Goal: Transaction & Acquisition: Purchase product/service

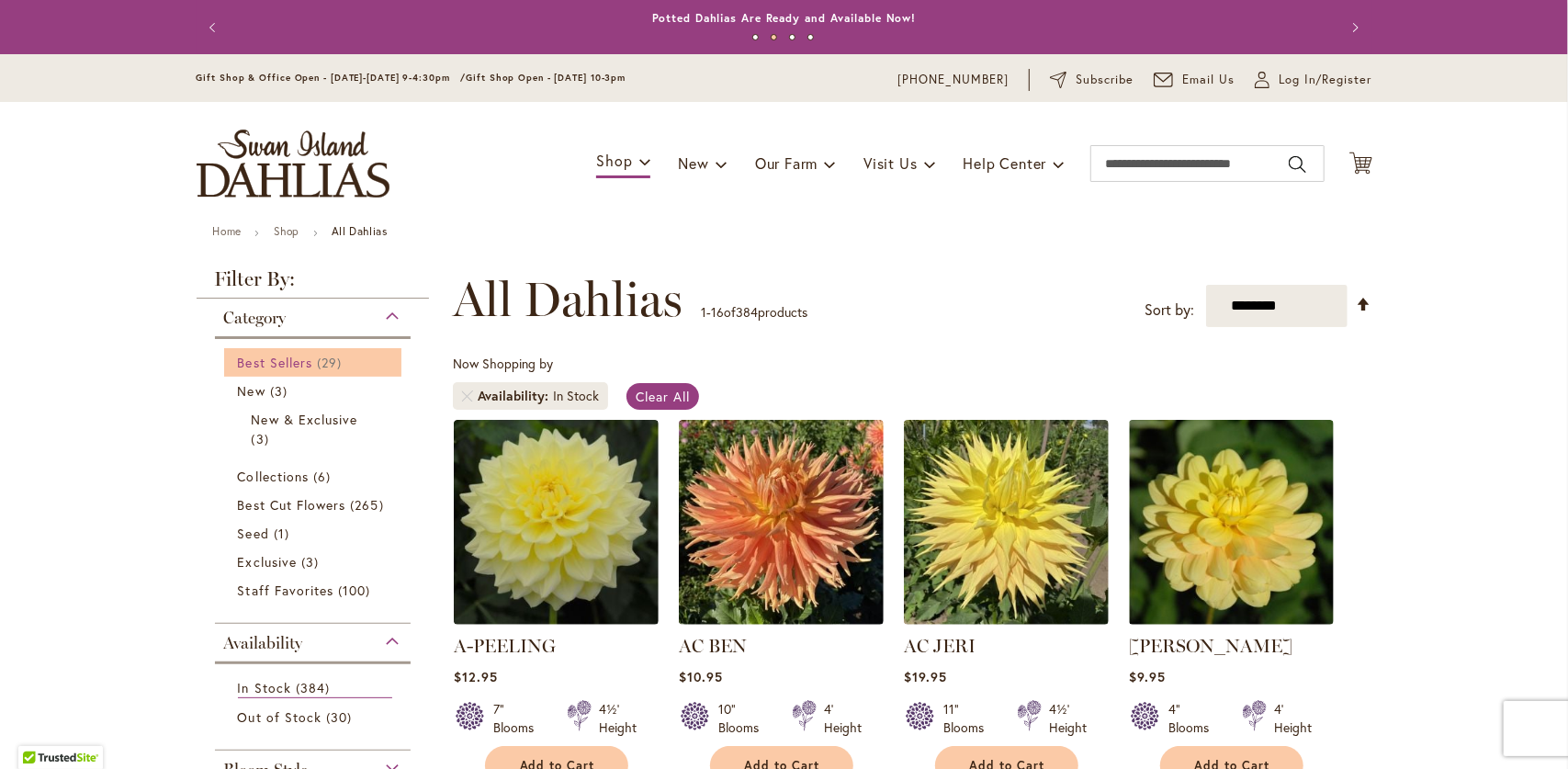
click at [317, 368] on span "29 items" at bounding box center [331, 362] width 29 height 19
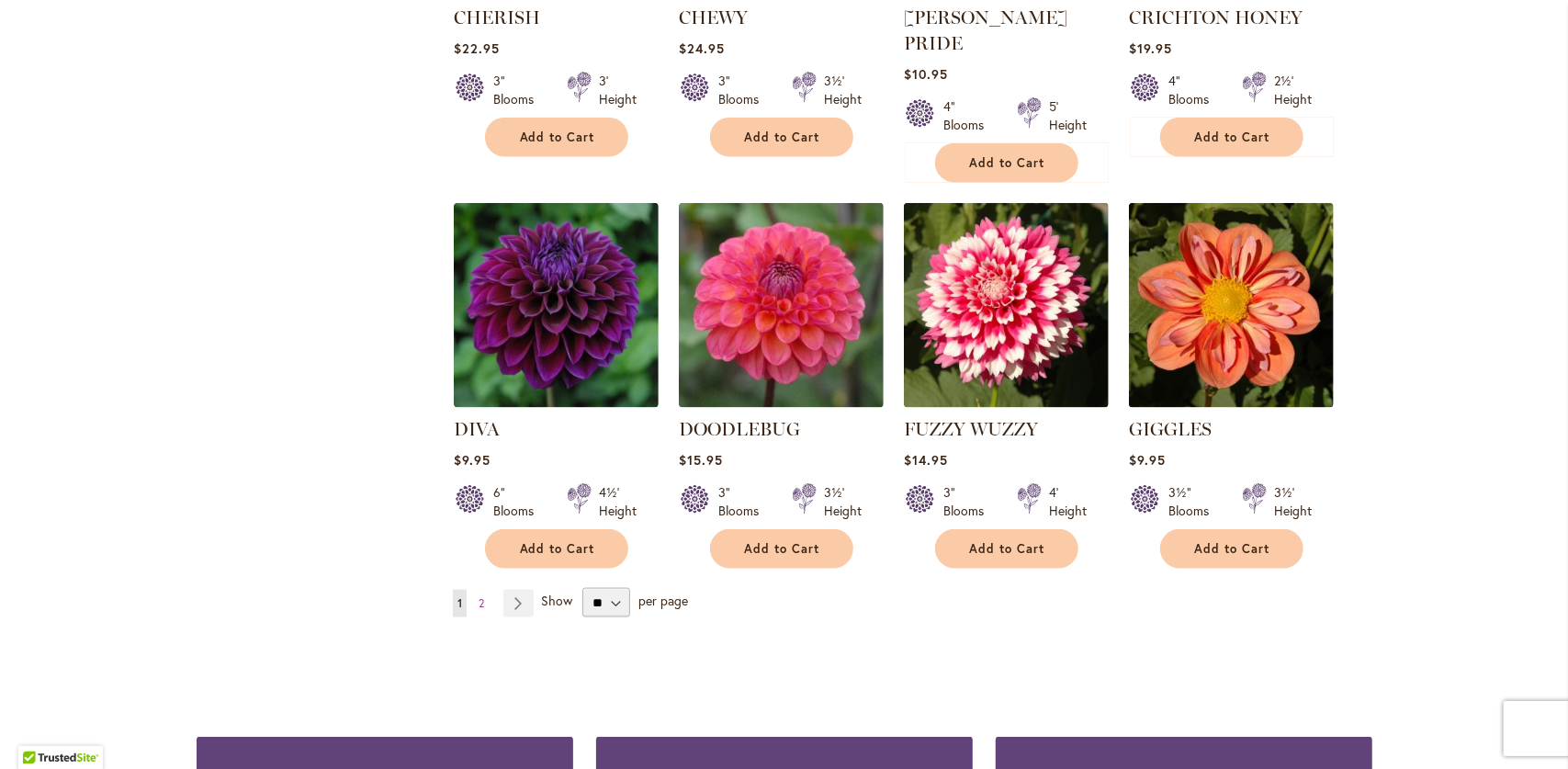
scroll to position [1563, 0]
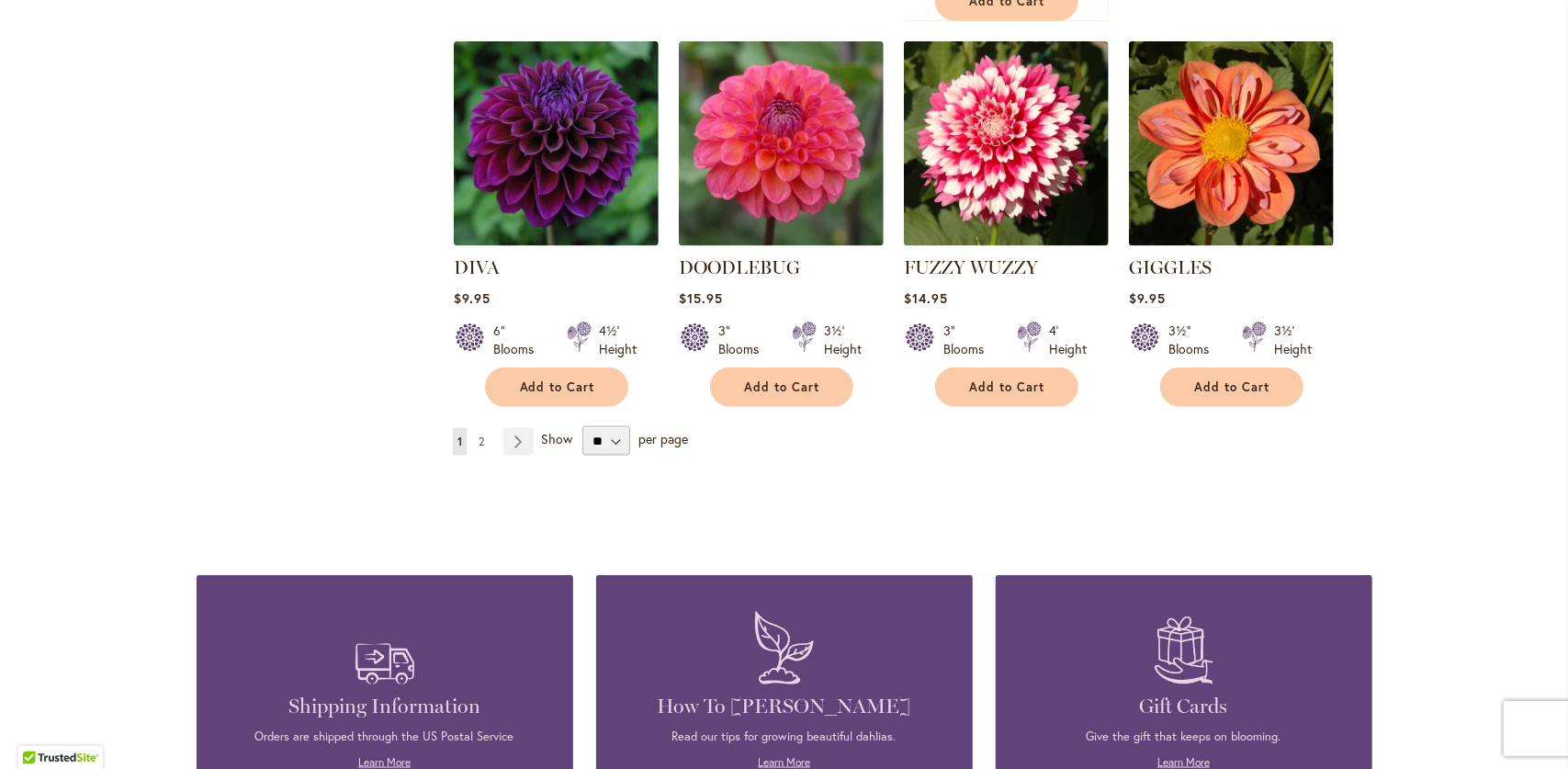
click at [478, 435] on span "2" at bounding box center [481, 442] width 6 height 14
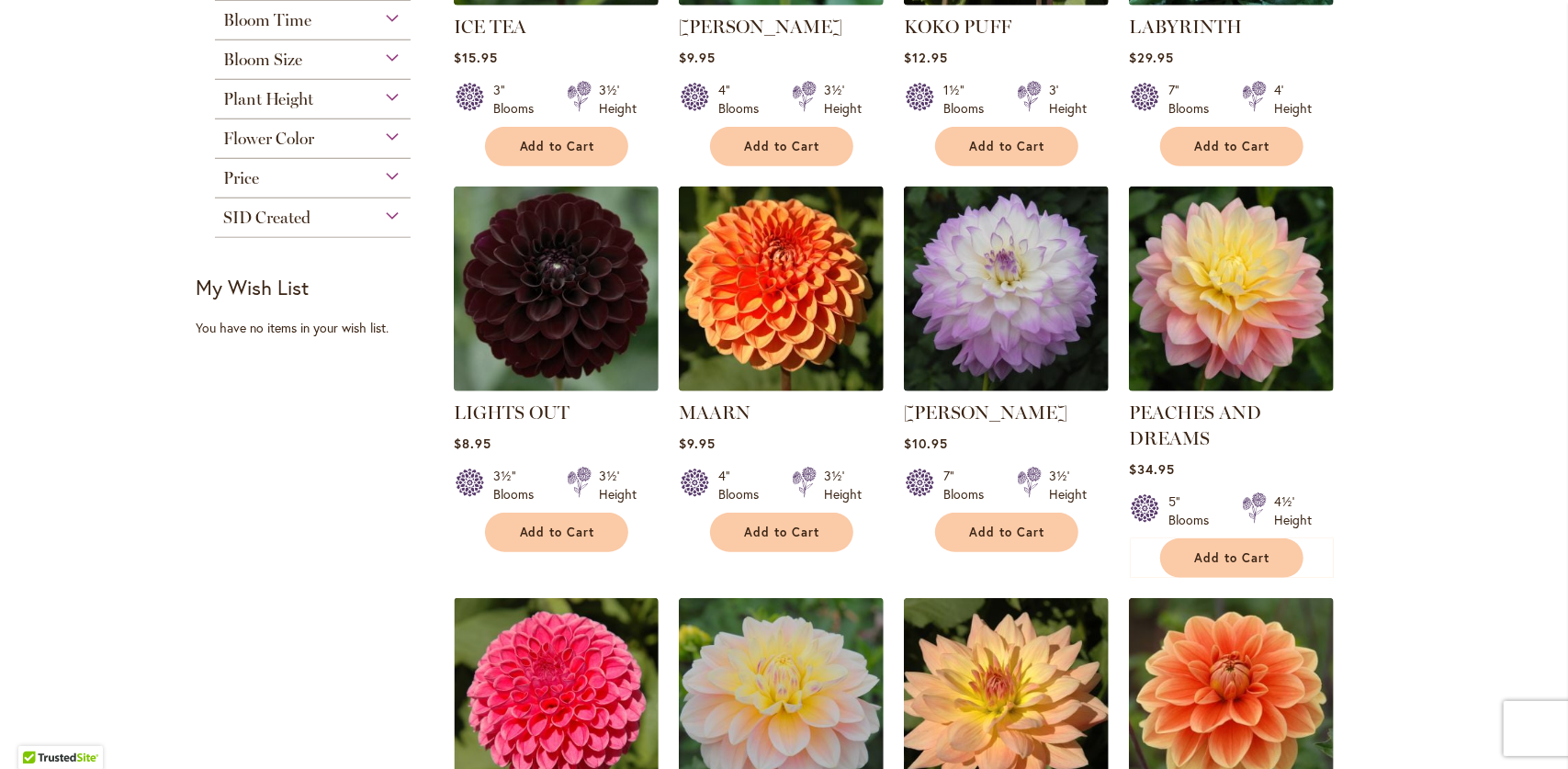
scroll to position [552, 0]
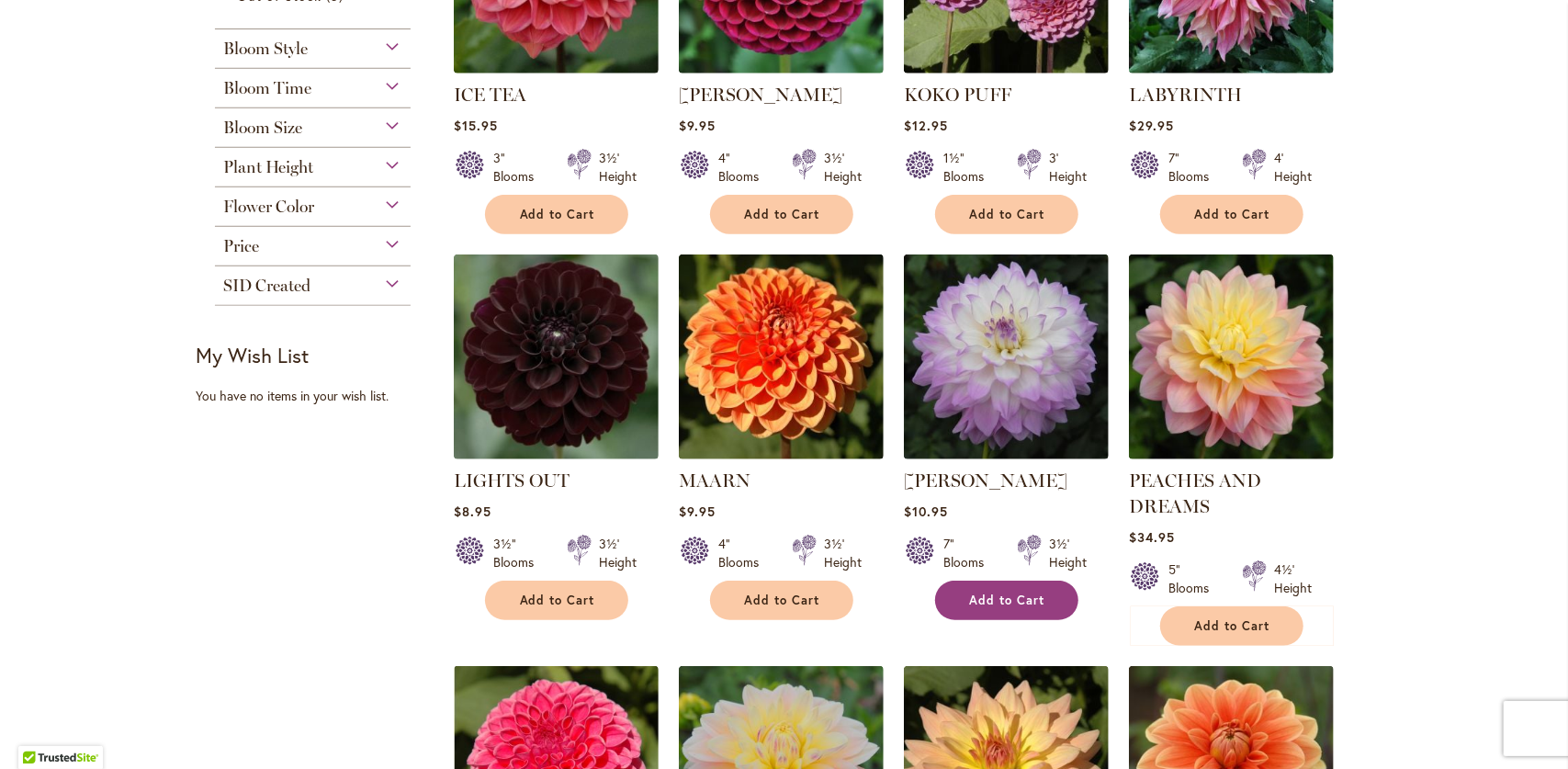
click at [1004, 615] on button "Add to Cart" at bounding box center [1007, 600] width 144 height 40
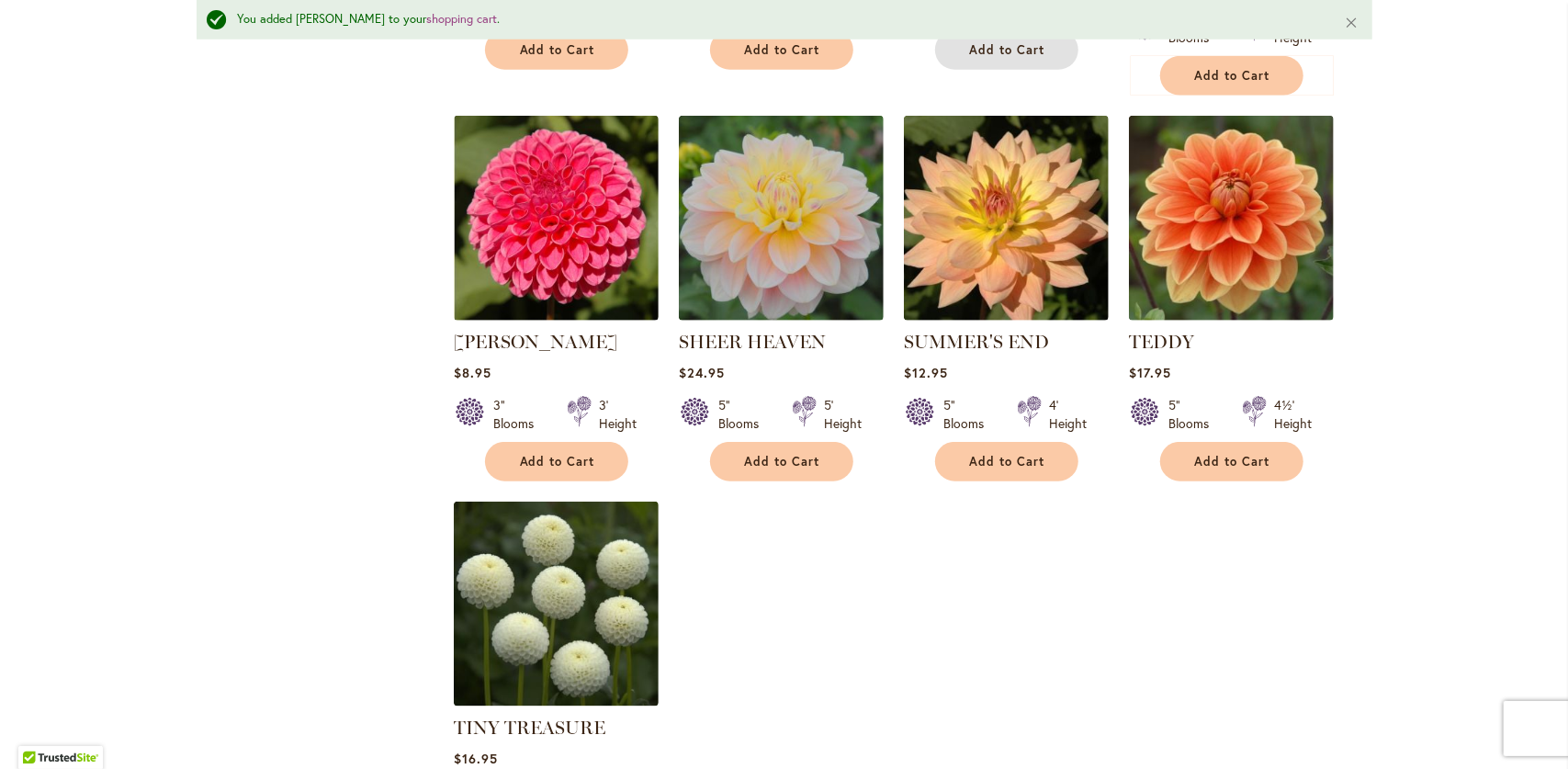
scroll to position [1611, 0]
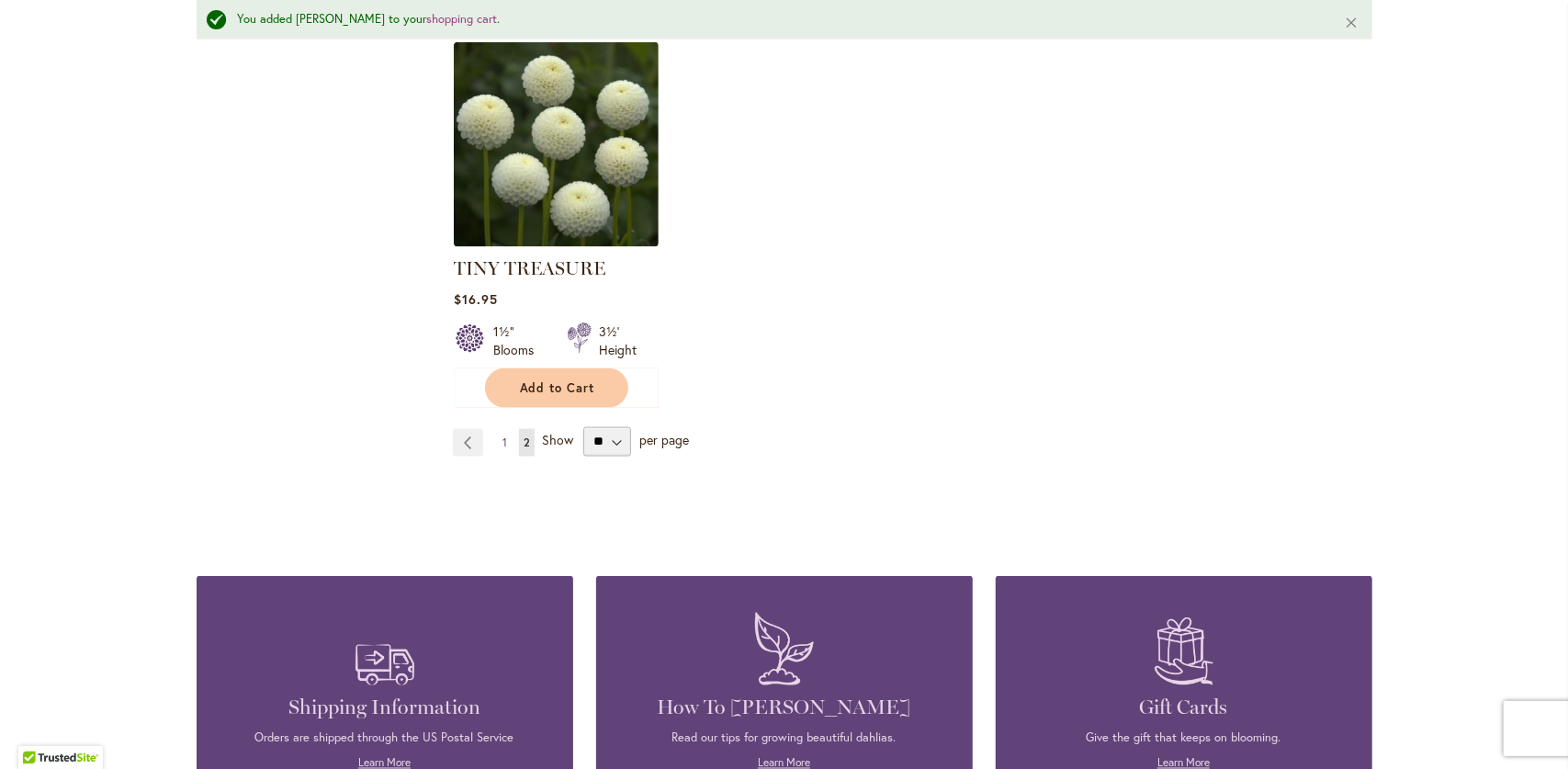
click at [502, 439] on span "1" at bounding box center [504, 443] width 5 height 14
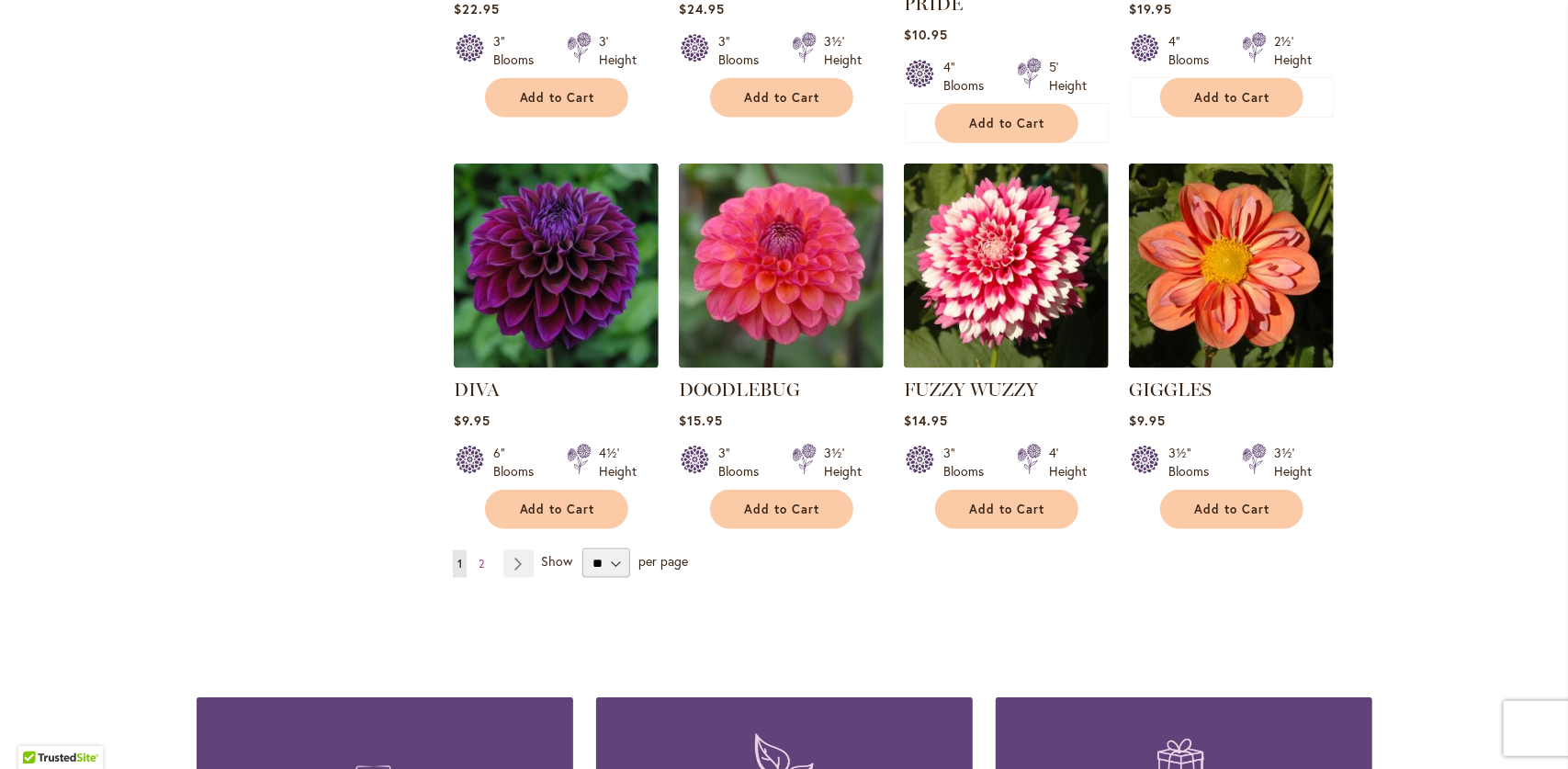
scroll to position [1471, 0]
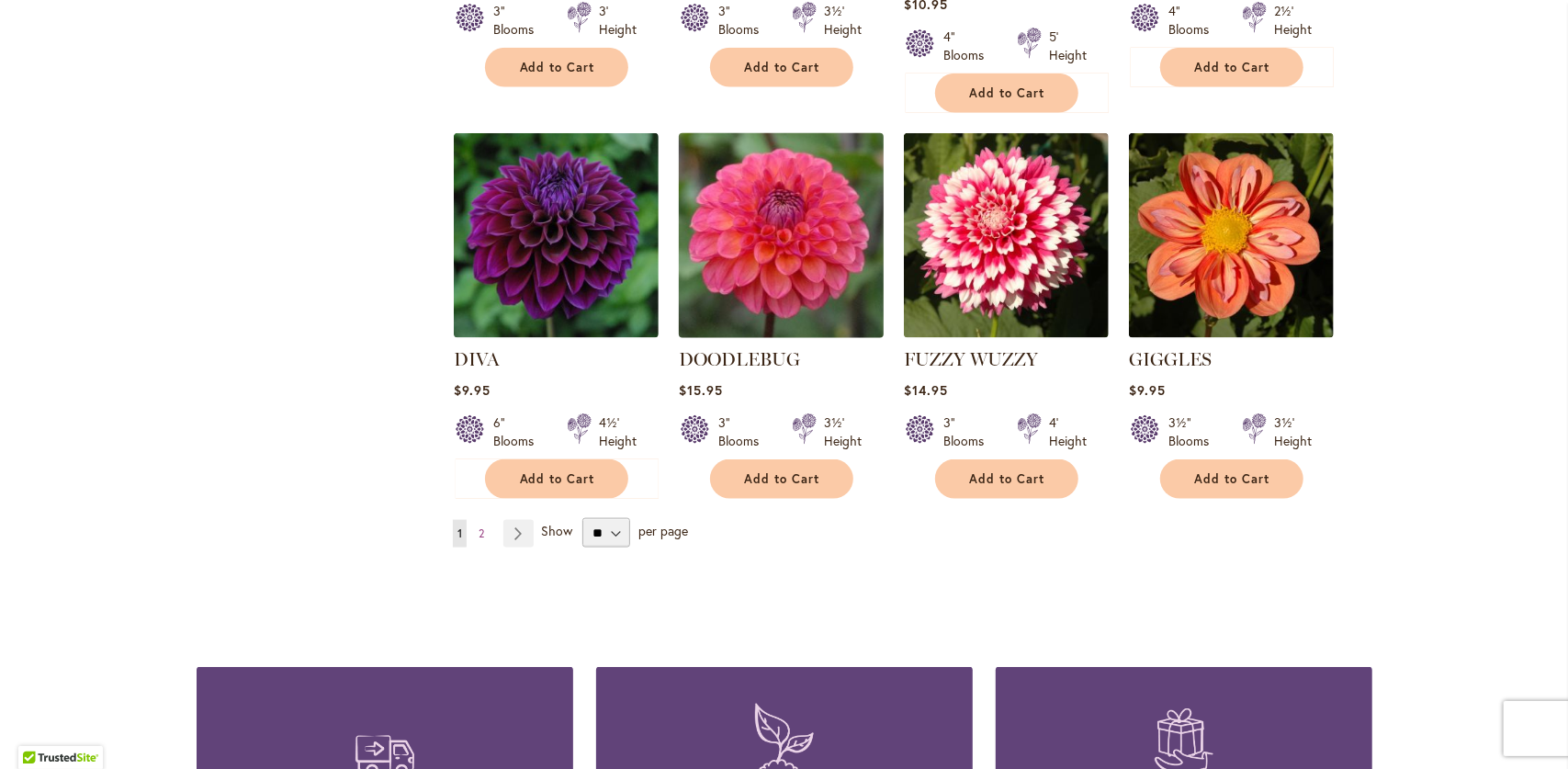
click at [798, 203] on img at bounding box center [782, 235] width 215 height 215
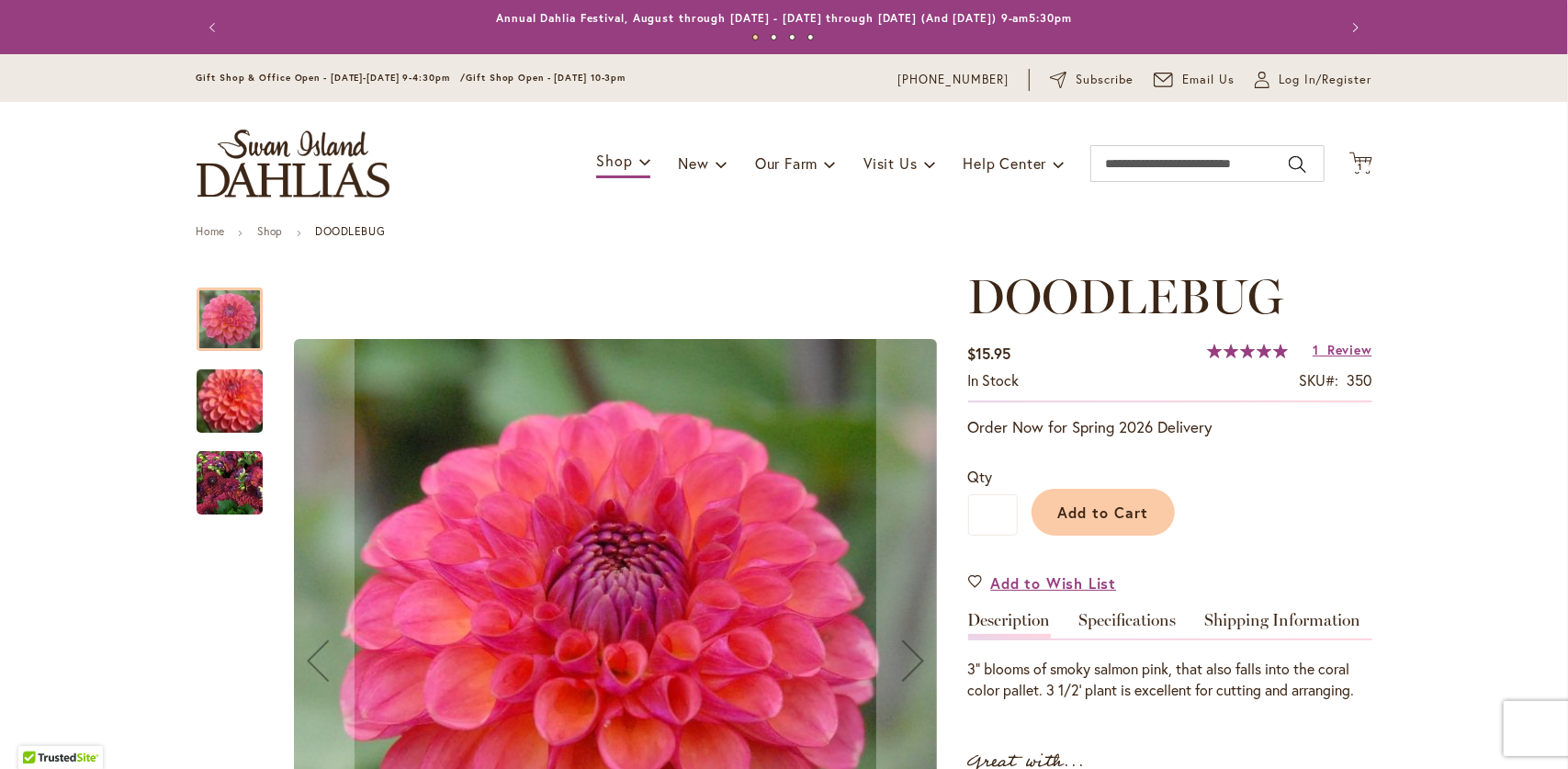
click at [202, 415] on img "DOODLEBUG" at bounding box center [229, 401] width 133 height 113
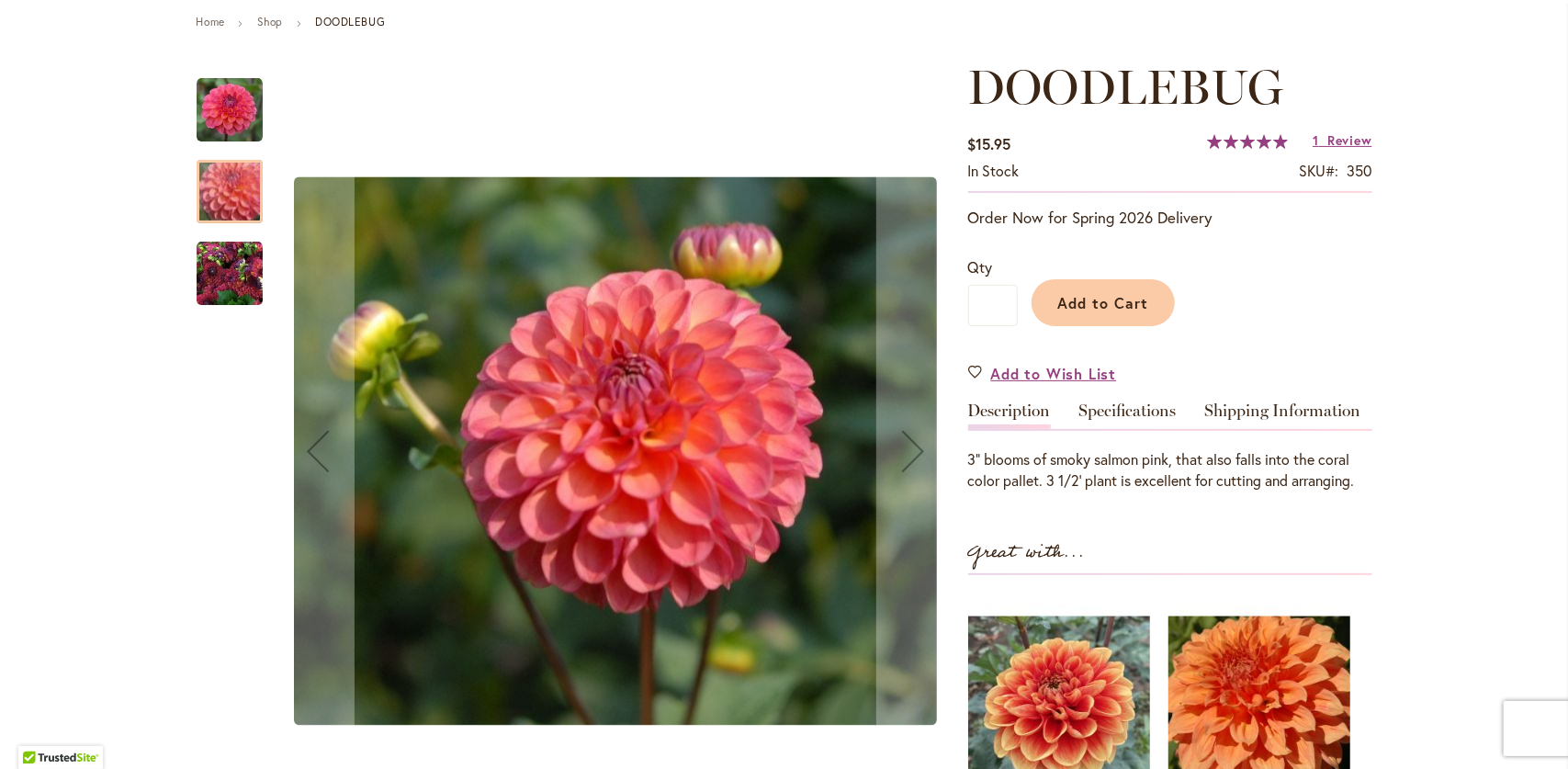
scroll to position [275, 0]
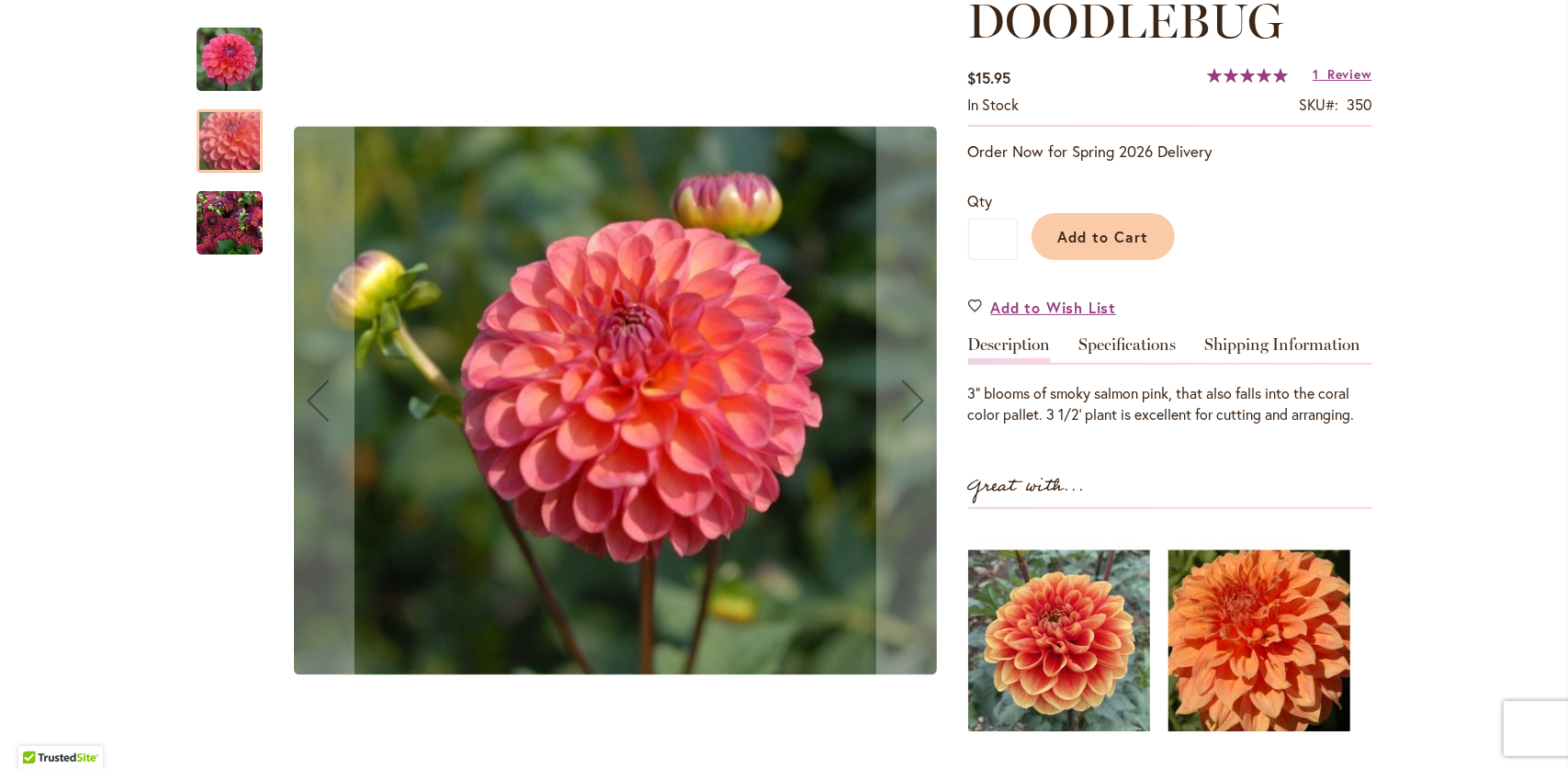
click at [221, 217] on img "DOODLEBUG" at bounding box center [229, 223] width 66 height 66
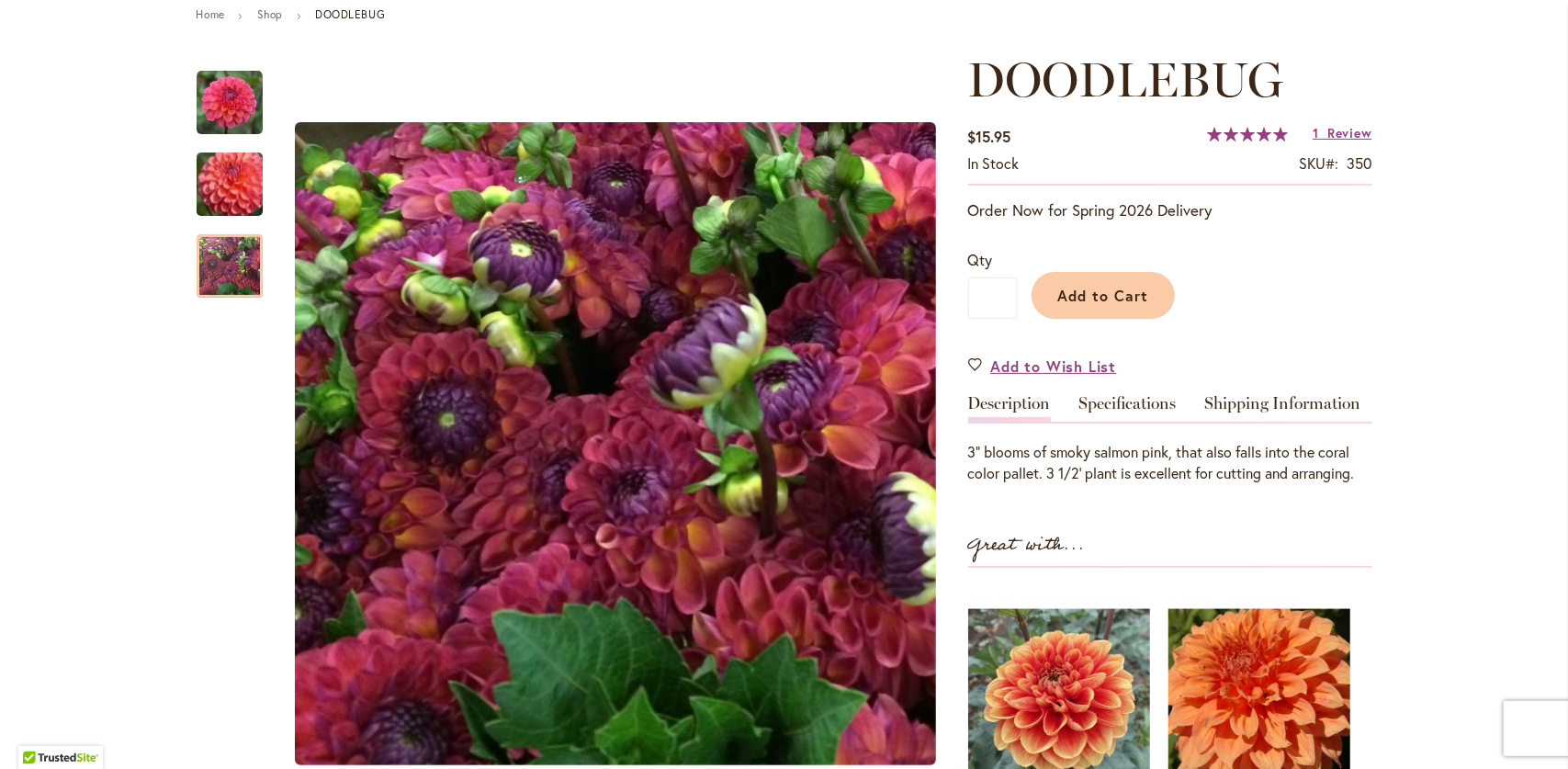
scroll to position [460, 0]
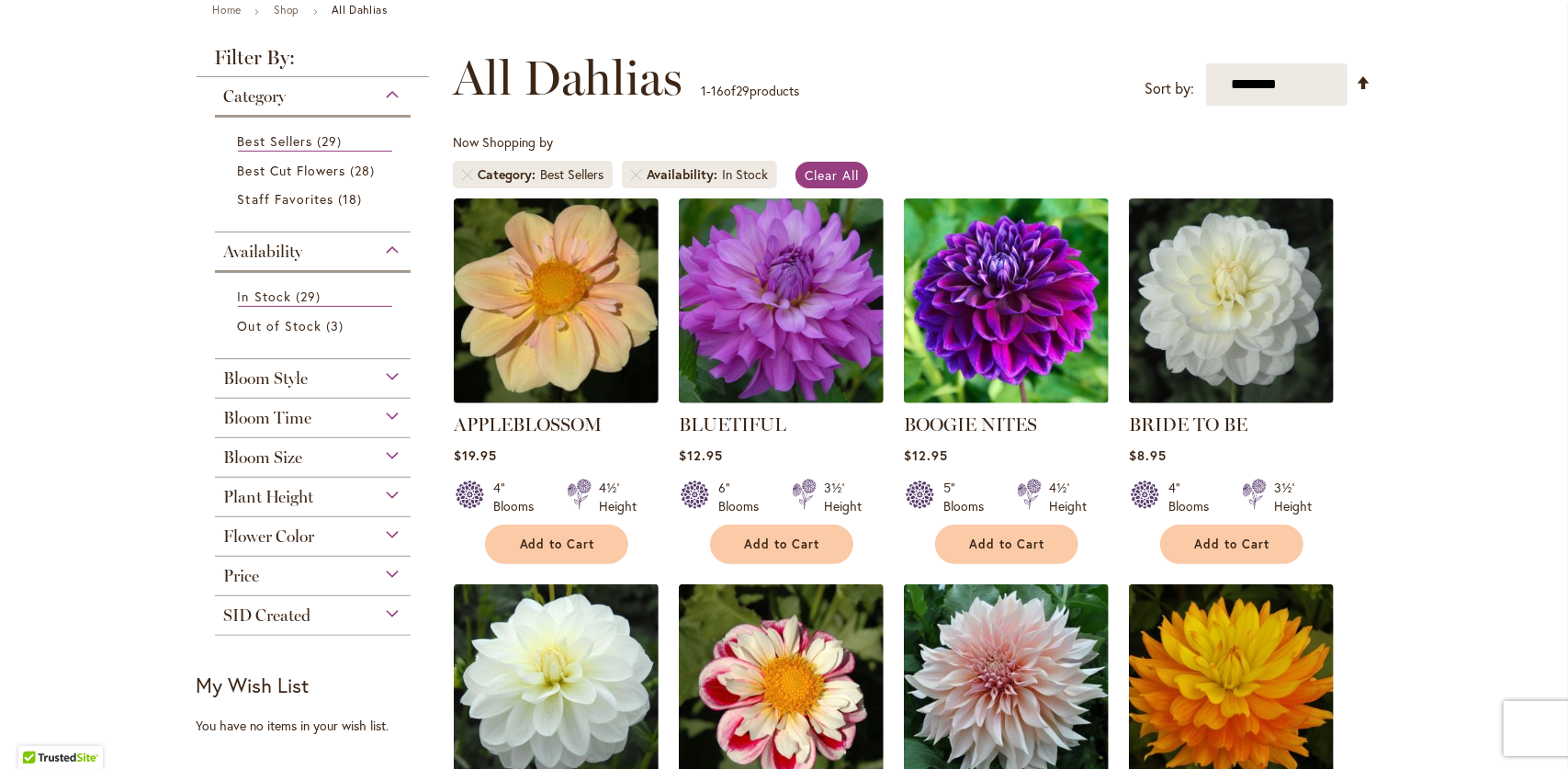
scroll to position [275, 0]
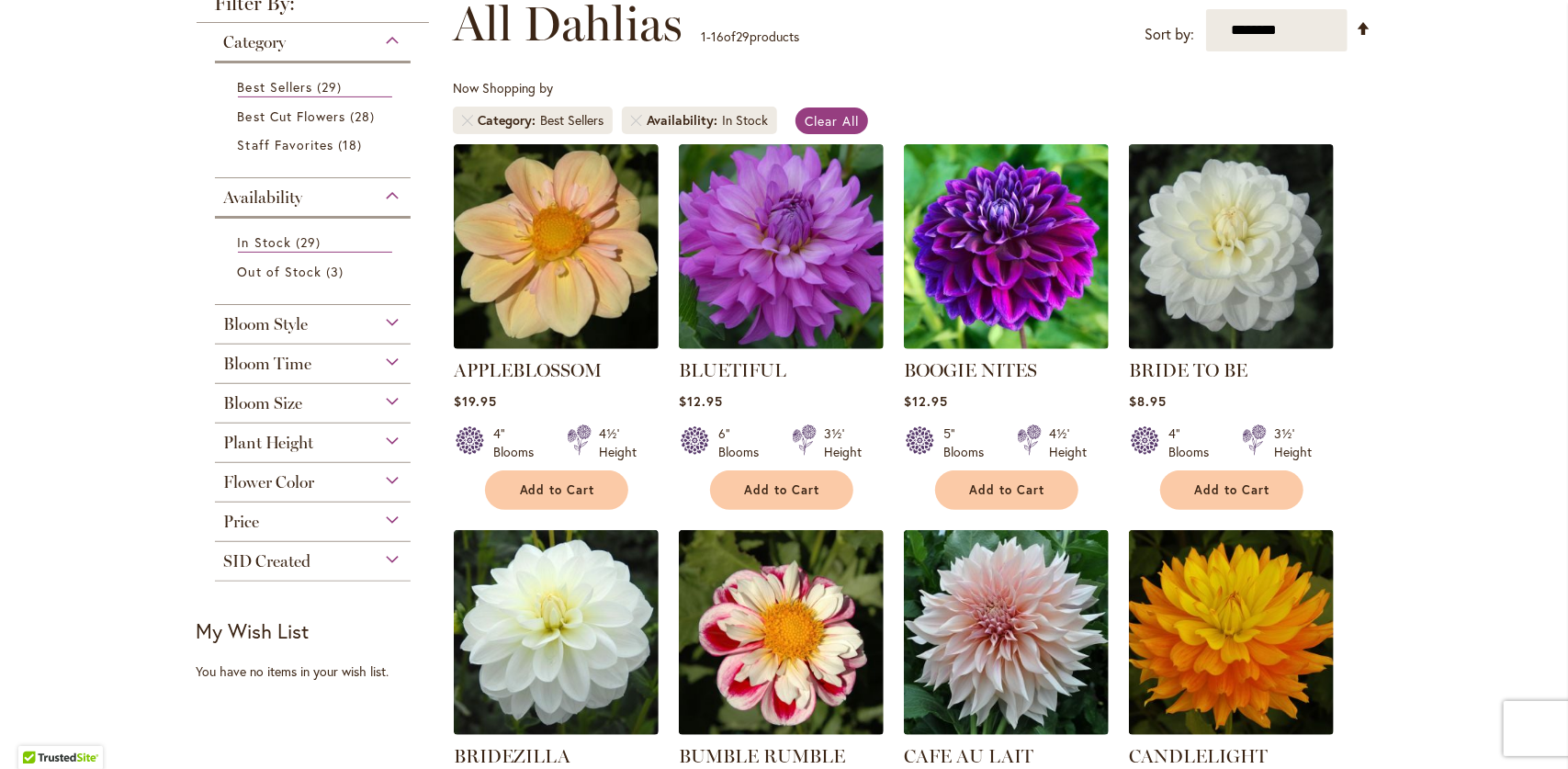
click at [397, 358] on div "Bloom Time" at bounding box center [313, 359] width 196 height 29
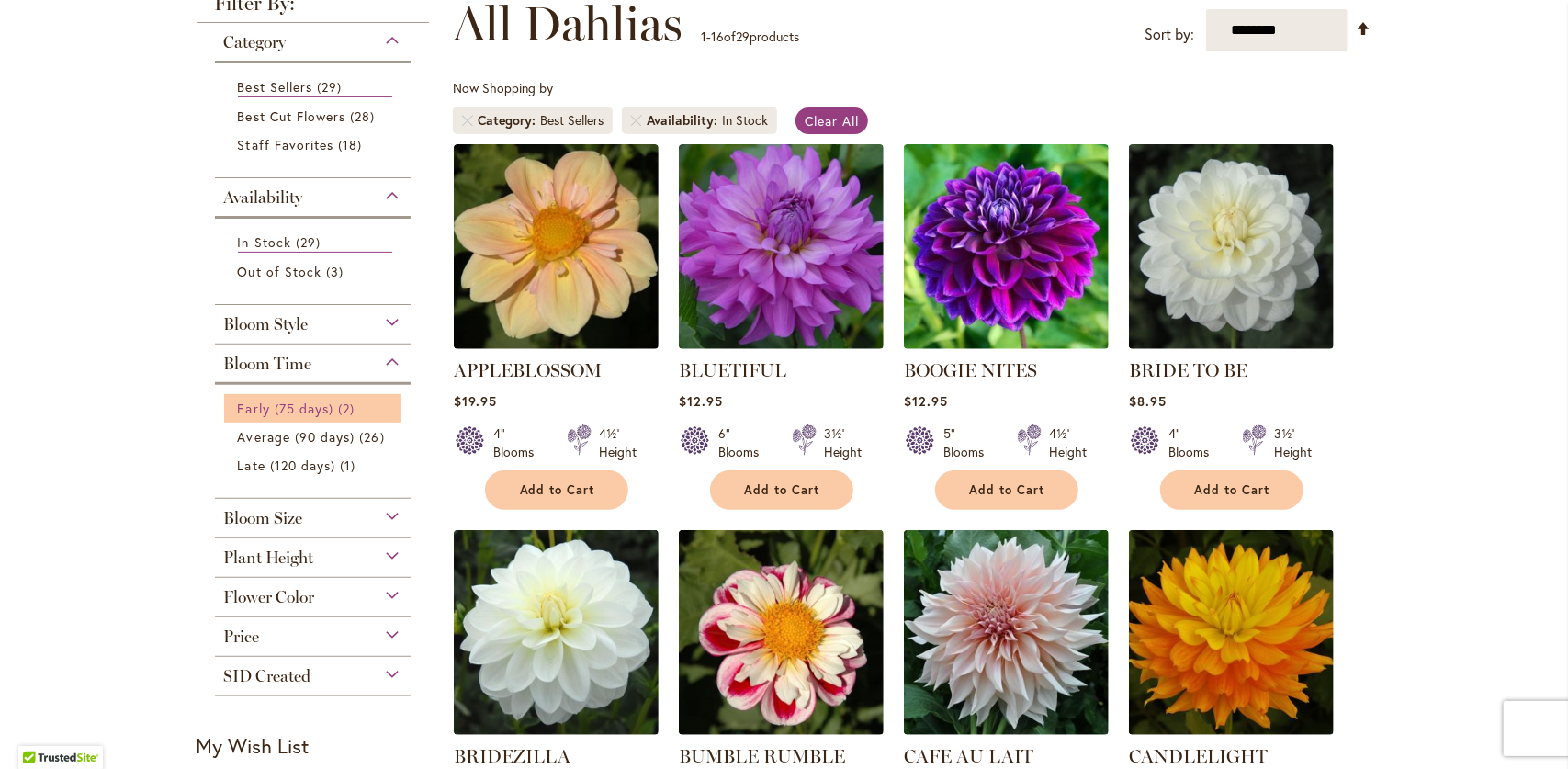
click at [338, 405] on span "2 items" at bounding box center [348, 408] width 21 height 19
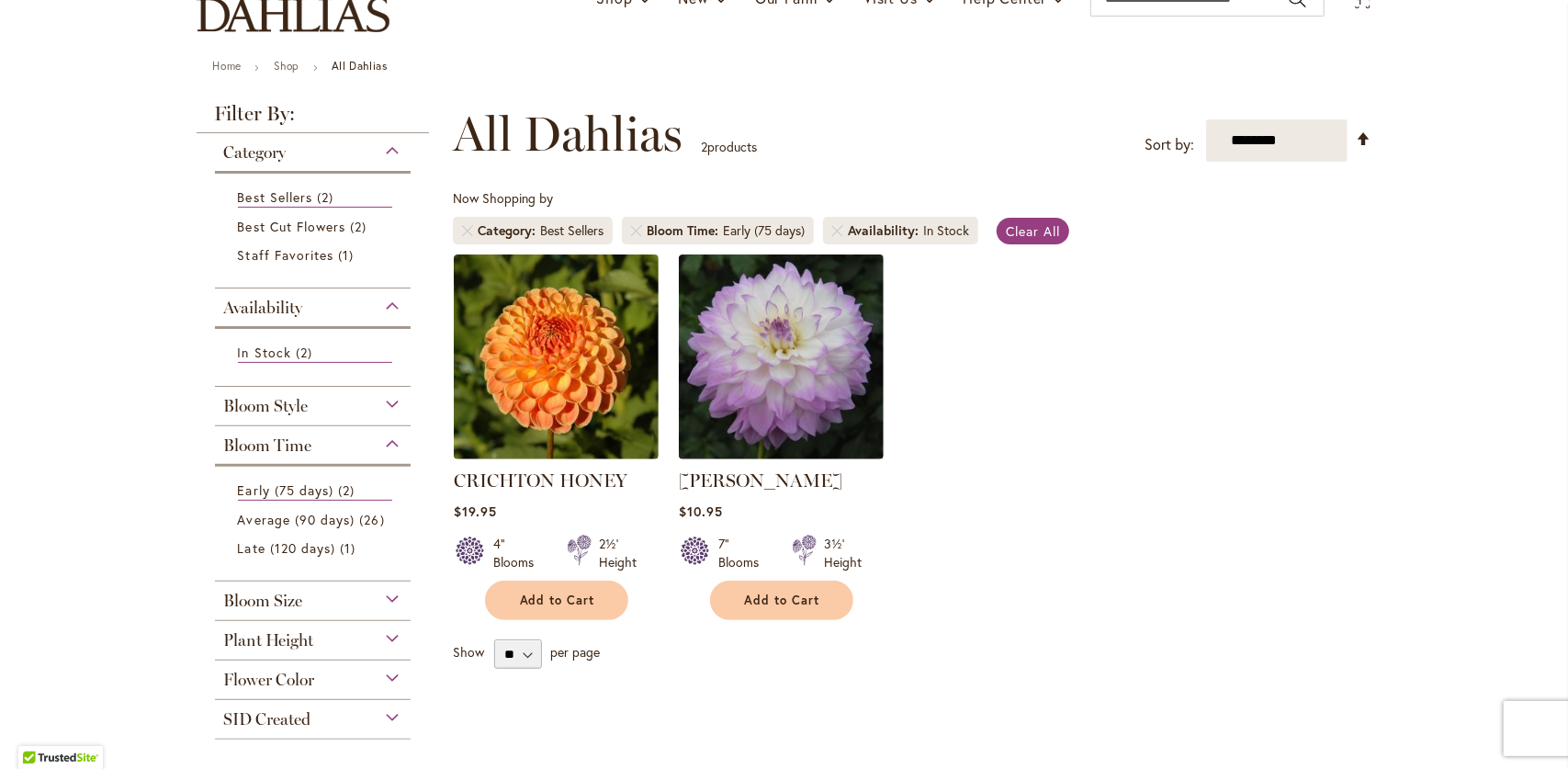
scroll to position [275, 0]
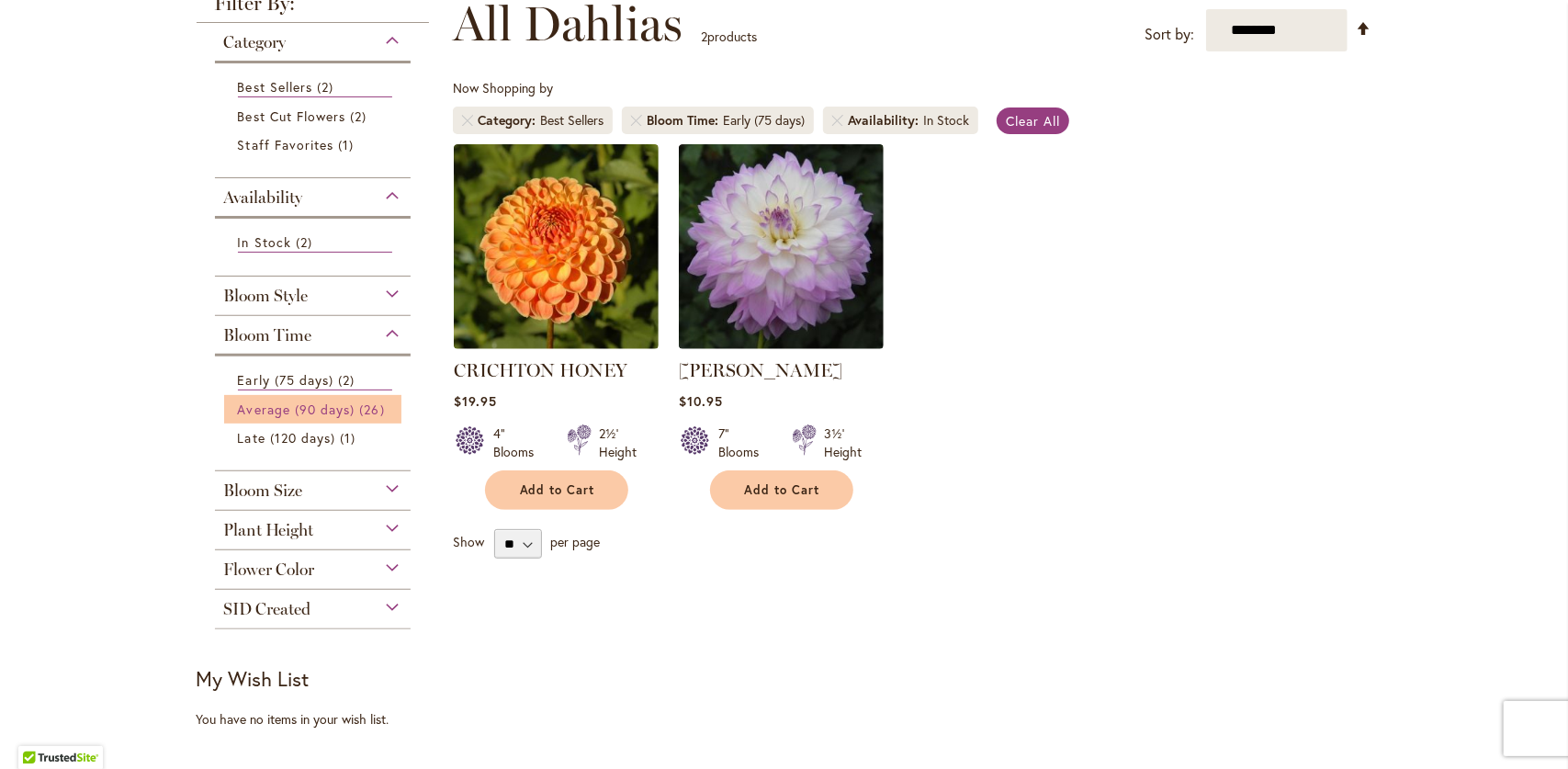
click at [363, 404] on span "26 items" at bounding box center [373, 409] width 29 height 19
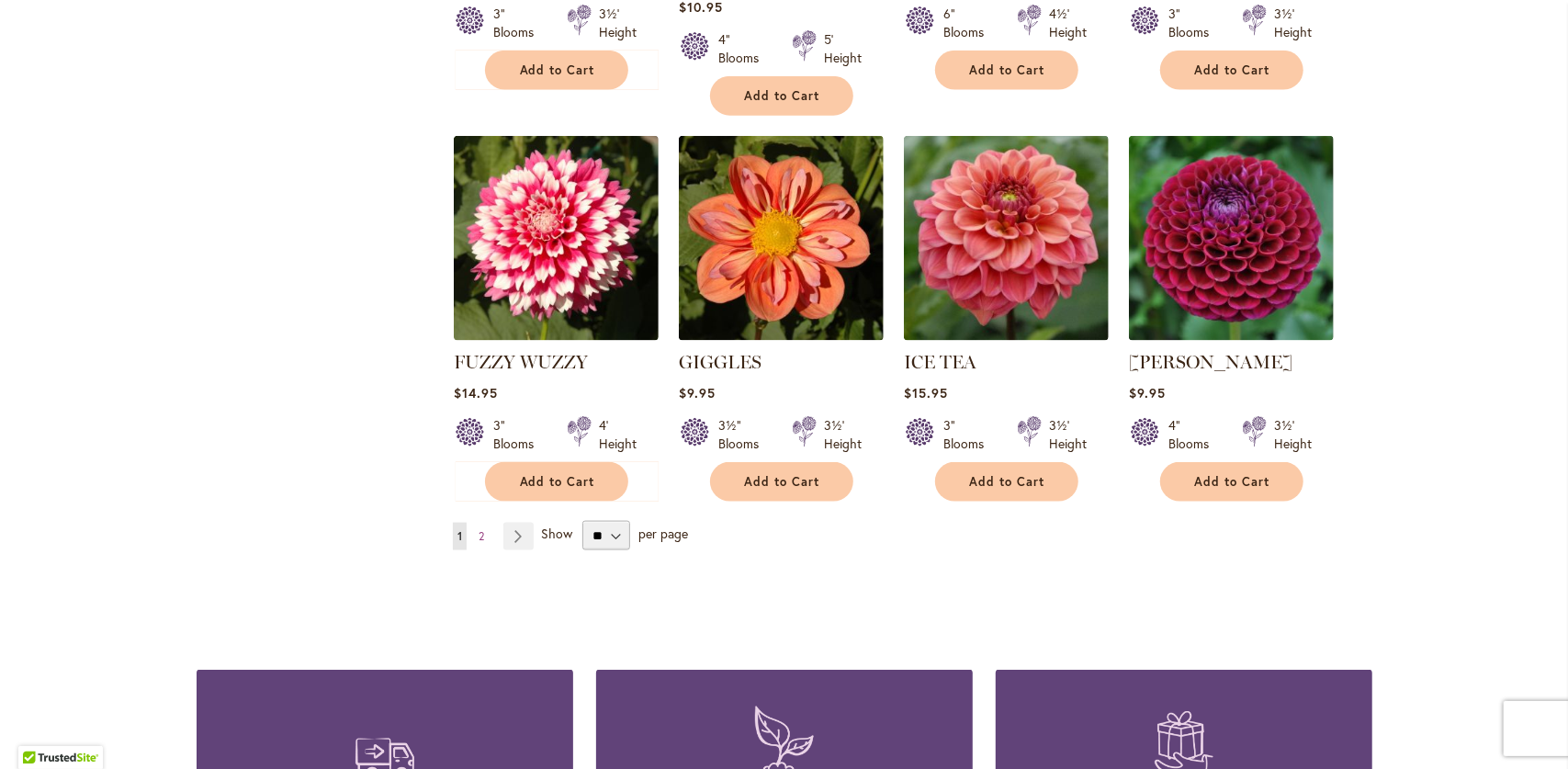
scroll to position [1471, 0]
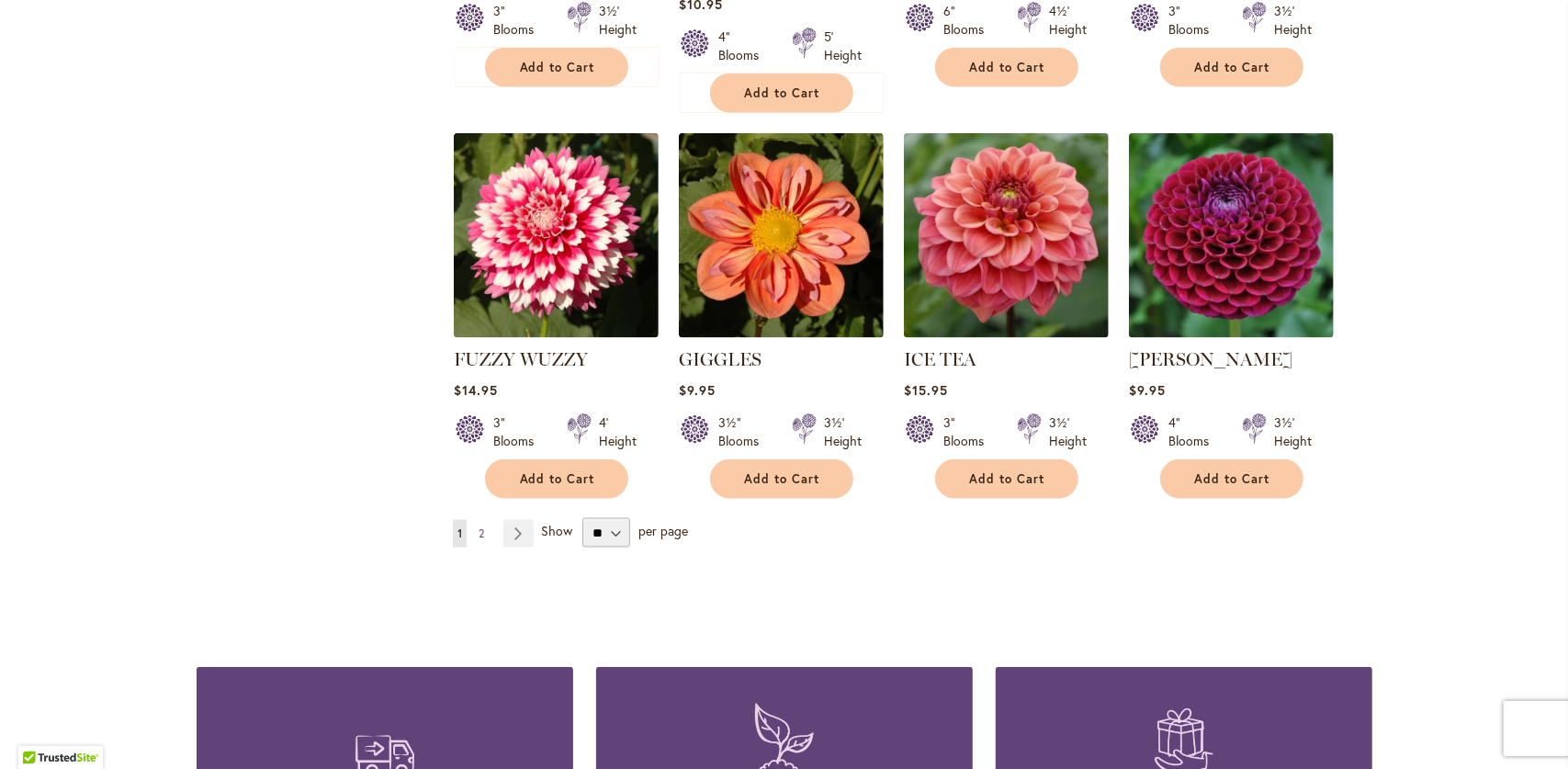
click at [478, 527] on span "2" at bounding box center [481, 534] width 6 height 14
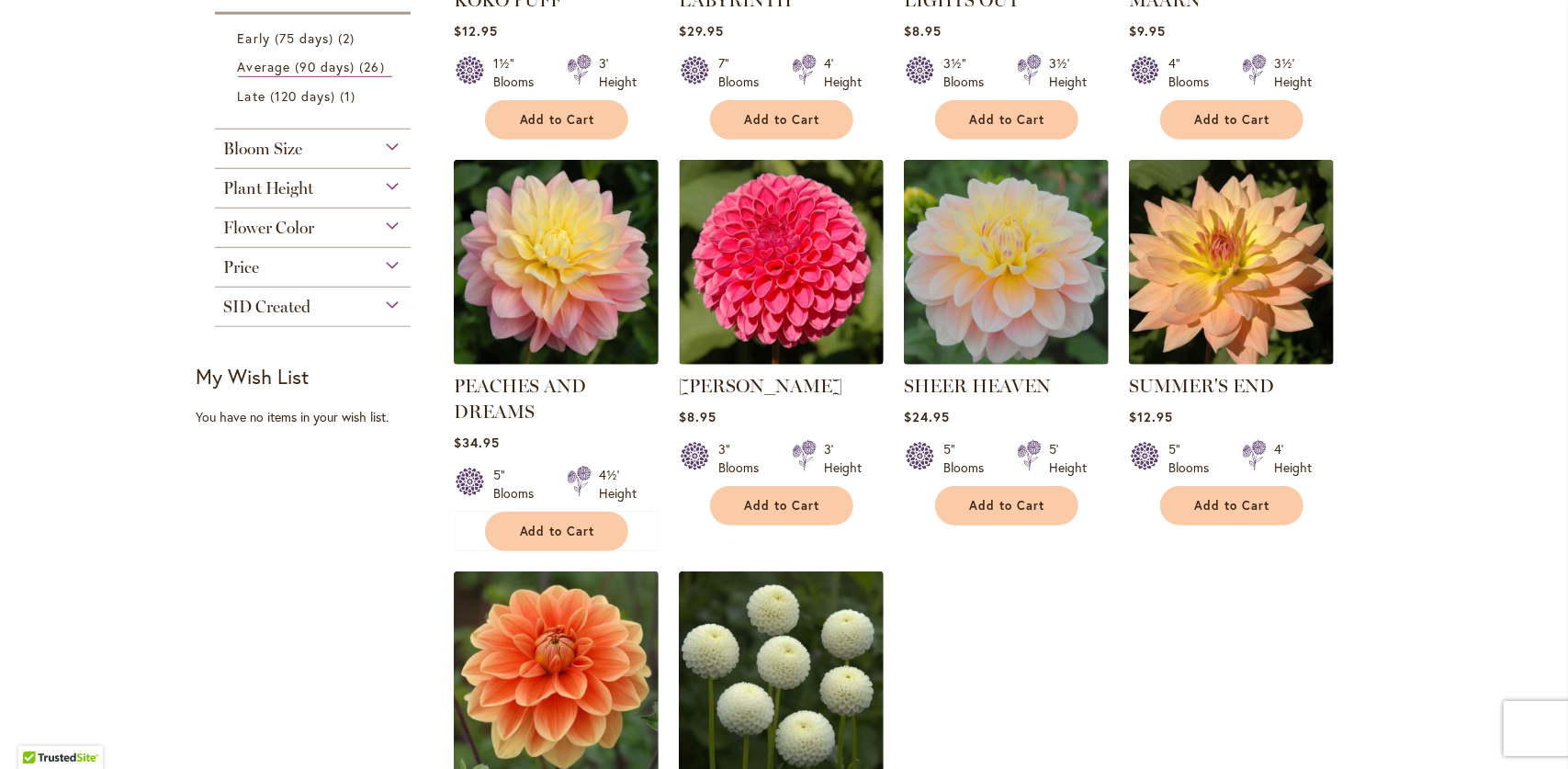
scroll to position [643, 0]
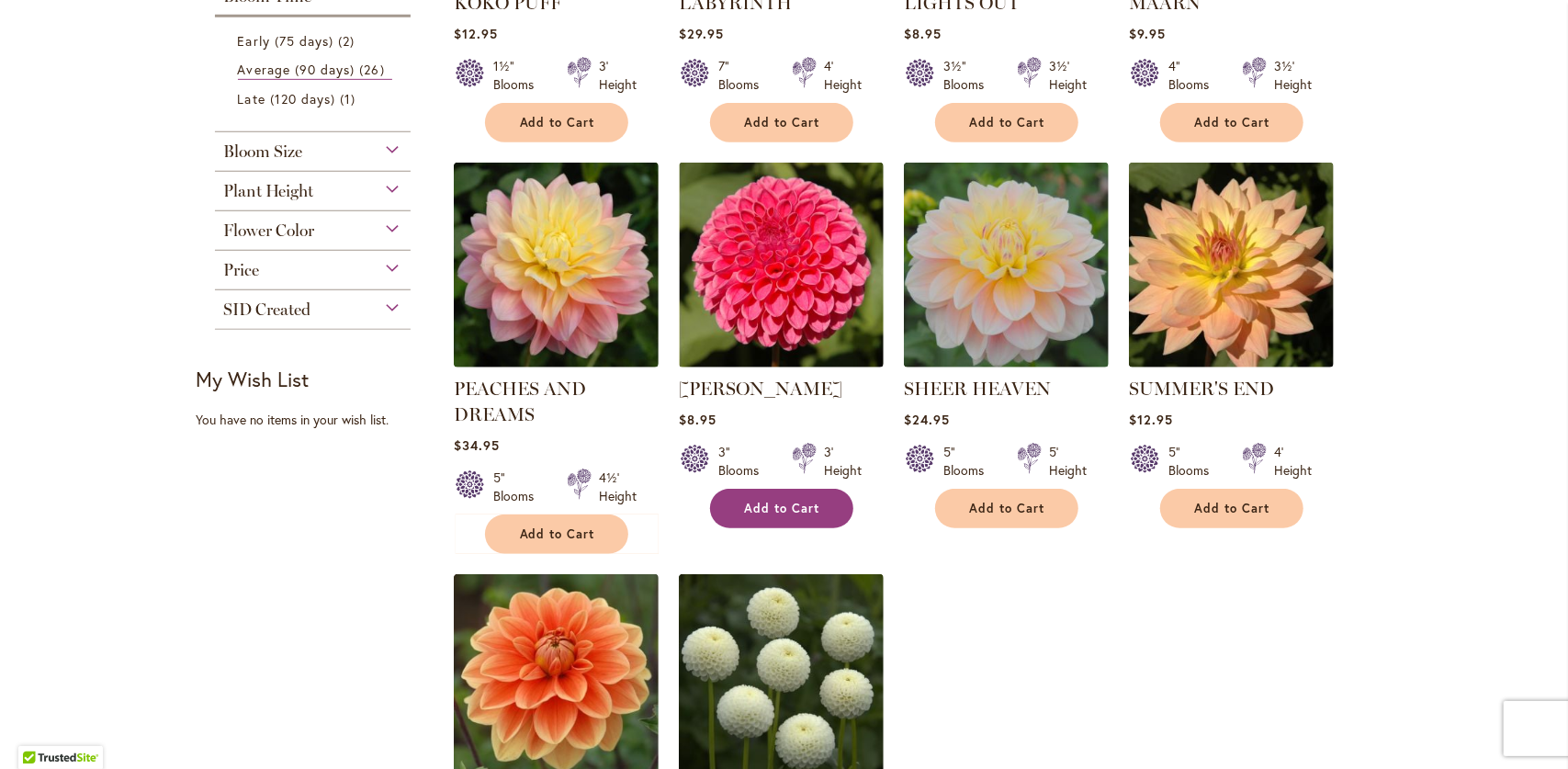
click at [756, 510] on span "Add to Cart" at bounding box center [783, 509] width 76 height 16
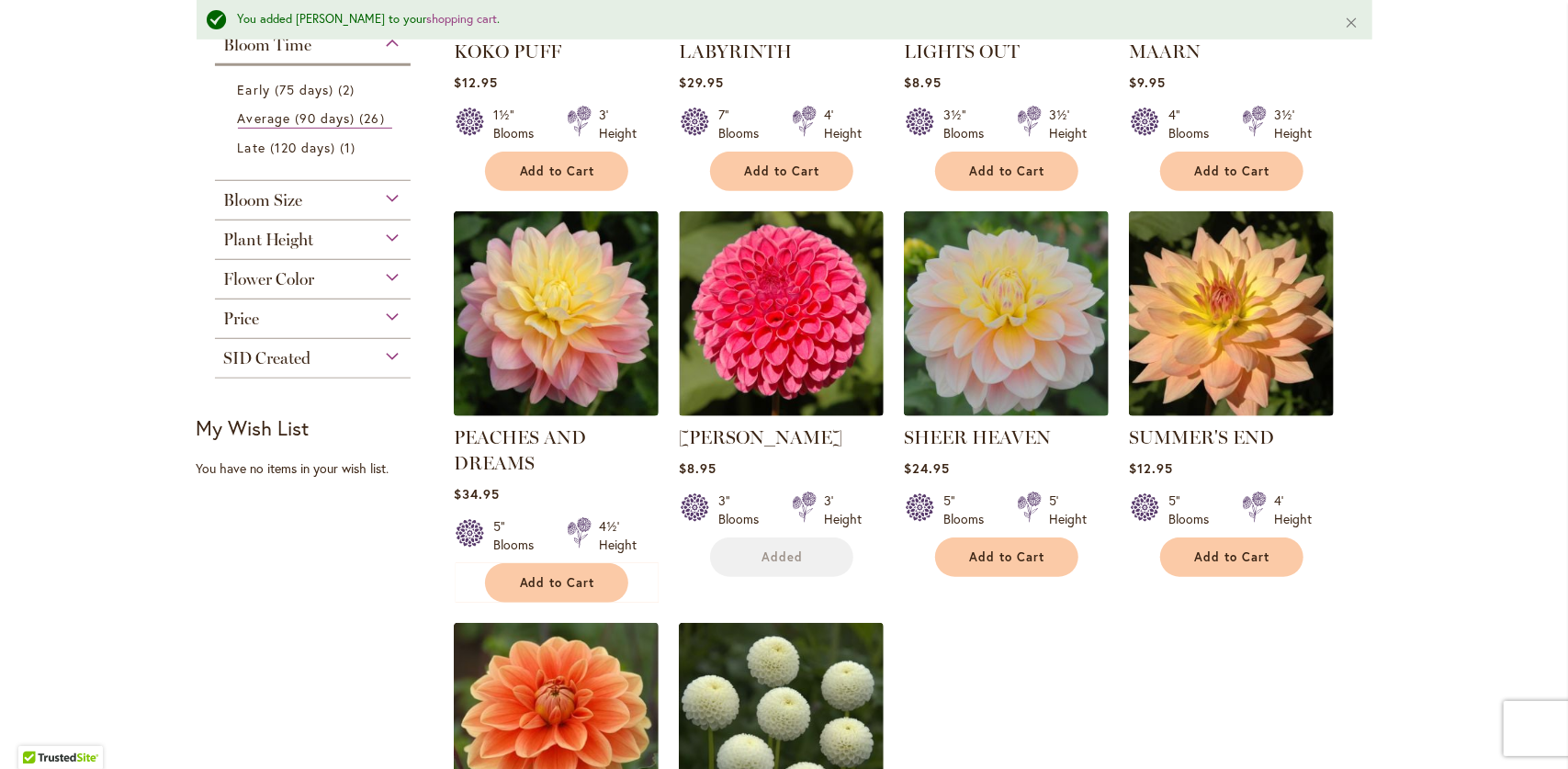
scroll to position [691, 0]
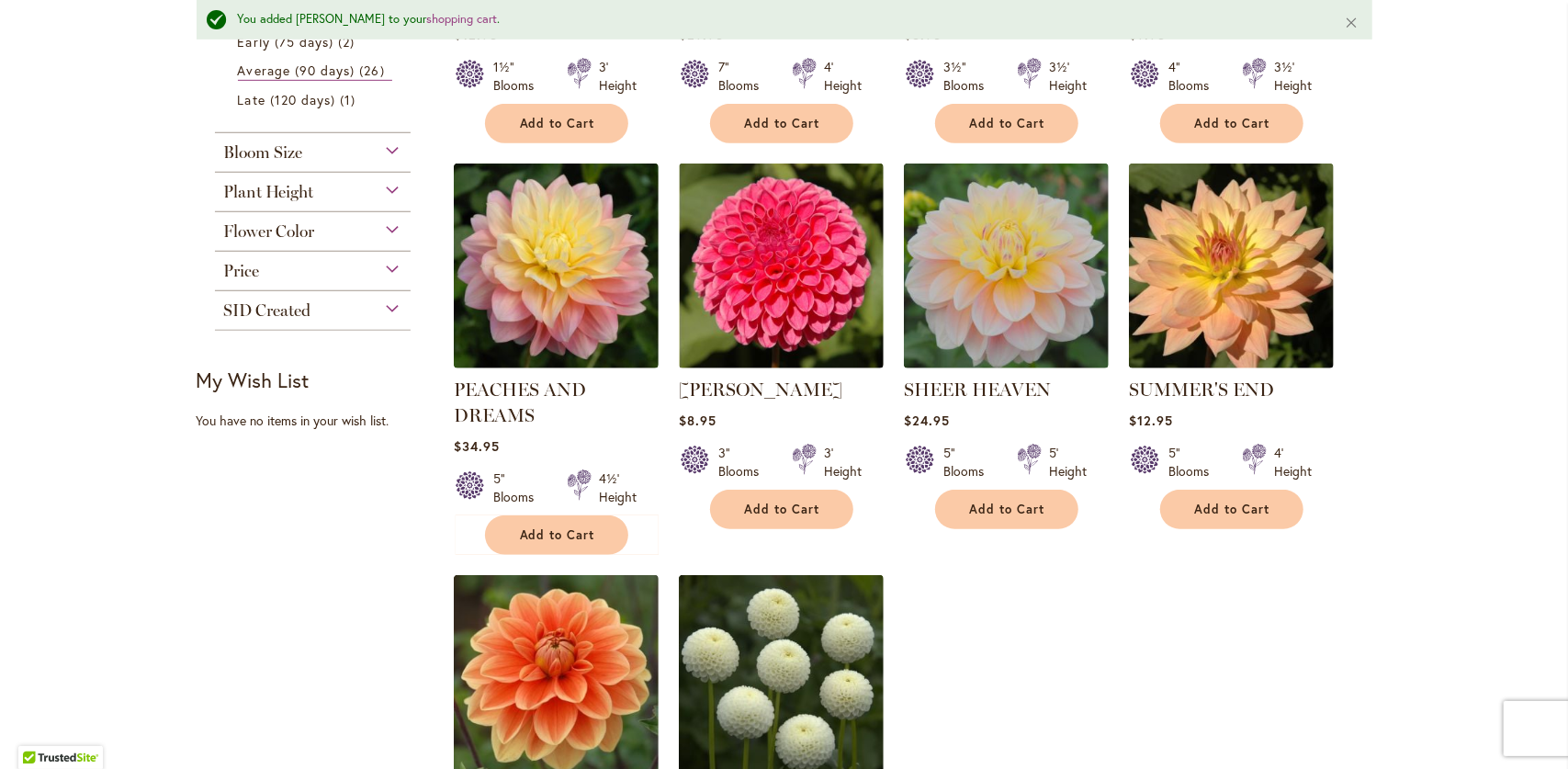
click at [394, 146] on div "Bloom Size" at bounding box center [313, 148] width 196 height 29
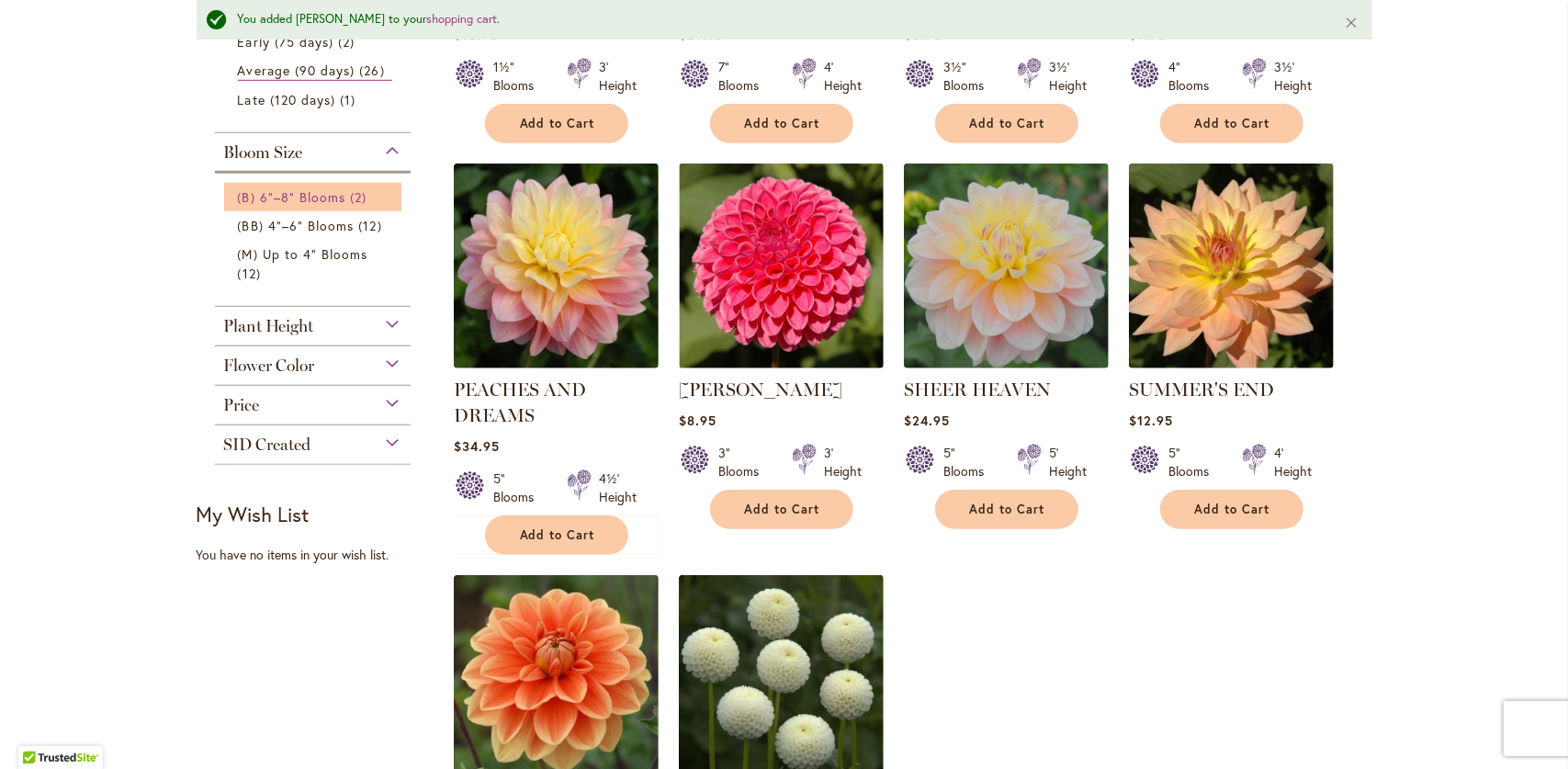
click at [334, 191] on span "(B) 6"–8" Blooms" at bounding box center [292, 197] width 109 height 18
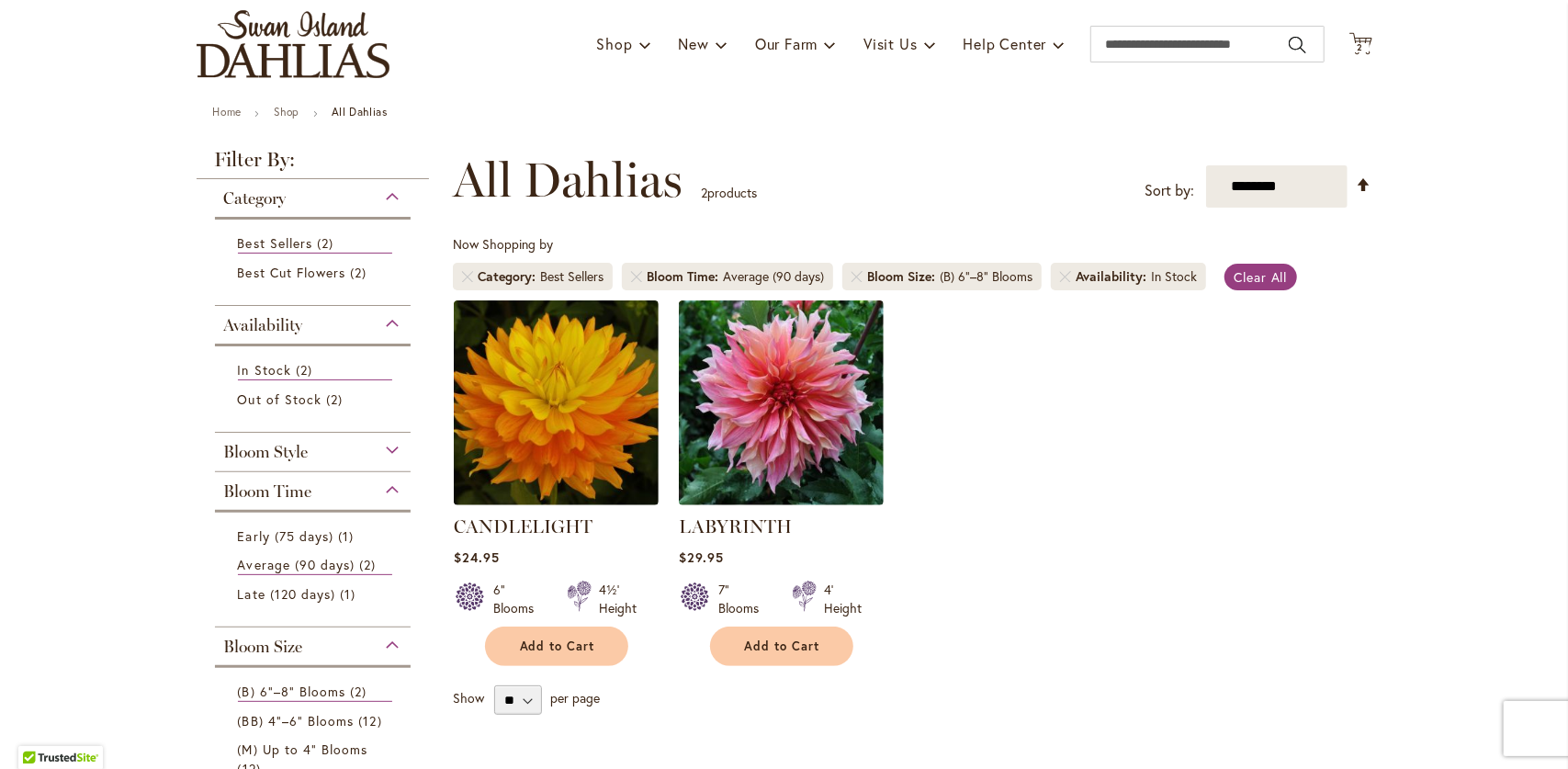
scroll to position [92, 0]
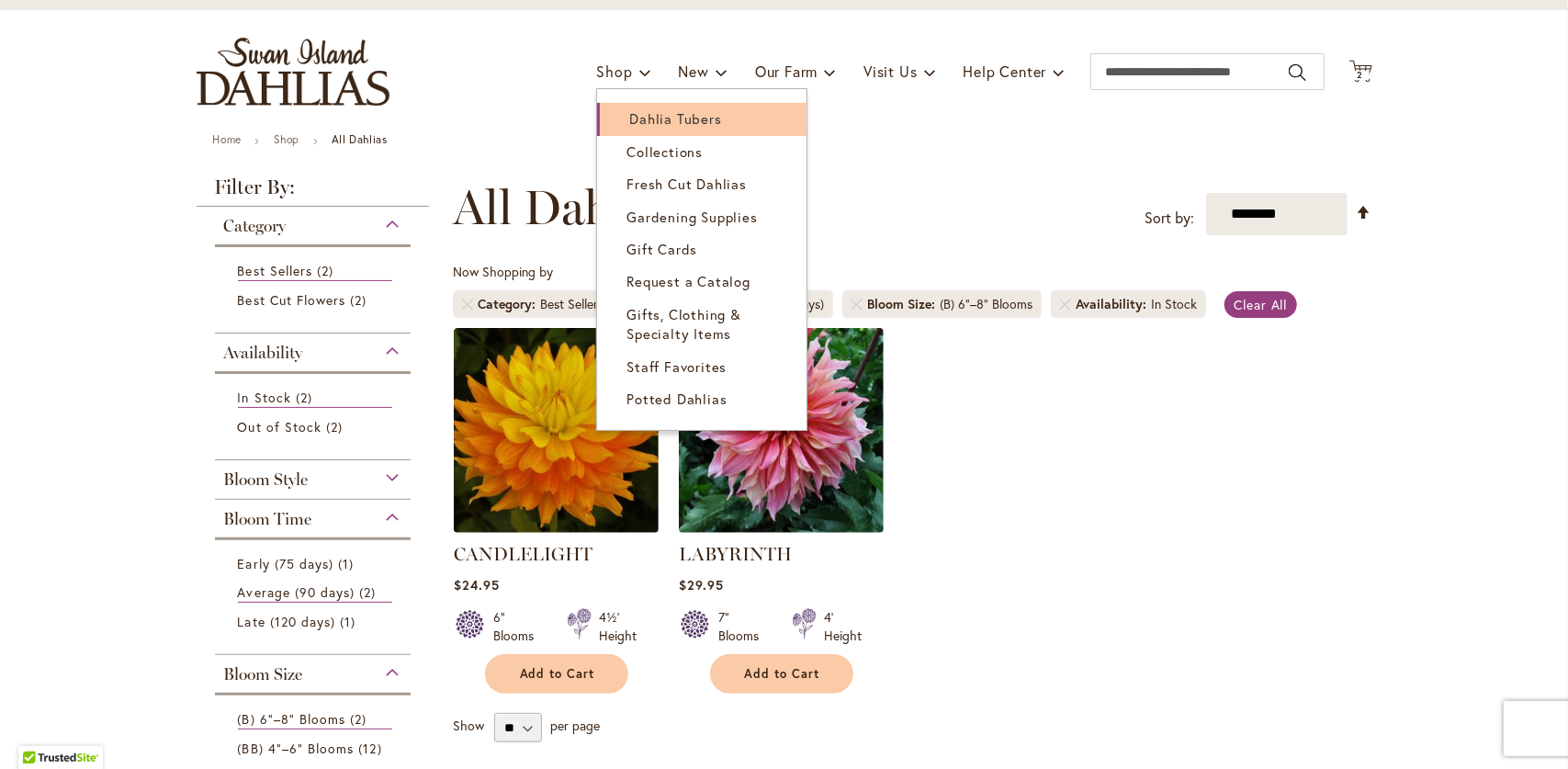
click at [648, 112] on span "Dahlia Tubers" at bounding box center [675, 119] width 92 height 18
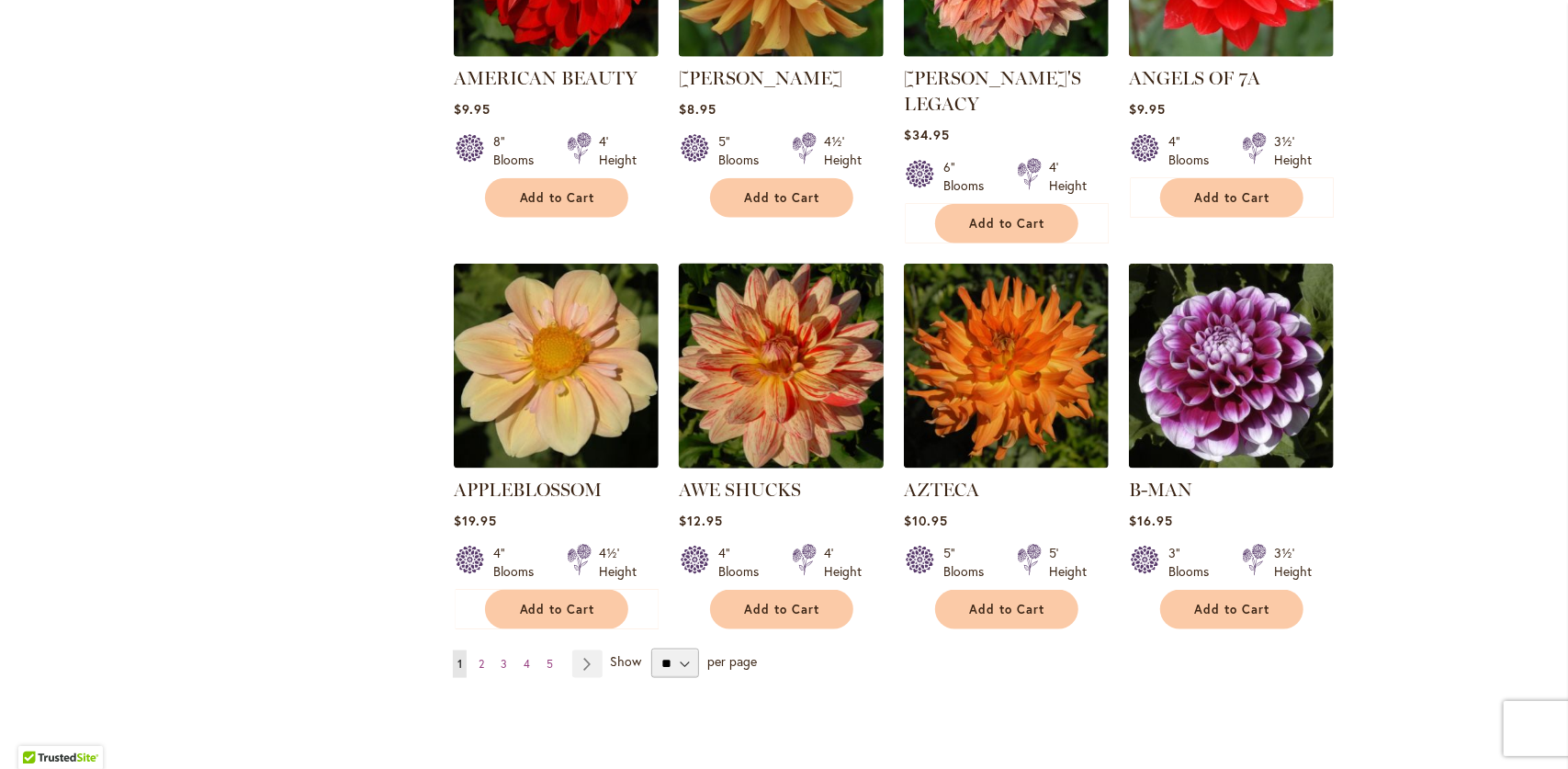
scroll to position [1655, 0]
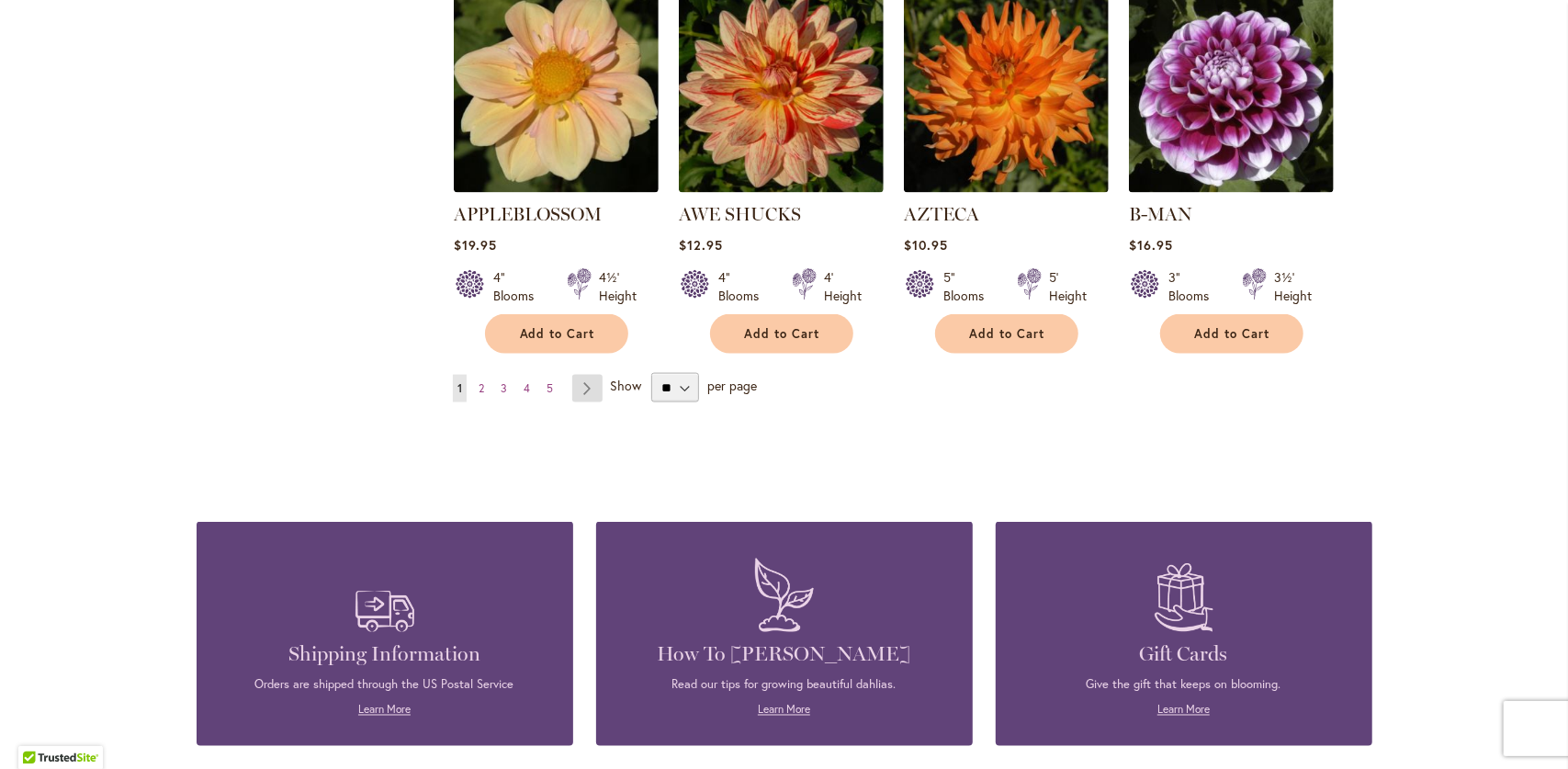
click at [572, 375] on link "Page Next" at bounding box center [587, 389] width 30 height 28
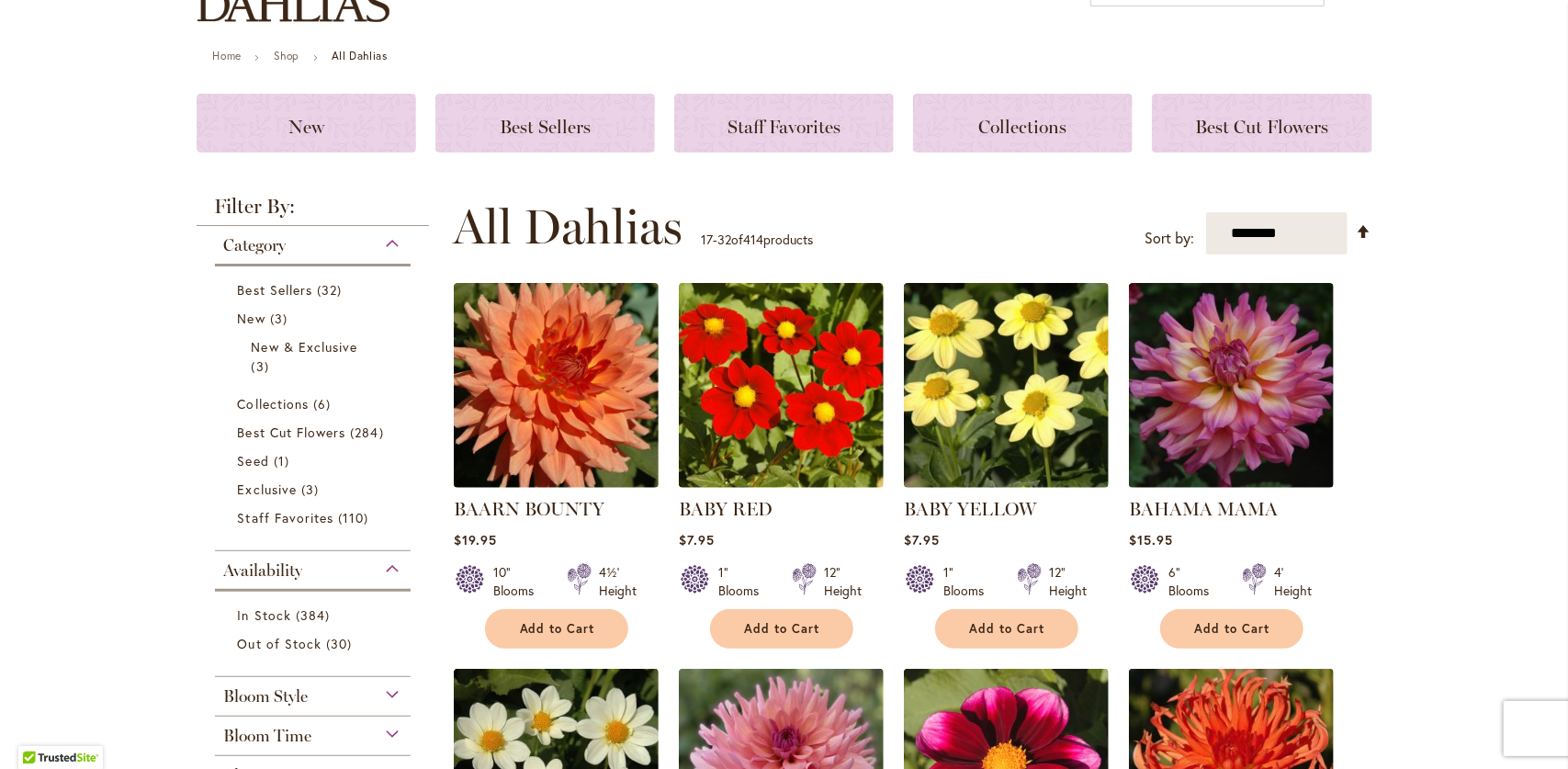
scroll to position [275, 0]
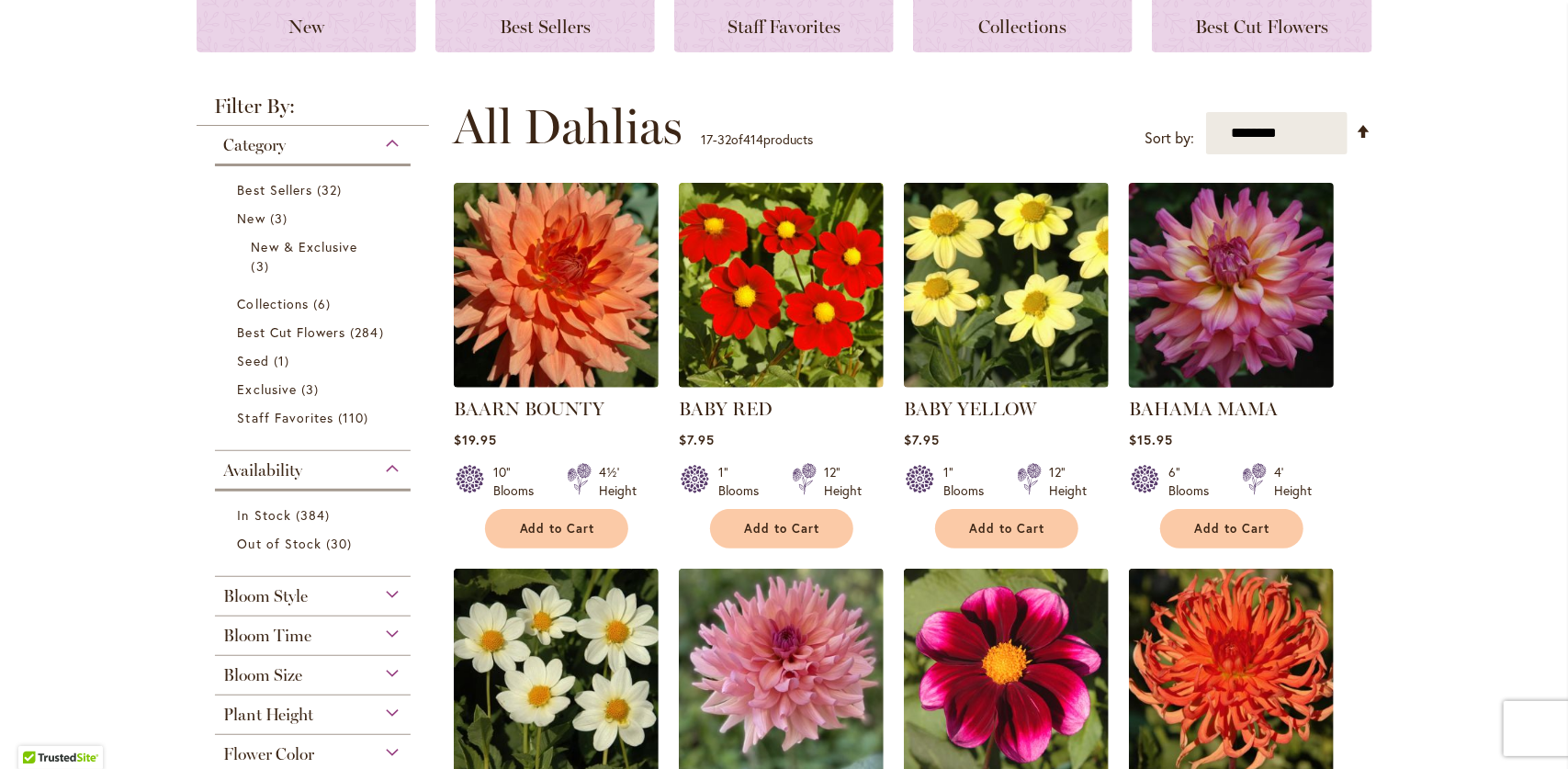
click at [1247, 322] on img at bounding box center [1231, 286] width 215 height 215
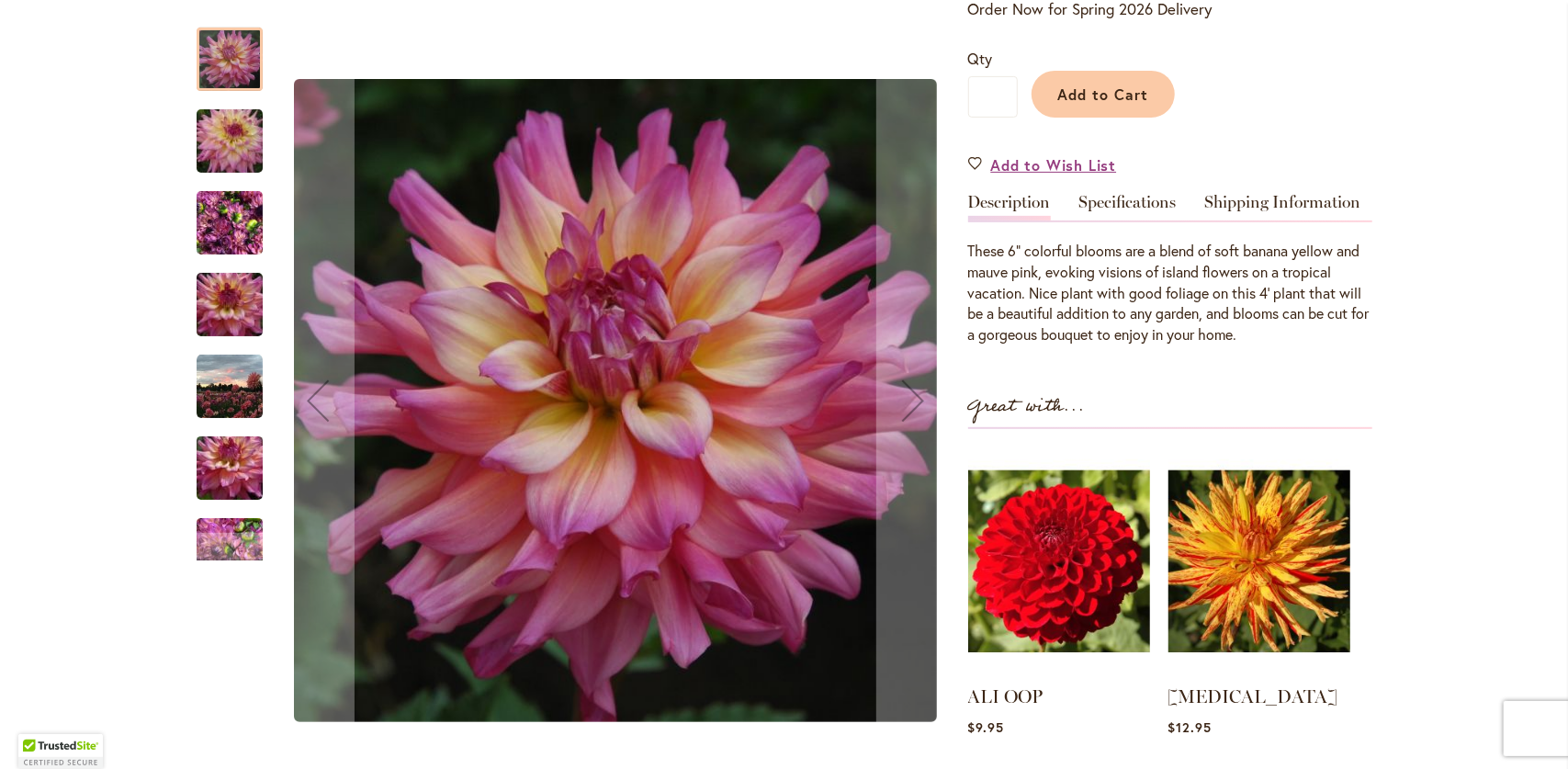
scroll to position [460, 0]
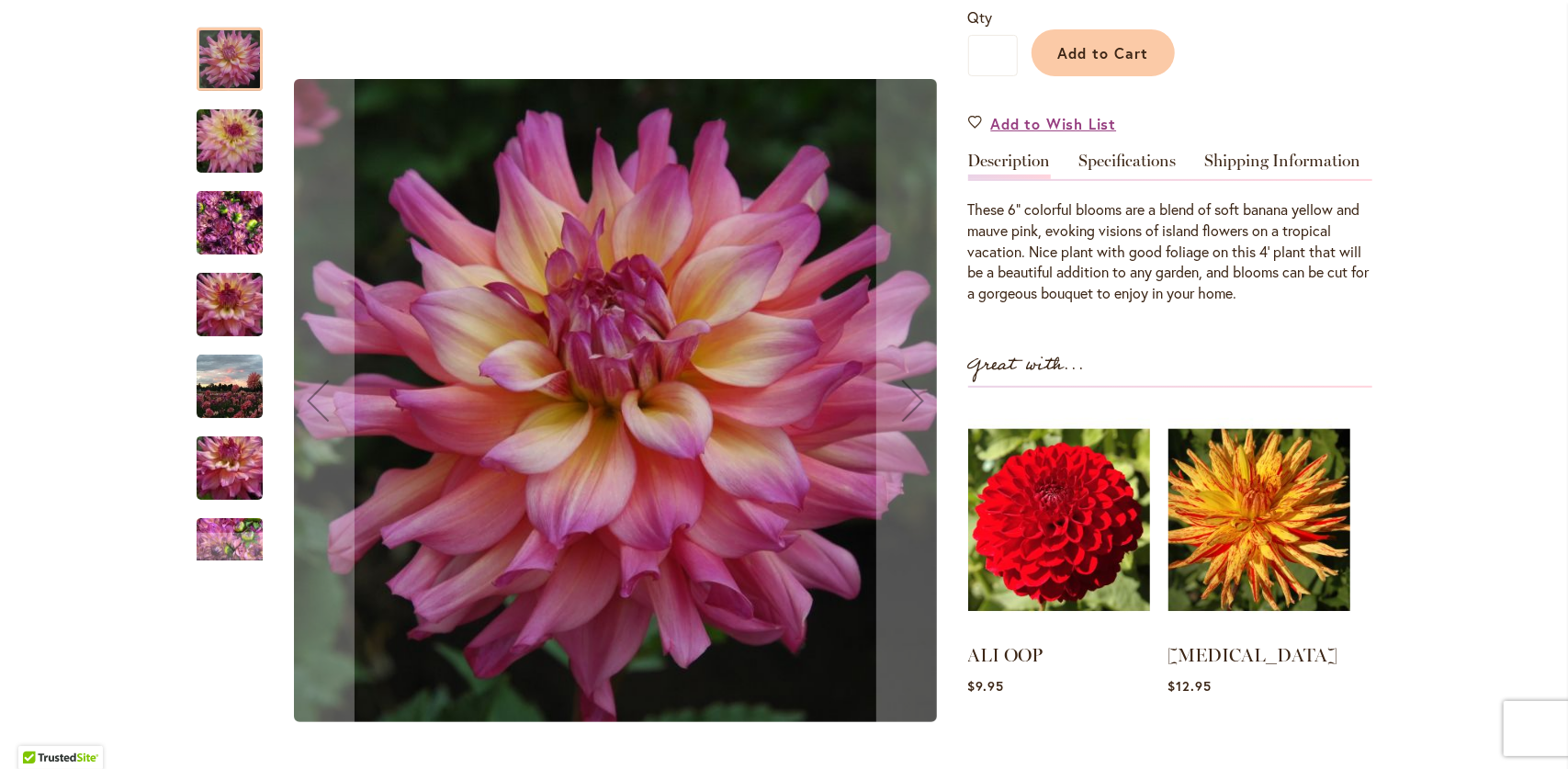
click at [213, 149] on img "Bahama Mama" at bounding box center [229, 142] width 133 height 88
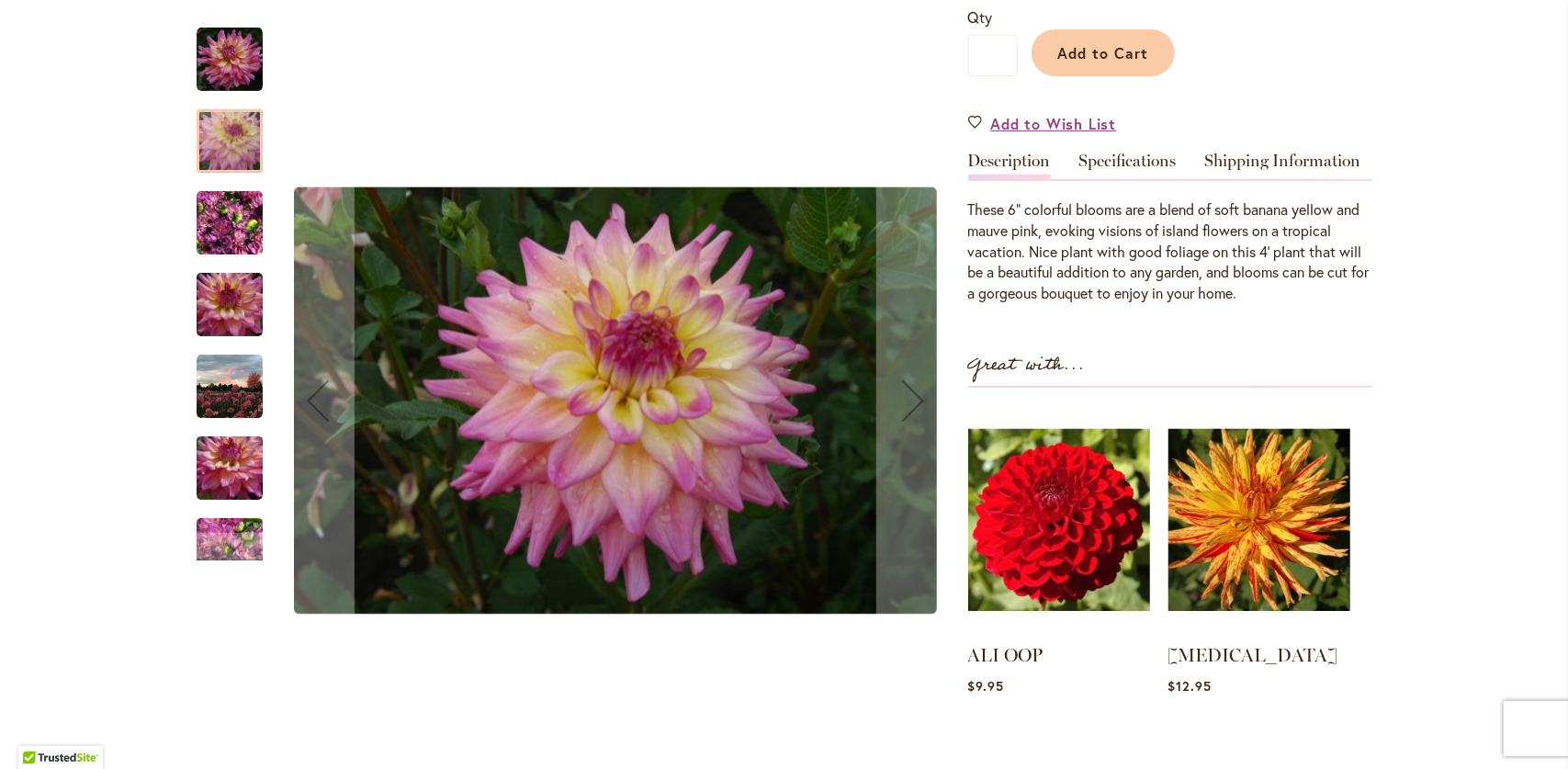
click at [227, 240] on img "Bahama Mama" at bounding box center [229, 223] width 66 height 88
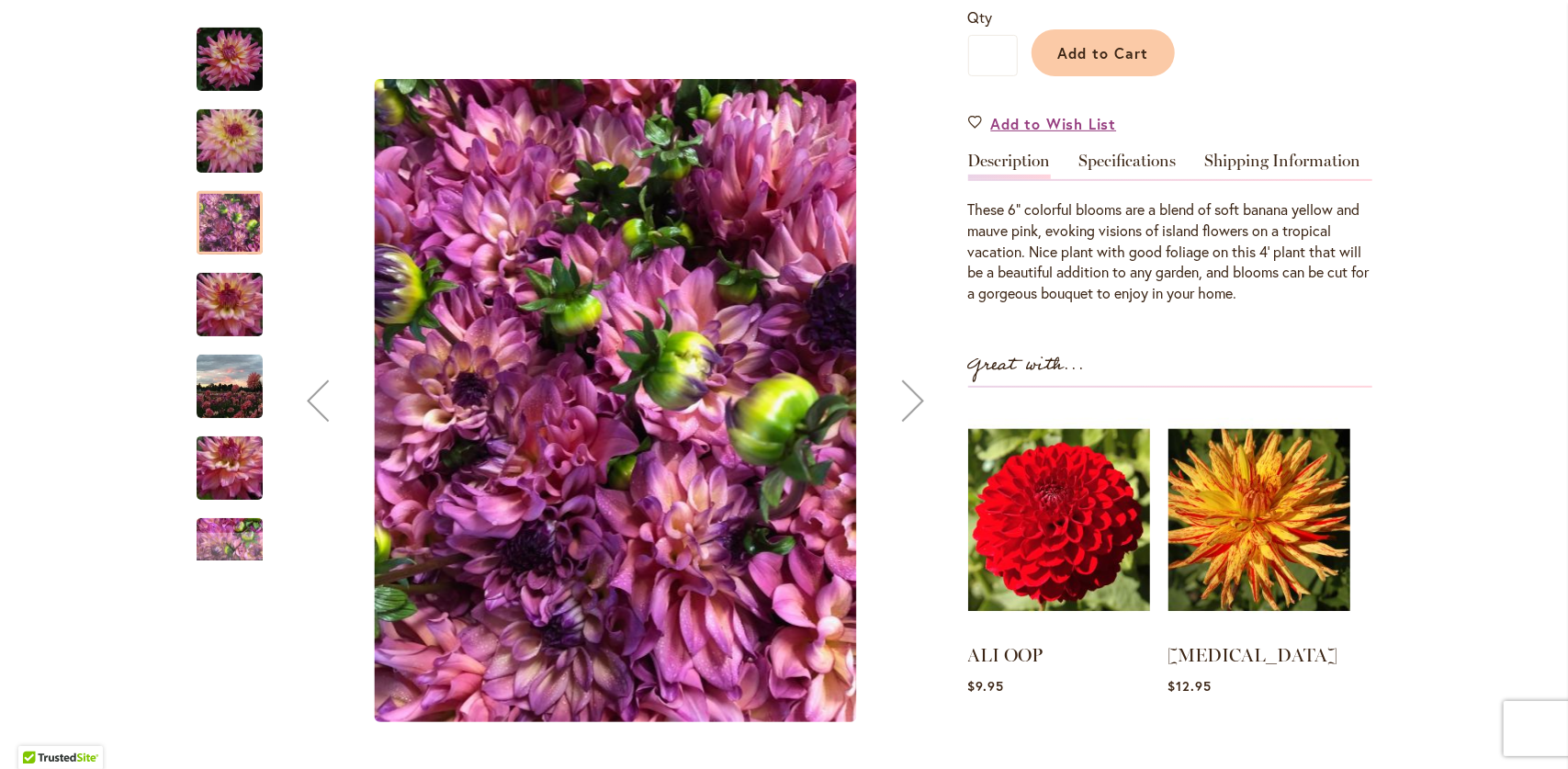
click at [239, 292] on img "Bahama Mama" at bounding box center [229, 305] width 133 height 88
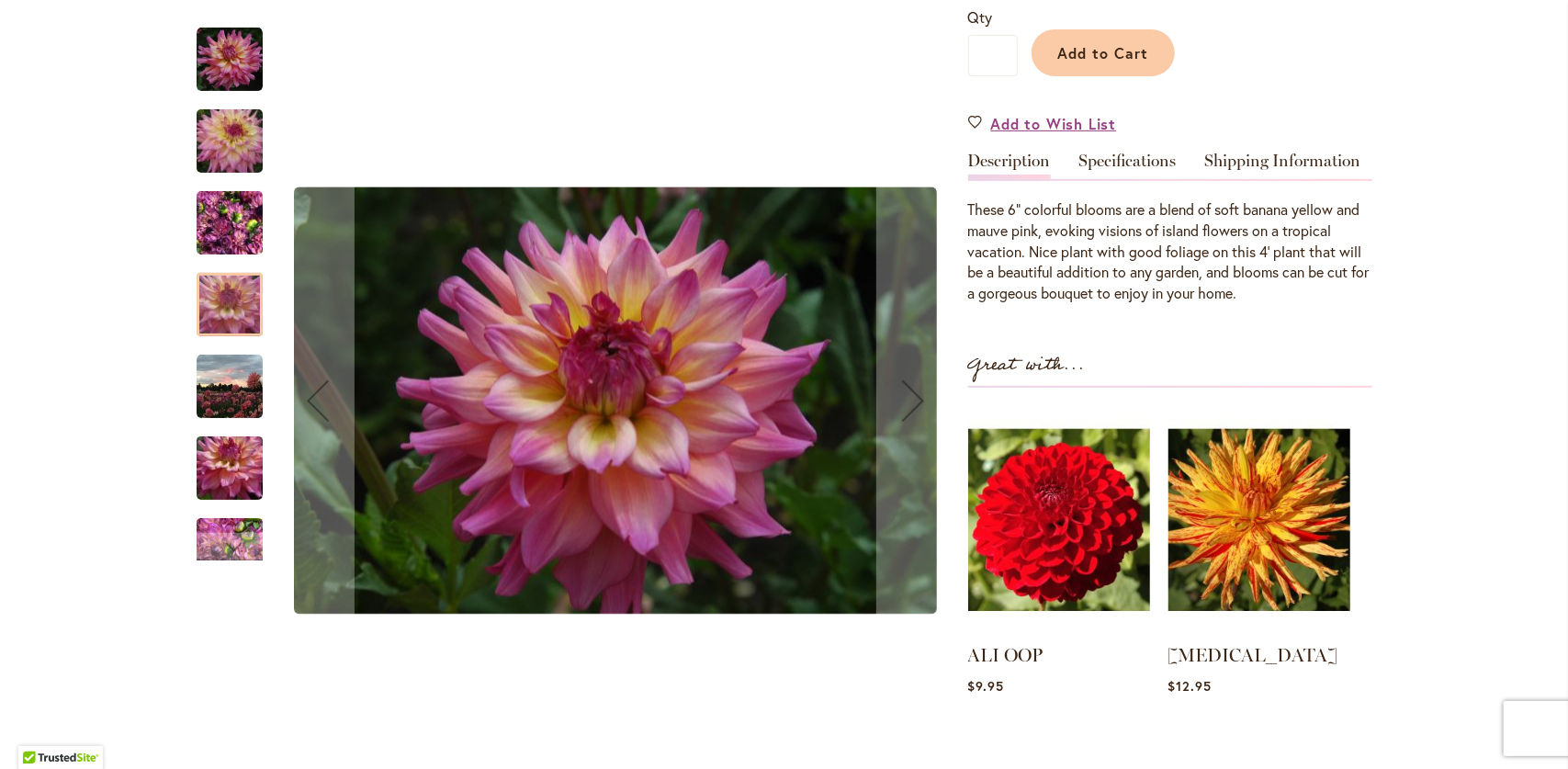
click at [238, 406] on img "Bahama Mama" at bounding box center [229, 387] width 66 height 66
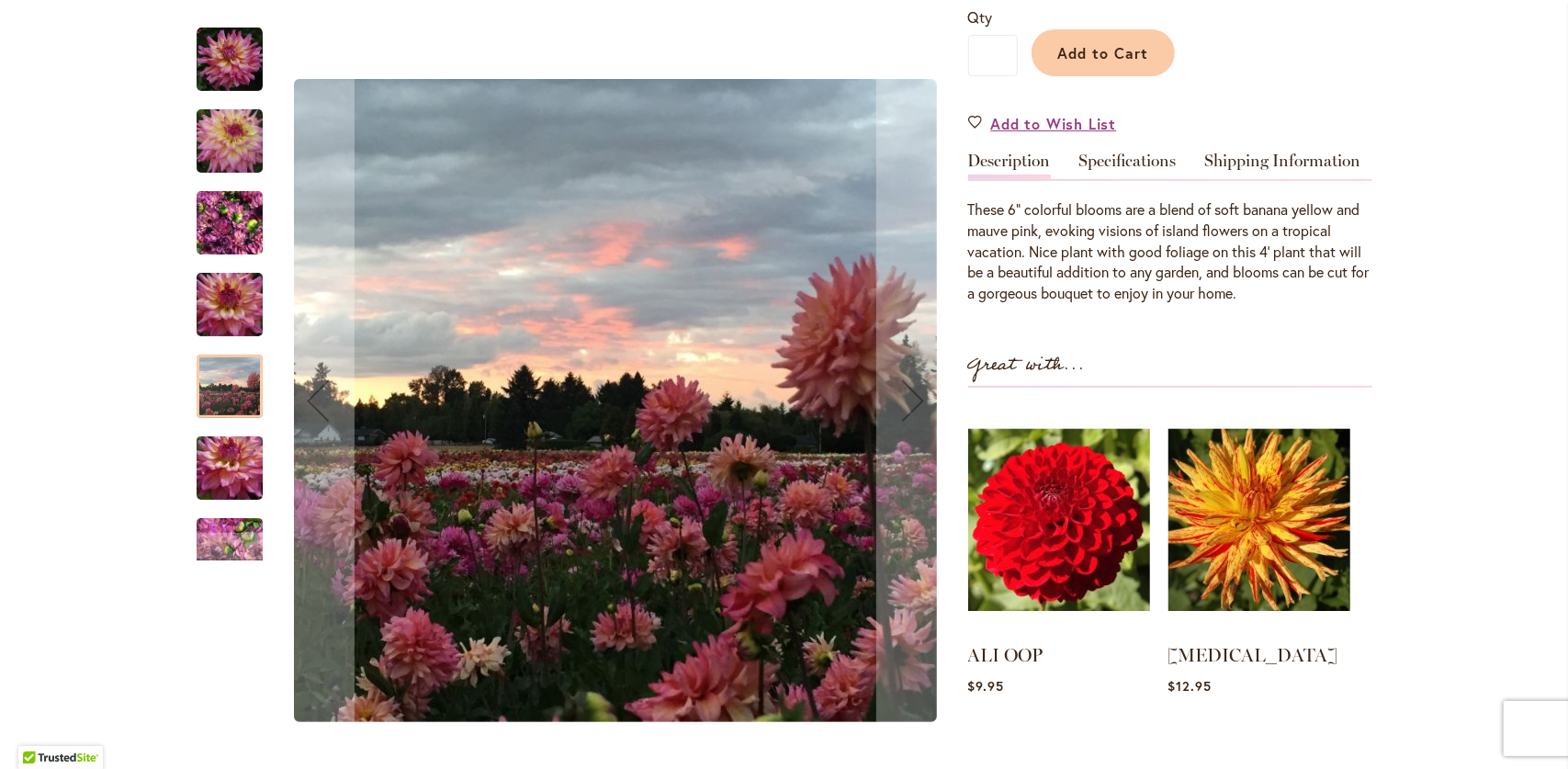
click at [235, 468] on img "Bahama Mama" at bounding box center [229, 469] width 133 height 88
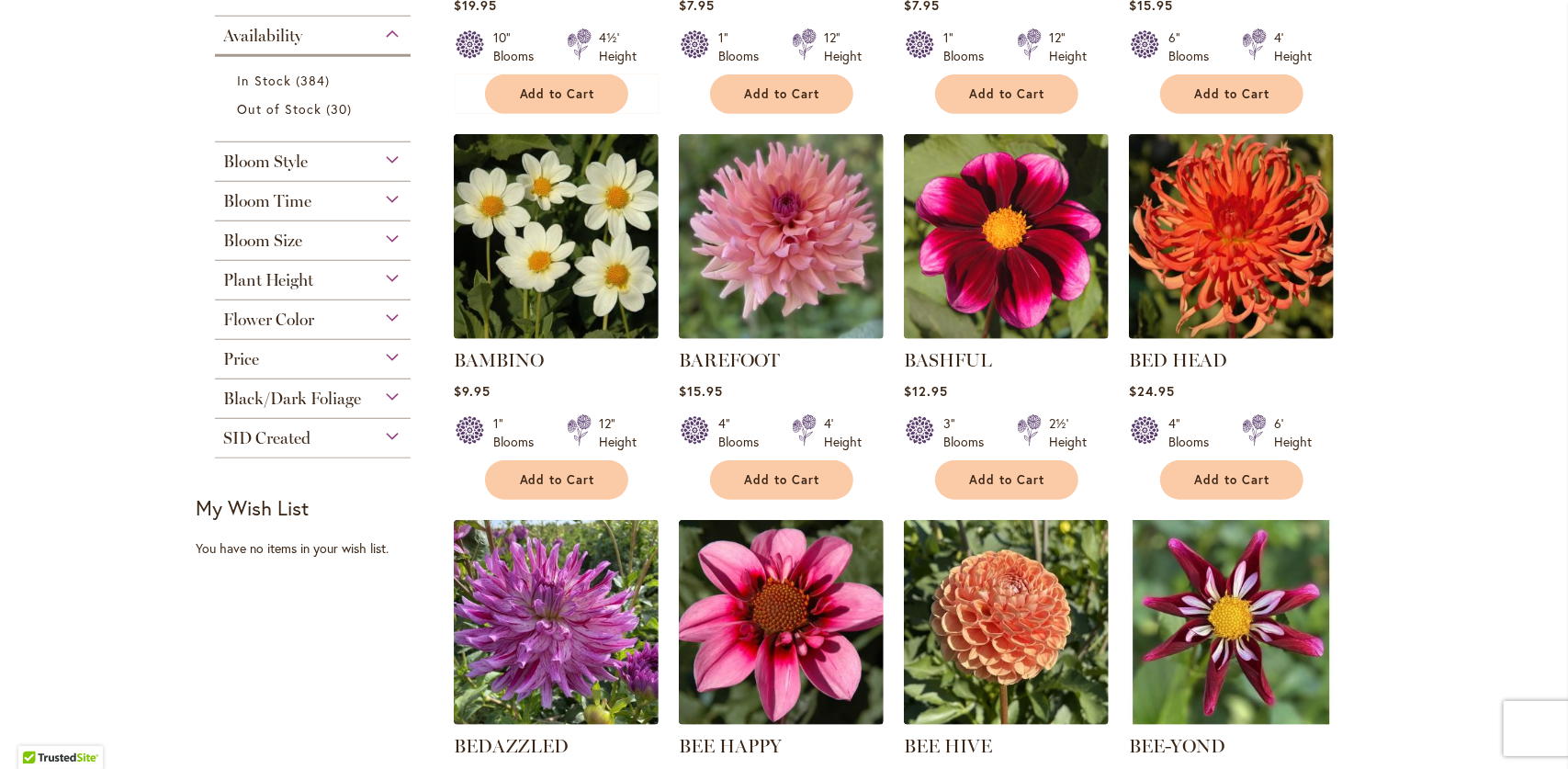
scroll to position [735, 0]
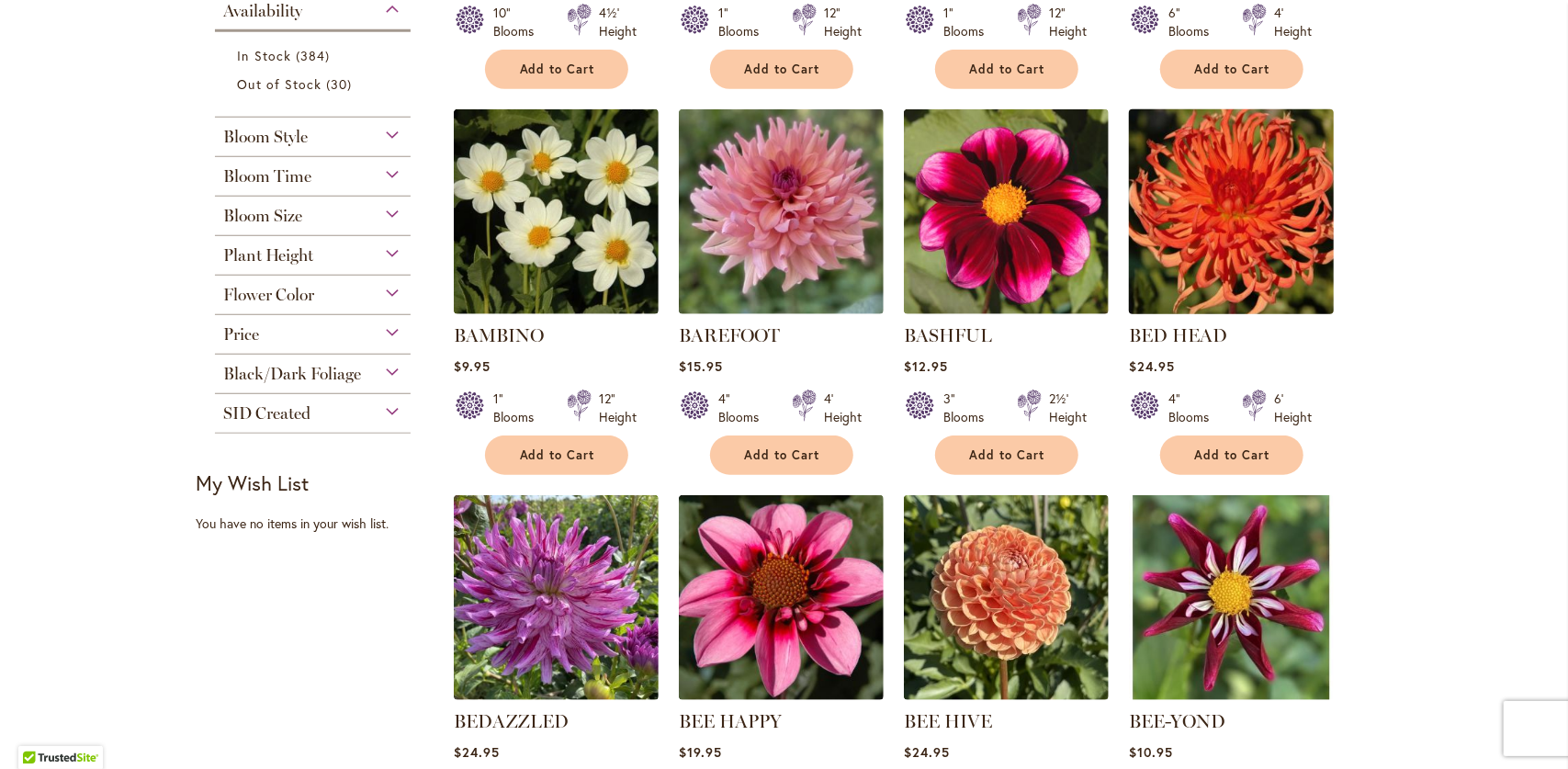
click at [1196, 232] on img at bounding box center [1231, 212] width 215 height 215
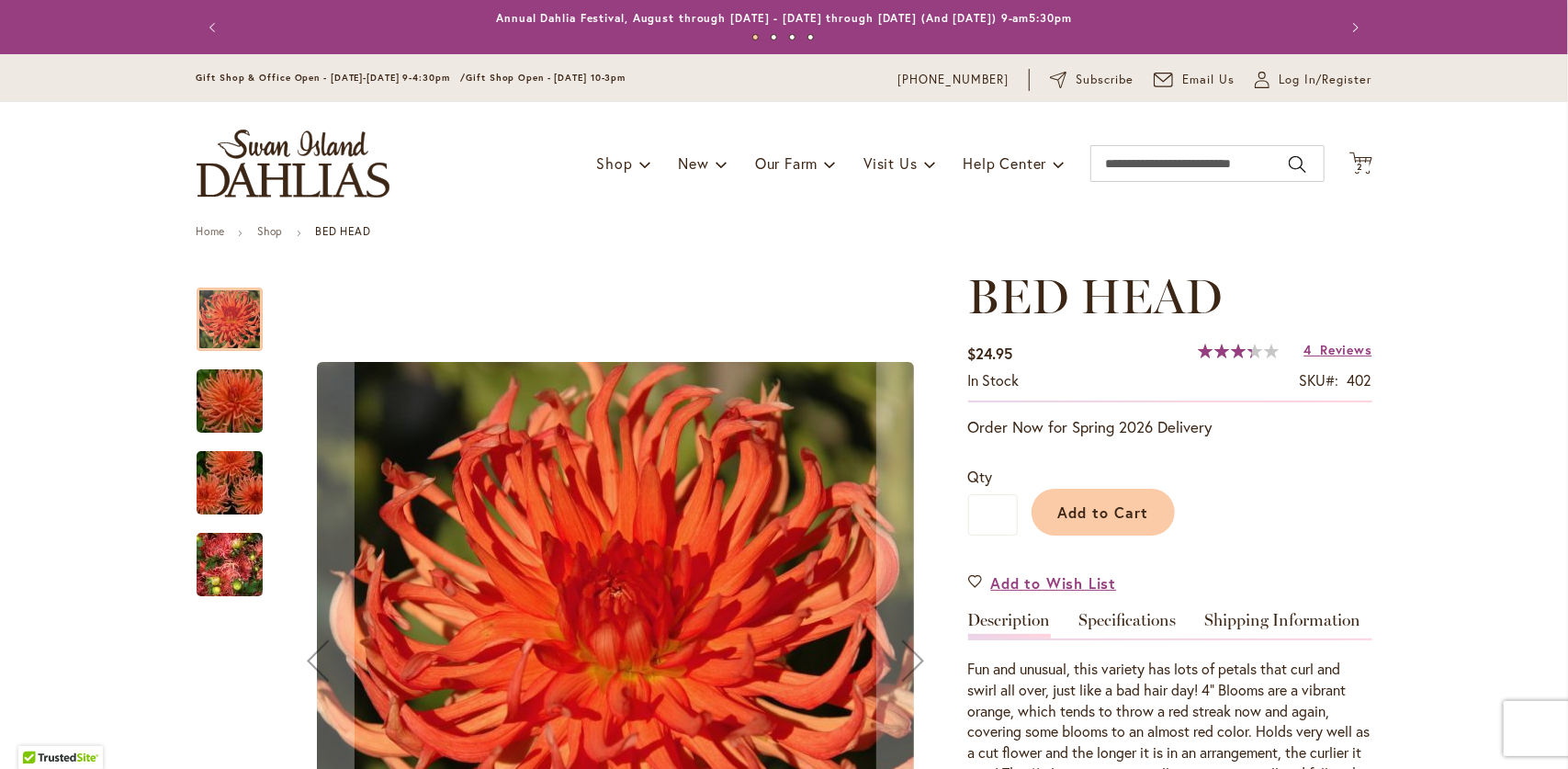
scroll to position [92, 0]
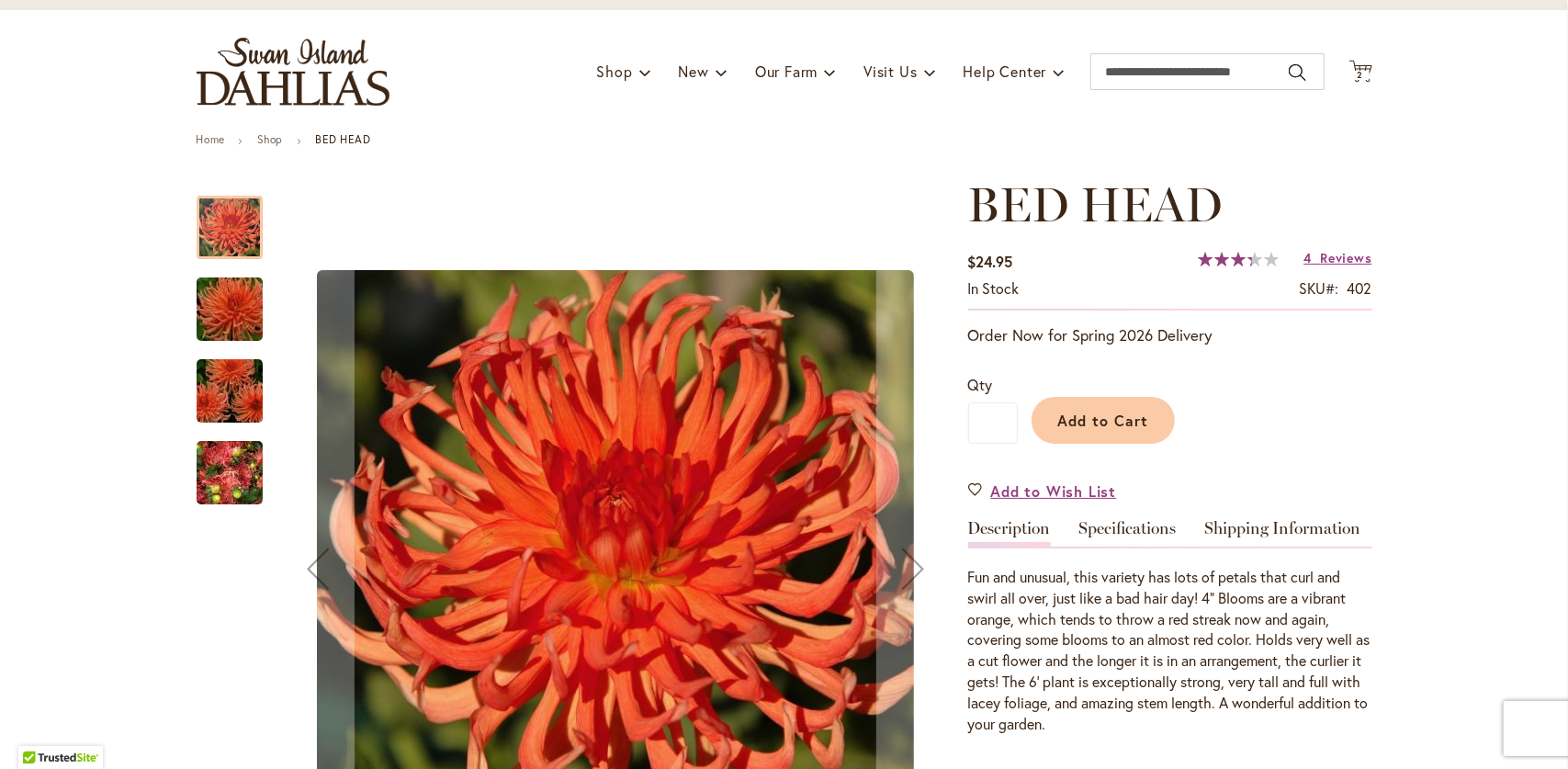
click at [231, 322] on img "BED HEAD" at bounding box center [229, 309] width 133 height 88
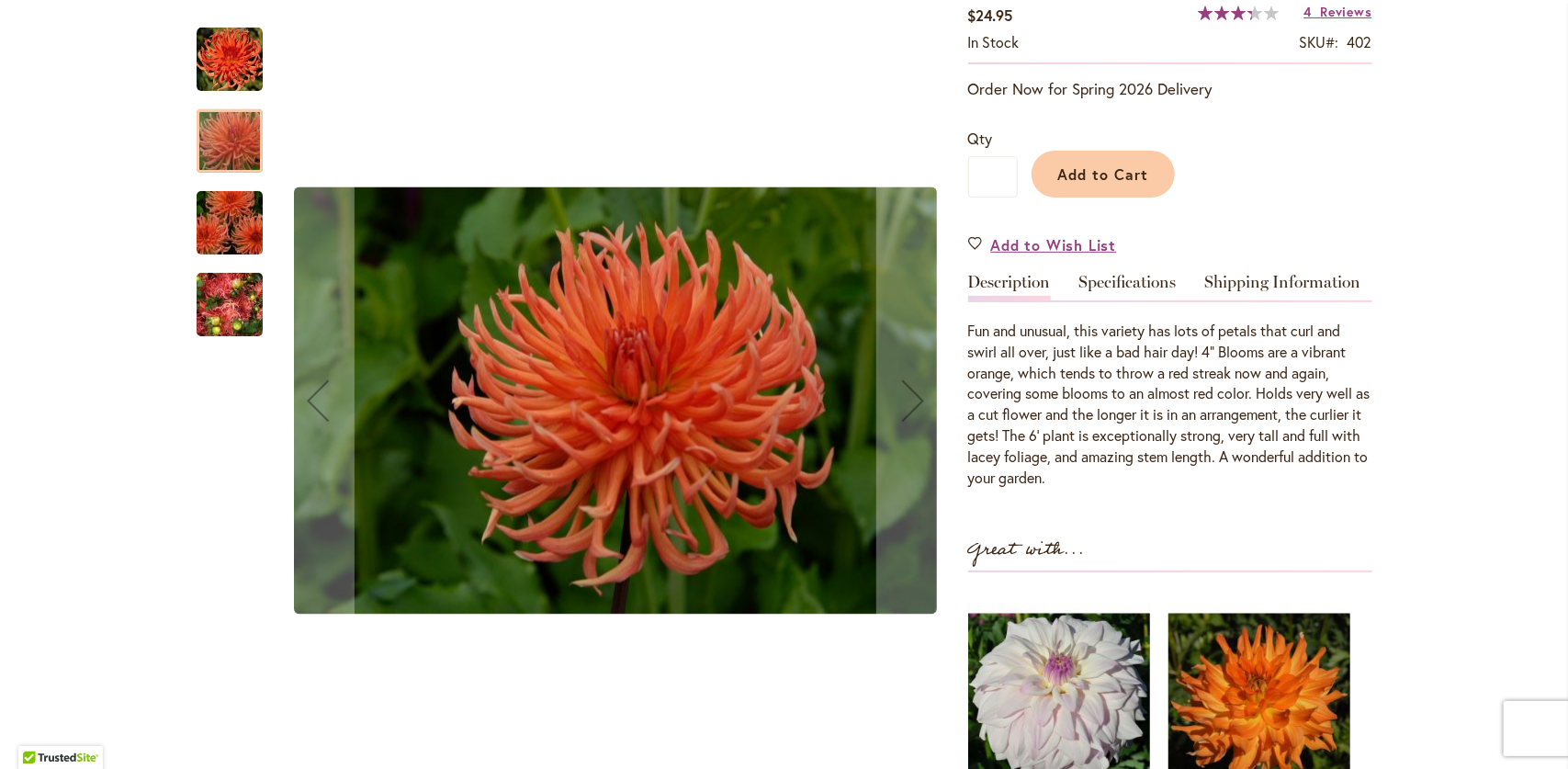
scroll to position [368, 0]
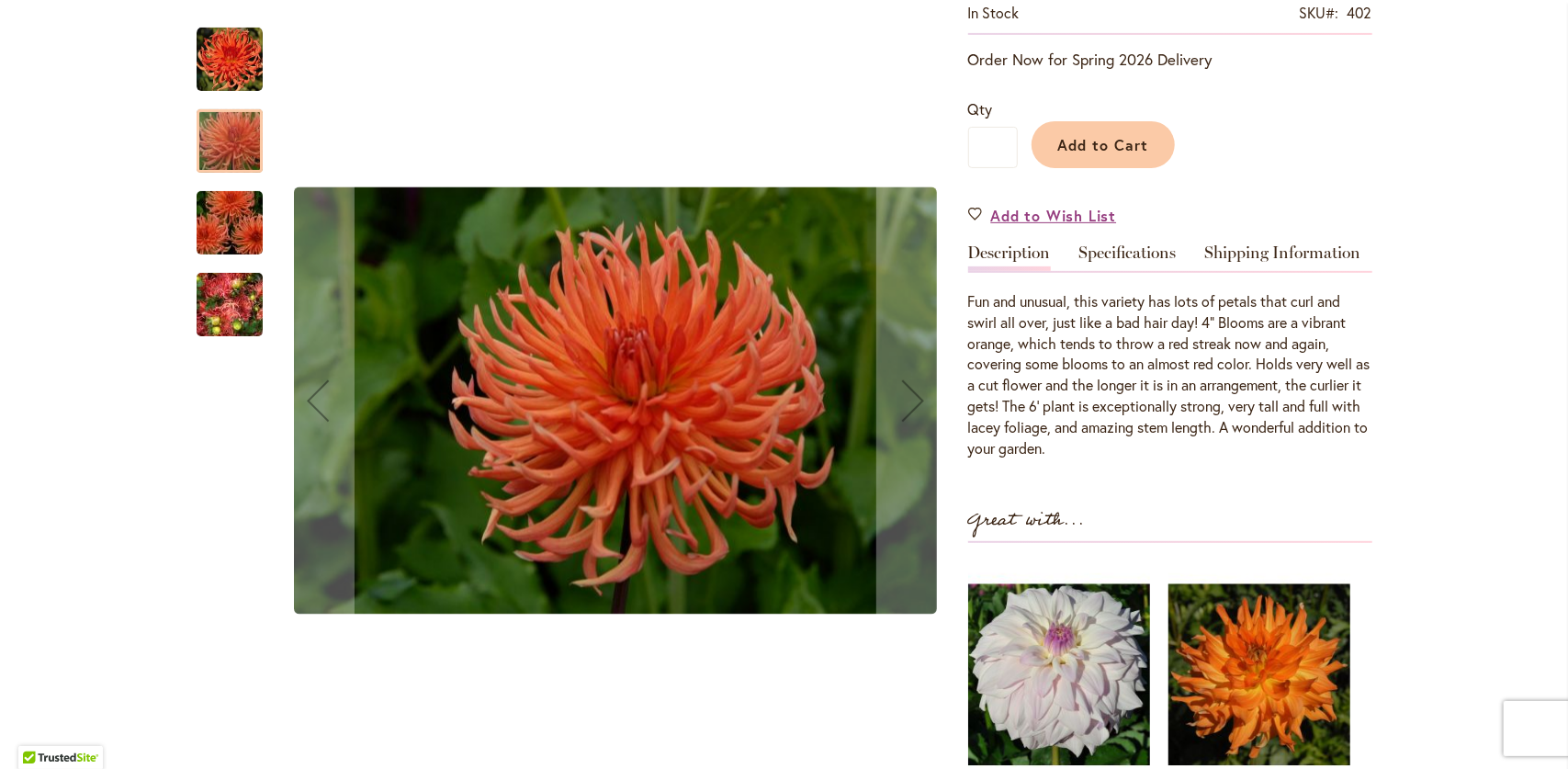
click at [209, 214] on img "BED HEAD" at bounding box center [229, 223] width 133 height 88
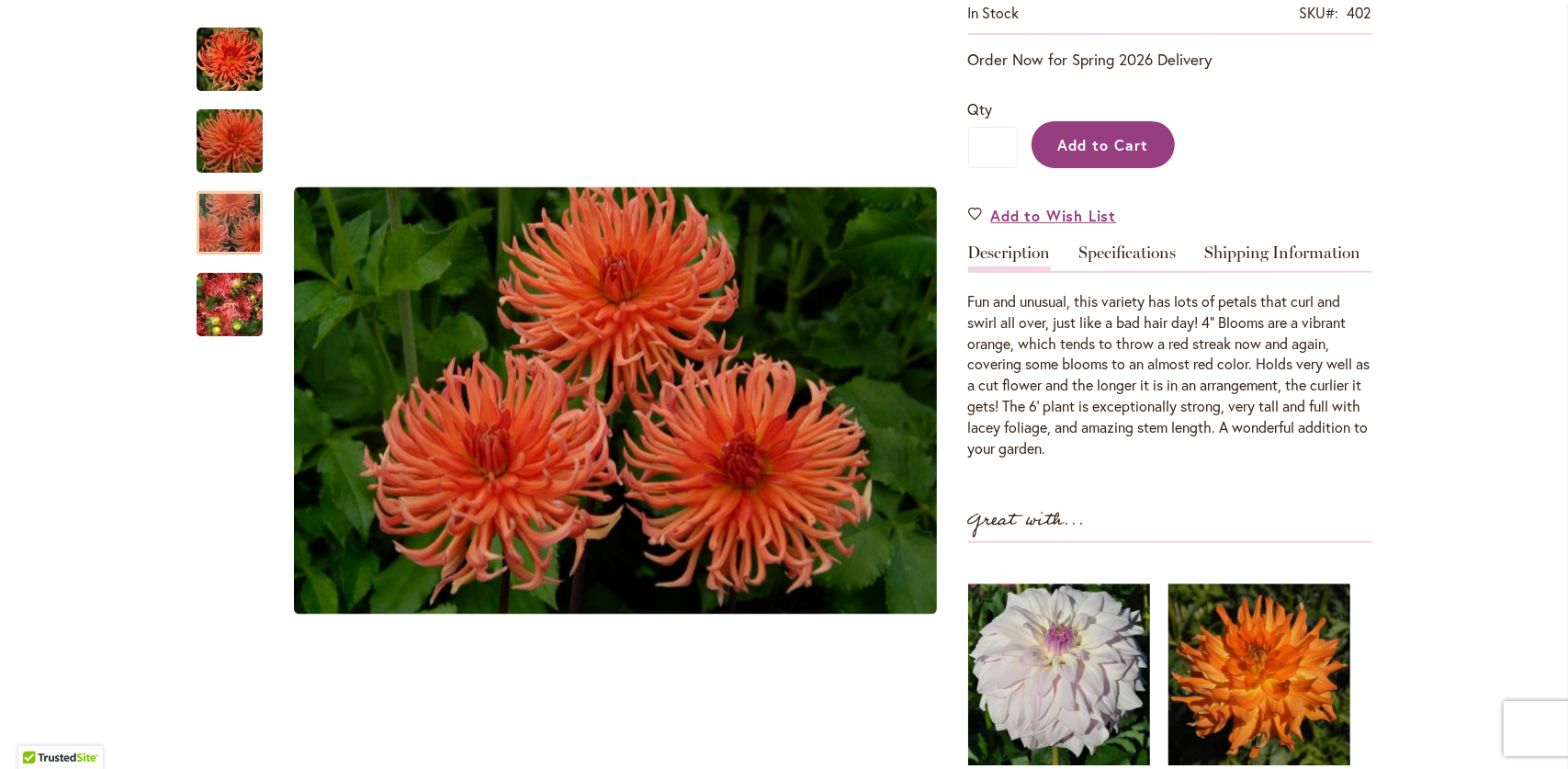
click at [1116, 141] on span "Add to Cart" at bounding box center [1102, 144] width 91 height 19
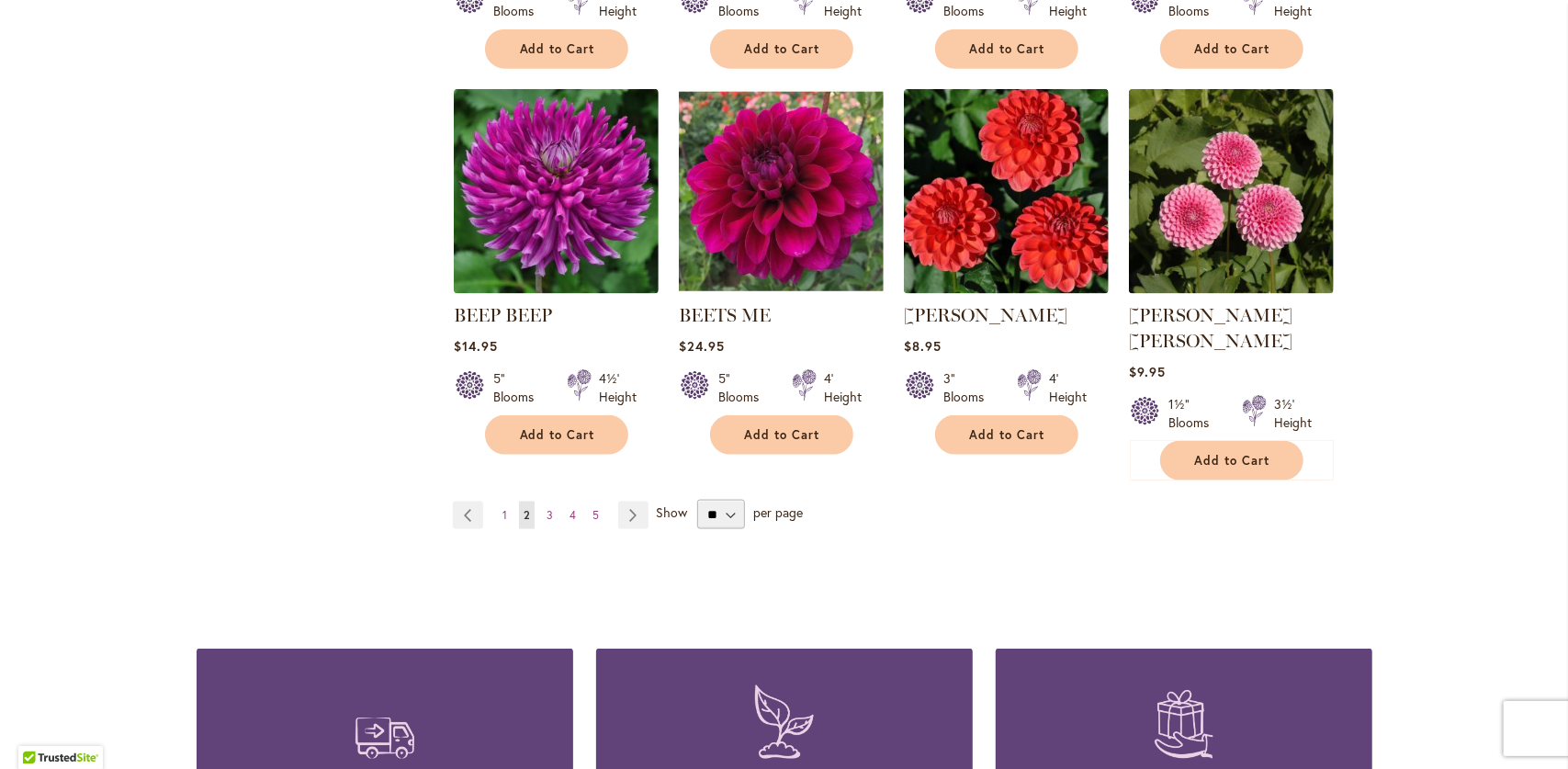
scroll to position [1563, 0]
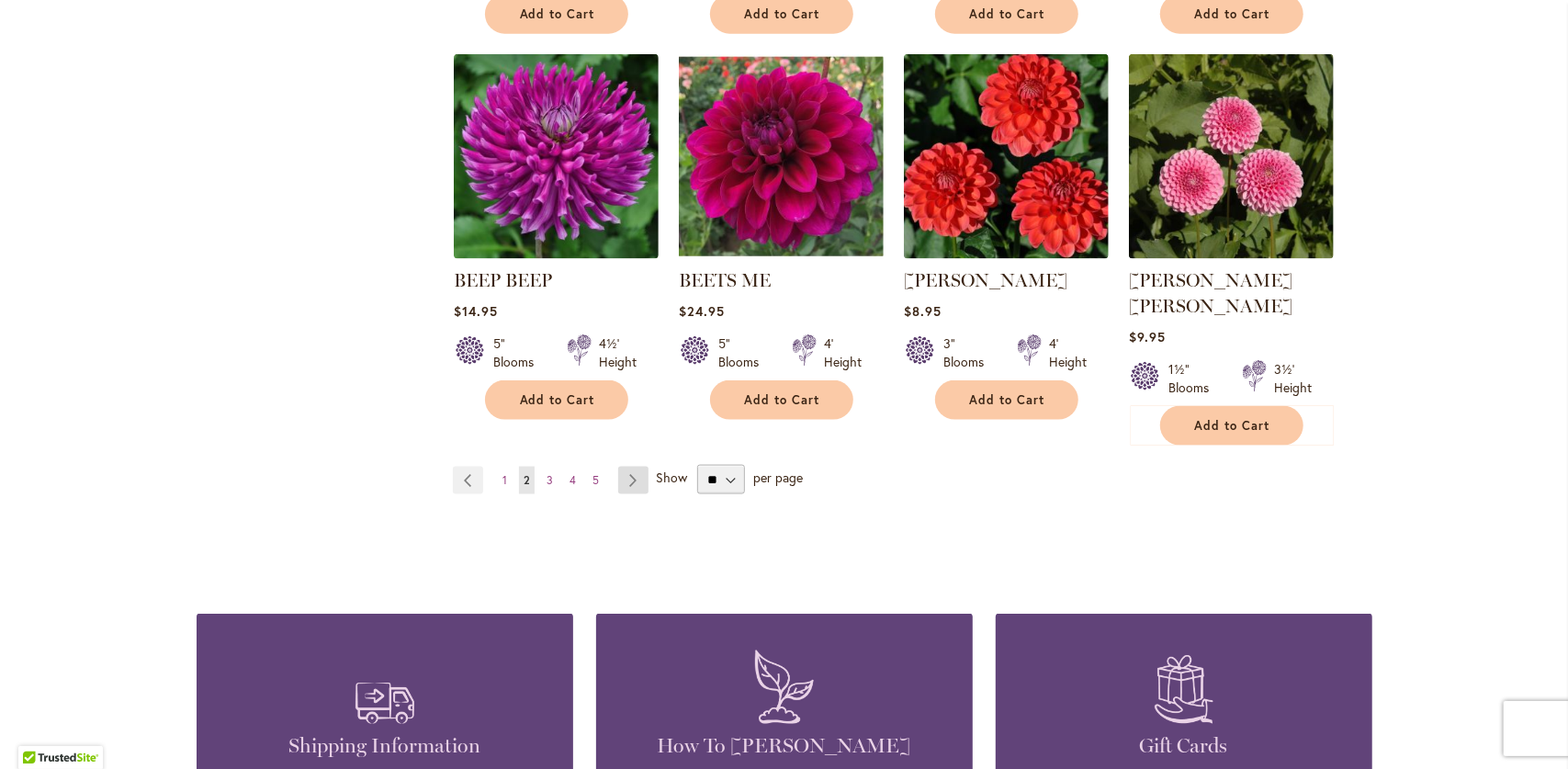
click at [632, 467] on link "Page Next" at bounding box center [633, 481] width 30 height 28
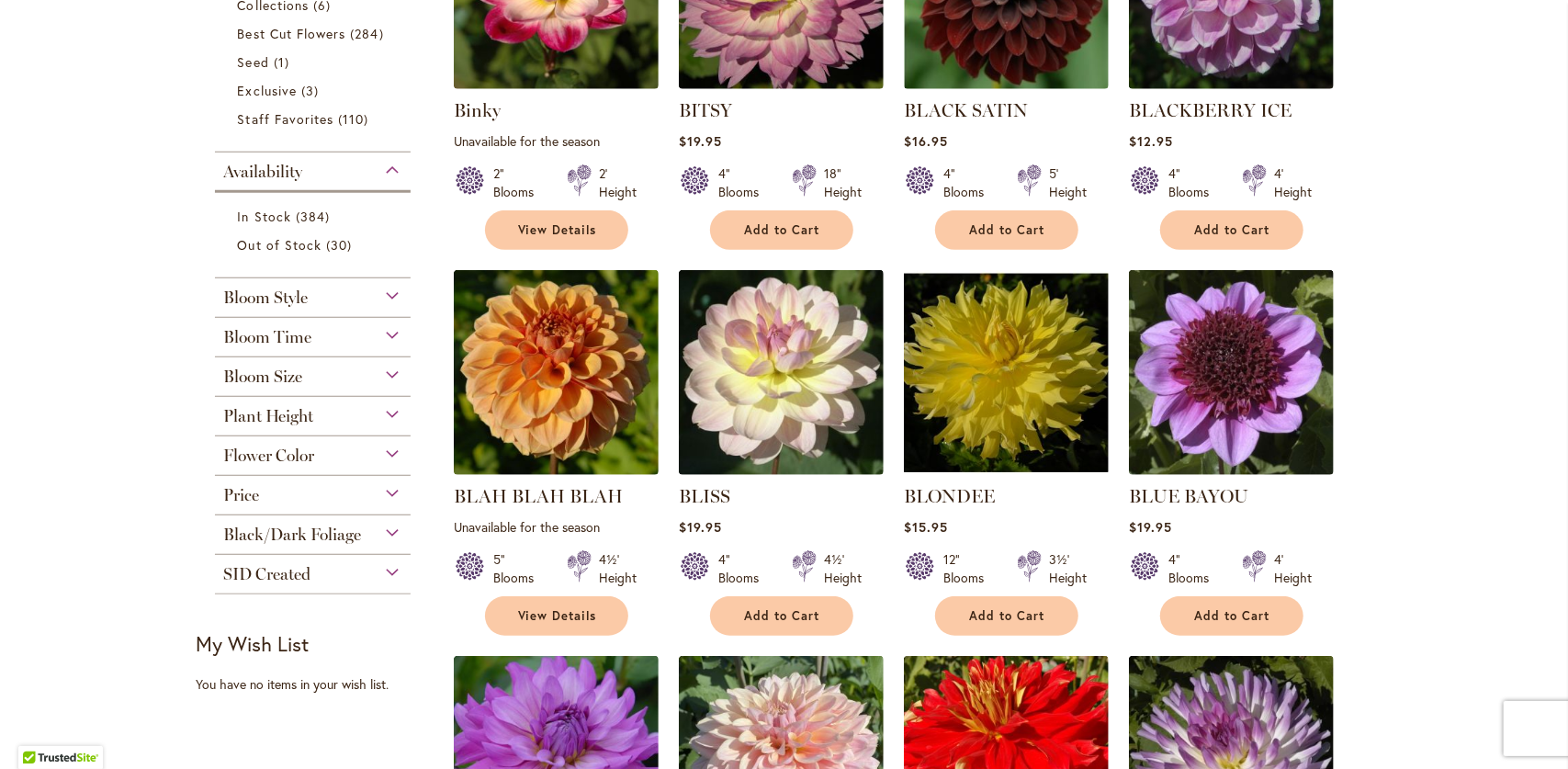
scroll to position [735, 0]
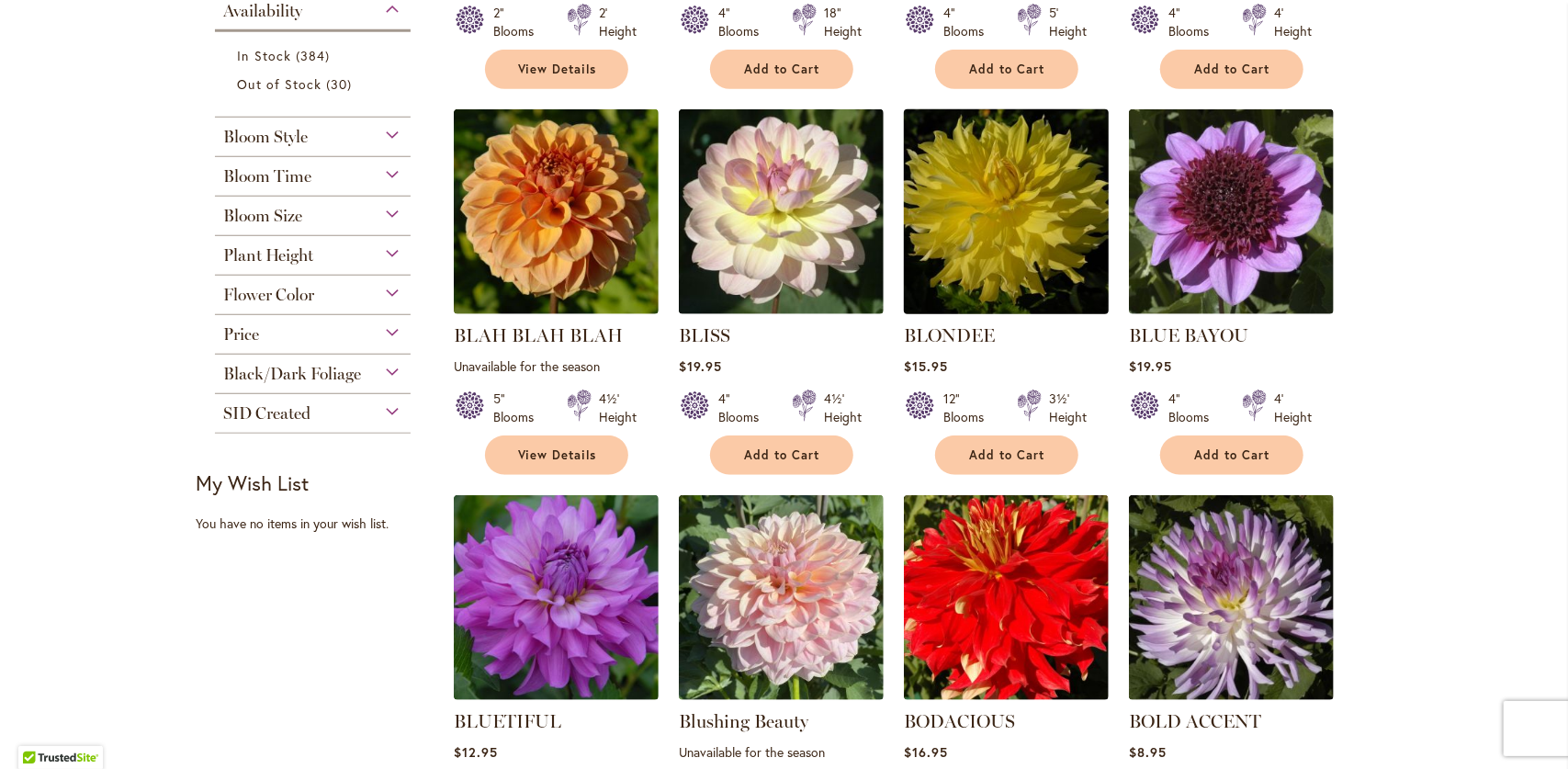
click at [976, 265] on img at bounding box center [1006, 212] width 215 height 215
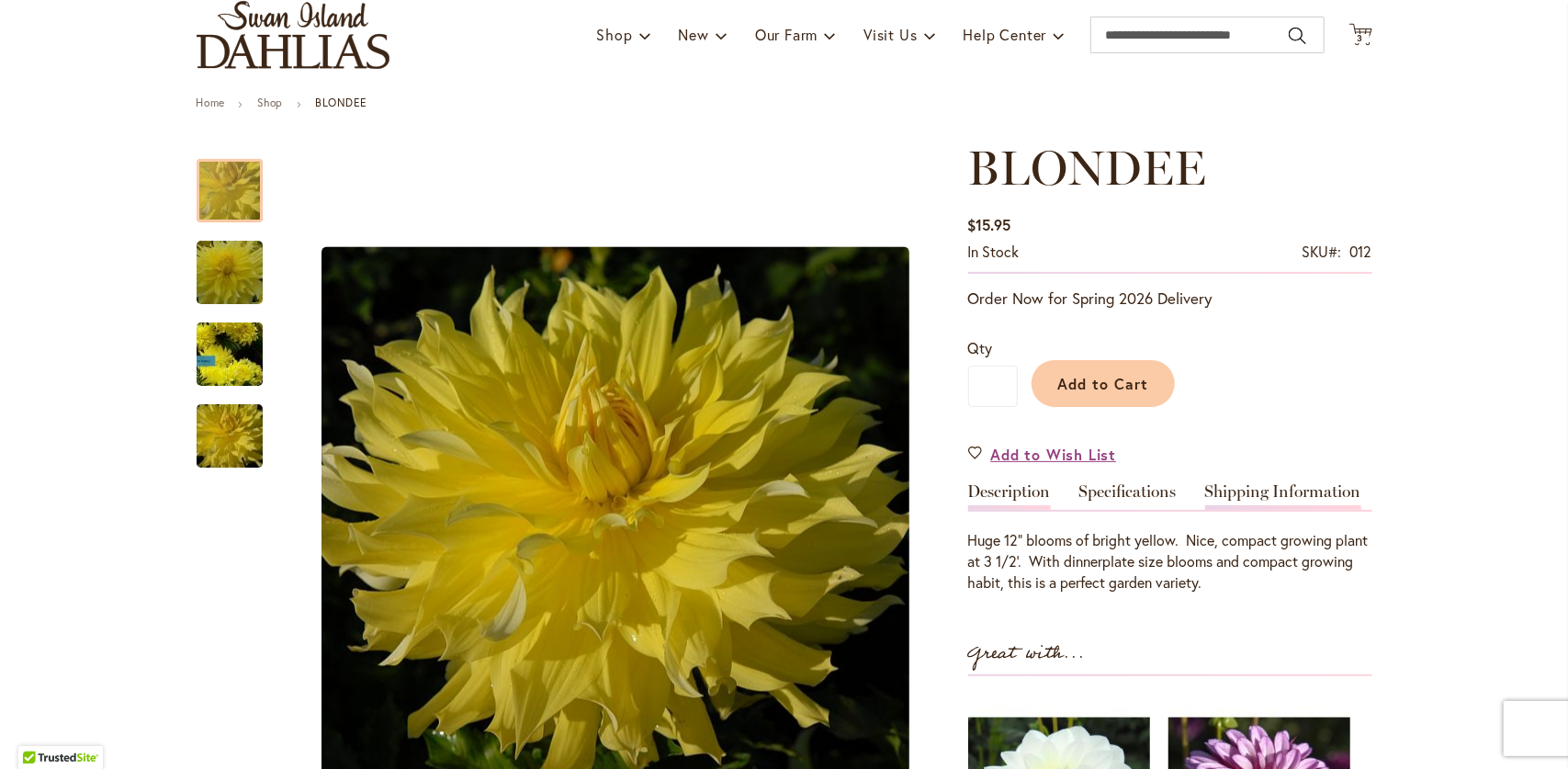
scroll to position [92, 0]
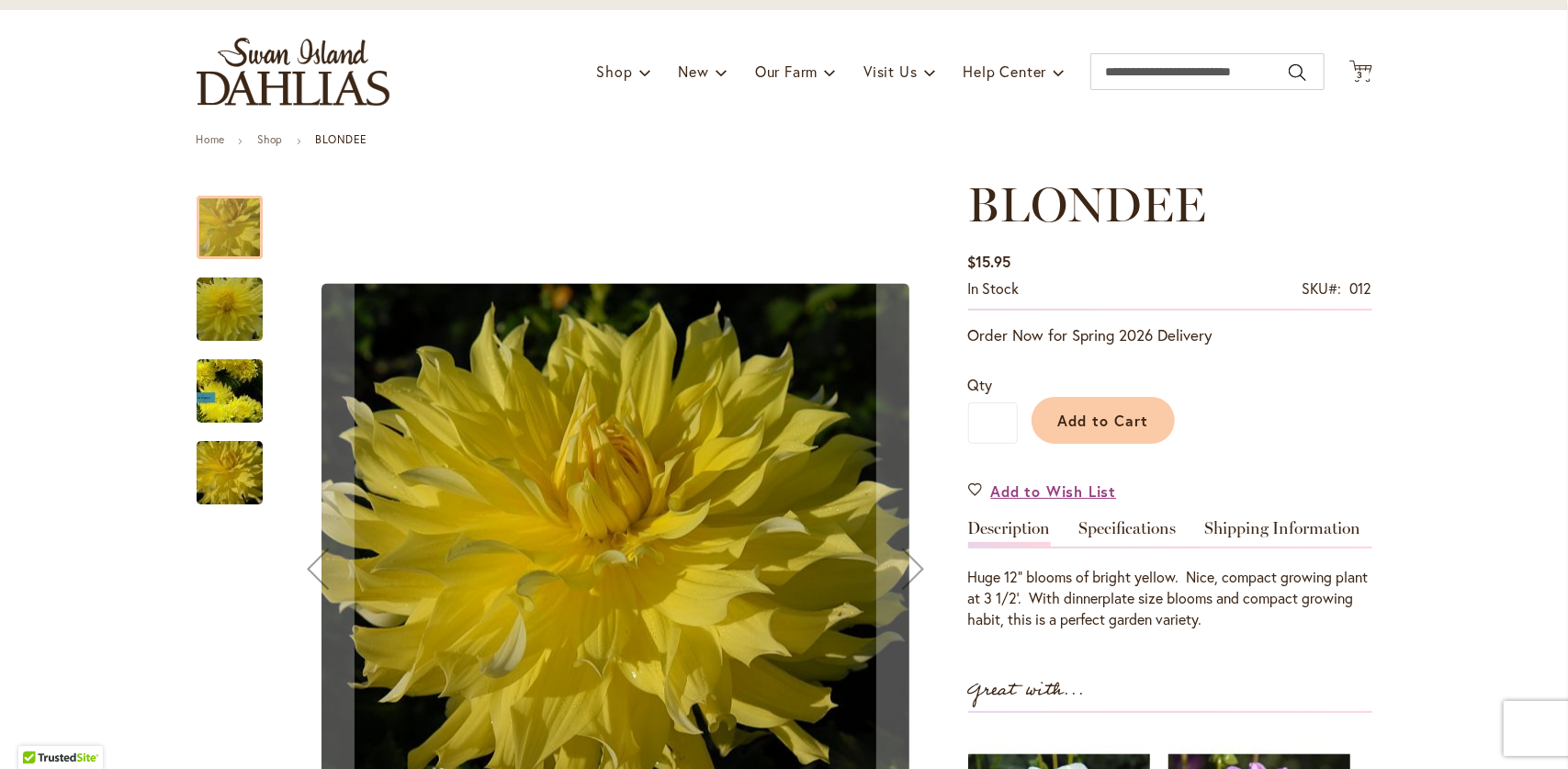
click at [220, 326] on img "Blondee" at bounding box center [229, 309] width 133 height 88
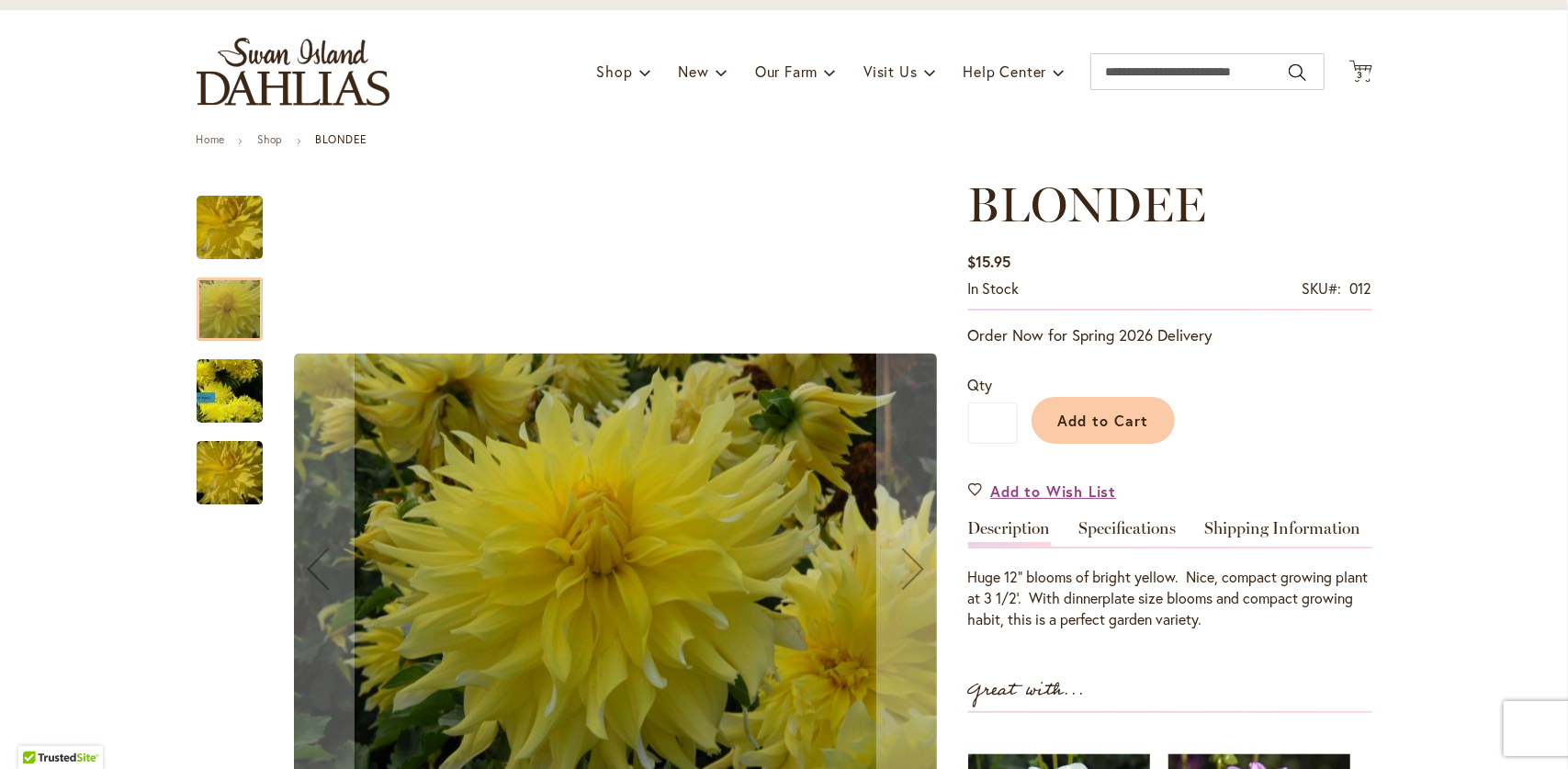
scroll to position [184, 0]
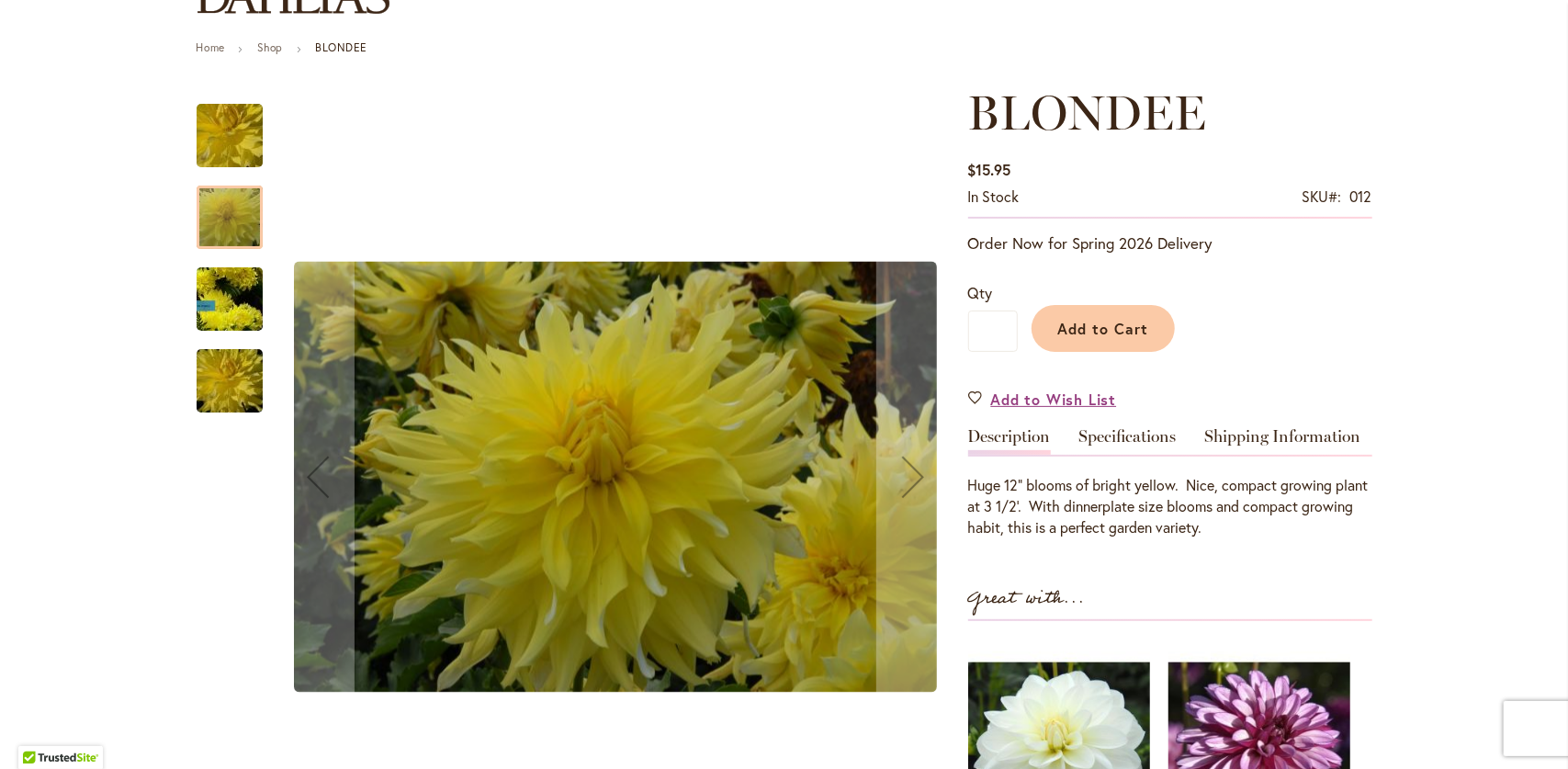
click at [235, 304] on img "Blondee" at bounding box center [229, 300] width 133 height 120
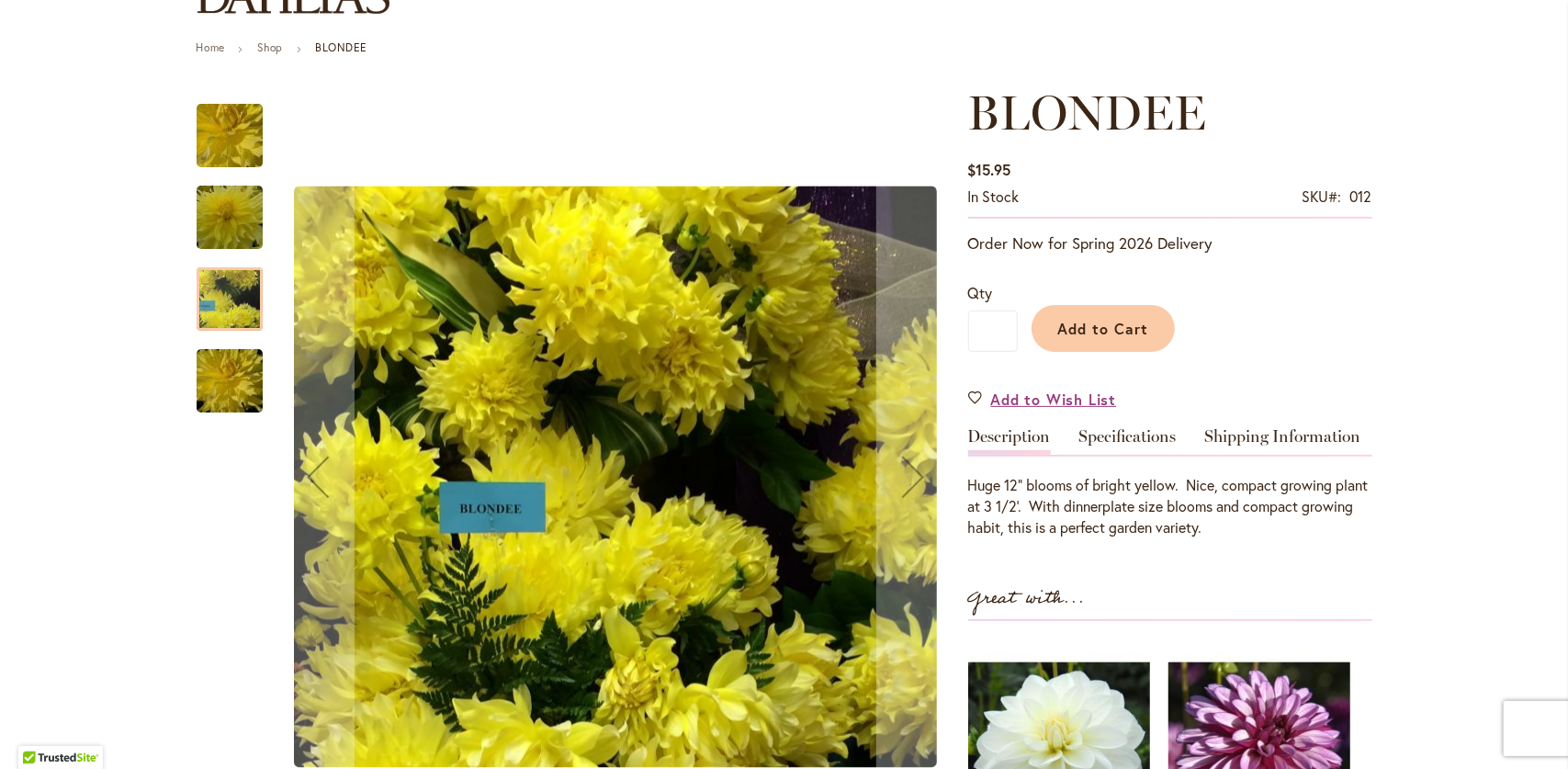
click at [237, 394] on img "Blondee" at bounding box center [229, 381] width 133 height 88
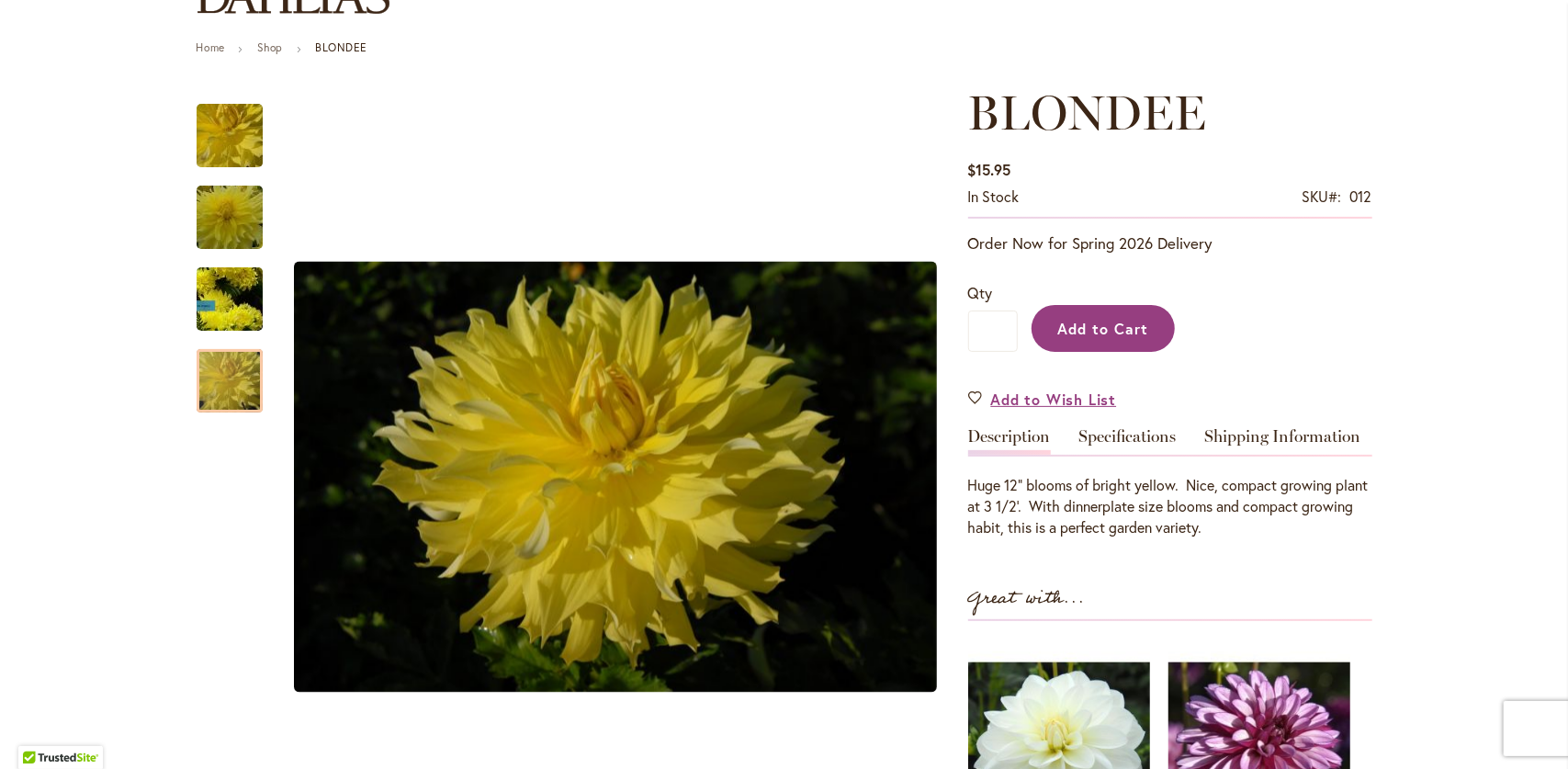
click at [1141, 343] on button "Add to Cart" at bounding box center [1103, 328] width 144 height 47
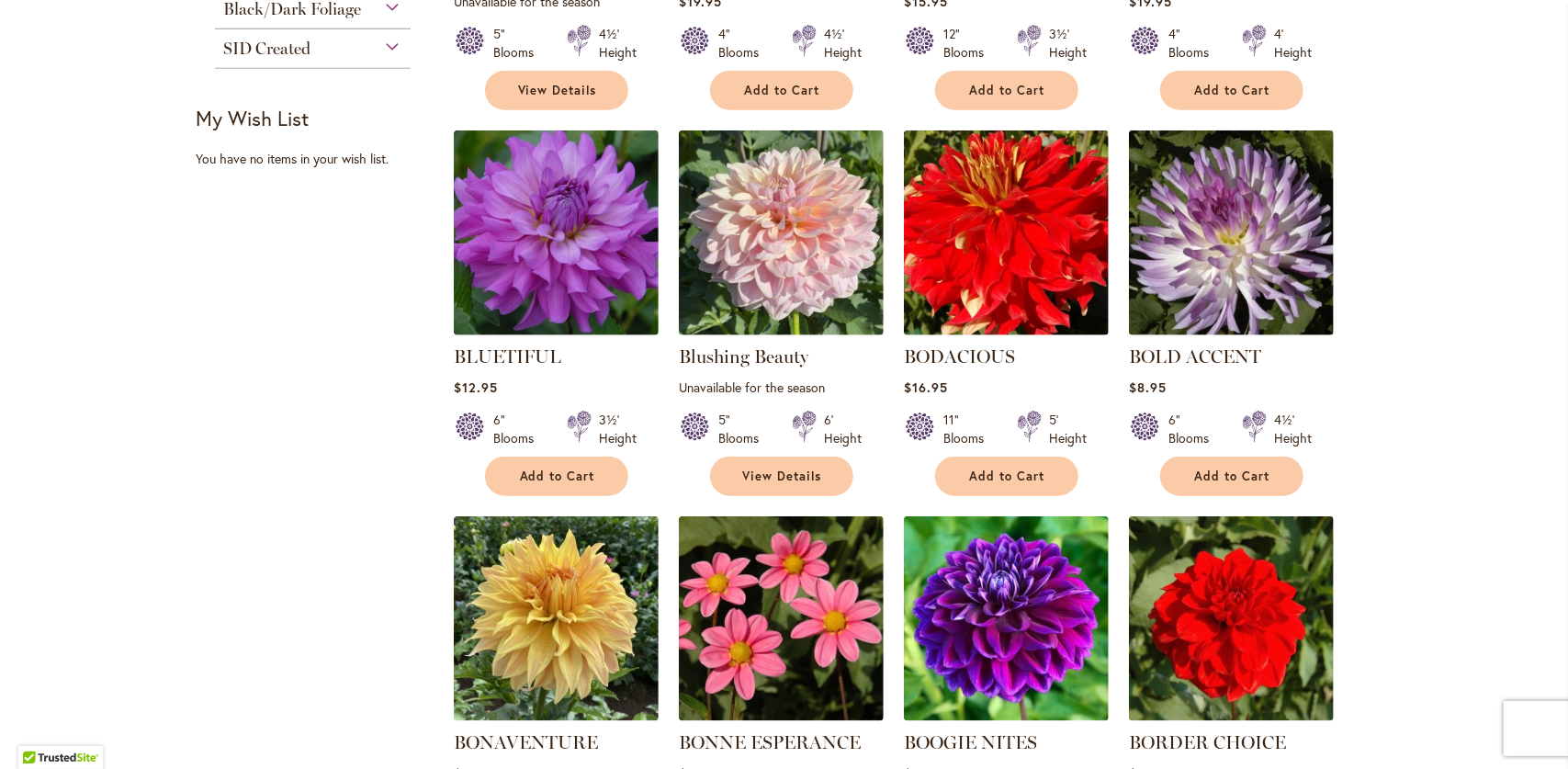
scroll to position [1103, 0]
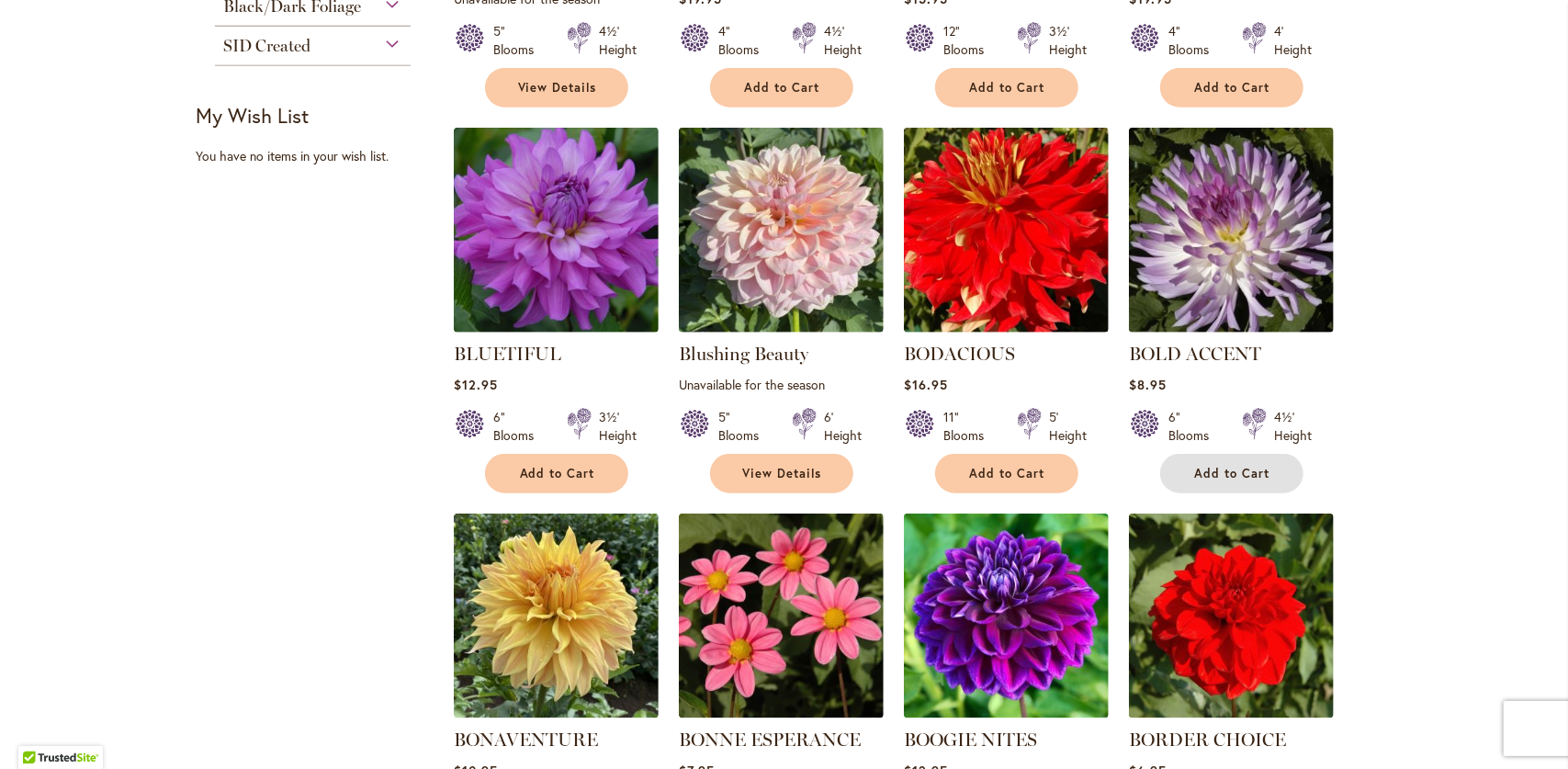
click at [1219, 479] on span "Add to Cart" at bounding box center [1233, 474] width 76 height 16
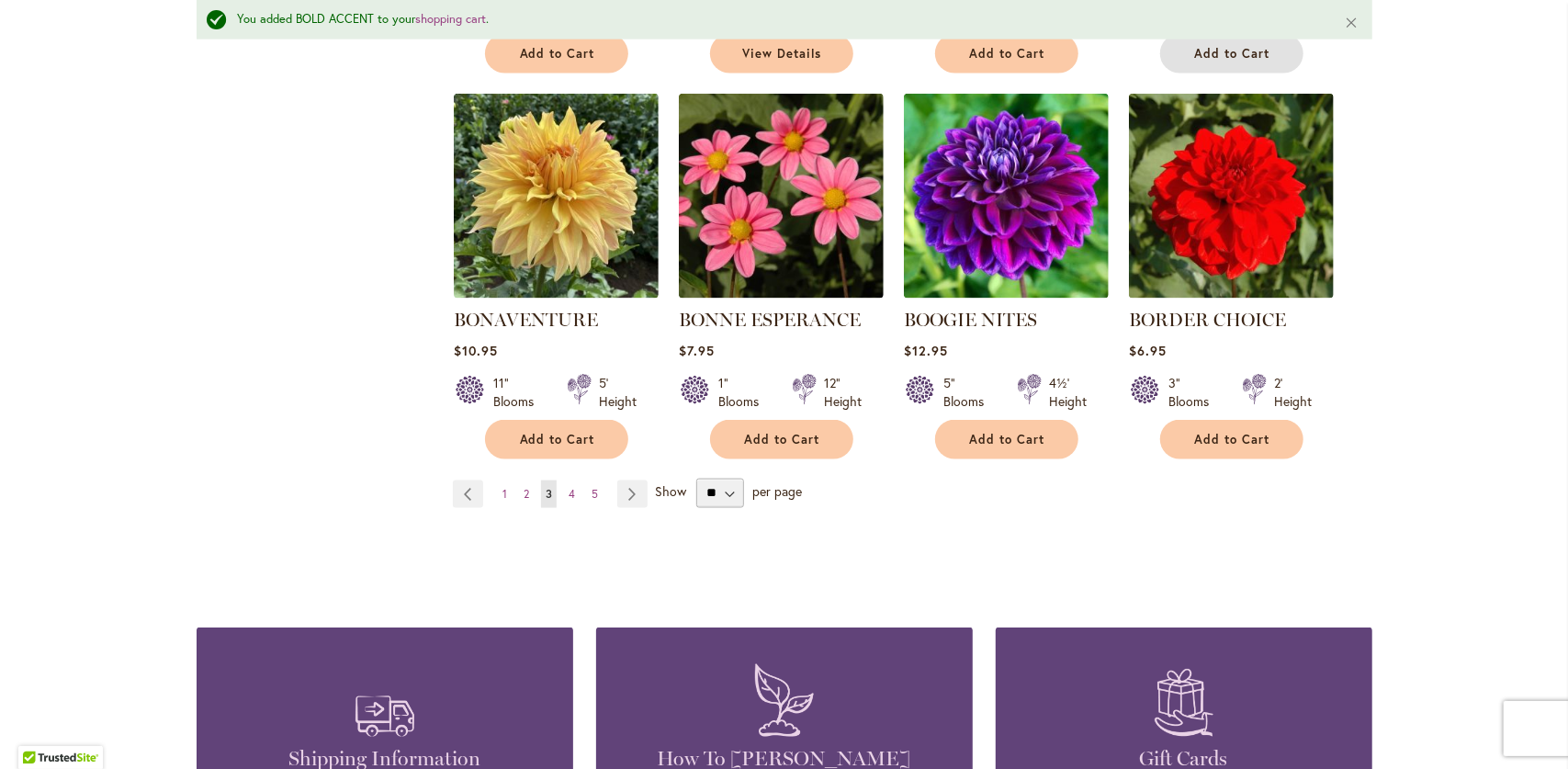
scroll to position [1611, 0]
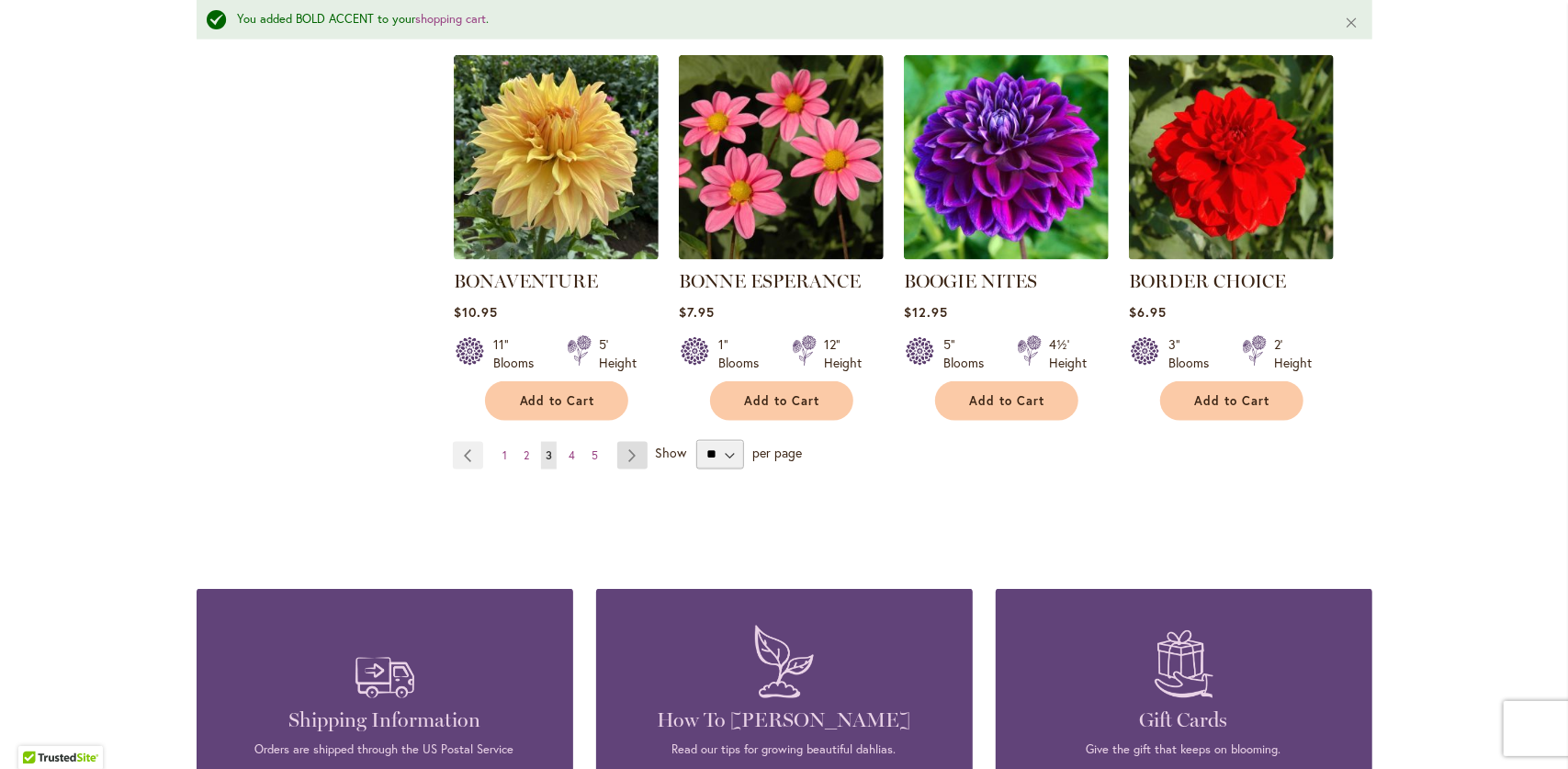
click at [636, 455] on link "Page Next" at bounding box center [632, 456] width 30 height 28
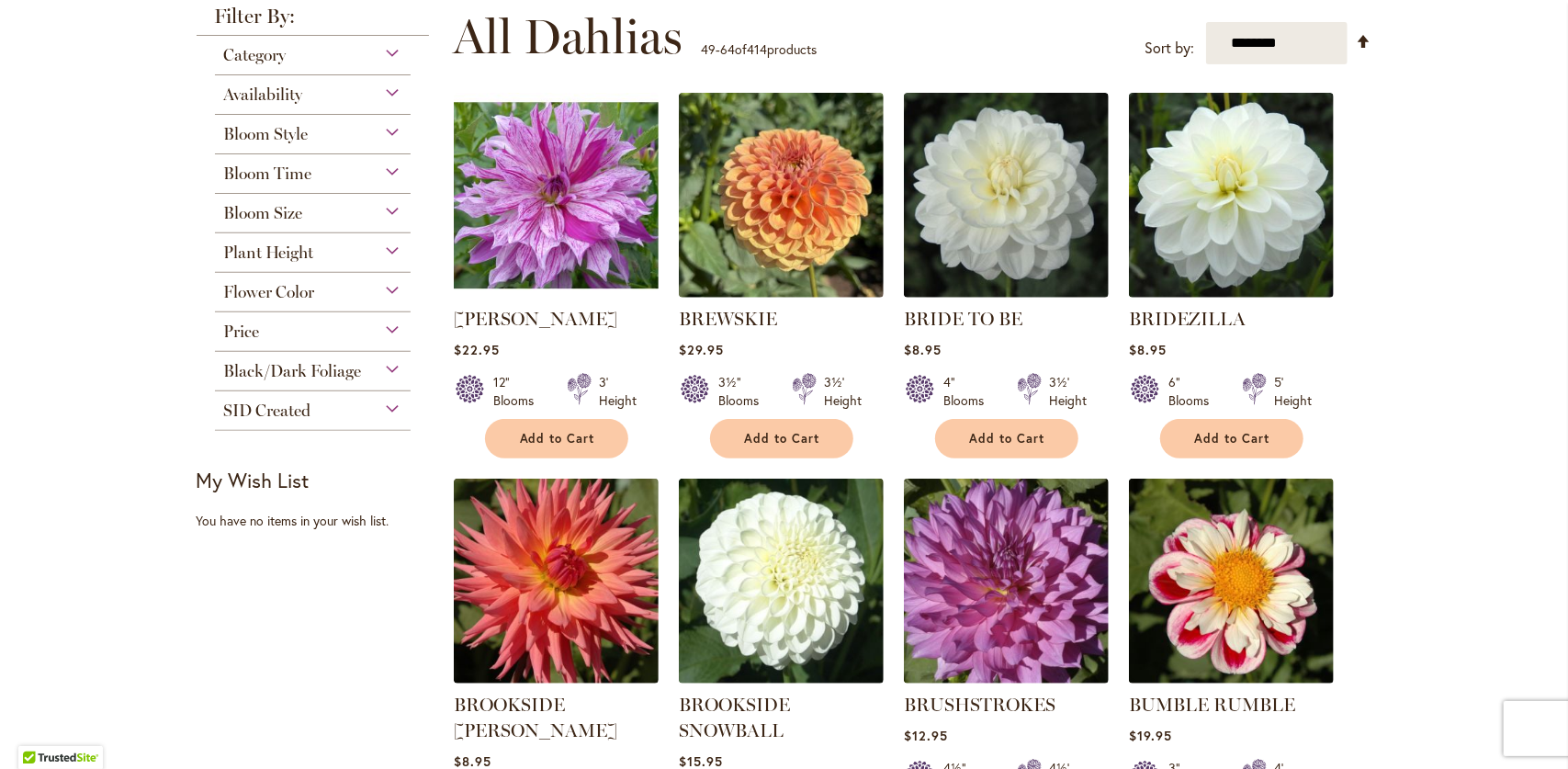
scroll to position [368, 0]
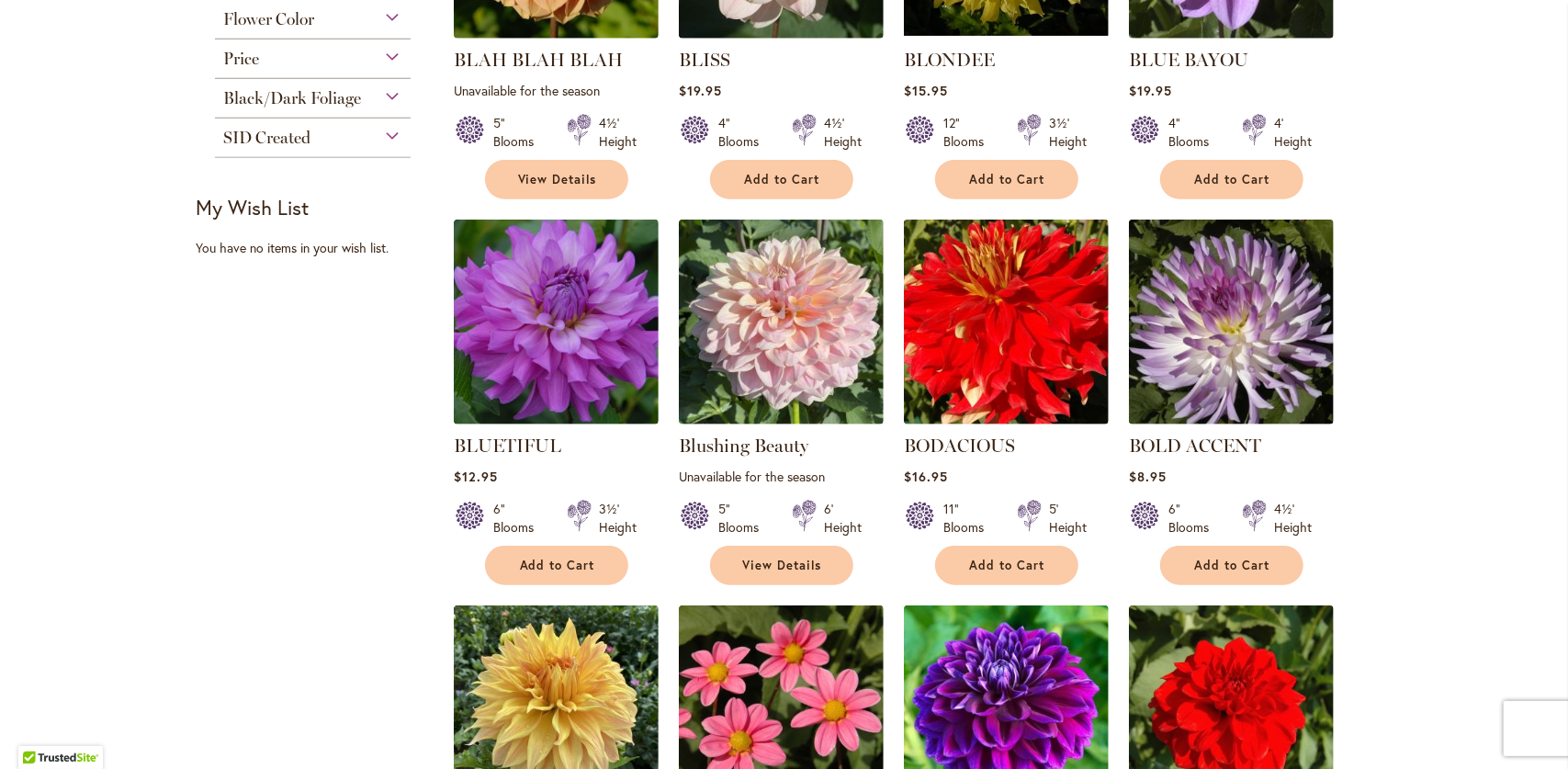
scroll to position [1378, 0]
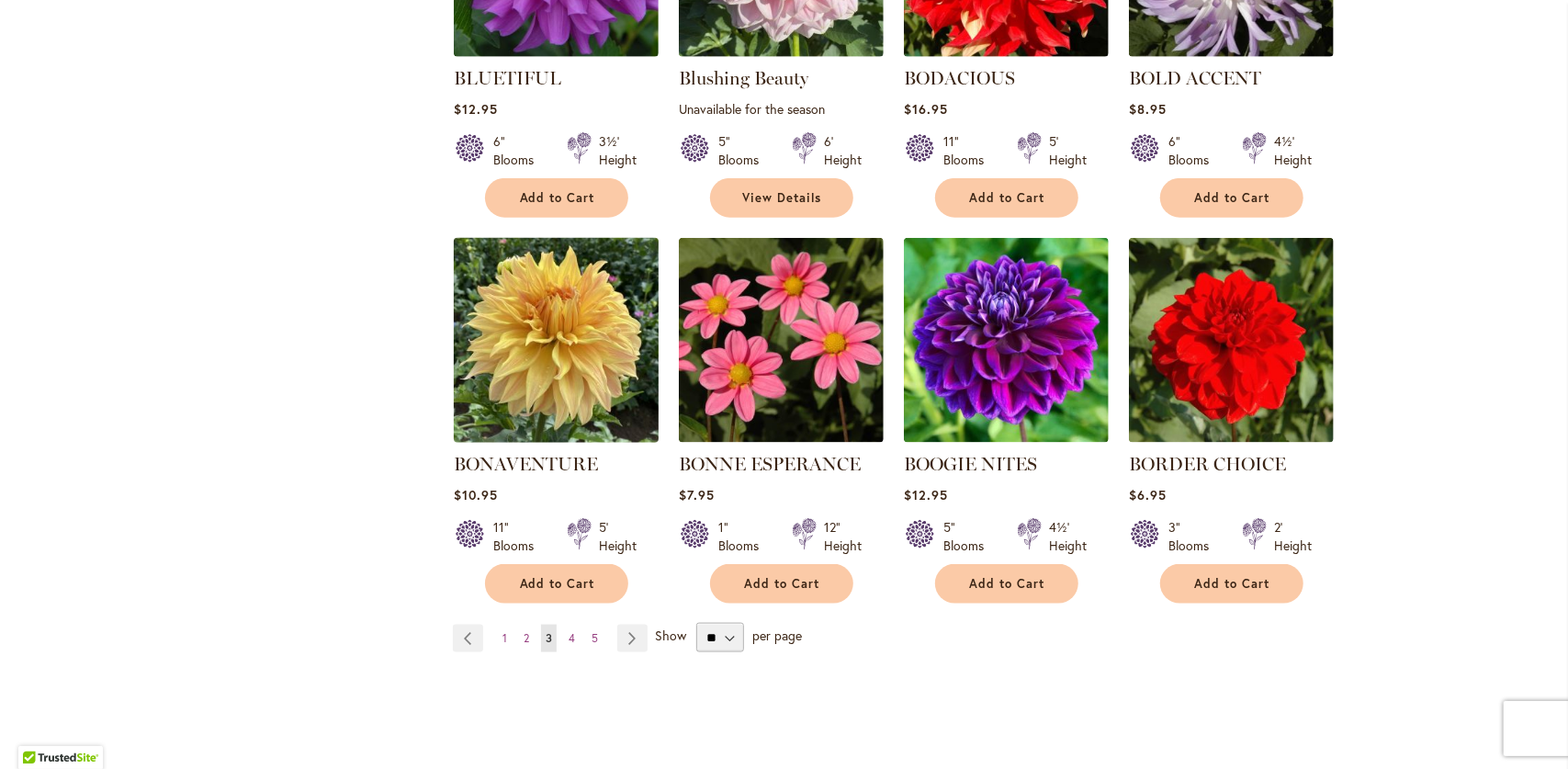
click at [603, 397] on img at bounding box center [556, 341] width 215 height 215
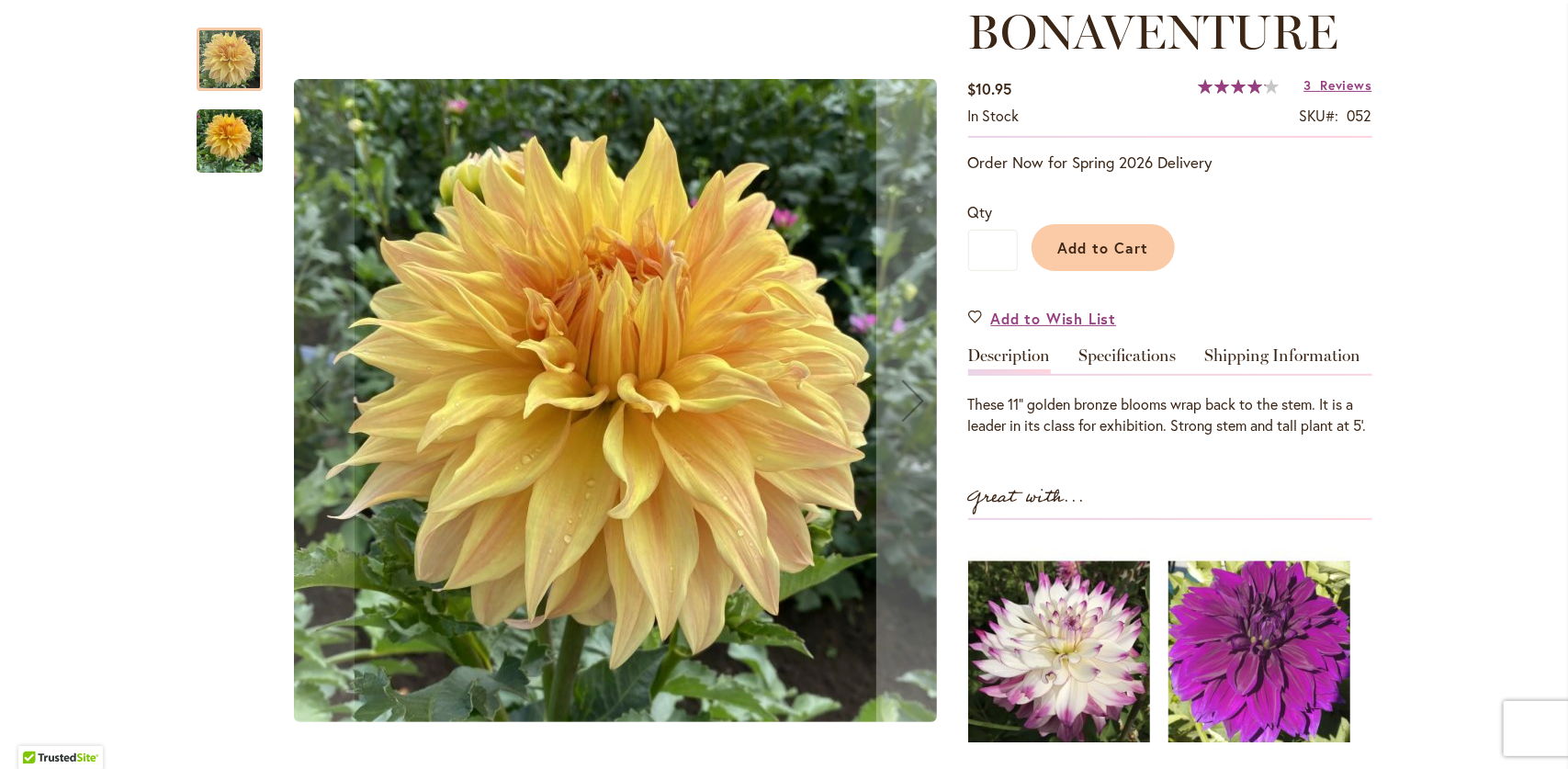
scroll to position [275, 0]
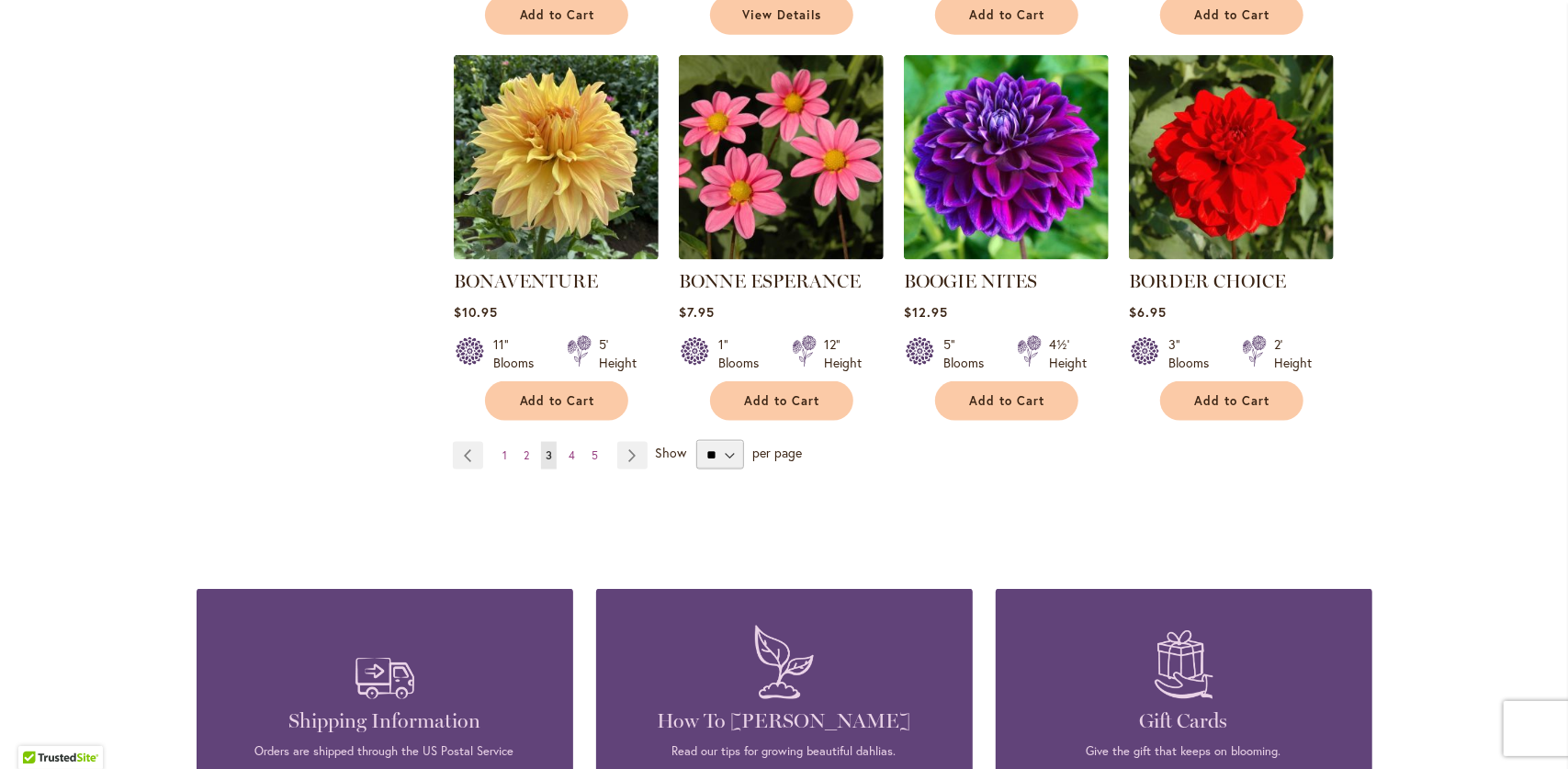
scroll to position [1563, 0]
click at [622, 455] on link "Page Next" at bounding box center [632, 455] width 30 height 28
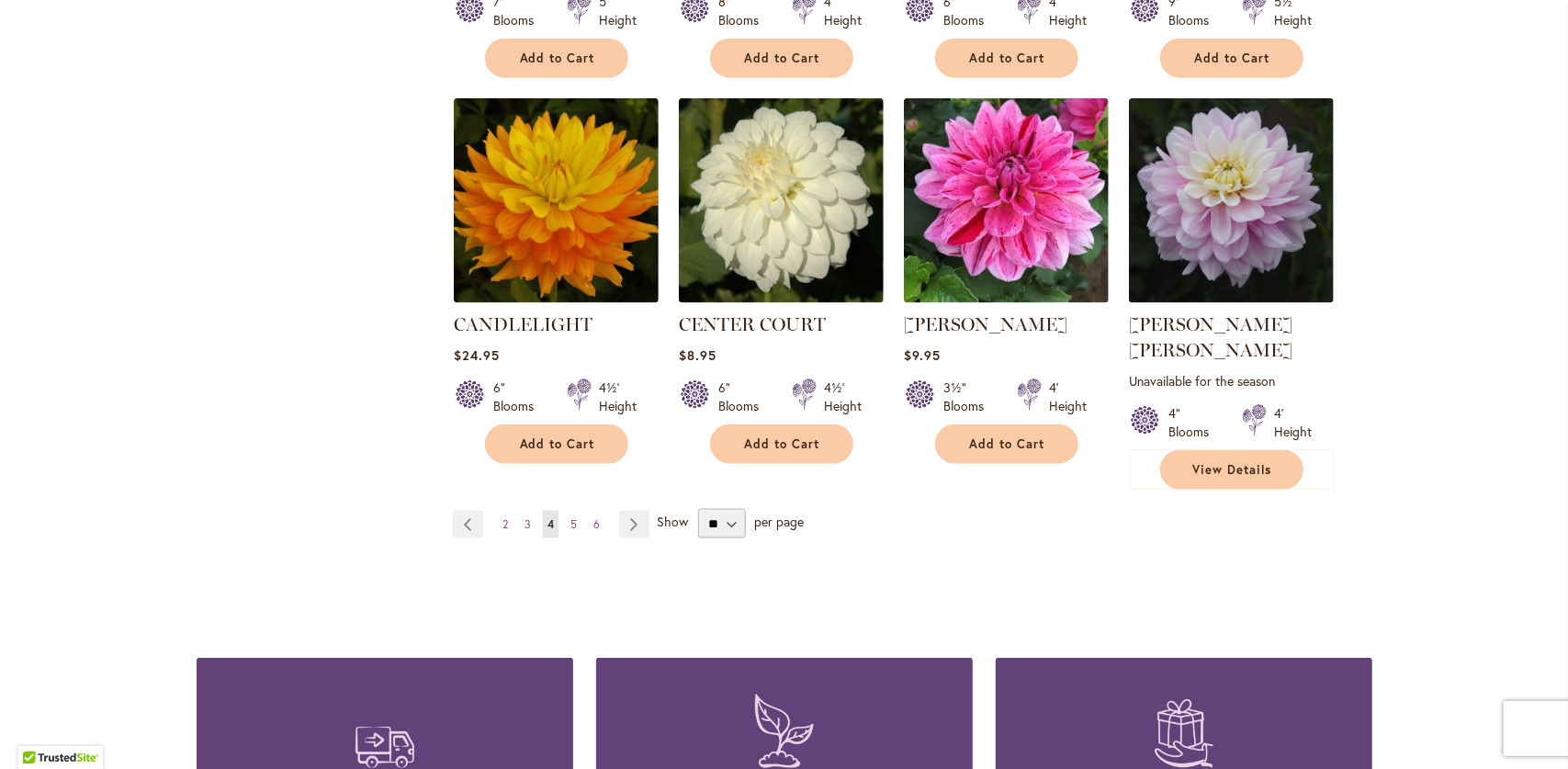
scroll to position [1563, 0]
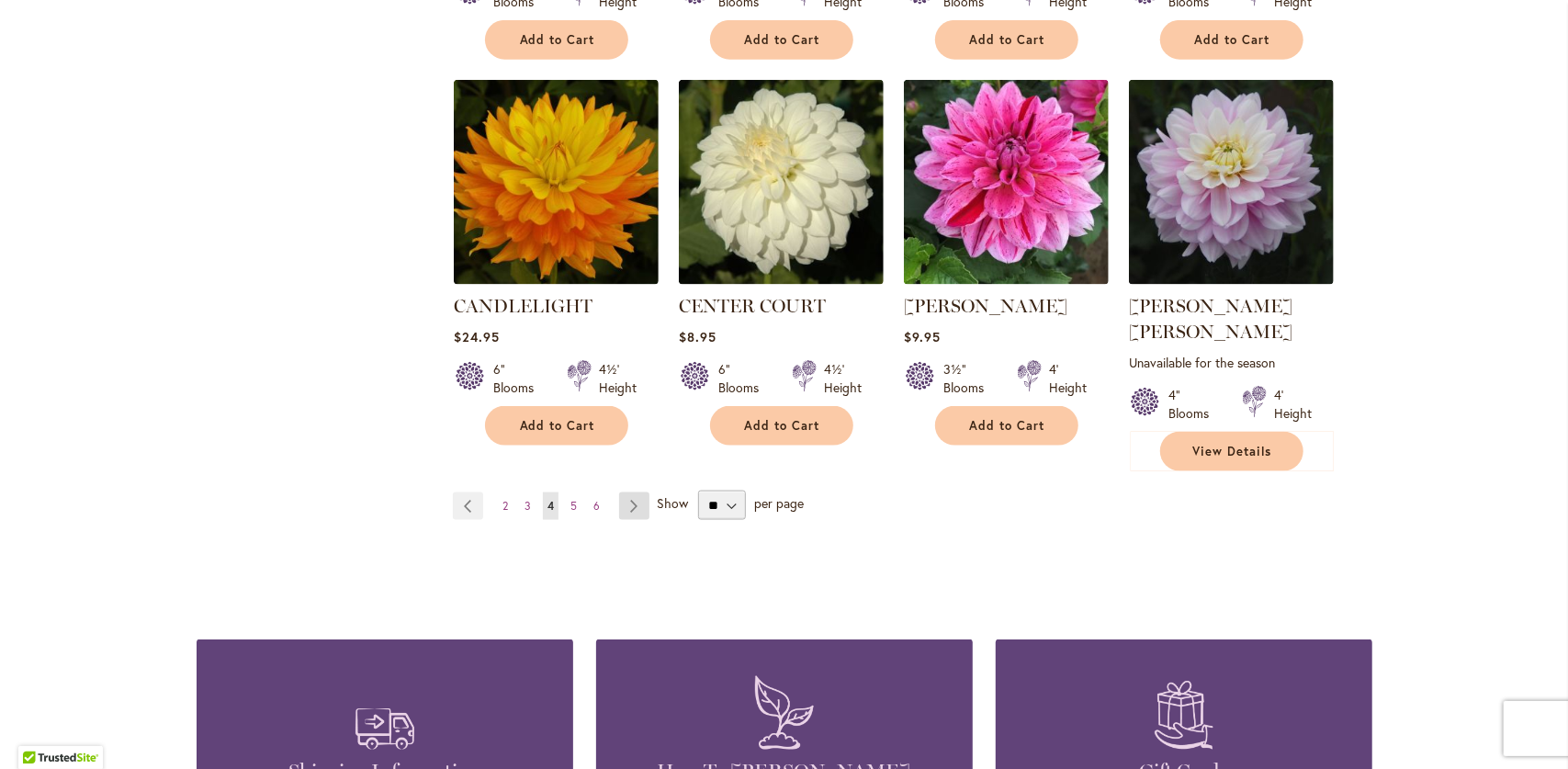
click at [624, 493] on link "Page Next" at bounding box center [634, 507] width 30 height 28
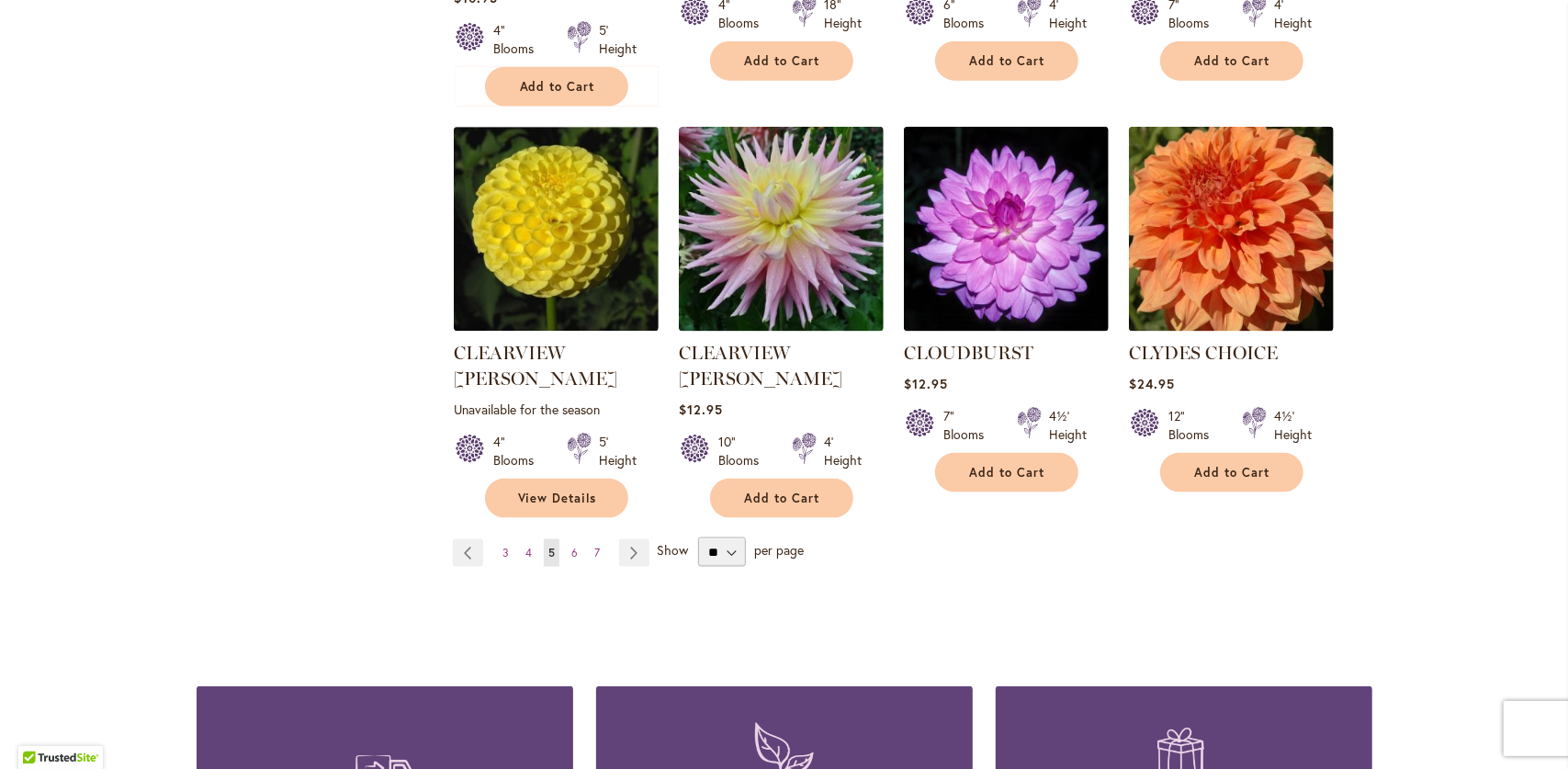
scroll to position [1563, 0]
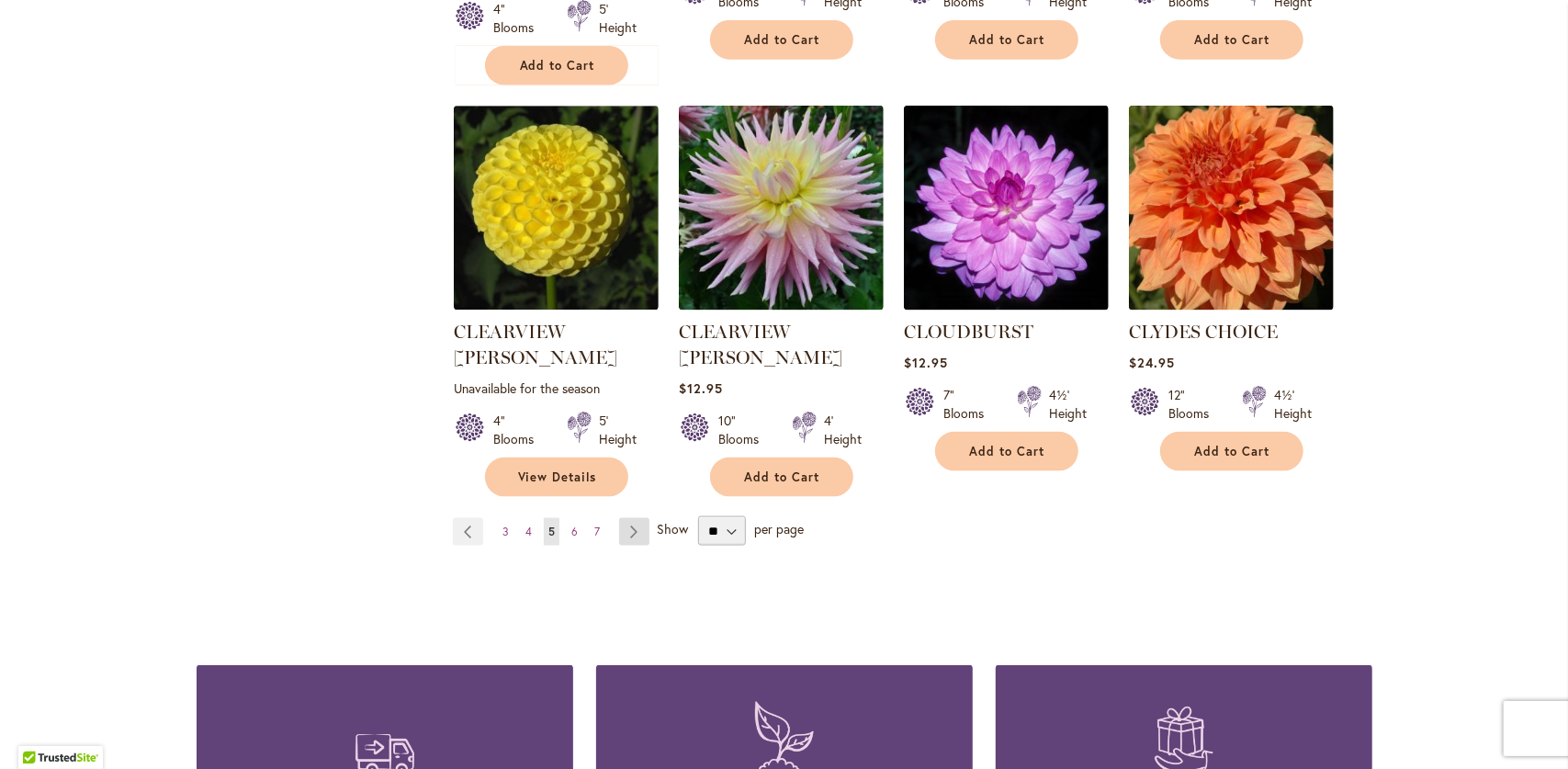
click at [633, 519] on link "Page Next" at bounding box center [634, 533] width 30 height 28
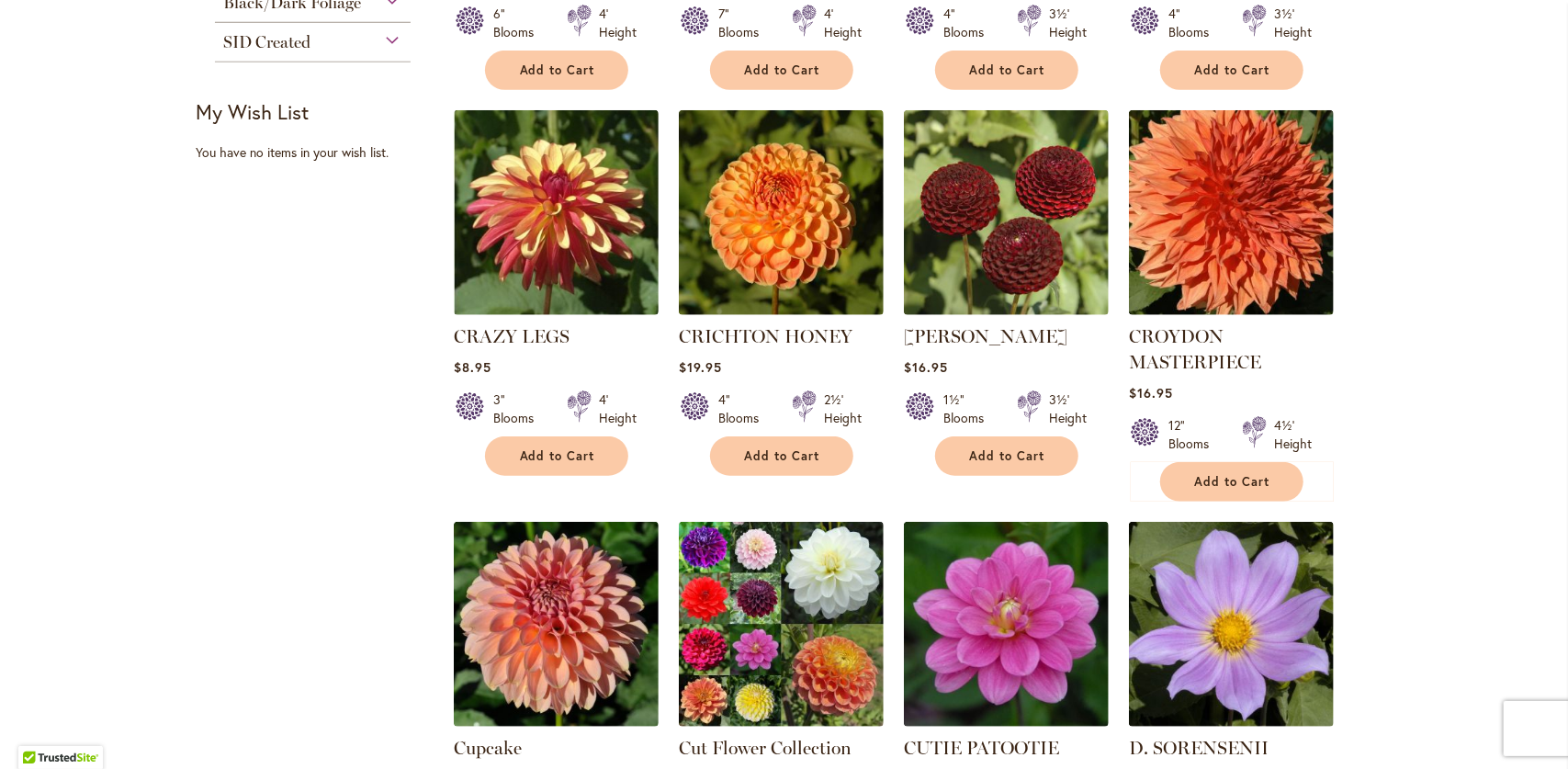
scroll to position [735, 0]
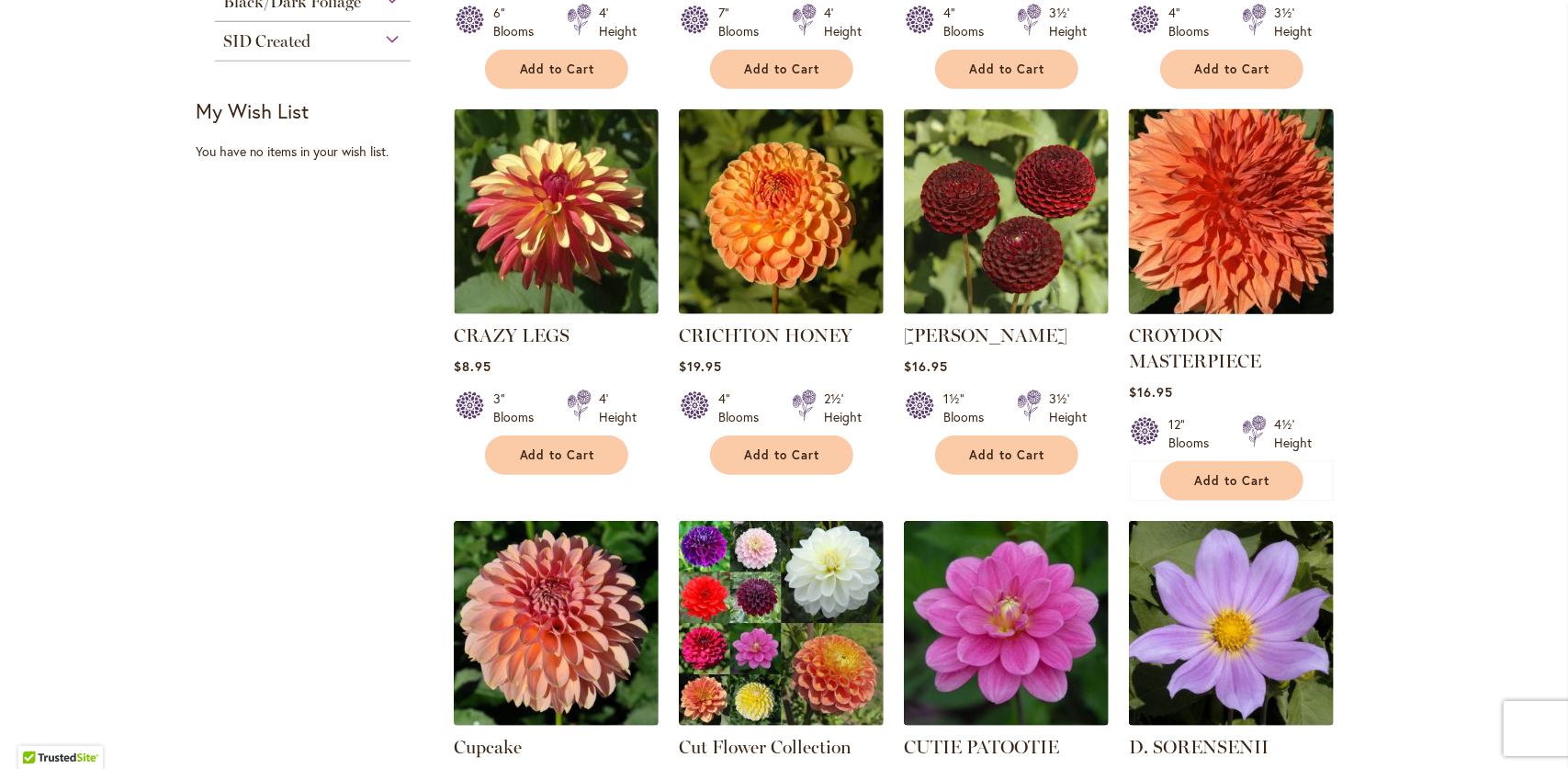
click at [1225, 195] on img at bounding box center [1231, 212] width 215 height 215
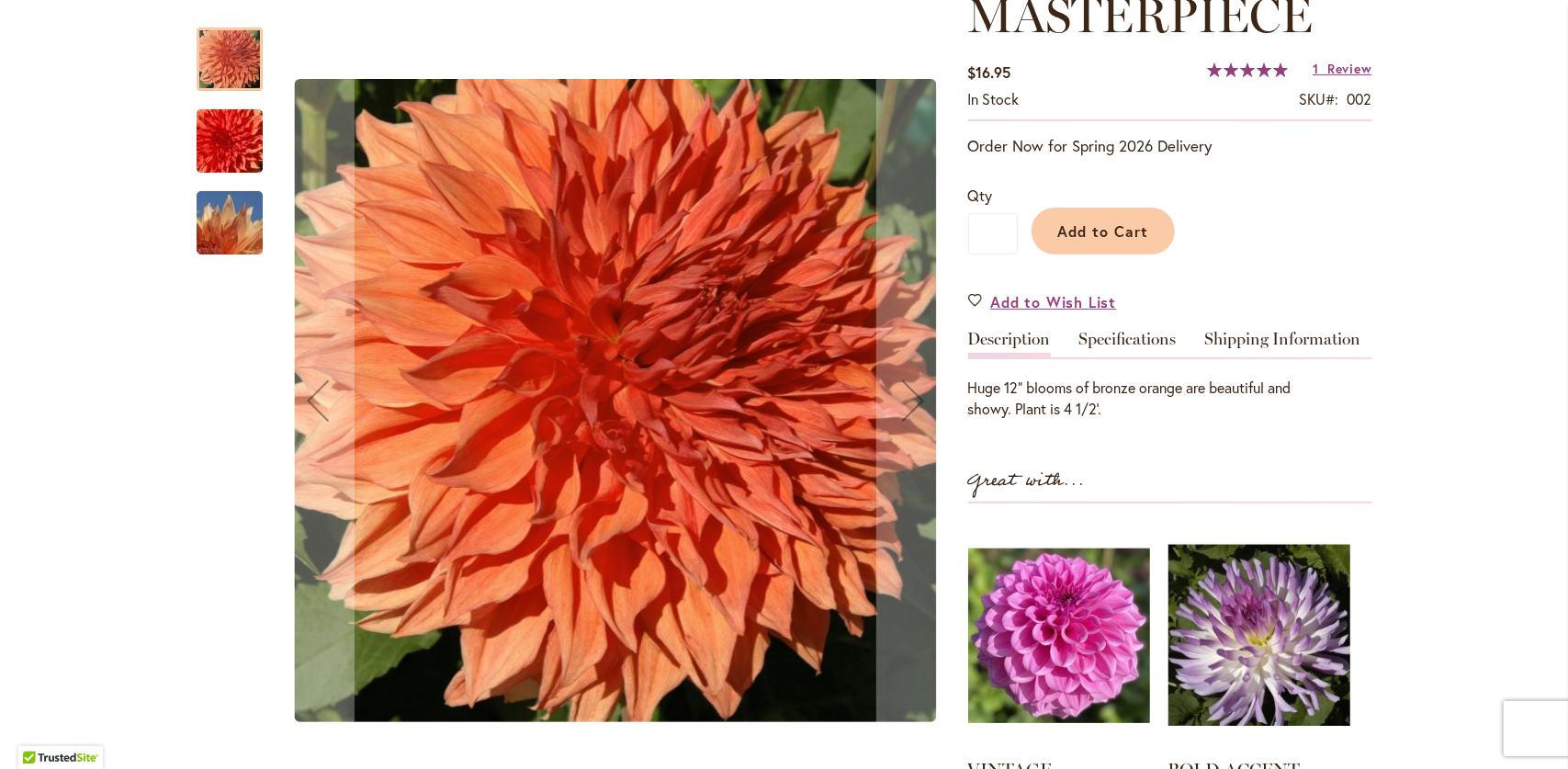
scroll to position [368, 0]
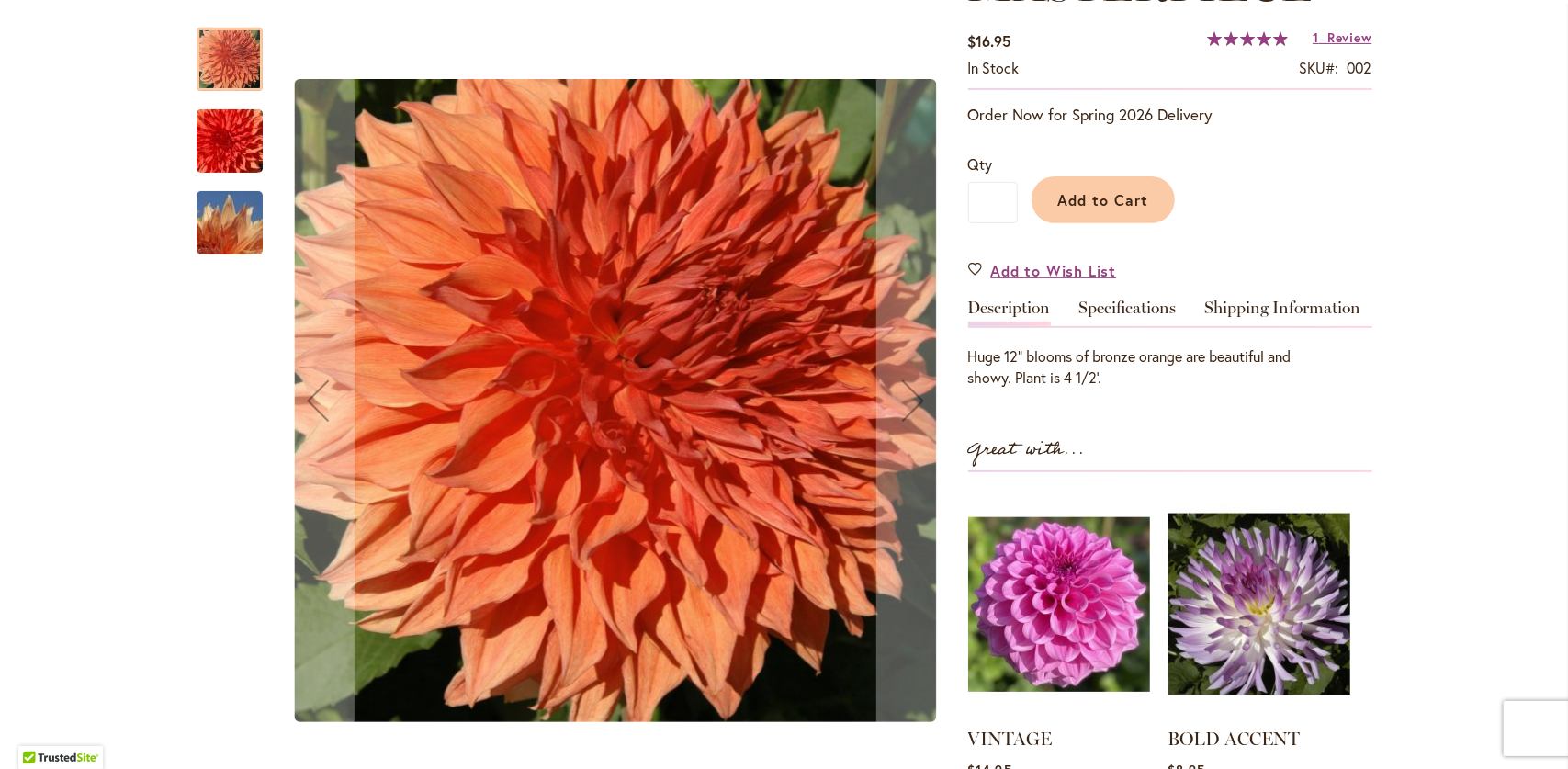
click at [207, 142] on img "CROYDON MASTERPIECE" at bounding box center [229, 142] width 133 height 88
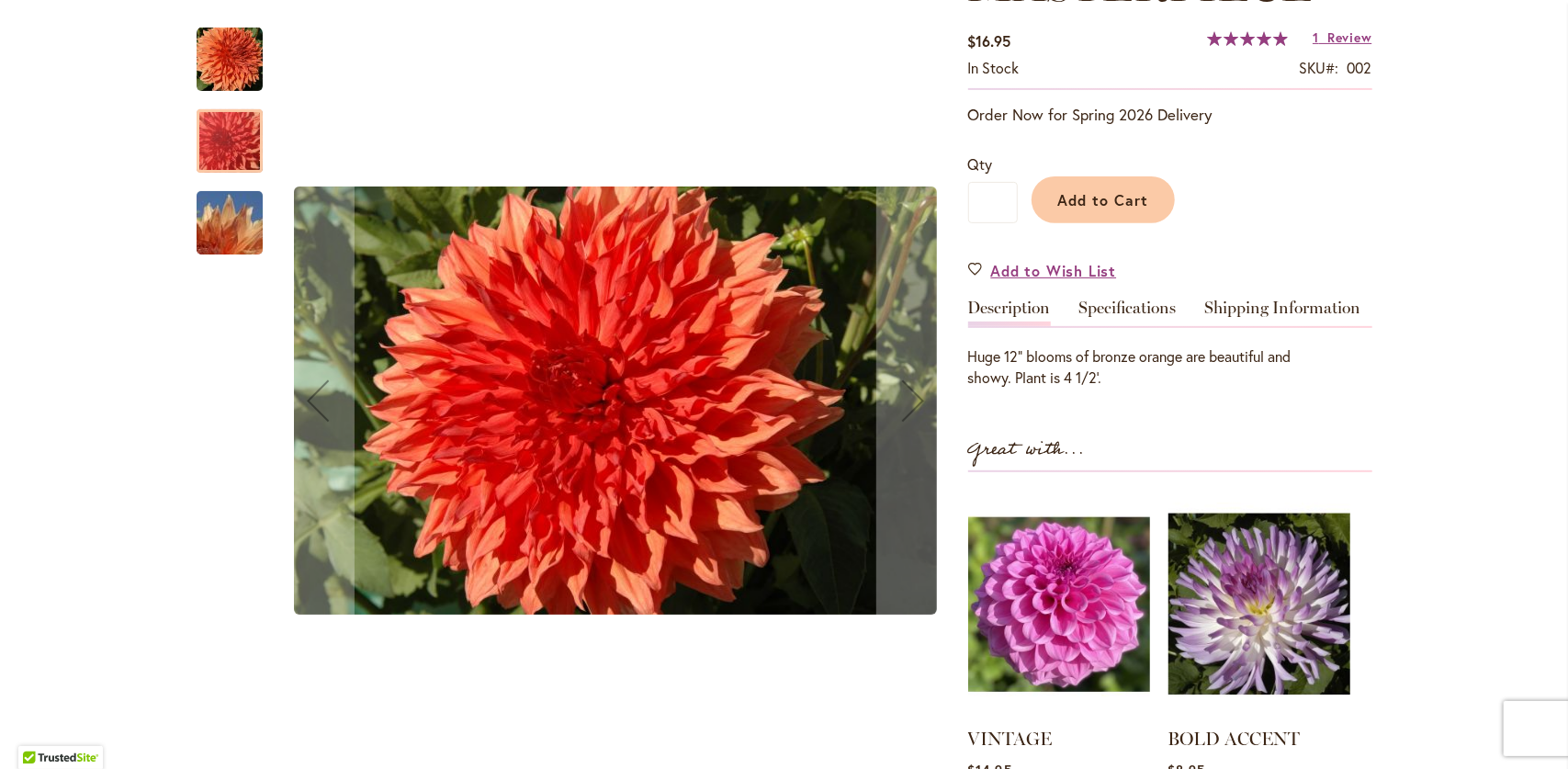
click at [217, 228] on img "CROYDON MASTERPIECE" at bounding box center [229, 223] width 133 height 88
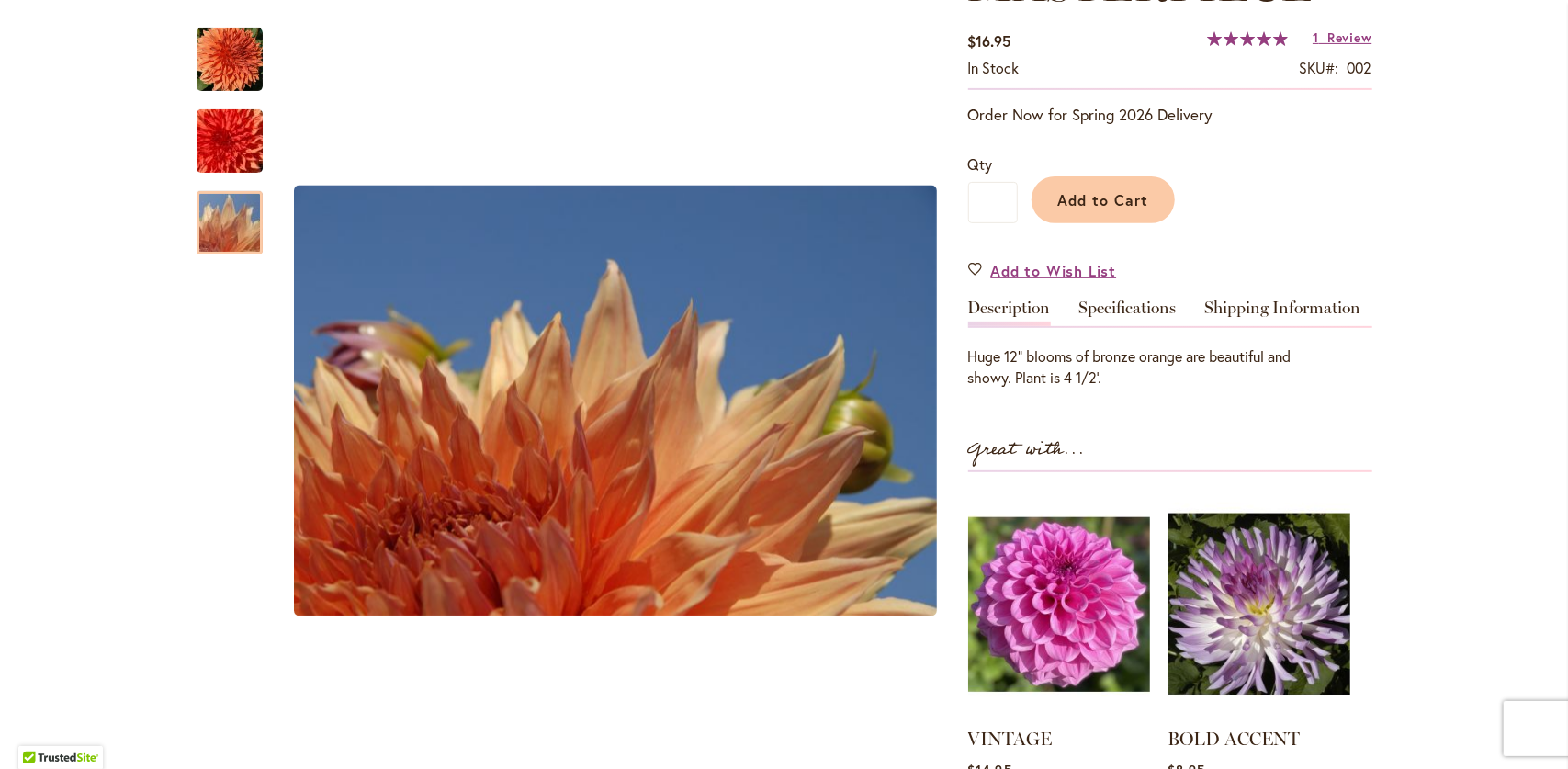
click at [1119, 224] on div "Add to Cart" at bounding box center [1195, 195] width 355 height 84
click at [1116, 209] on button "Add to Cart" at bounding box center [1103, 199] width 144 height 47
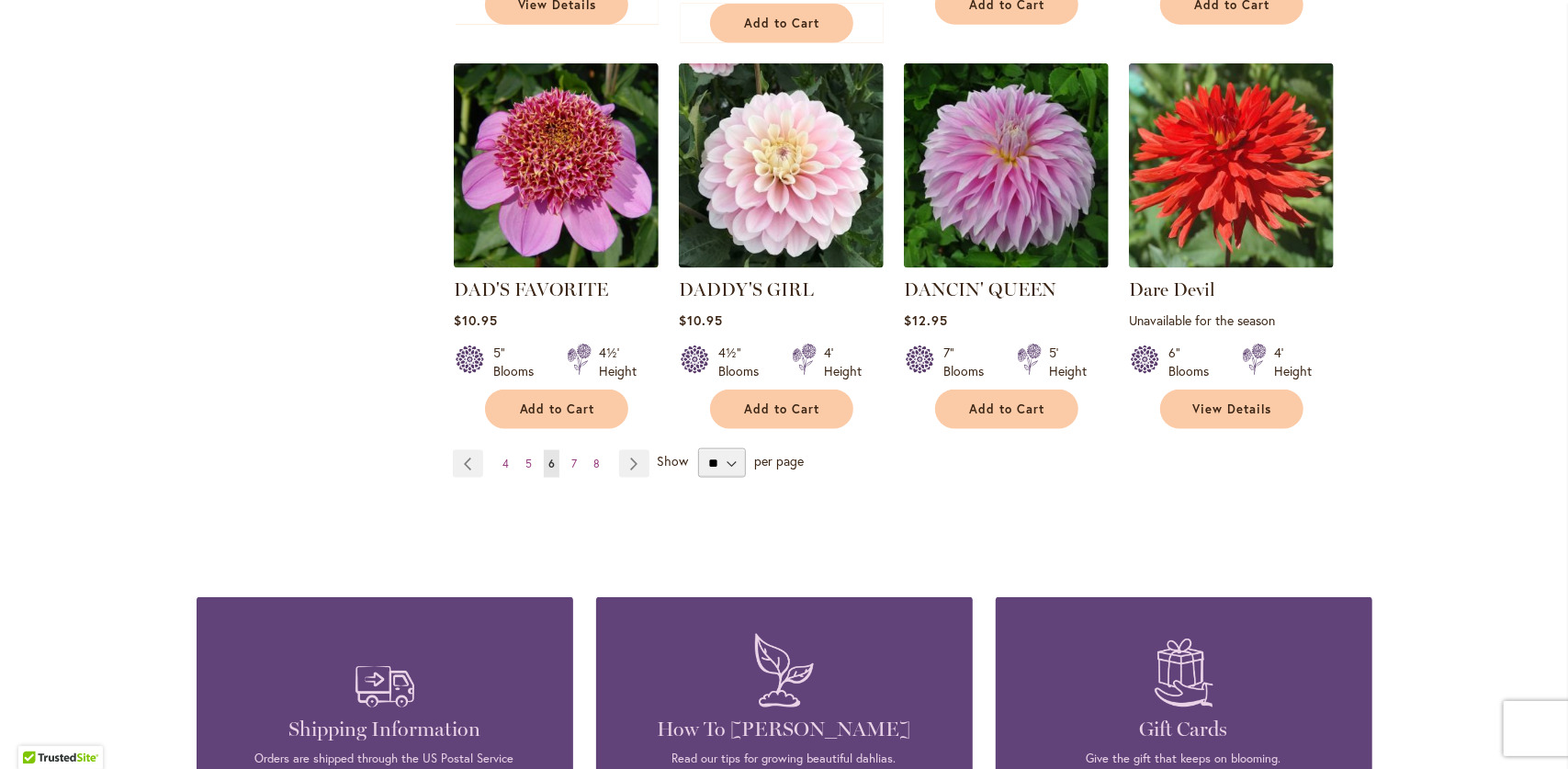
scroll to position [1746, 0]
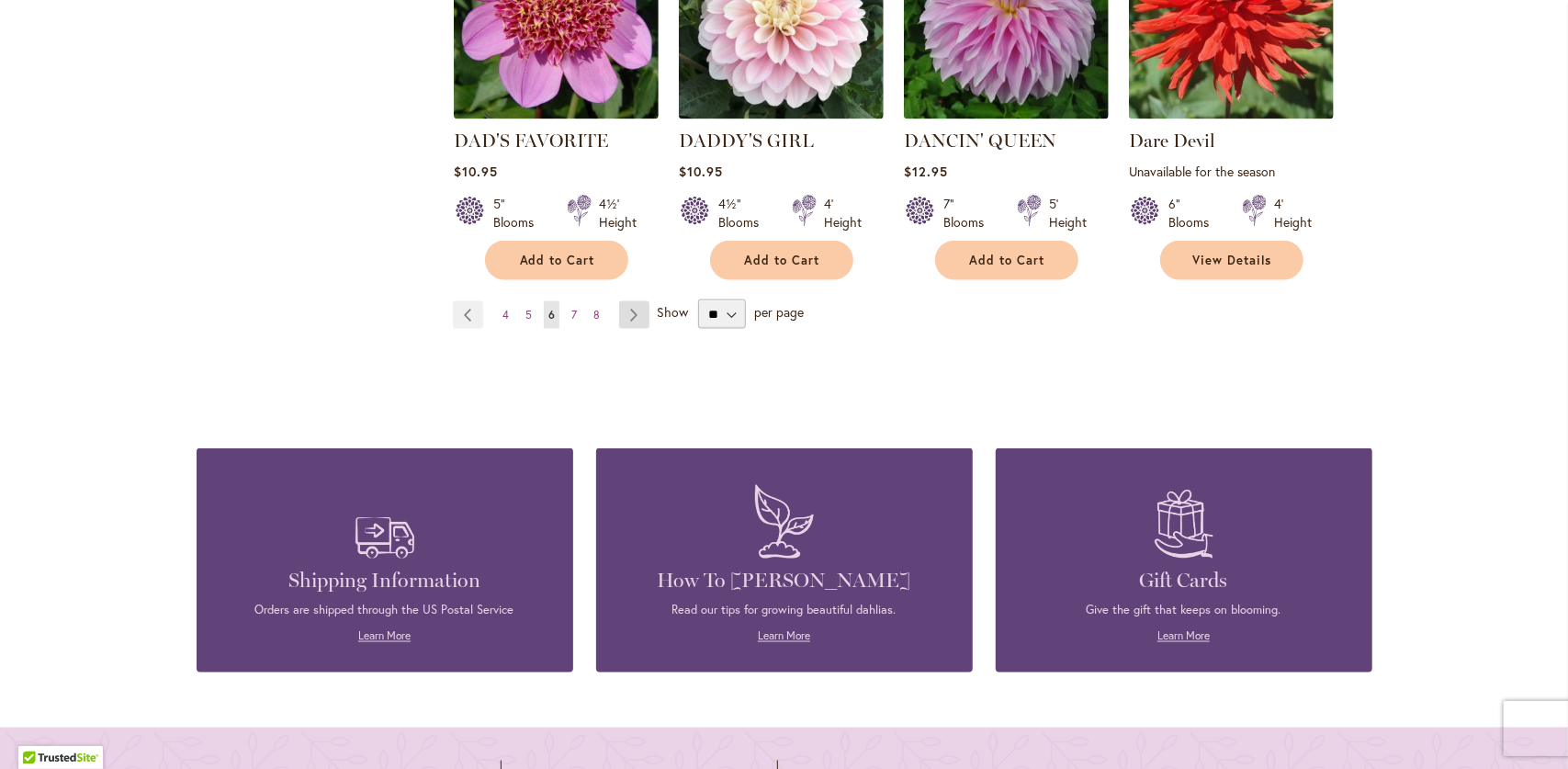
click at [630, 309] on link "Page Next" at bounding box center [634, 315] width 30 height 28
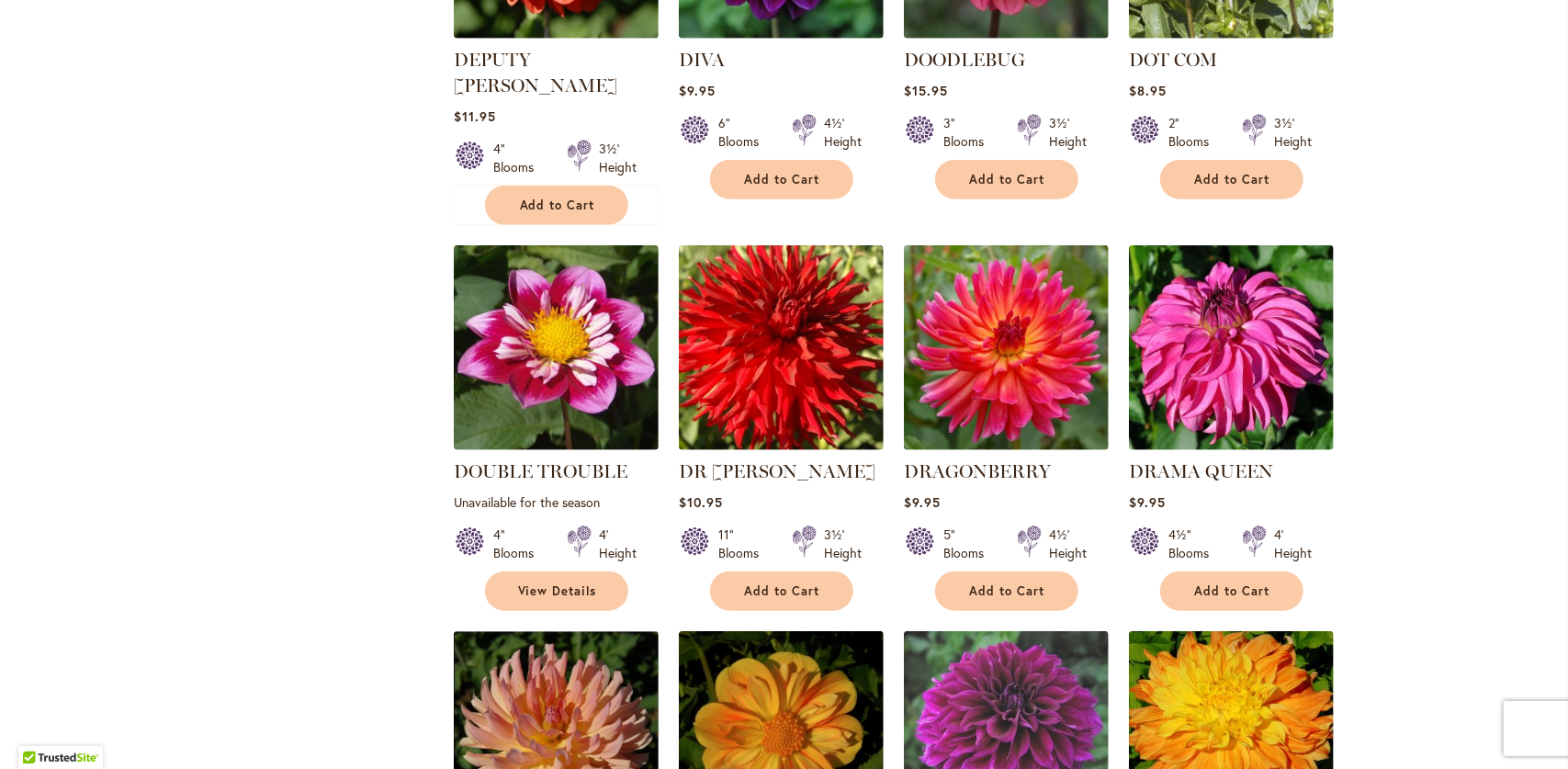
scroll to position [1103, 0]
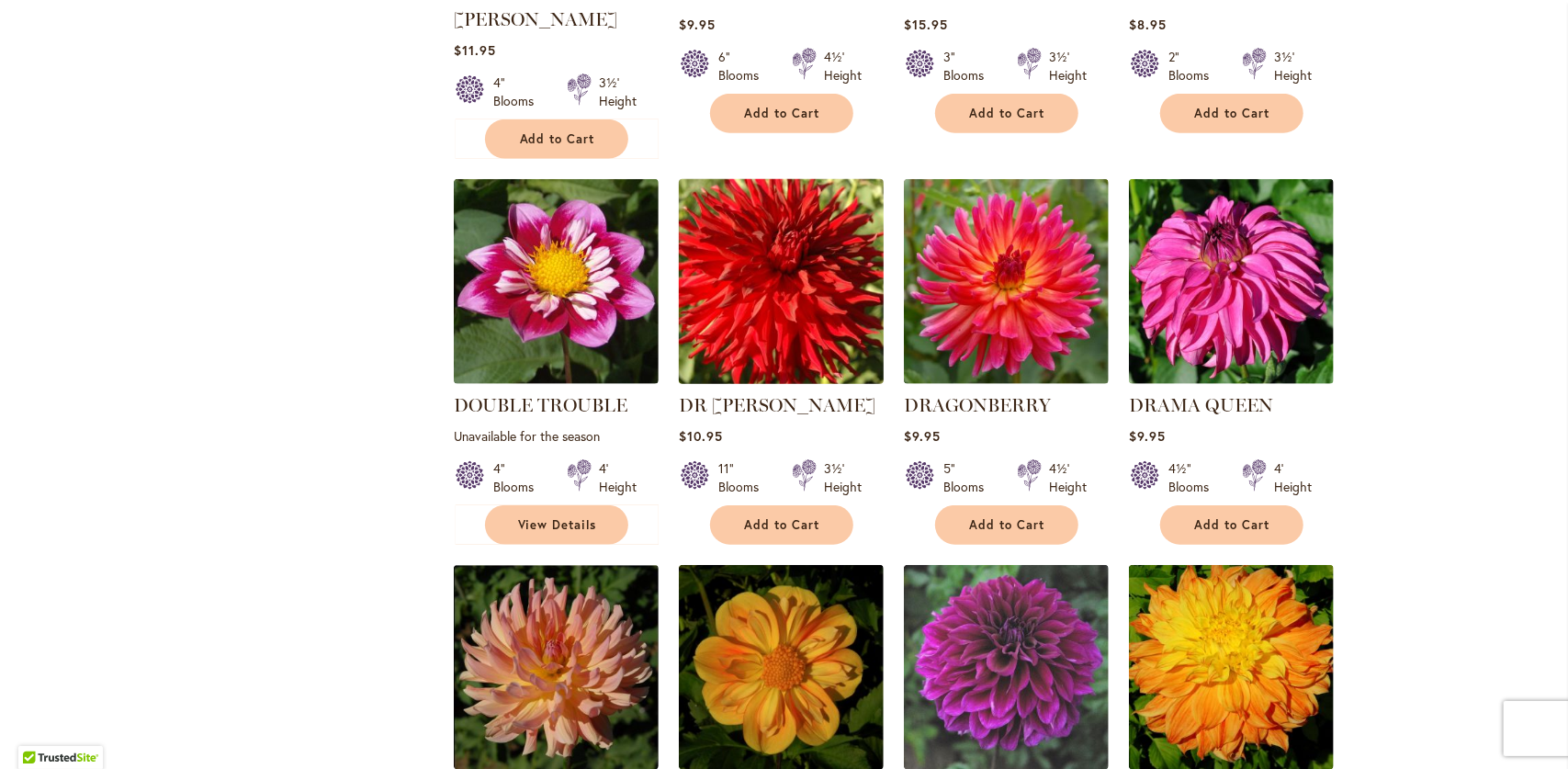
click at [760, 296] on img at bounding box center [782, 282] width 215 height 215
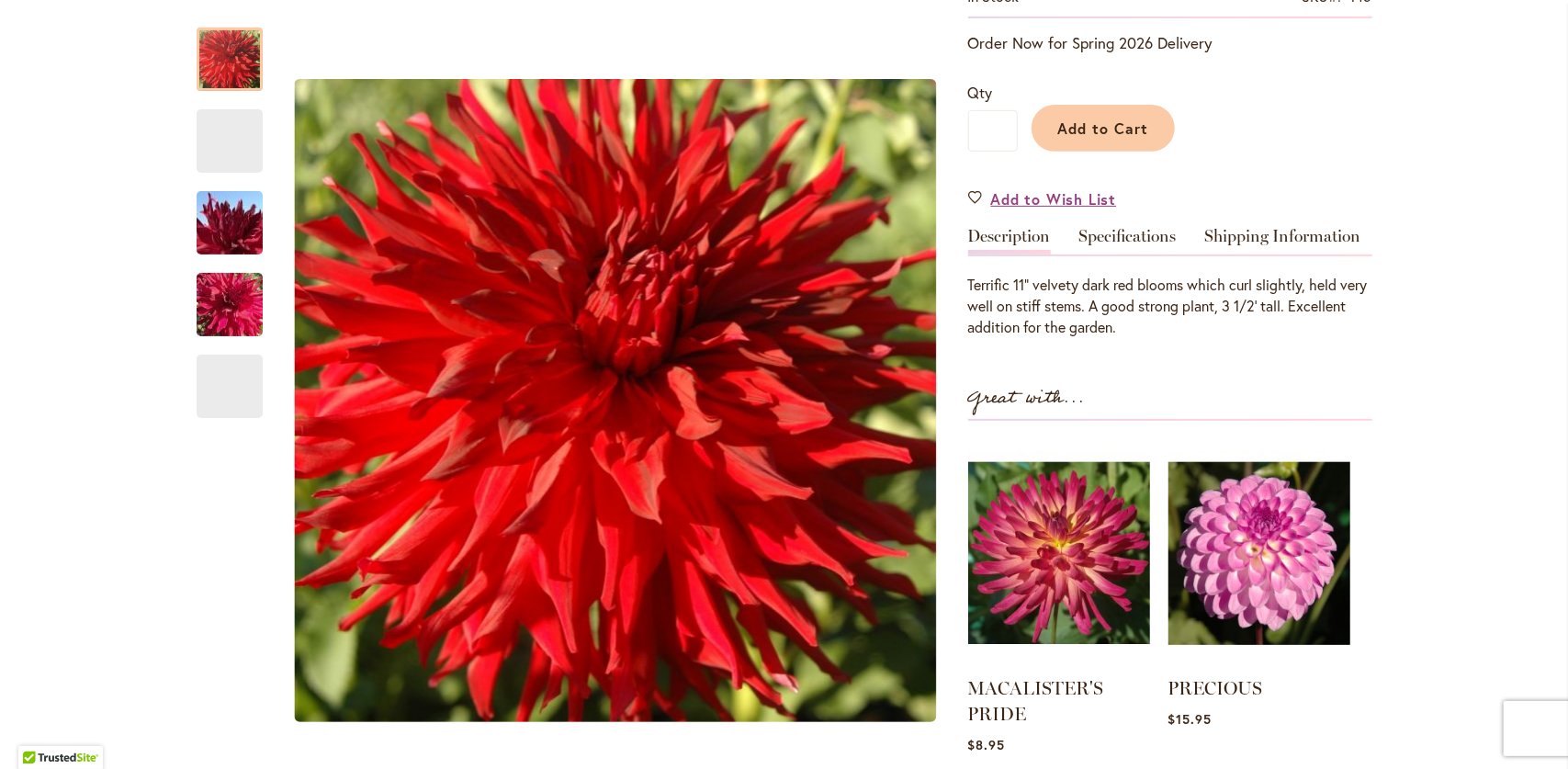
scroll to position [368, 0]
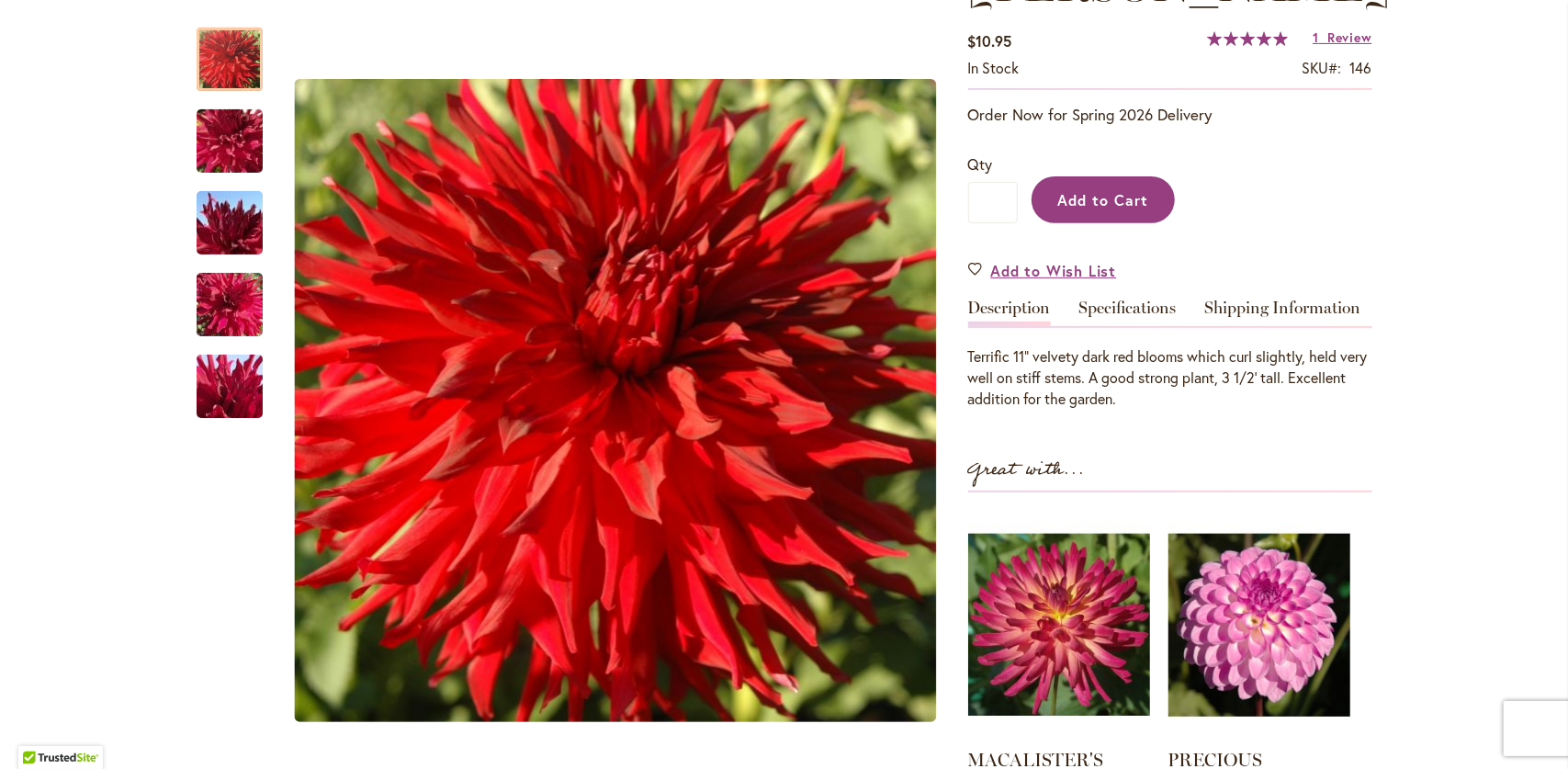
click at [1075, 177] on button "Add to Cart" at bounding box center [1103, 199] width 144 height 47
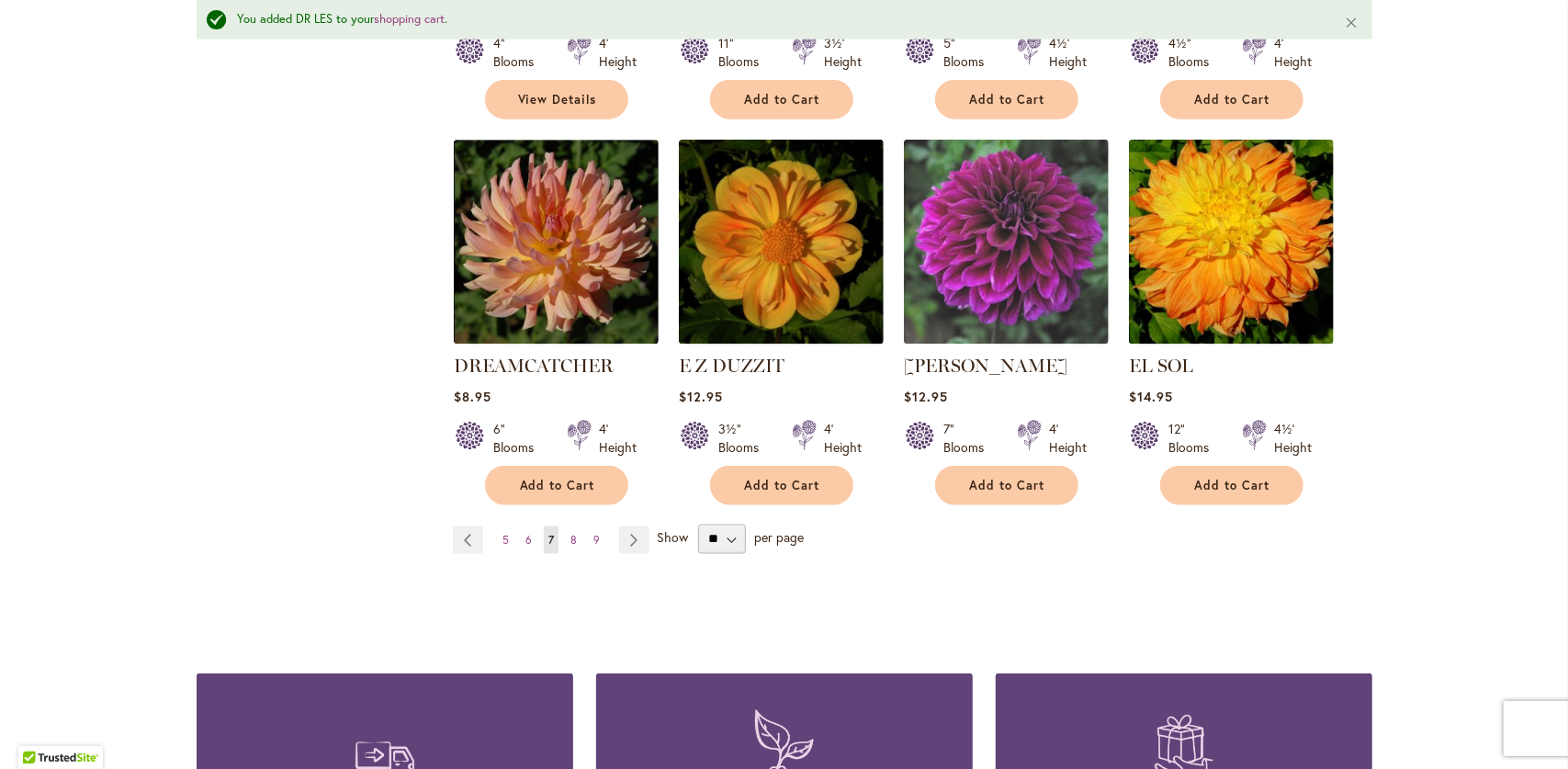
scroll to position [1611, 0]
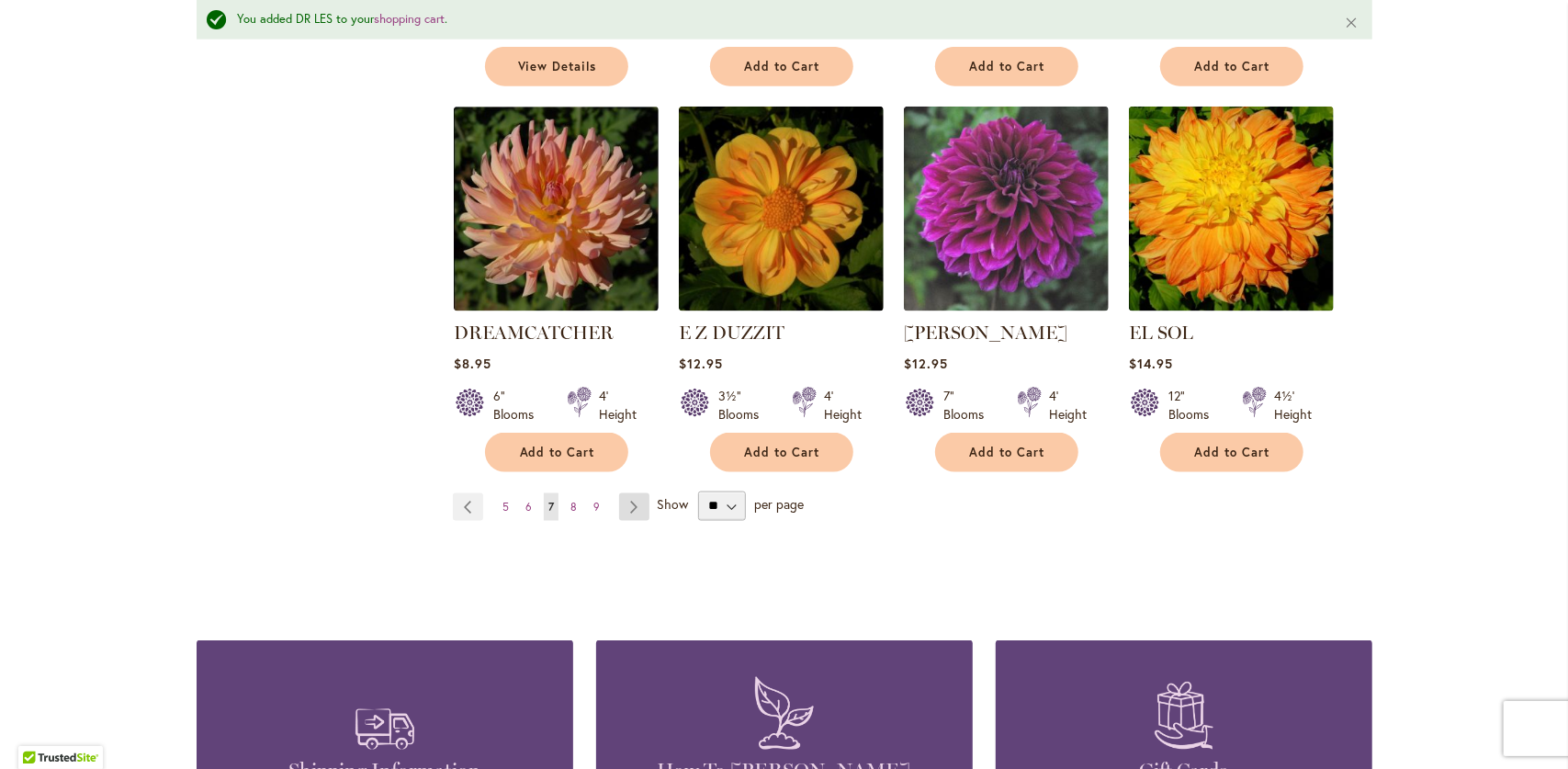
click at [620, 494] on link "Page Next" at bounding box center [634, 508] width 30 height 28
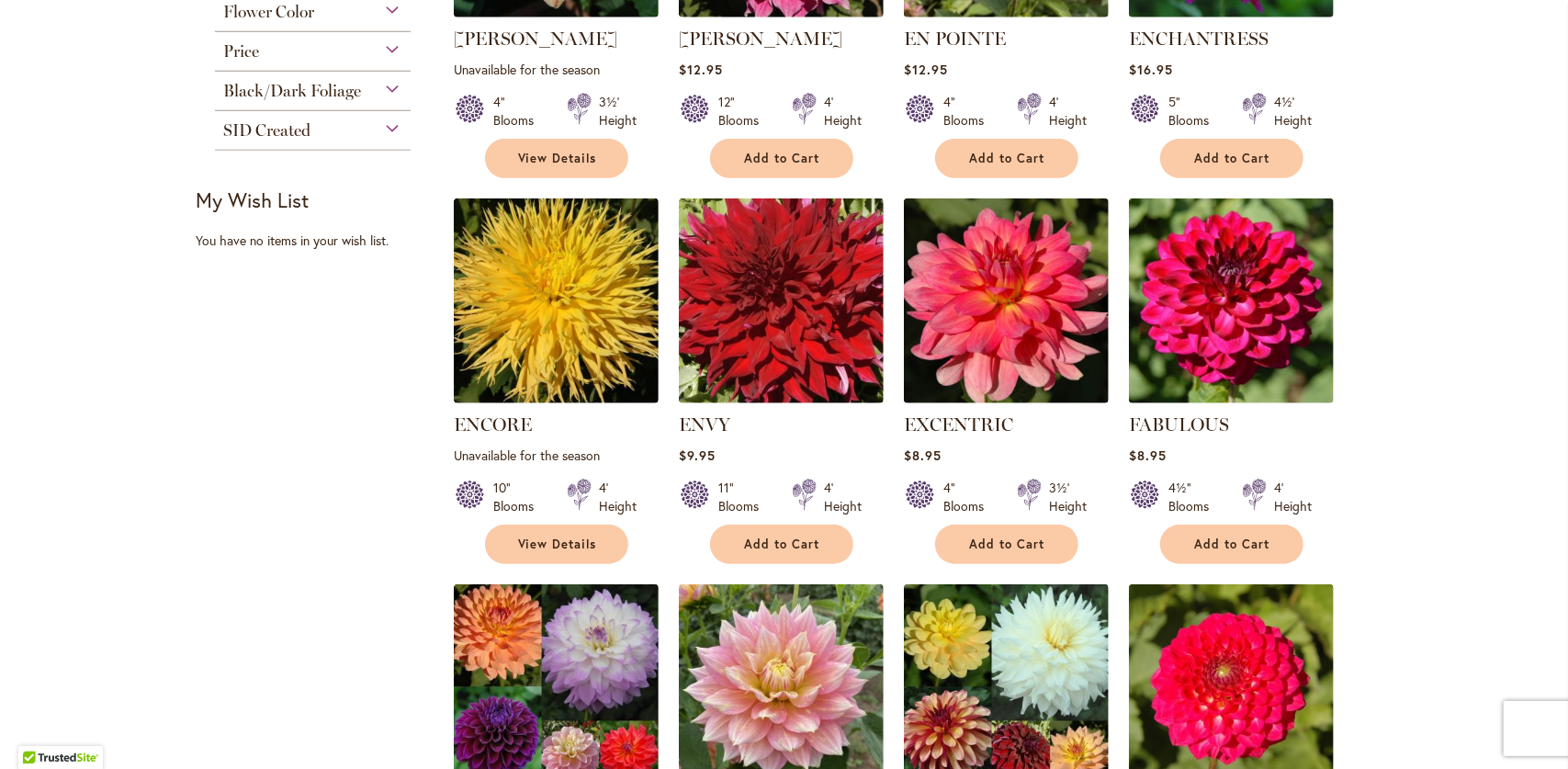
scroll to position [643, 0]
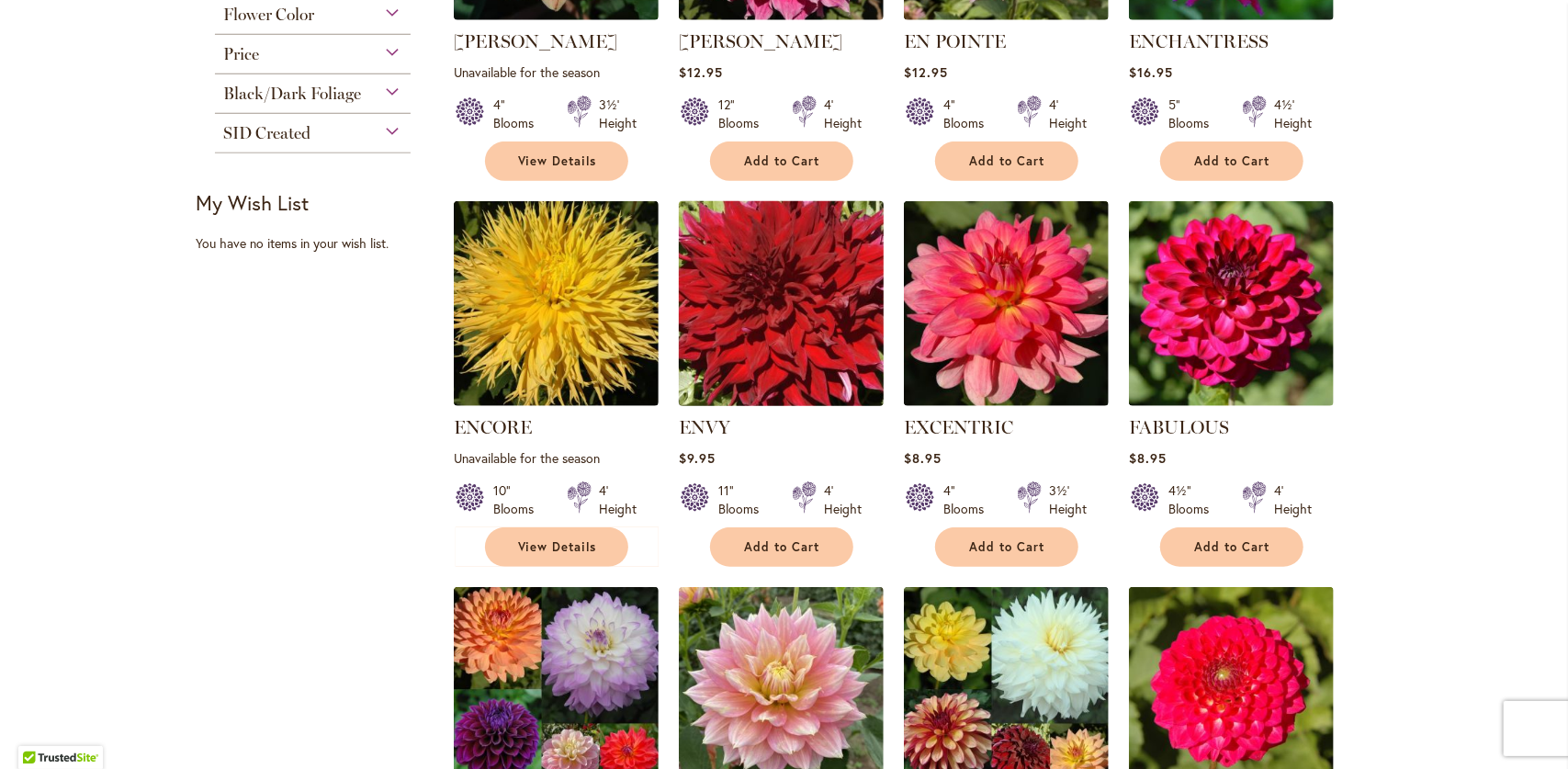
click at [791, 333] on img at bounding box center [782, 304] width 215 height 215
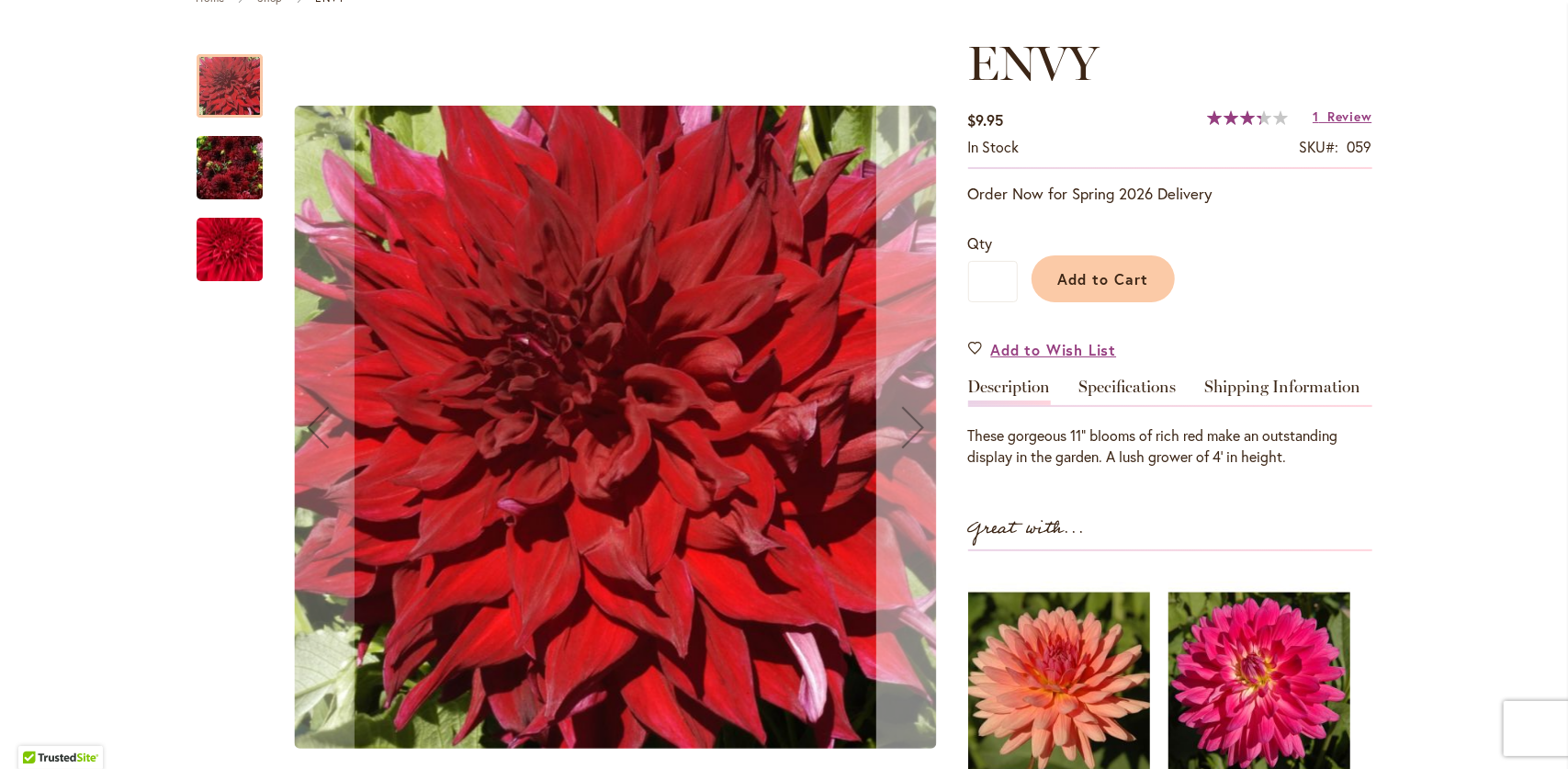
scroll to position [275, 0]
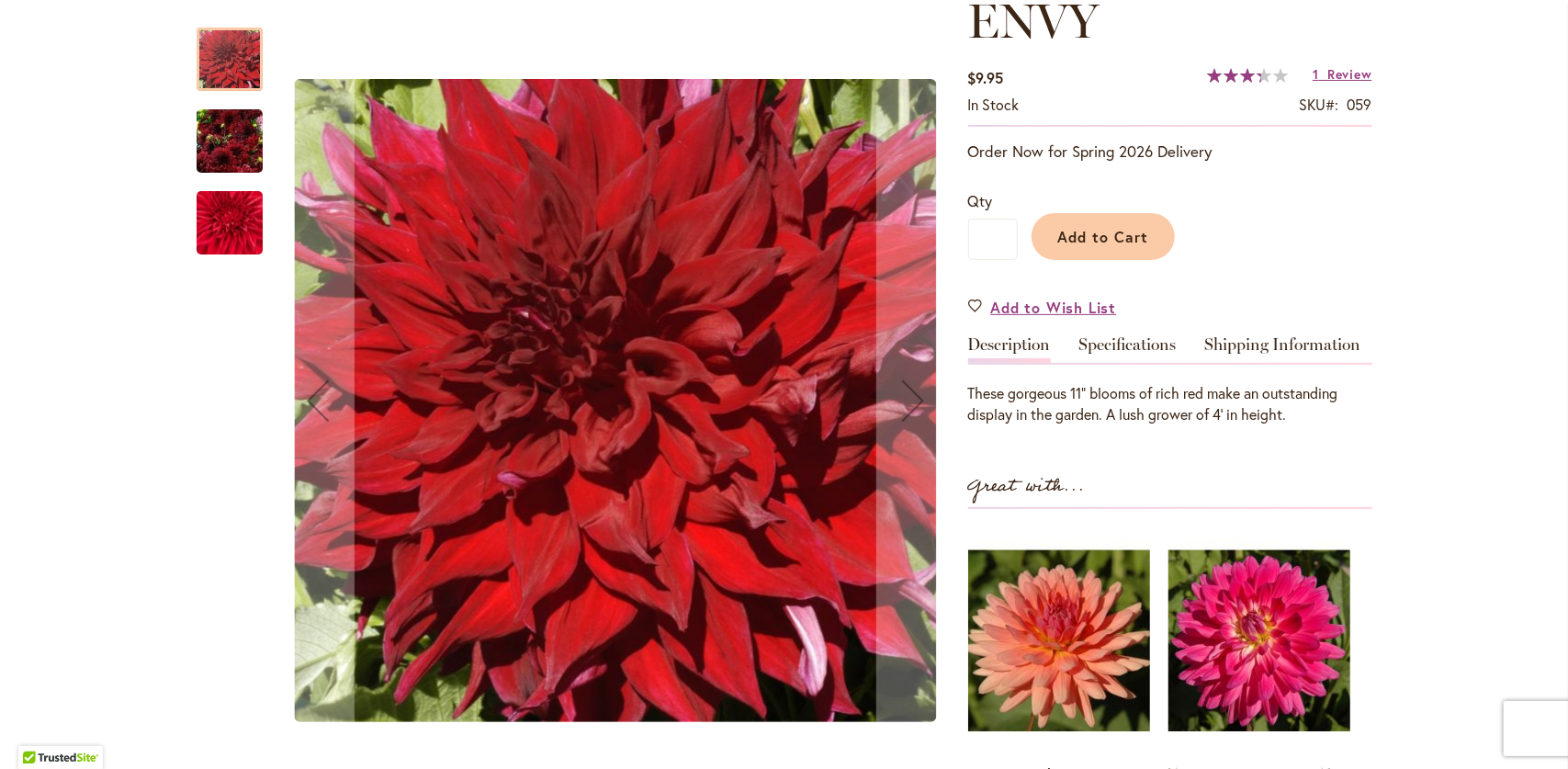
click at [222, 156] on img "Envy" at bounding box center [229, 142] width 66 height 88
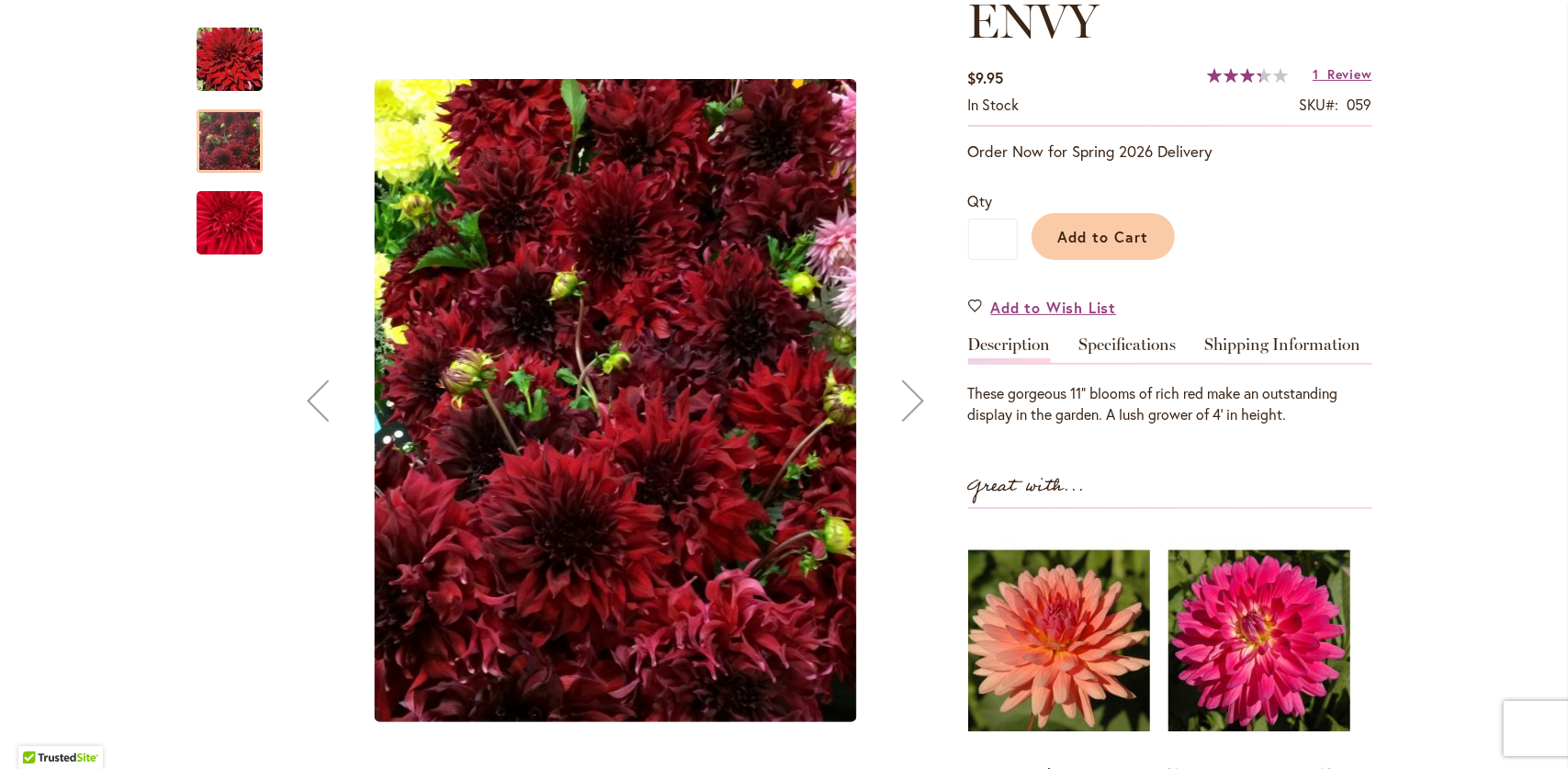
click at [201, 244] on img "Envy" at bounding box center [229, 223] width 133 height 112
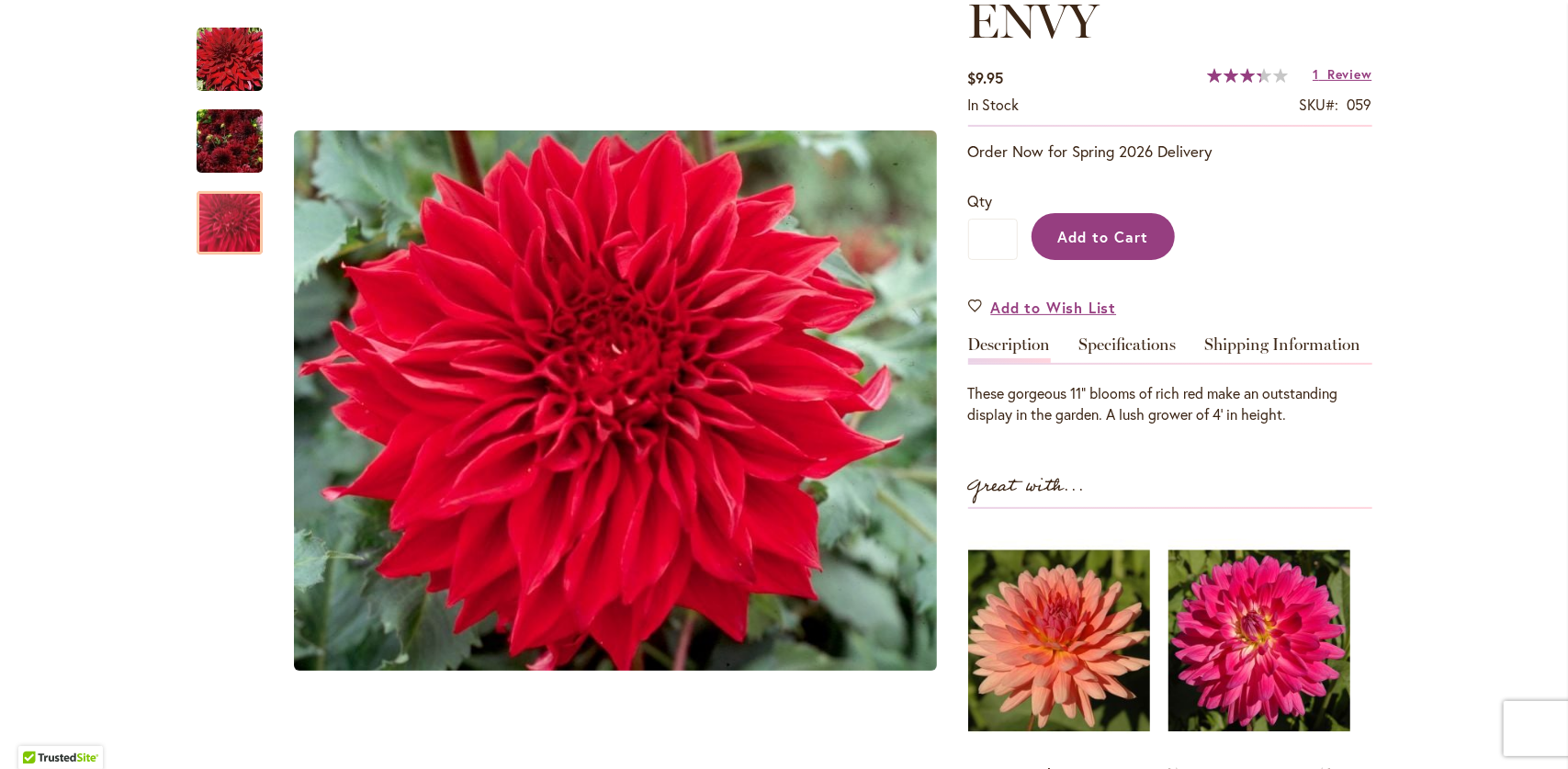
click at [1155, 234] on button "Add to Cart" at bounding box center [1103, 236] width 144 height 47
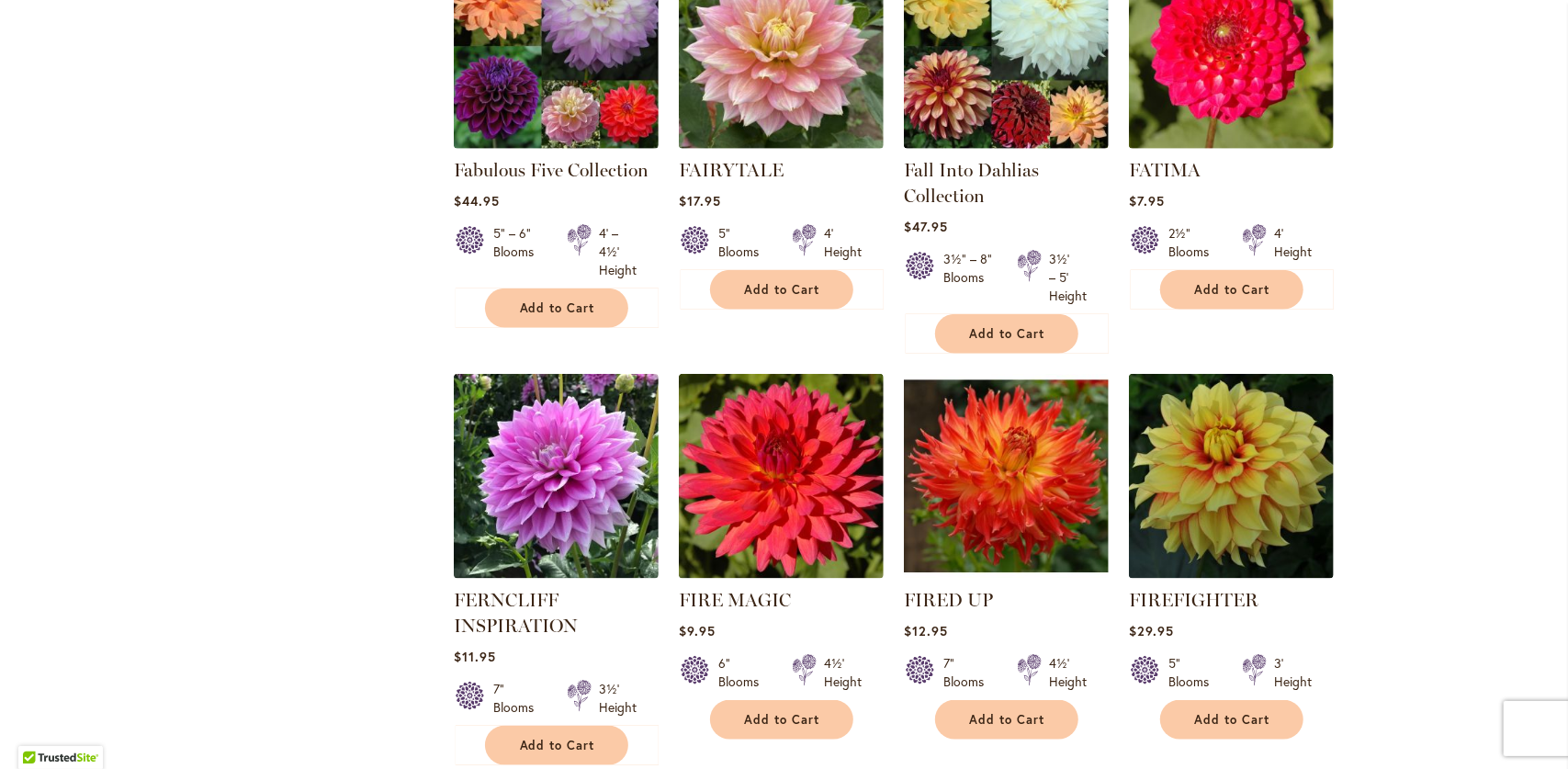
scroll to position [1746, 0]
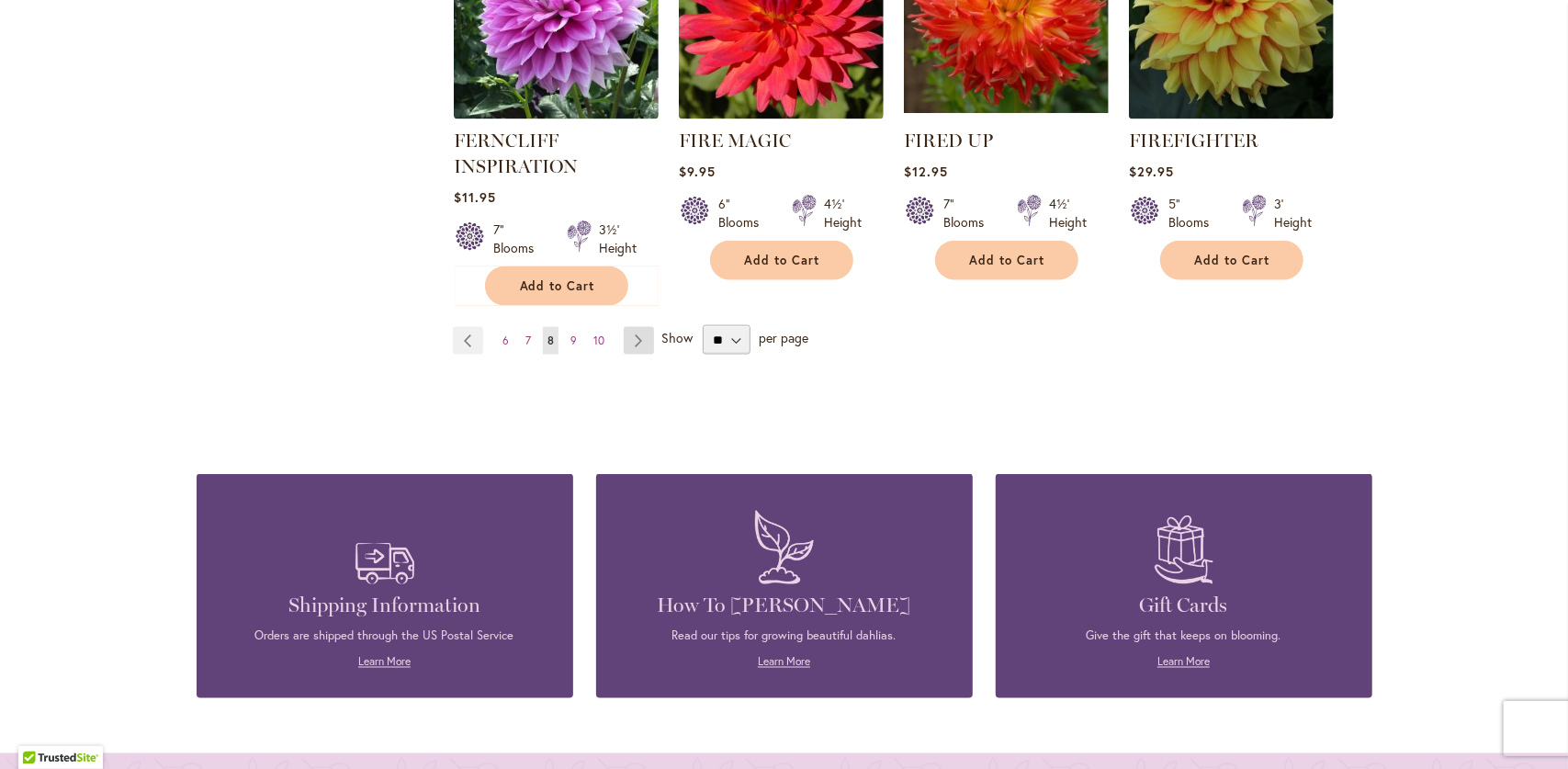
click at [633, 346] on link "Page Next" at bounding box center [639, 341] width 30 height 28
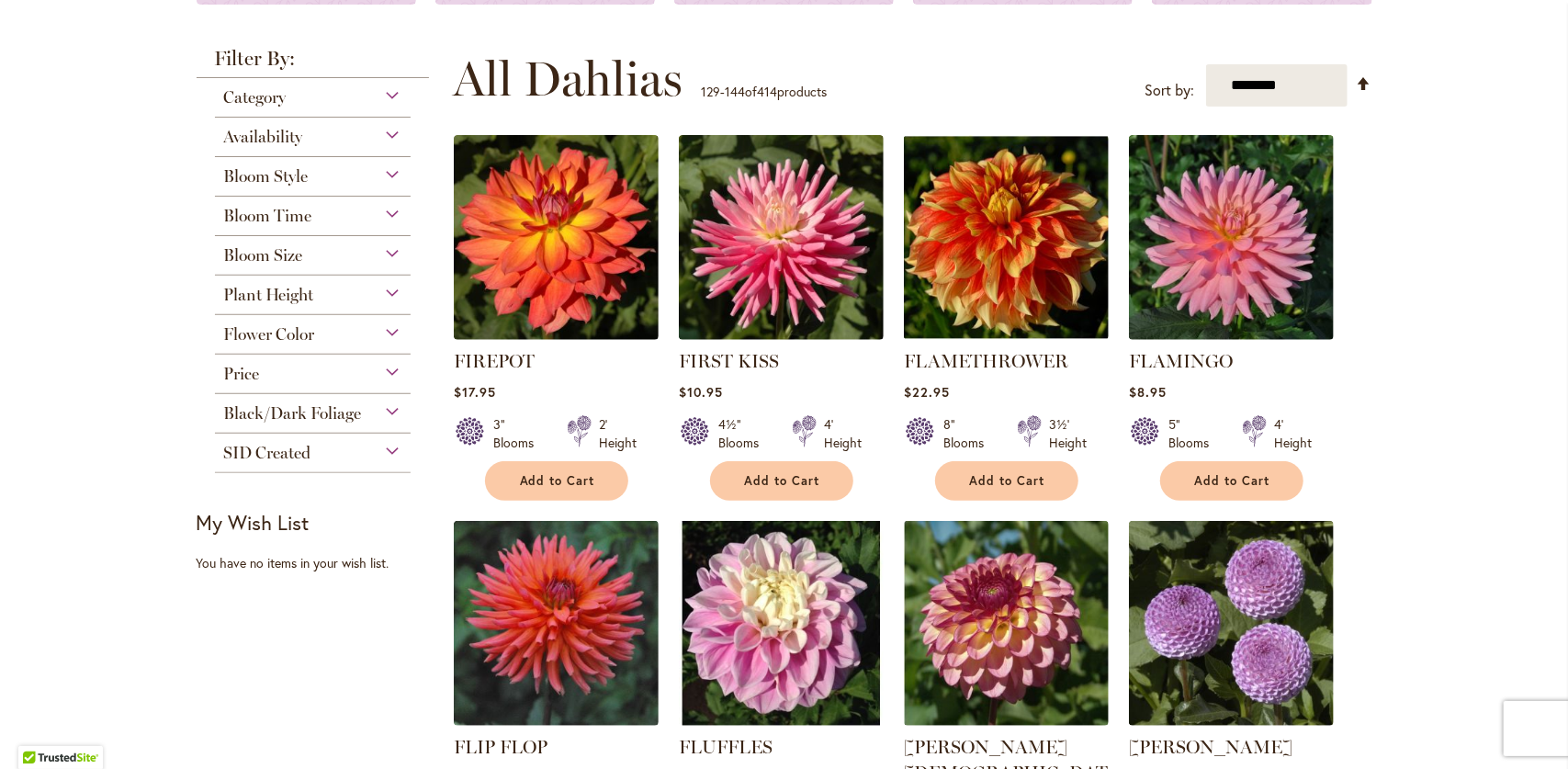
scroll to position [275, 0]
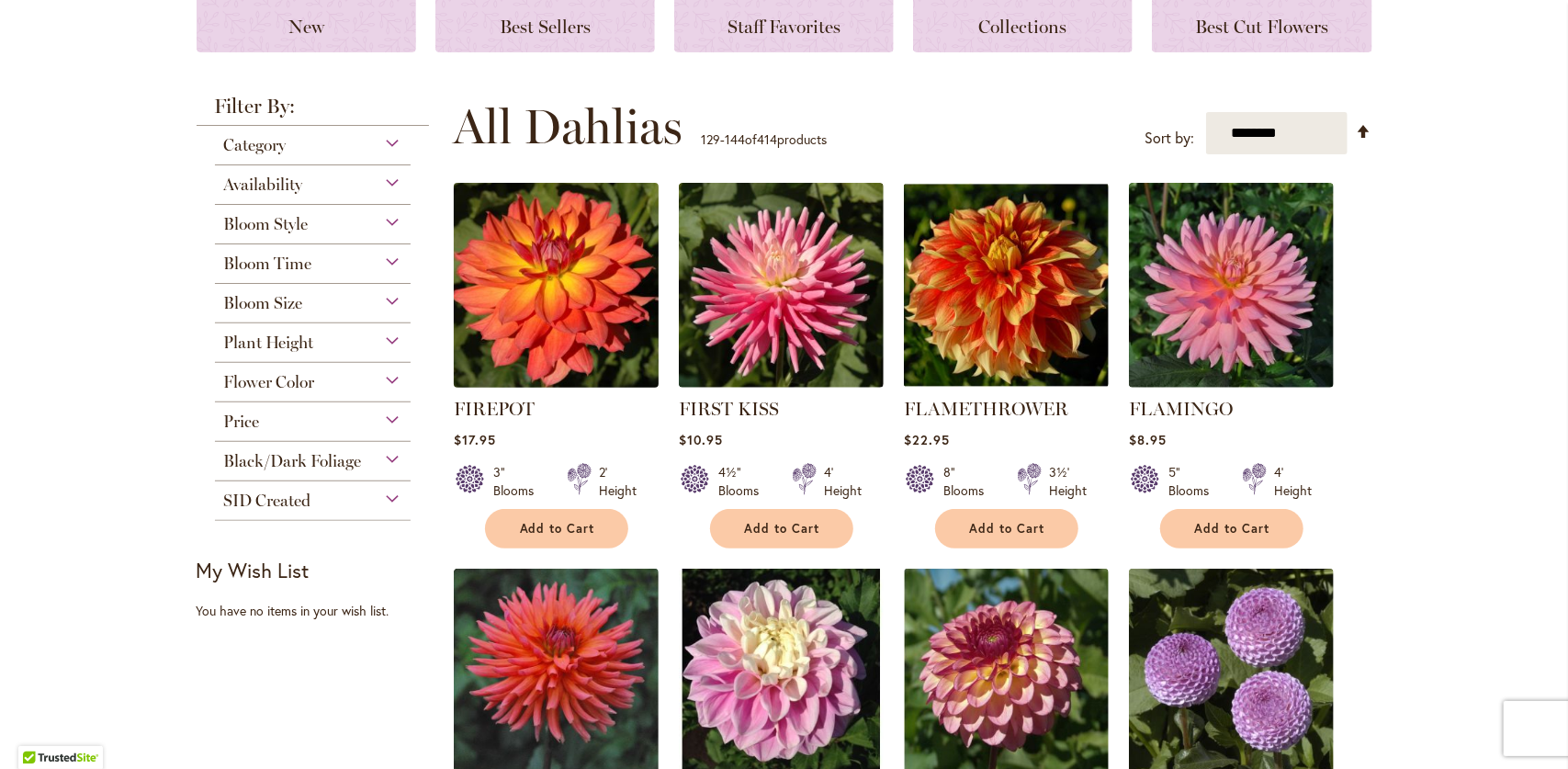
click at [574, 312] on img at bounding box center [556, 286] width 215 height 215
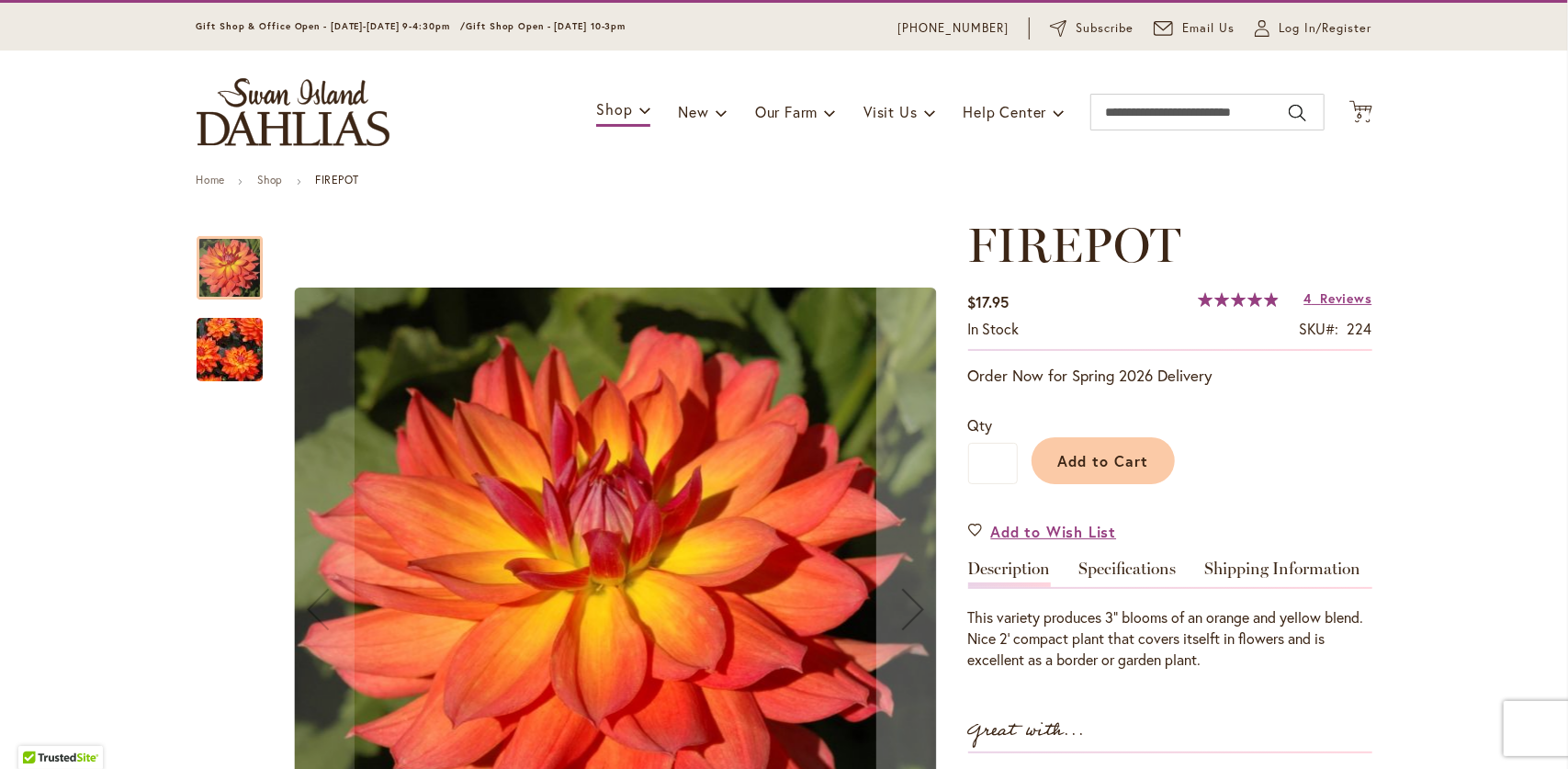
scroll to position [92, 0]
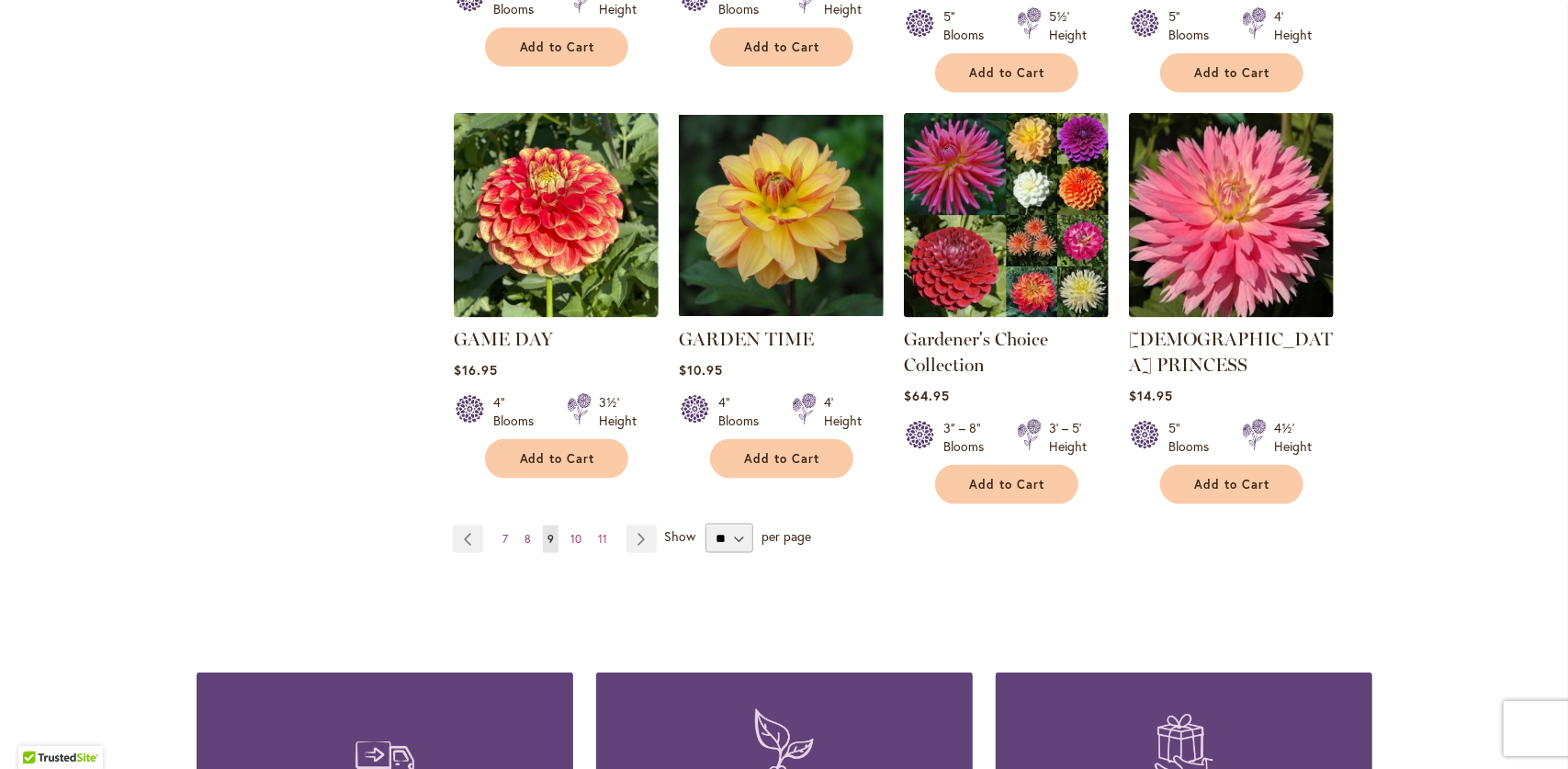
scroll to position [1655, 0]
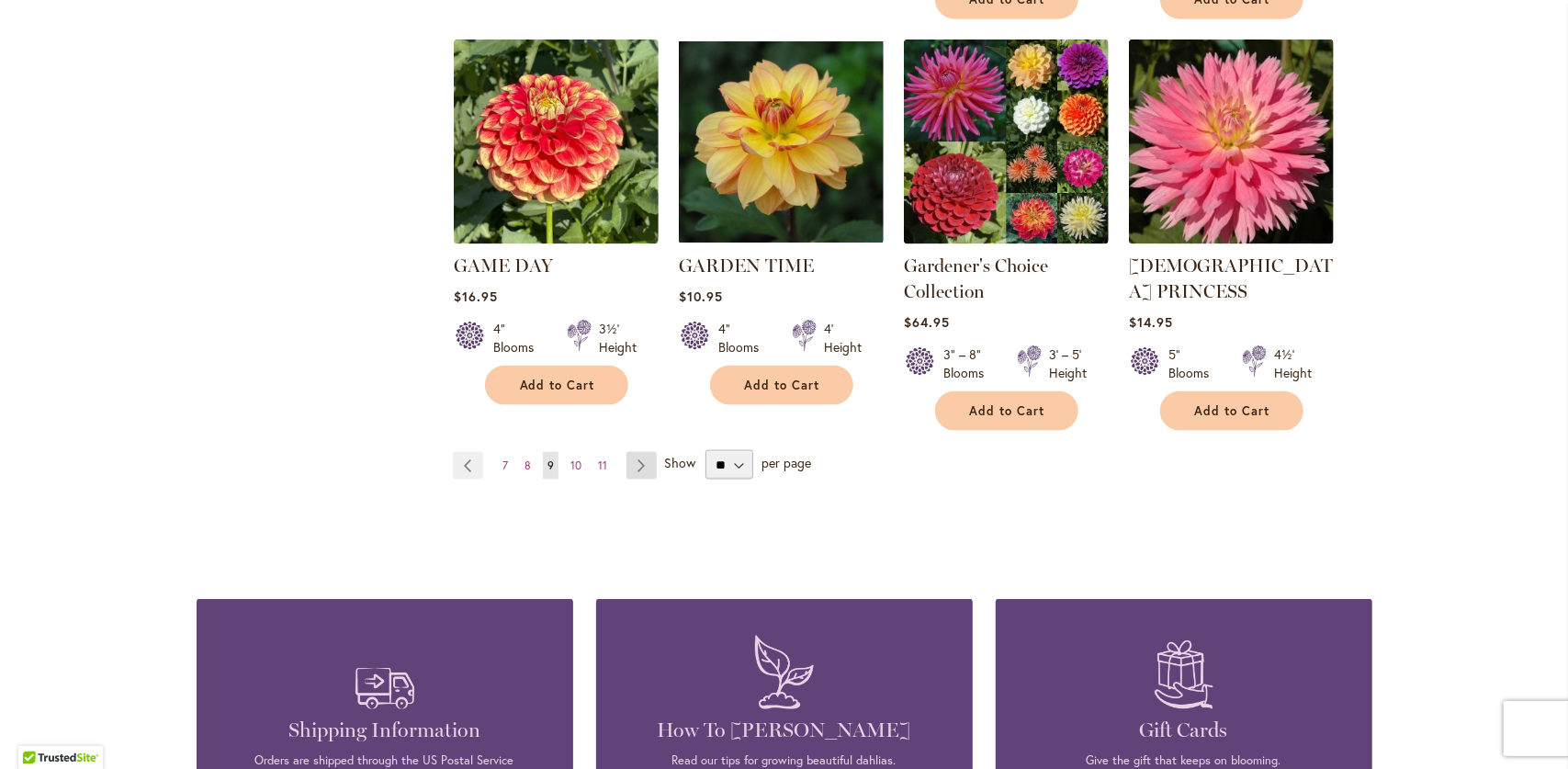
click at [629, 452] on link "Page Next" at bounding box center [642, 466] width 30 height 28
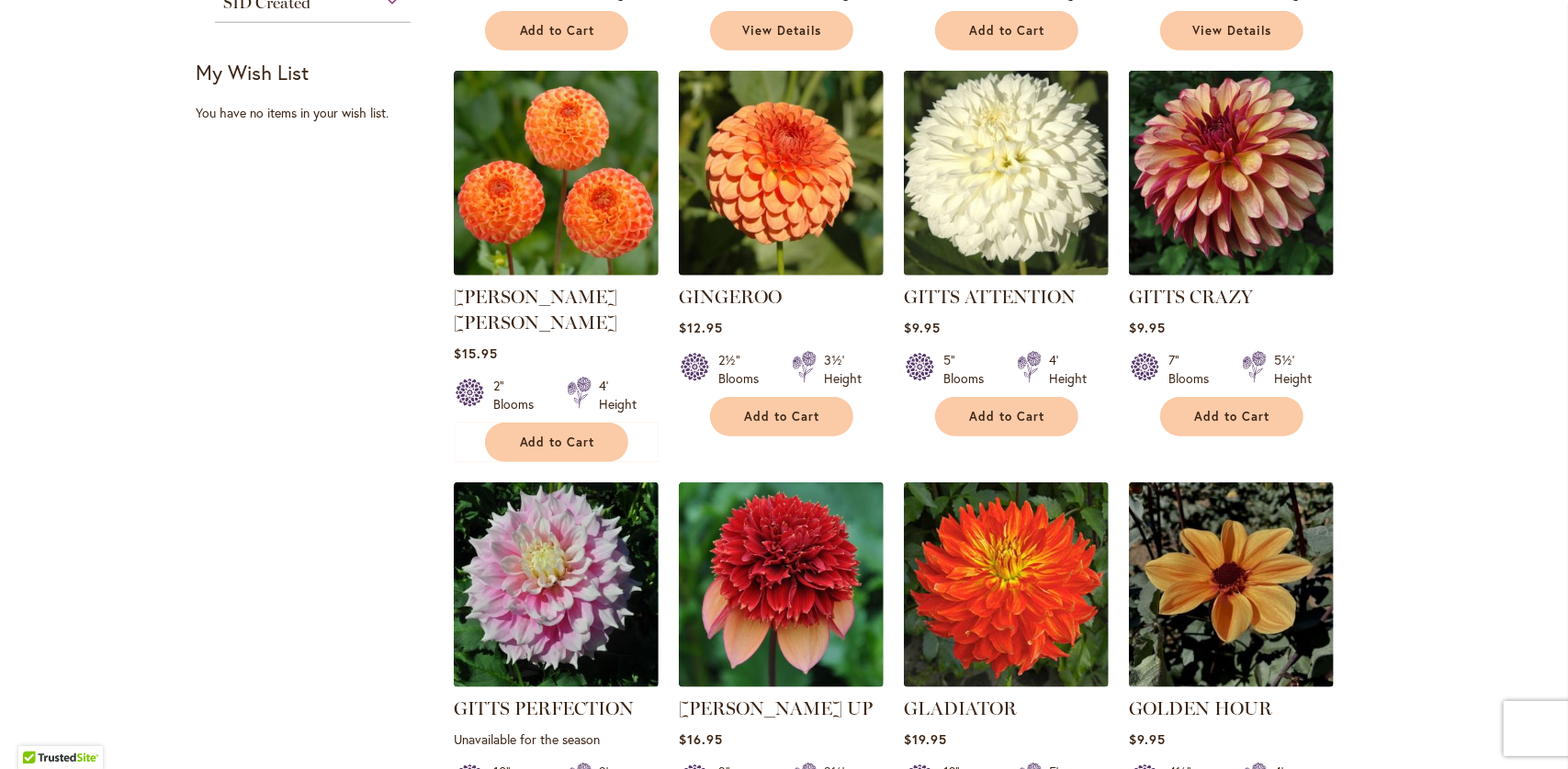
scroll to position [920, 0]
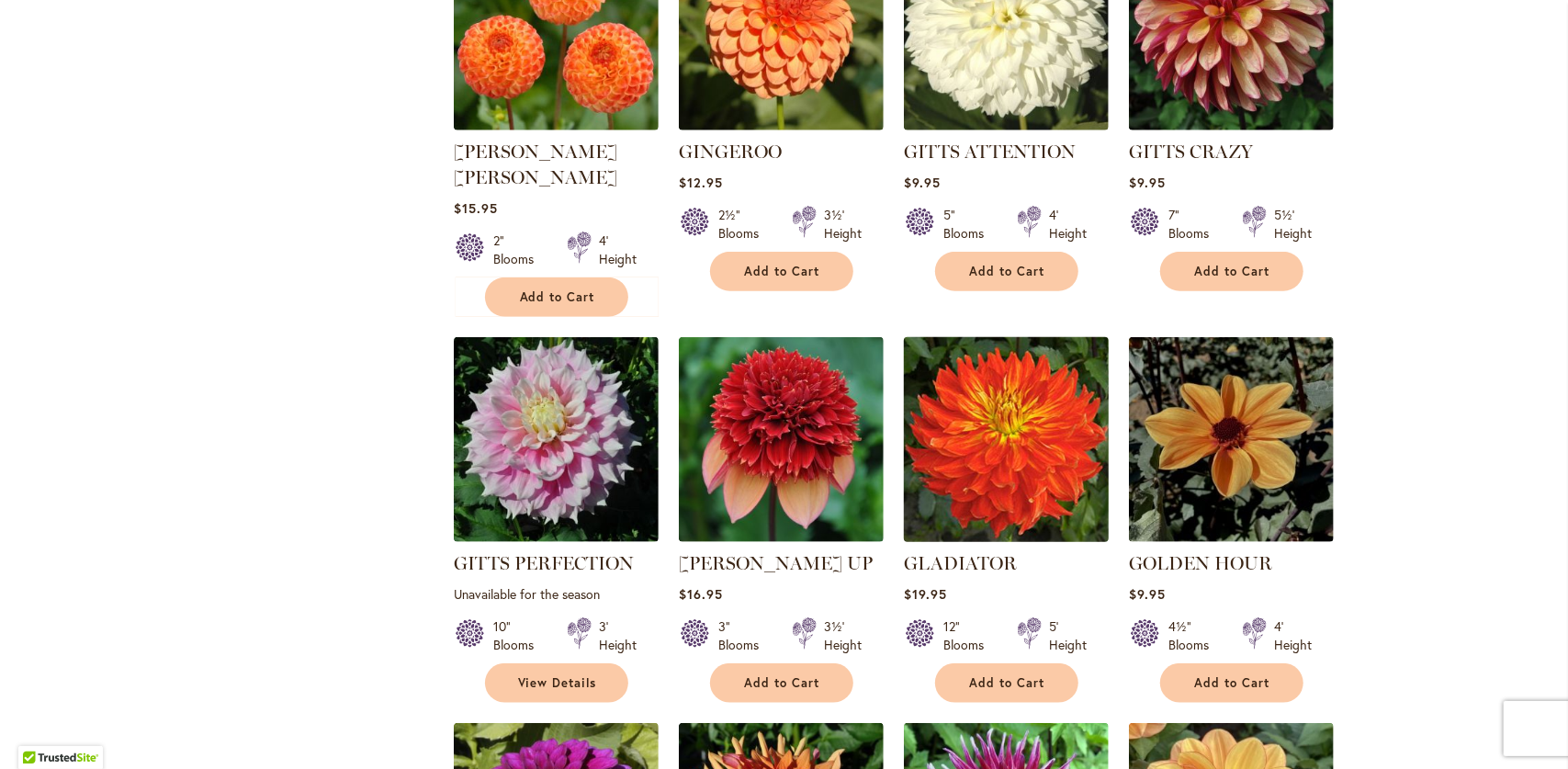
click at [1050, 446] on img at bounding box center [1006, 441] width 215 height 215
click at [994, 502] on img at bounding box center [1006, 441] width 215 height 215
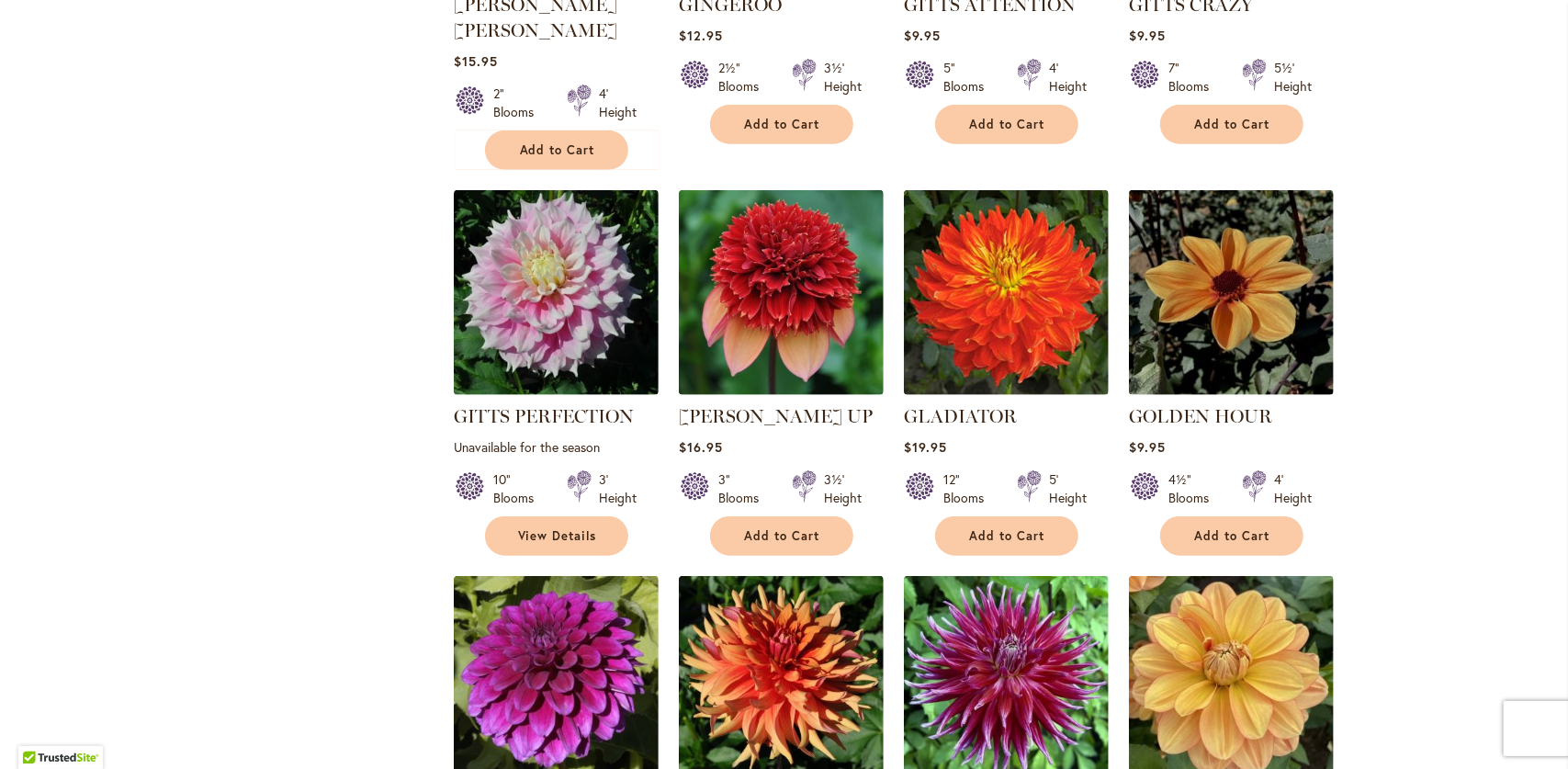
scroll to position [1195, 0]
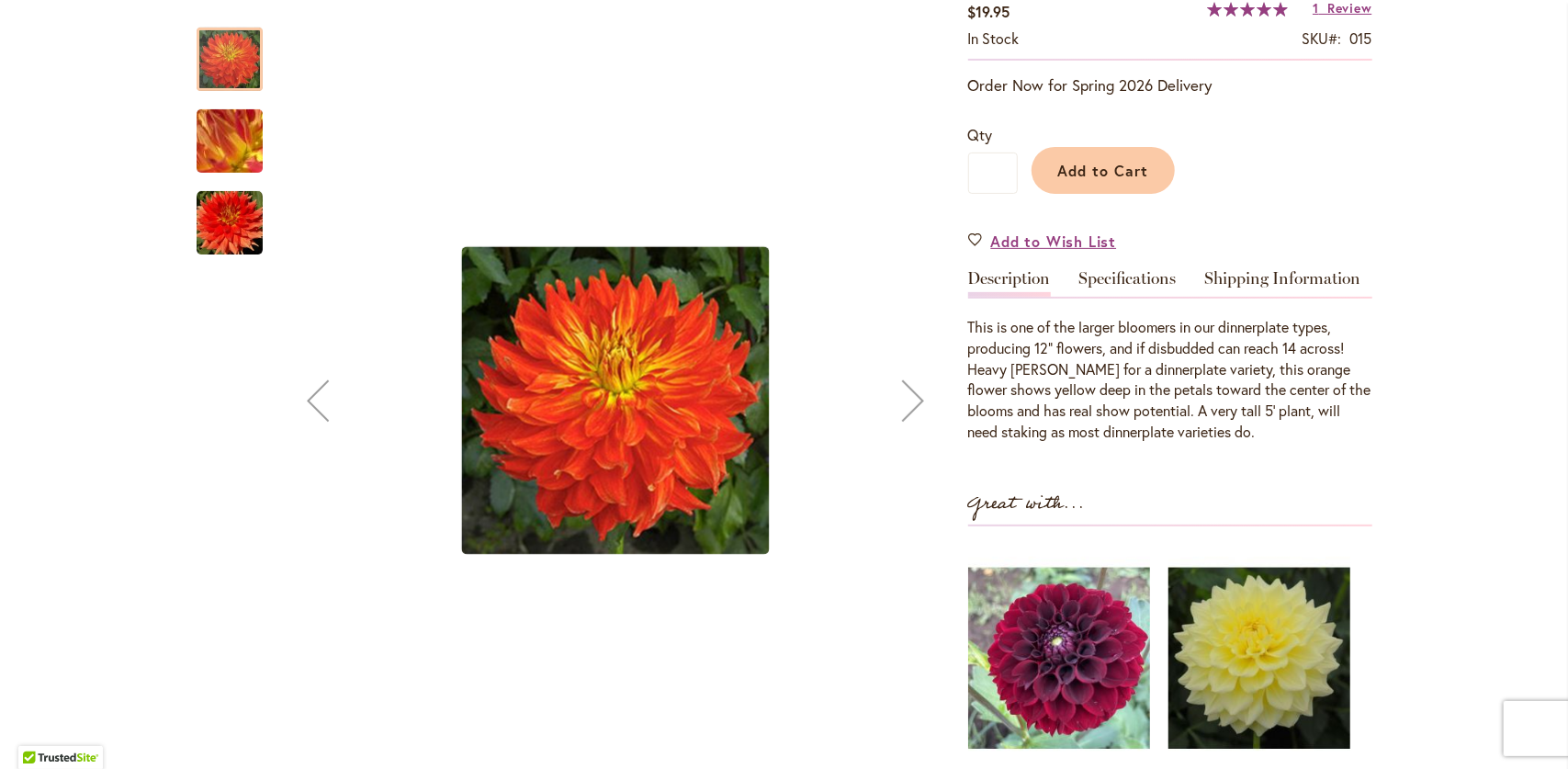
scroll to position [368, 0]
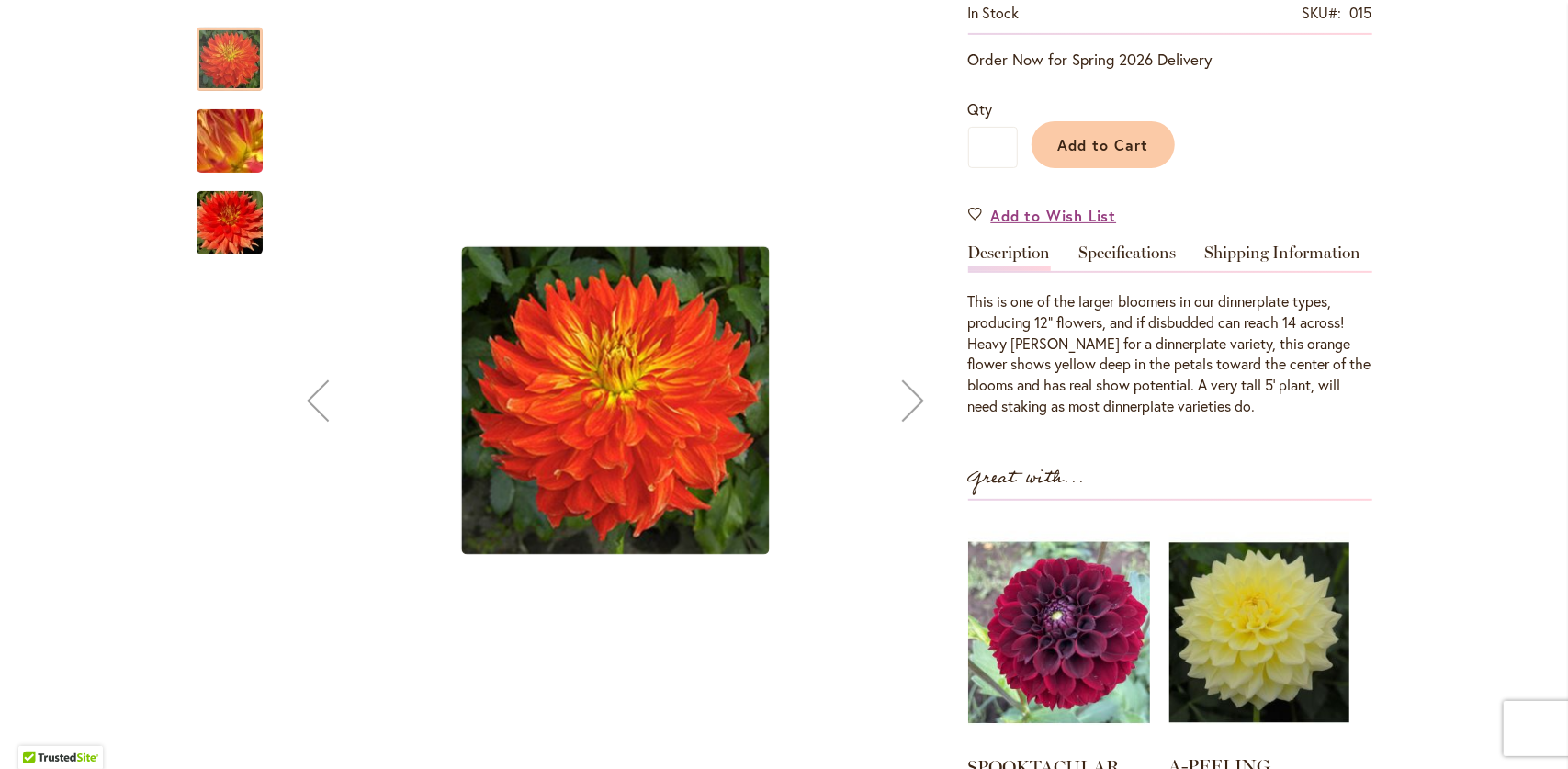
drag, startPoint x: 1376, startPoint y: 546, endPoint x: 1326, endPoint y: 526, distance: 53.9
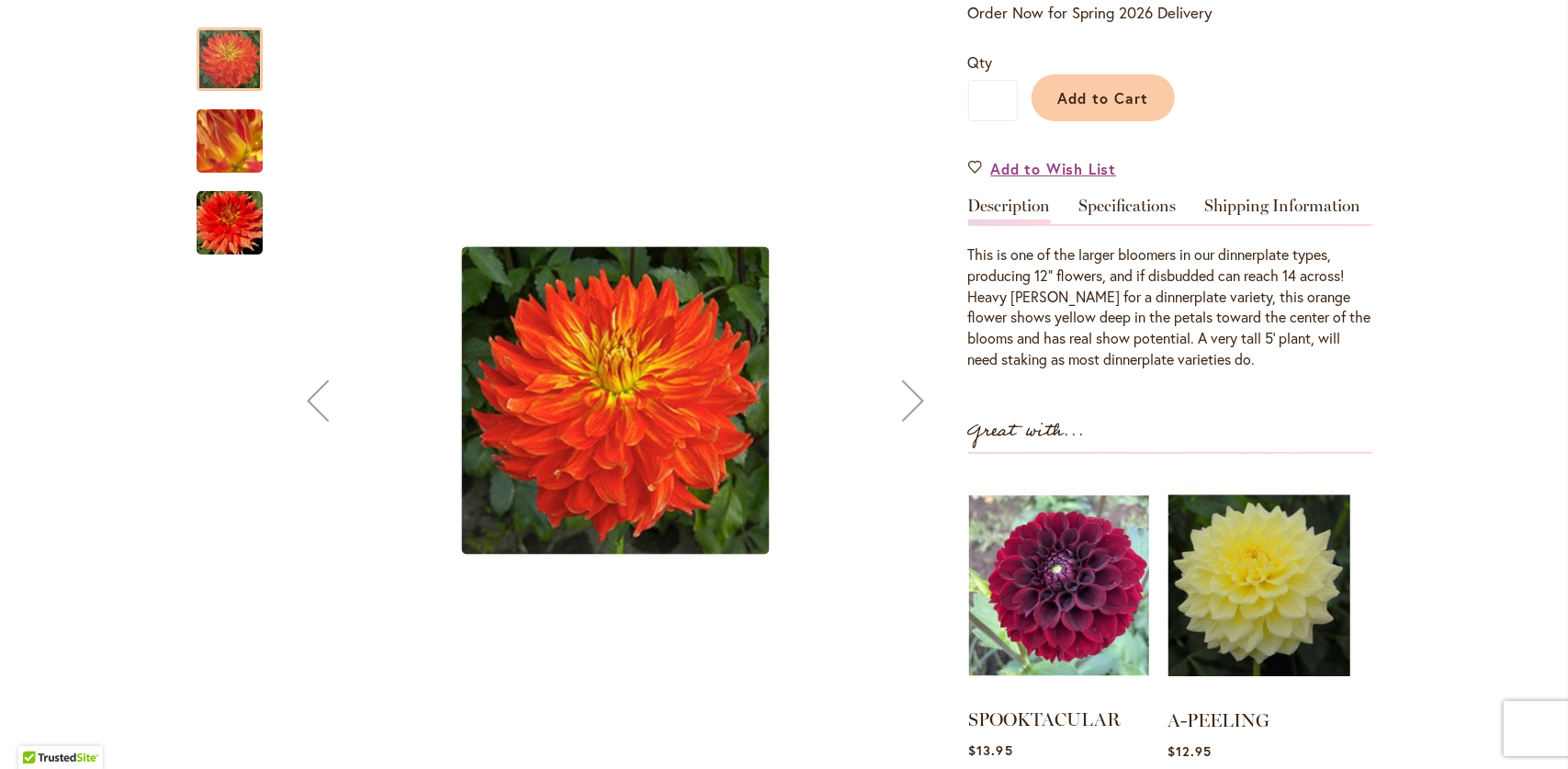
scroll to position [275, 0]
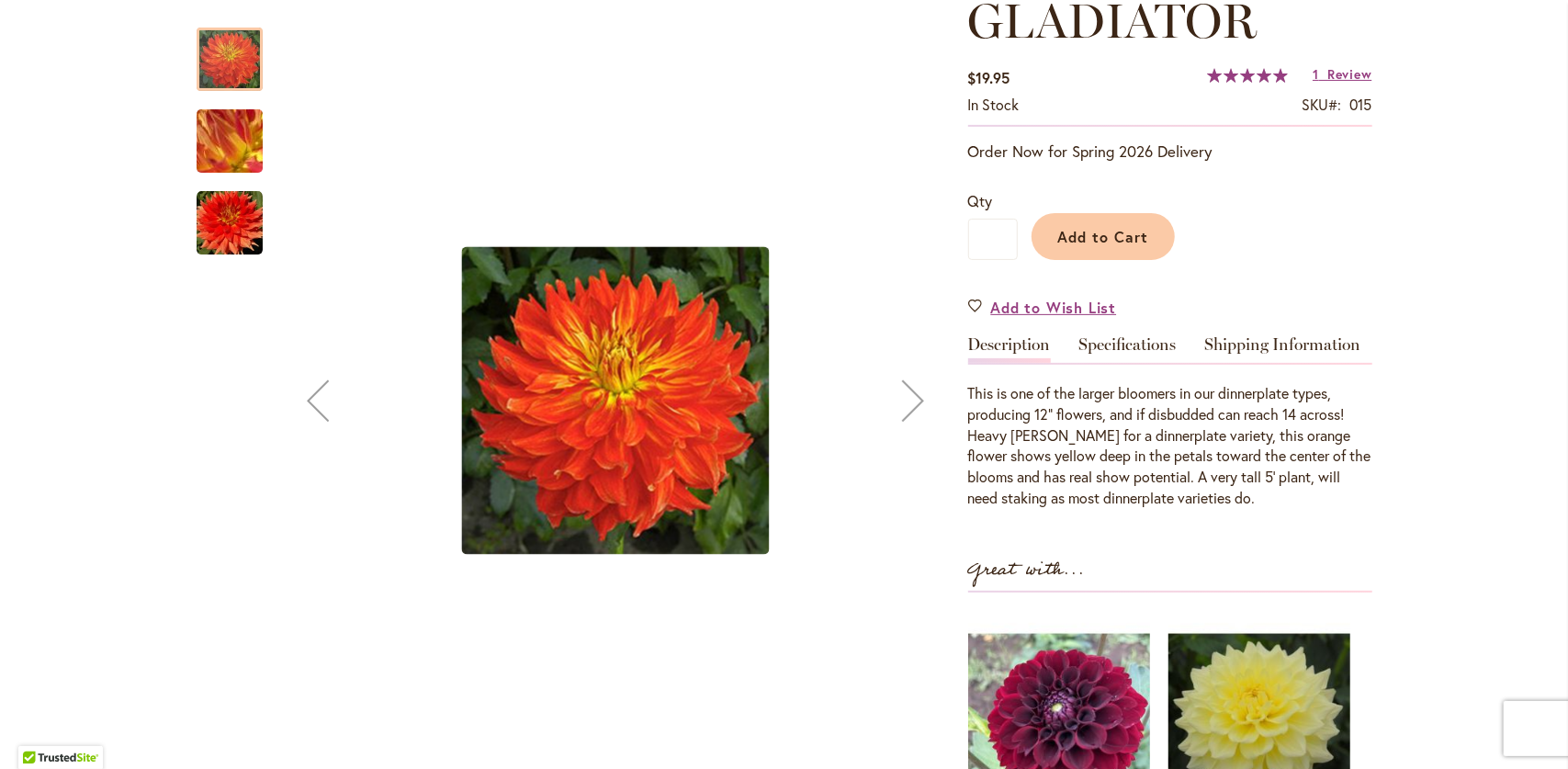
click at [231, 143] on img "Gladiator" at bounding box center [229, 142] width 133 height 100
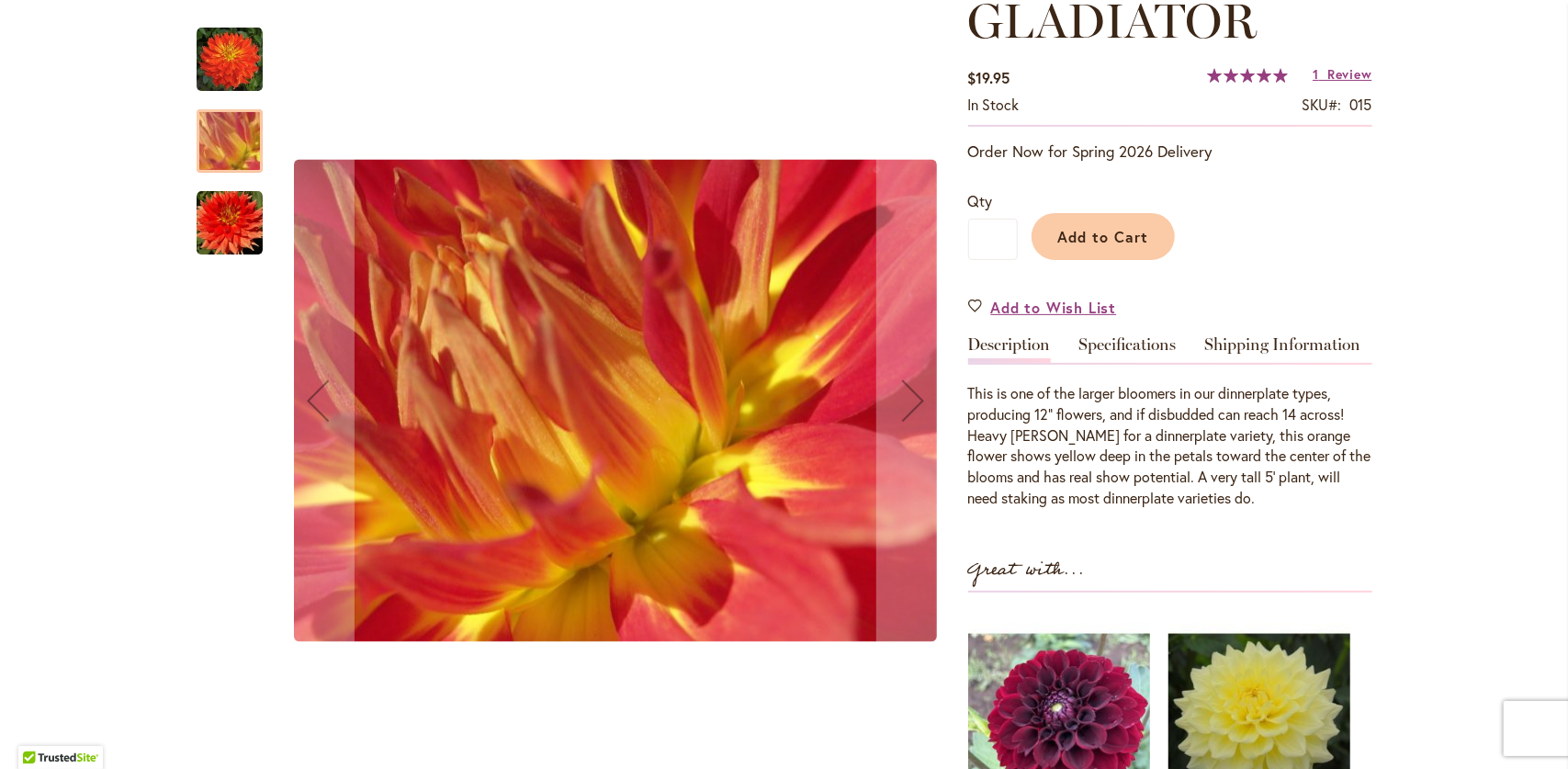
click at [242, 206] on img "Gladiator" at bounding box center [229, 223] width 66 height 66
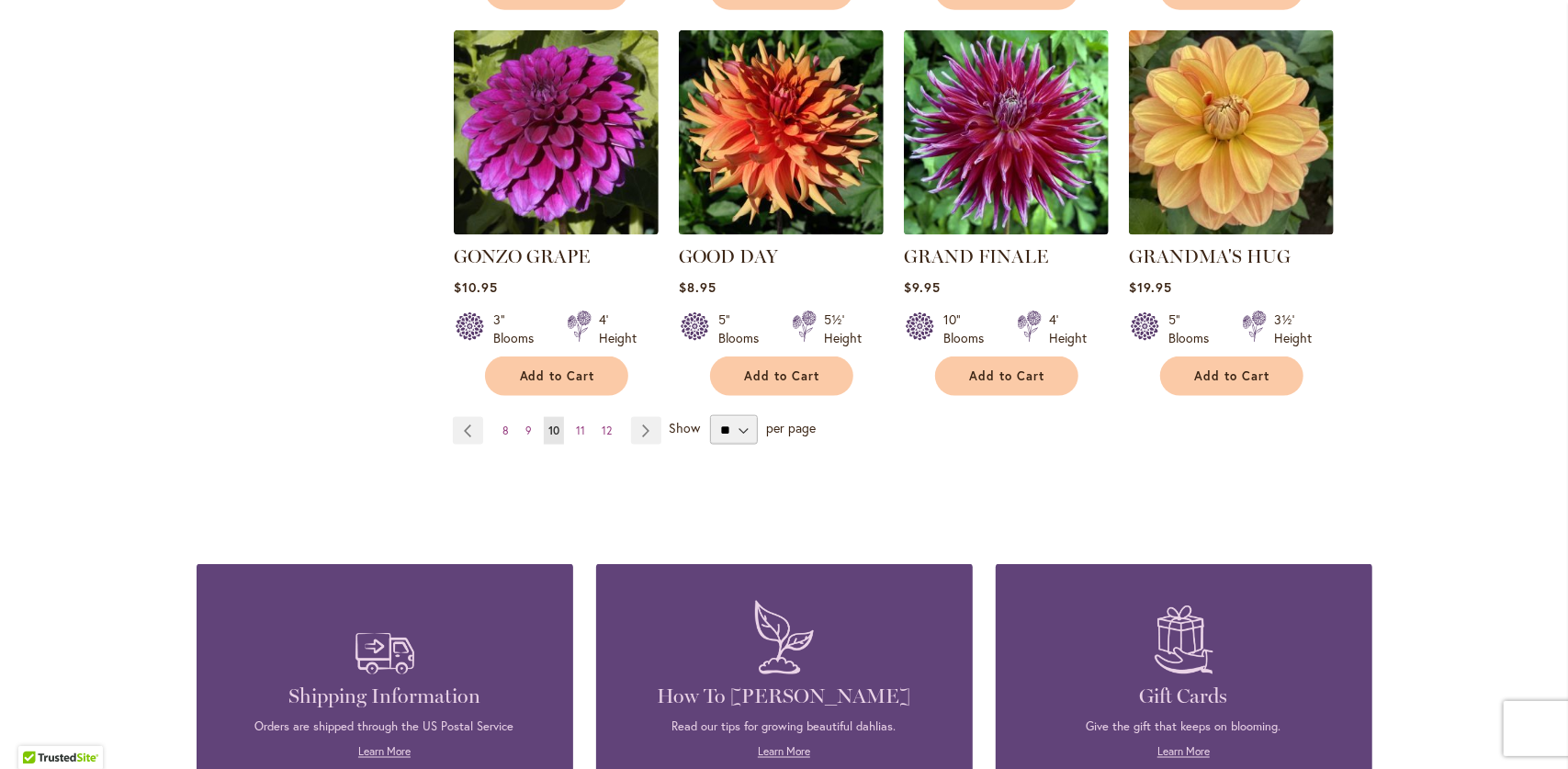
scroll to position [1746, 0]
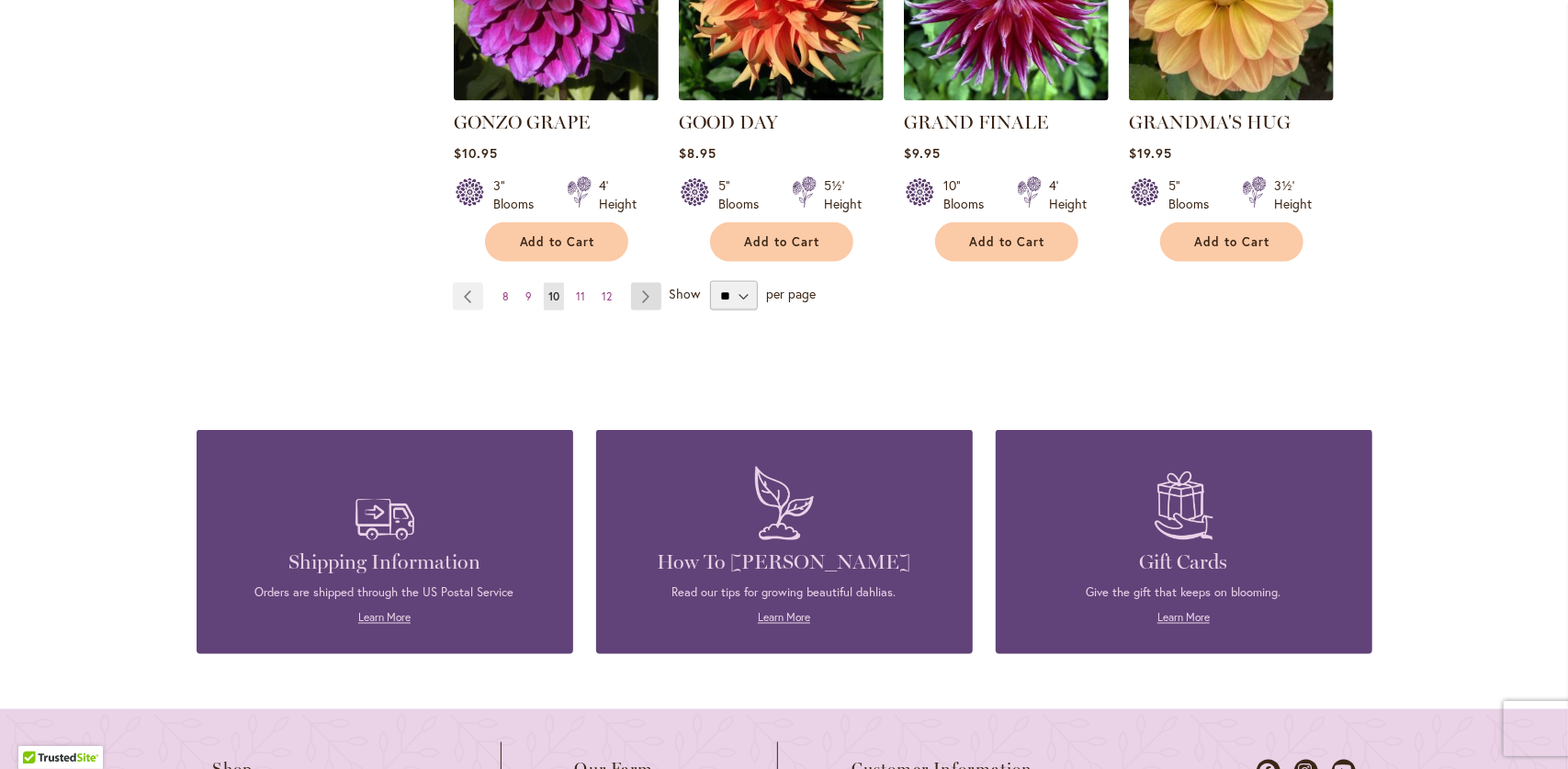
click at [631, 283] on link "Page Next" at bounding box center [646, 297] width 30 height 28
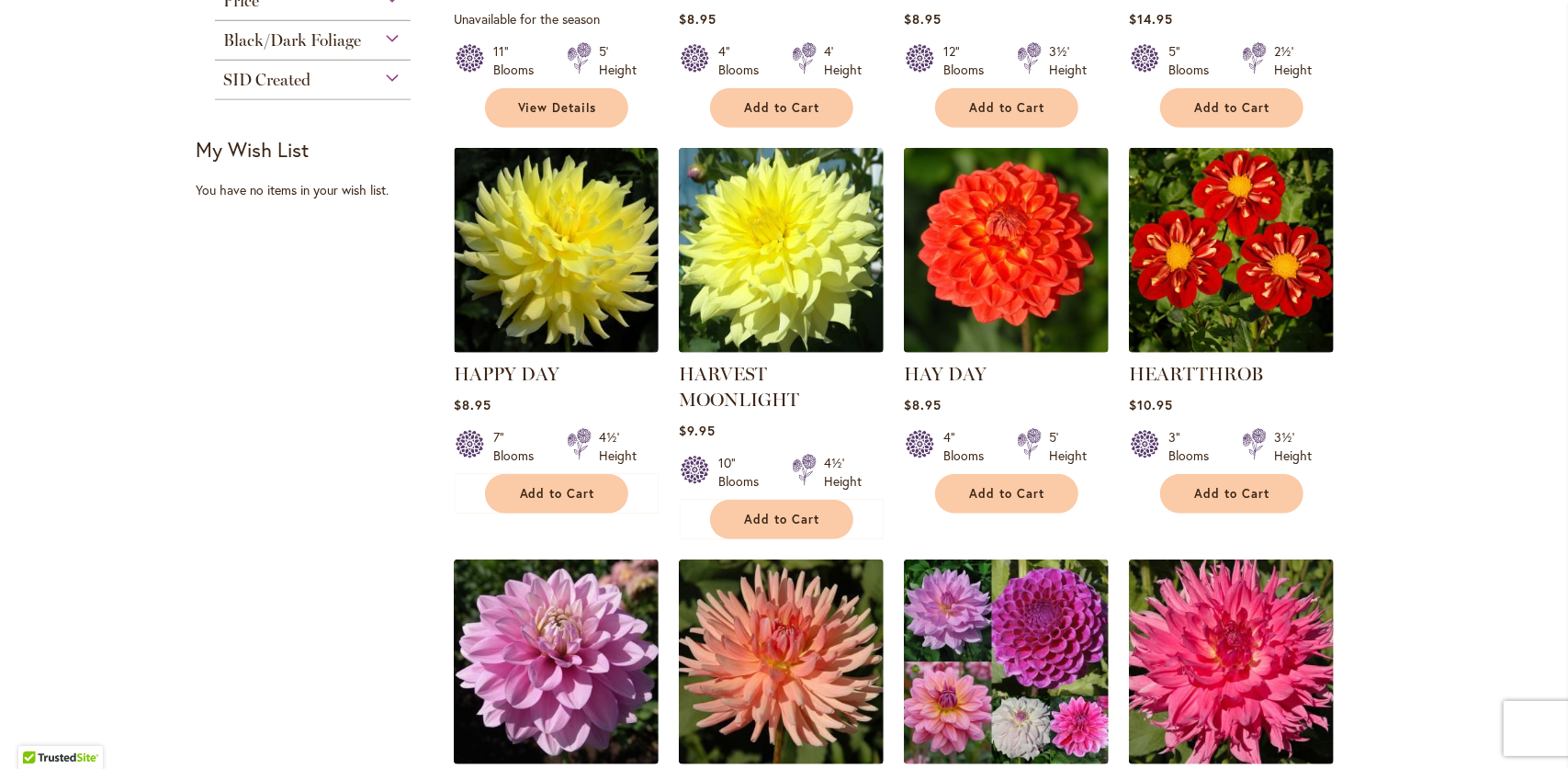
scroll to position [735, 0]
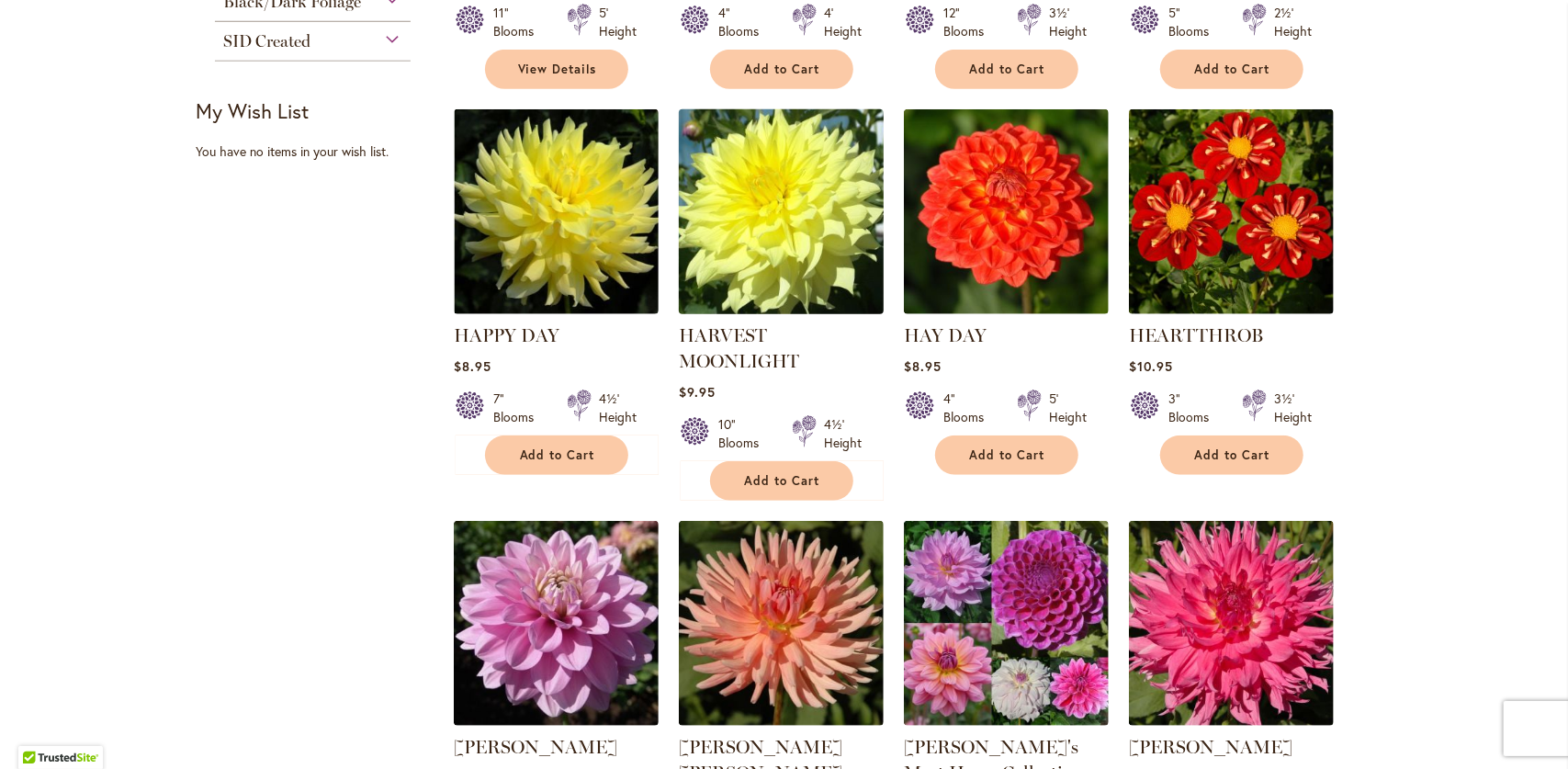
click at [808, 264] on img at bounding box center [782, 212] width 215 height 215
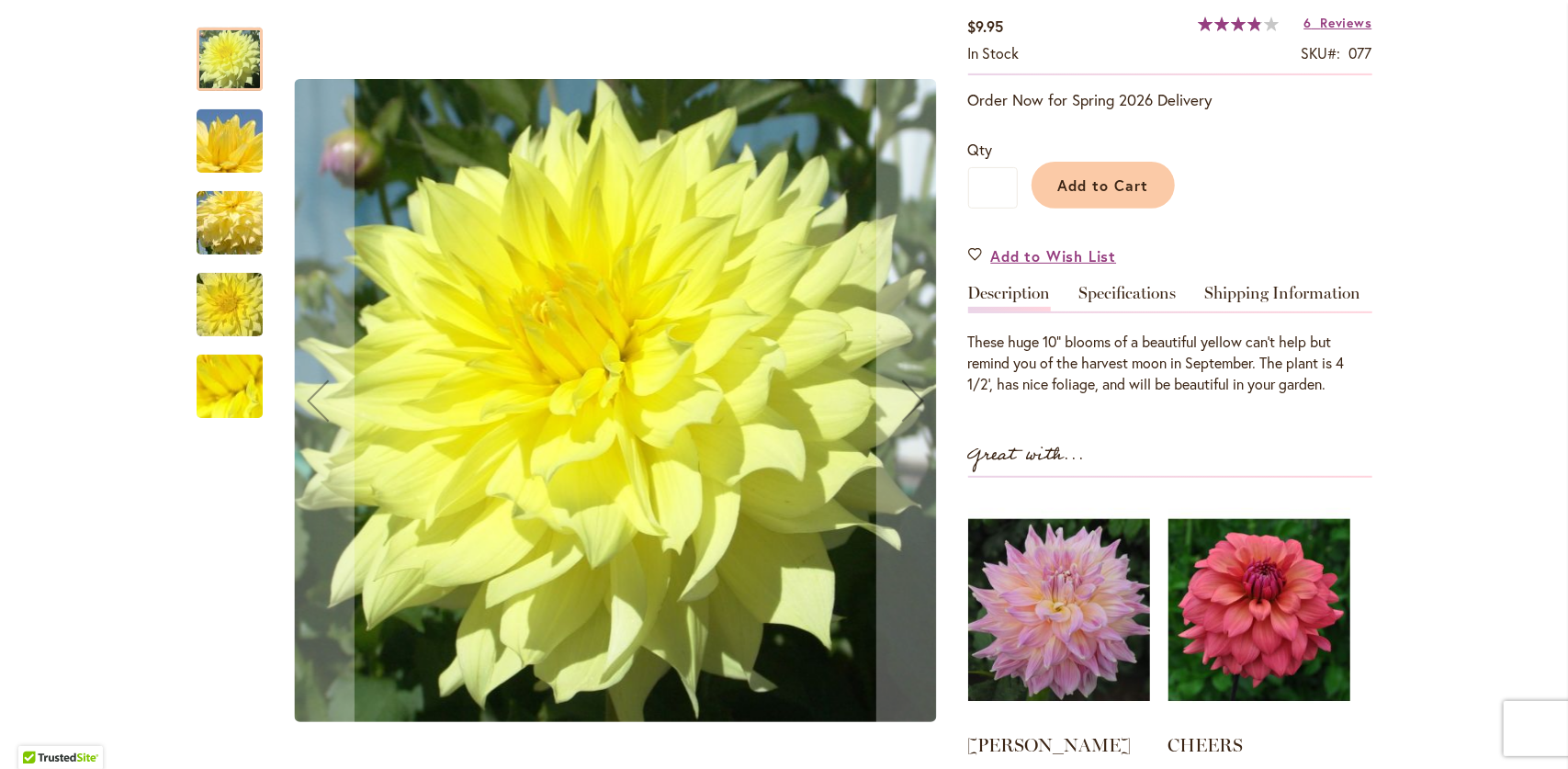
scroll to position [275, 0]
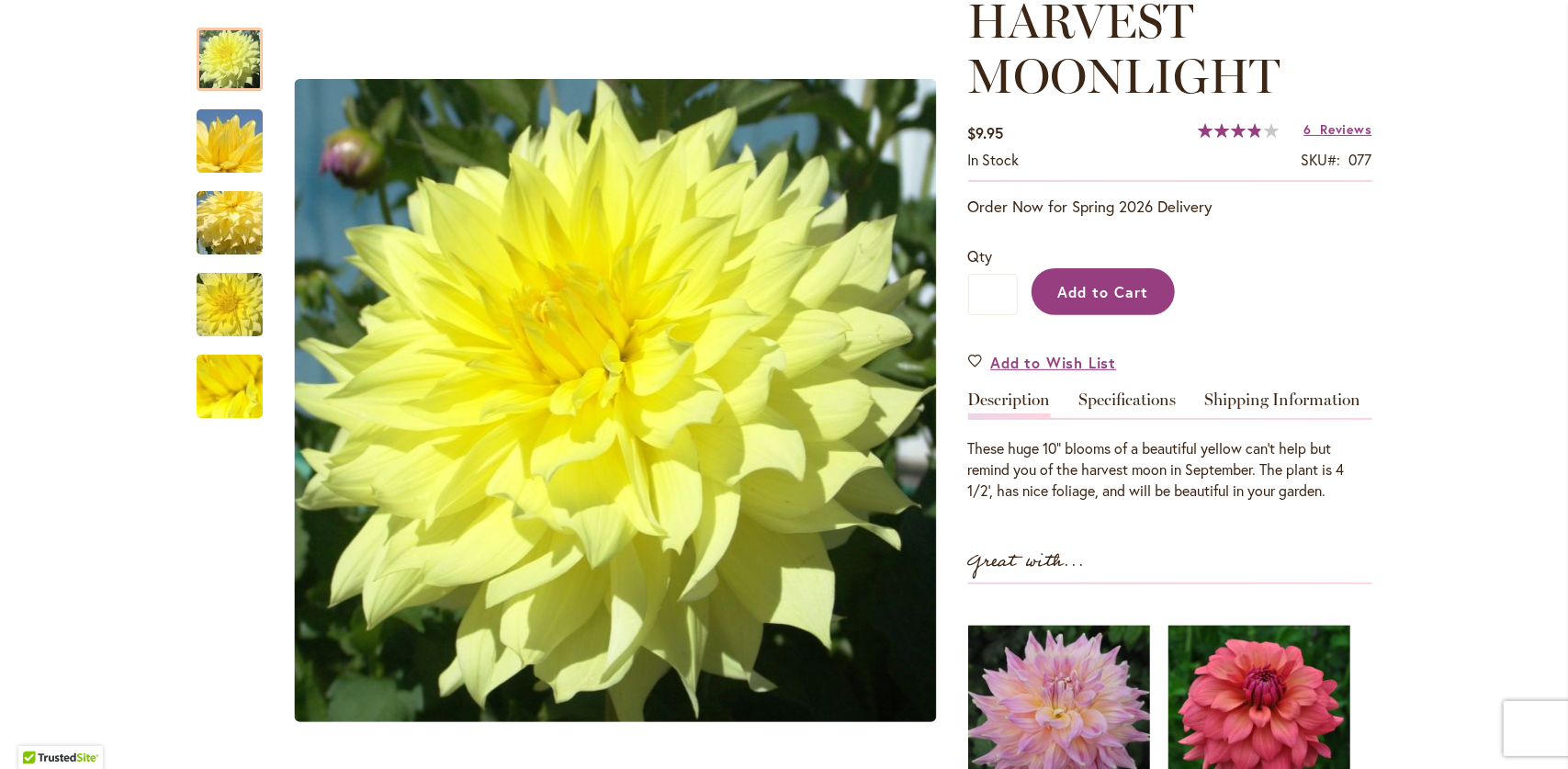
click at [1099, 291] on span "Add to Cart" at bounding box center [1102, 291] width 91 height 19
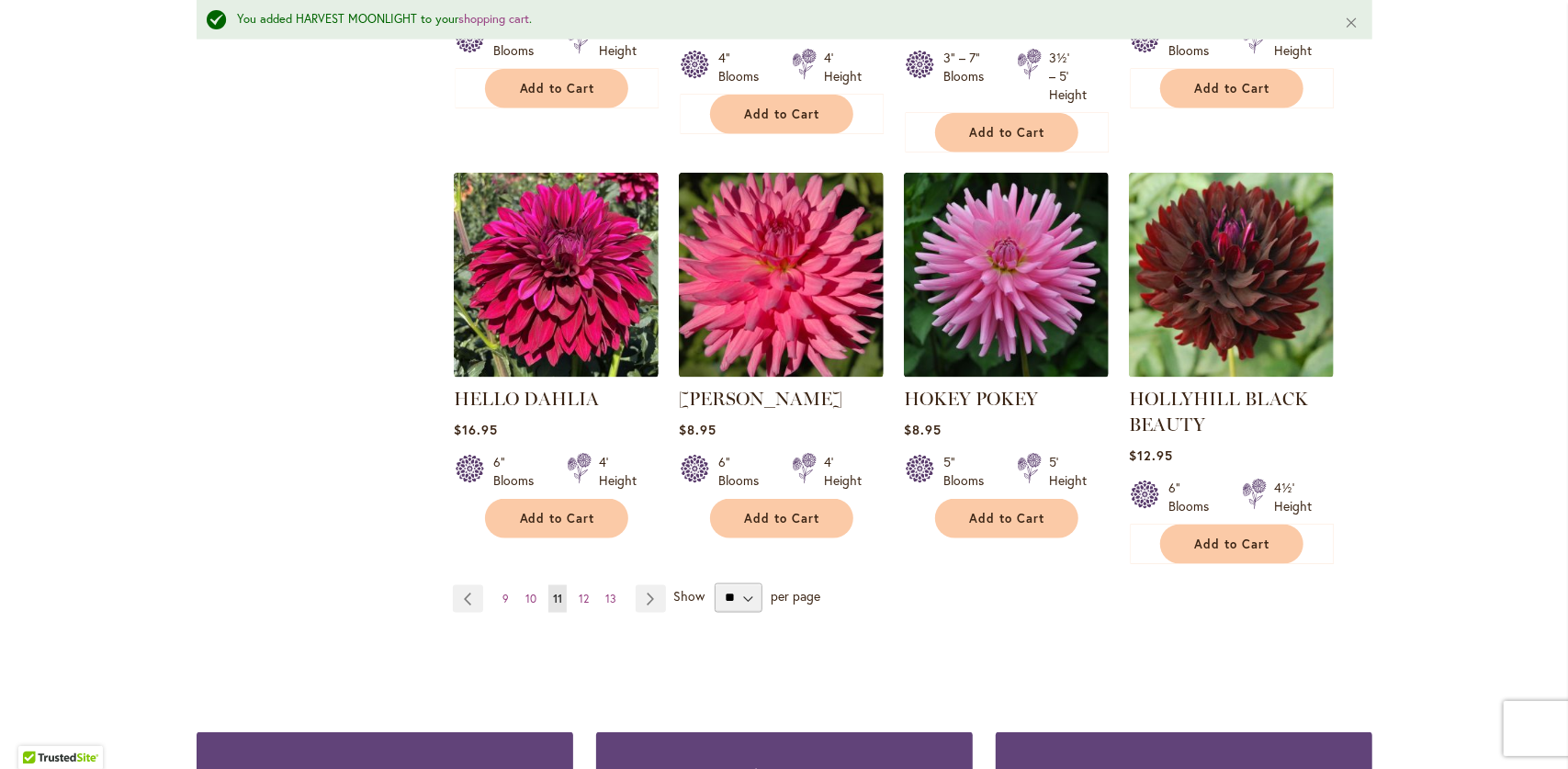
scroll to position [1611, 0]
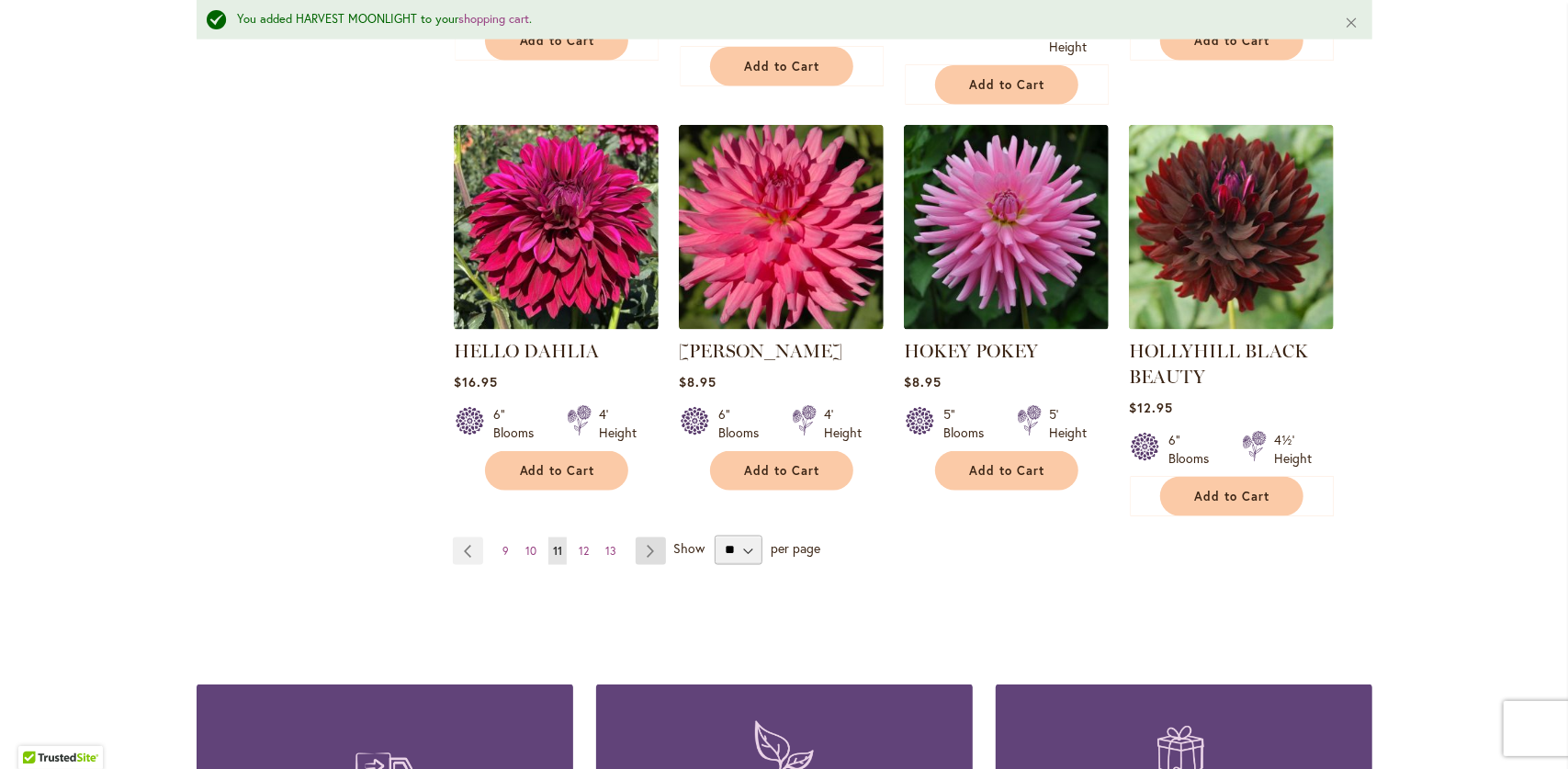
click at [645, 558] on link "Page Next" at bounding box center [651, 552] width 30 height 28
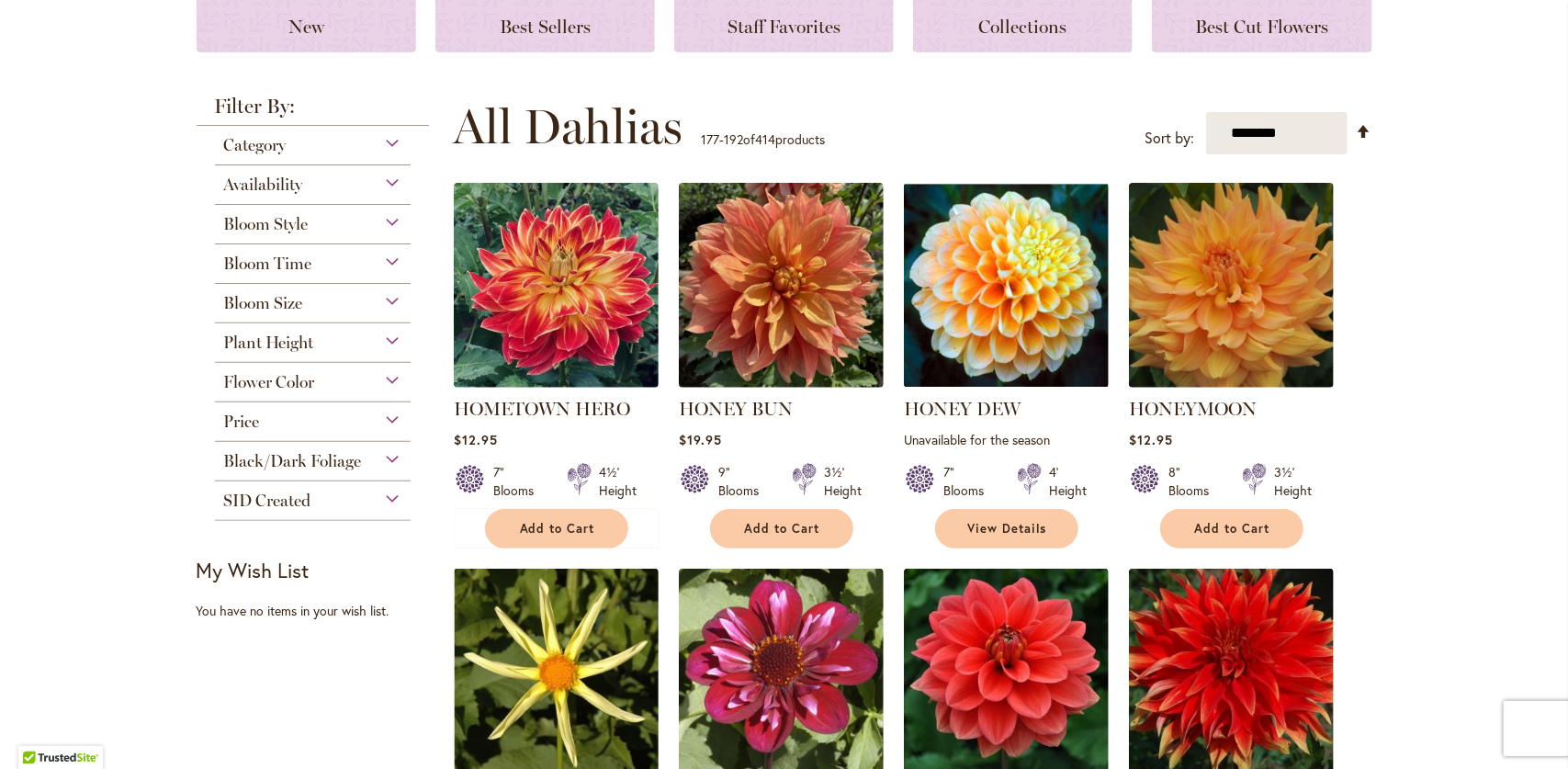
scroll to position [368, 0]
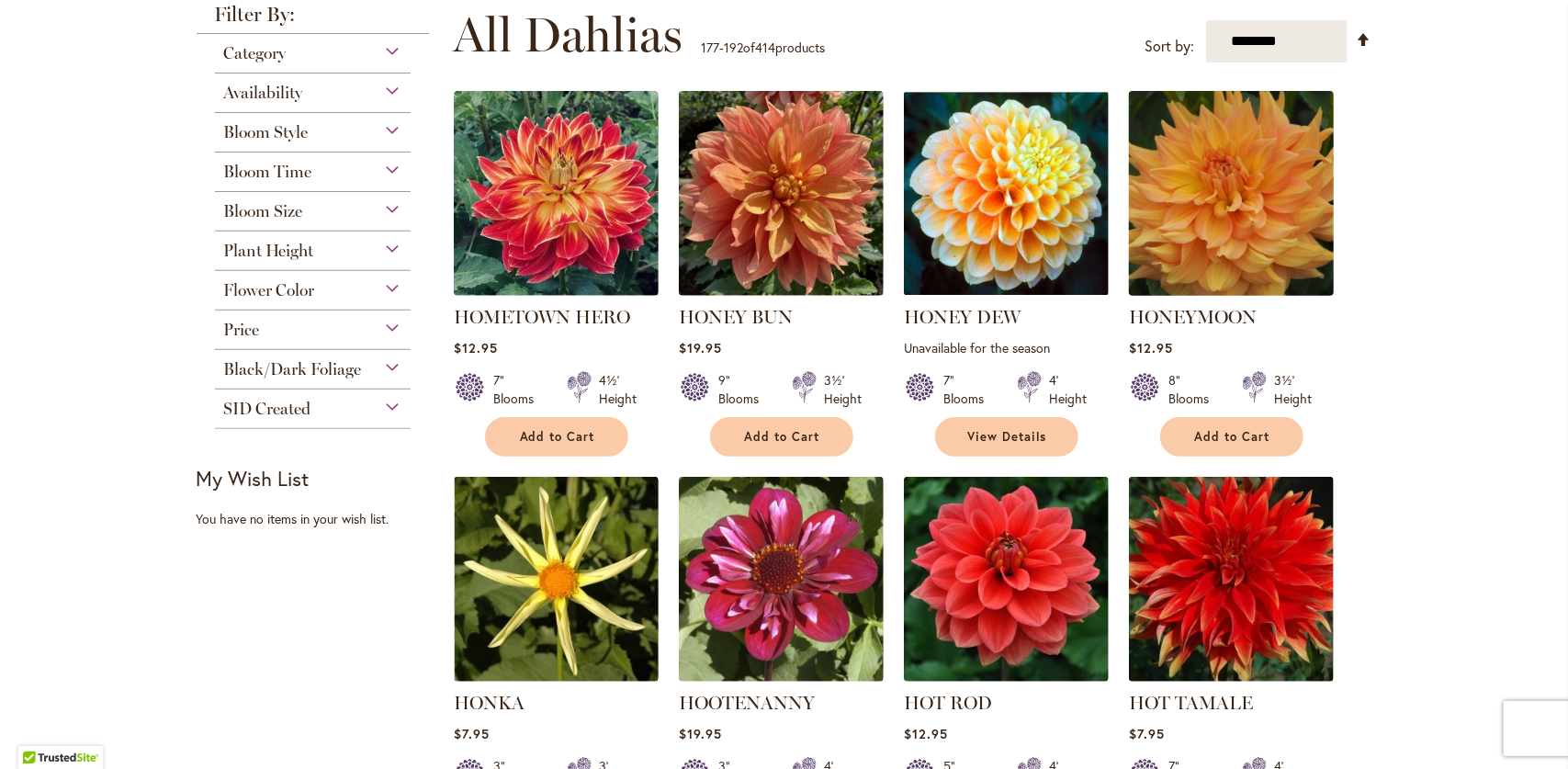
click at [1266, 269] on img at bounding box center [1231, 194] width 215 height 215
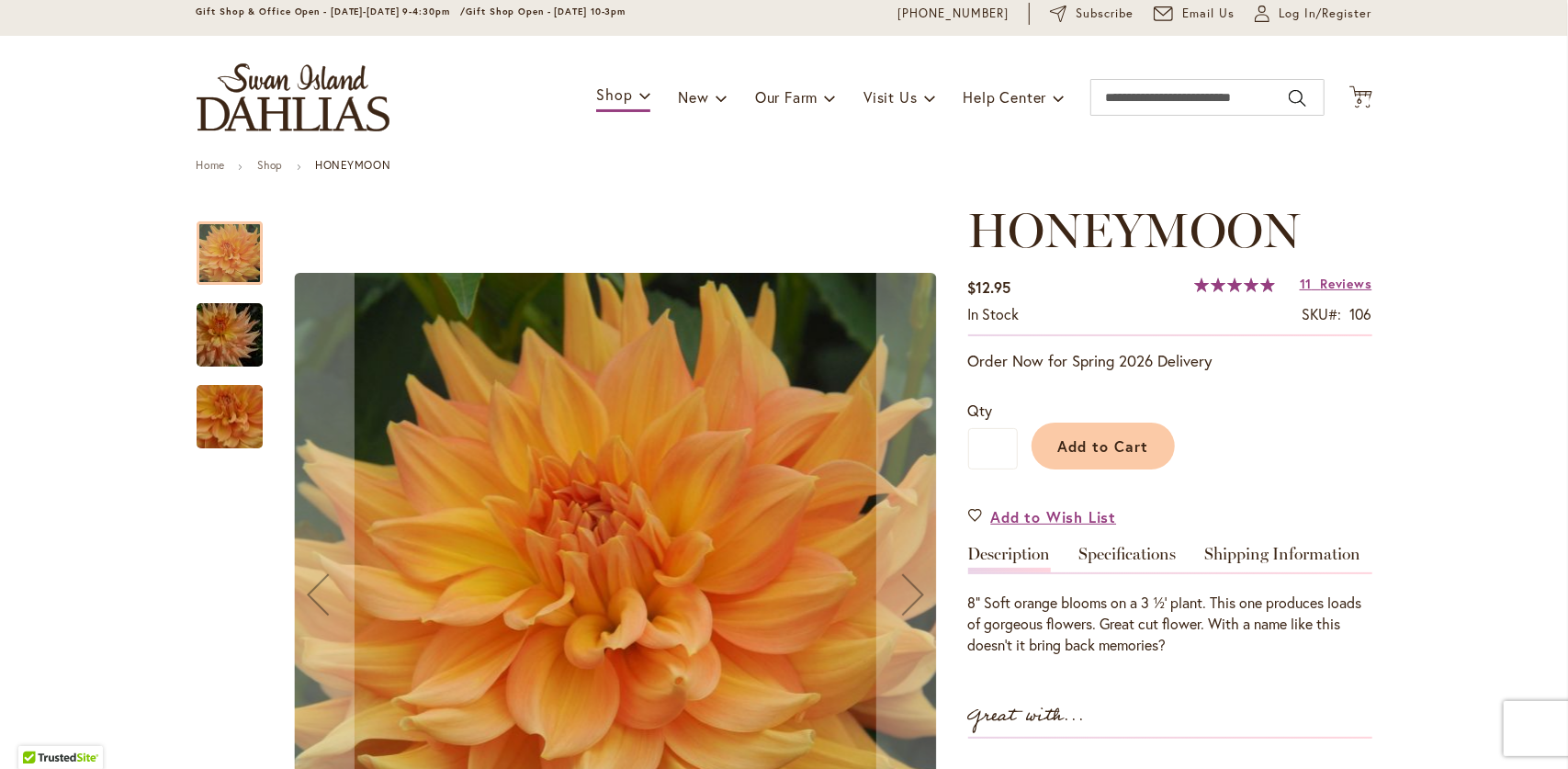
scroll to position [184, 0]
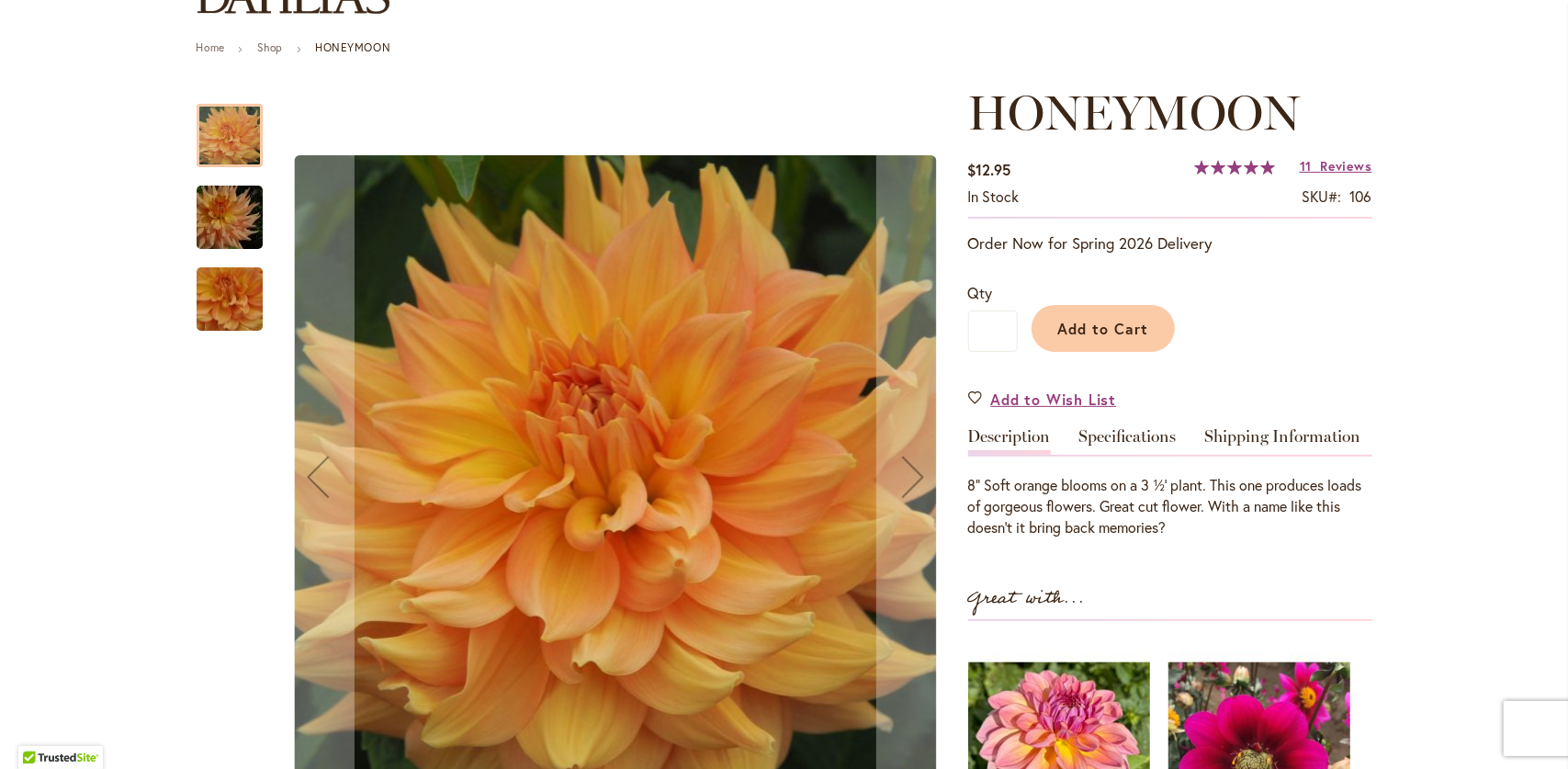
click at [220, 218] on img "Honeymoon" at bounding box center [229, 217] width 133 height 88
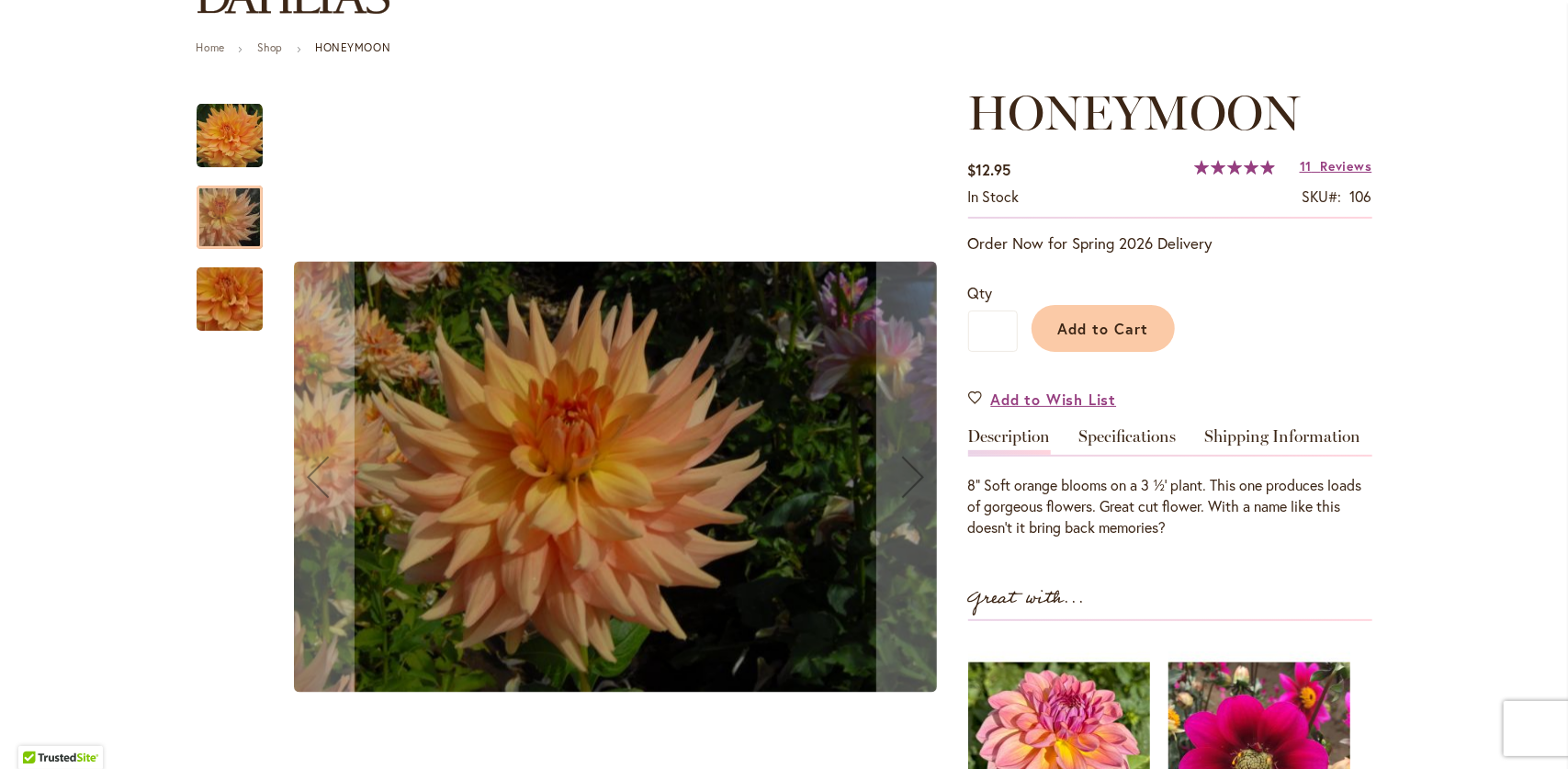
click at [205, 287] on img "Honeymoon" at bounding box center [229, 299] width 133 height 123
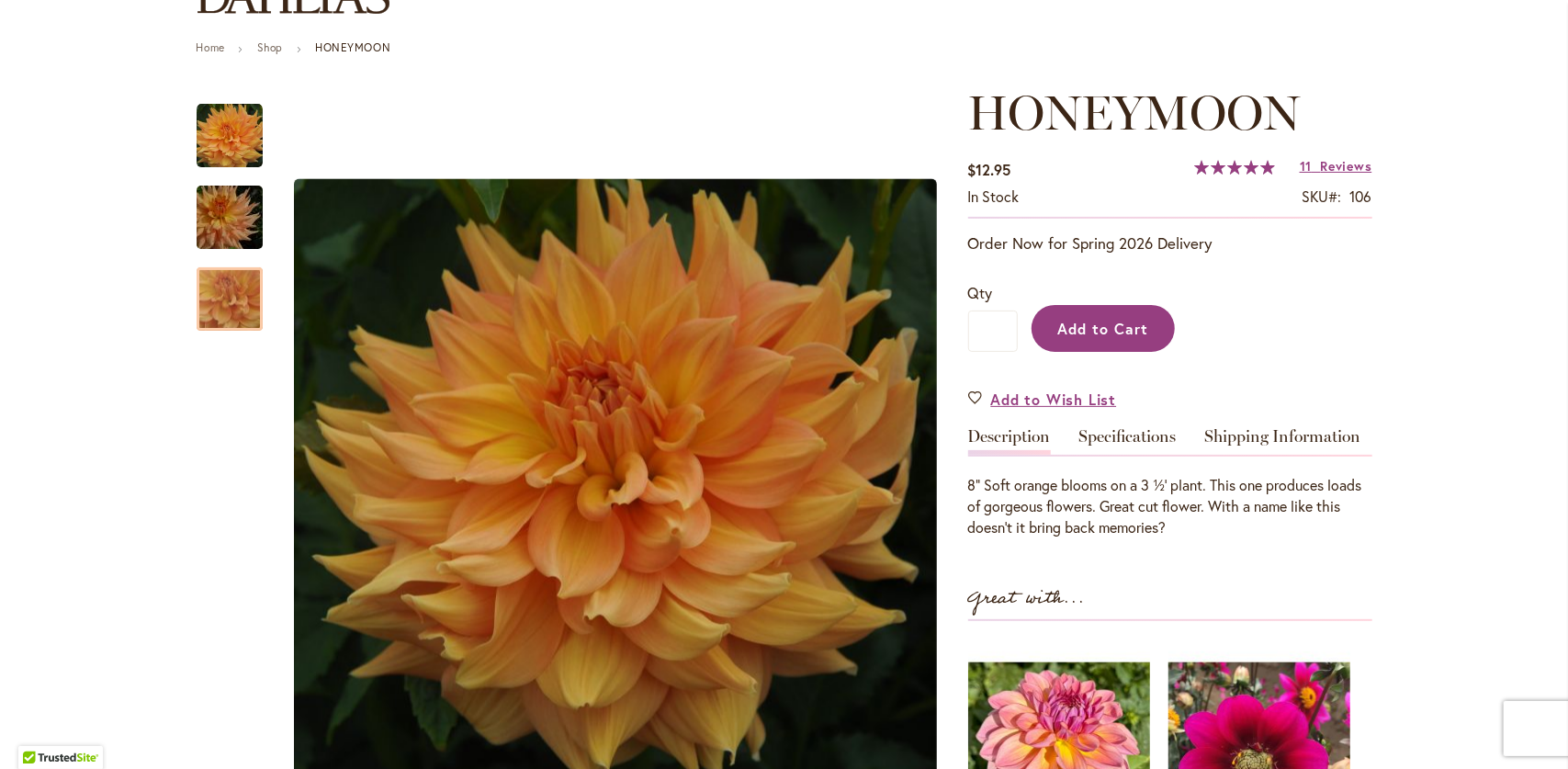
click at [1140, 336] on span "Add to Cart" at bounding box center [1102, 328] width 91 height 19
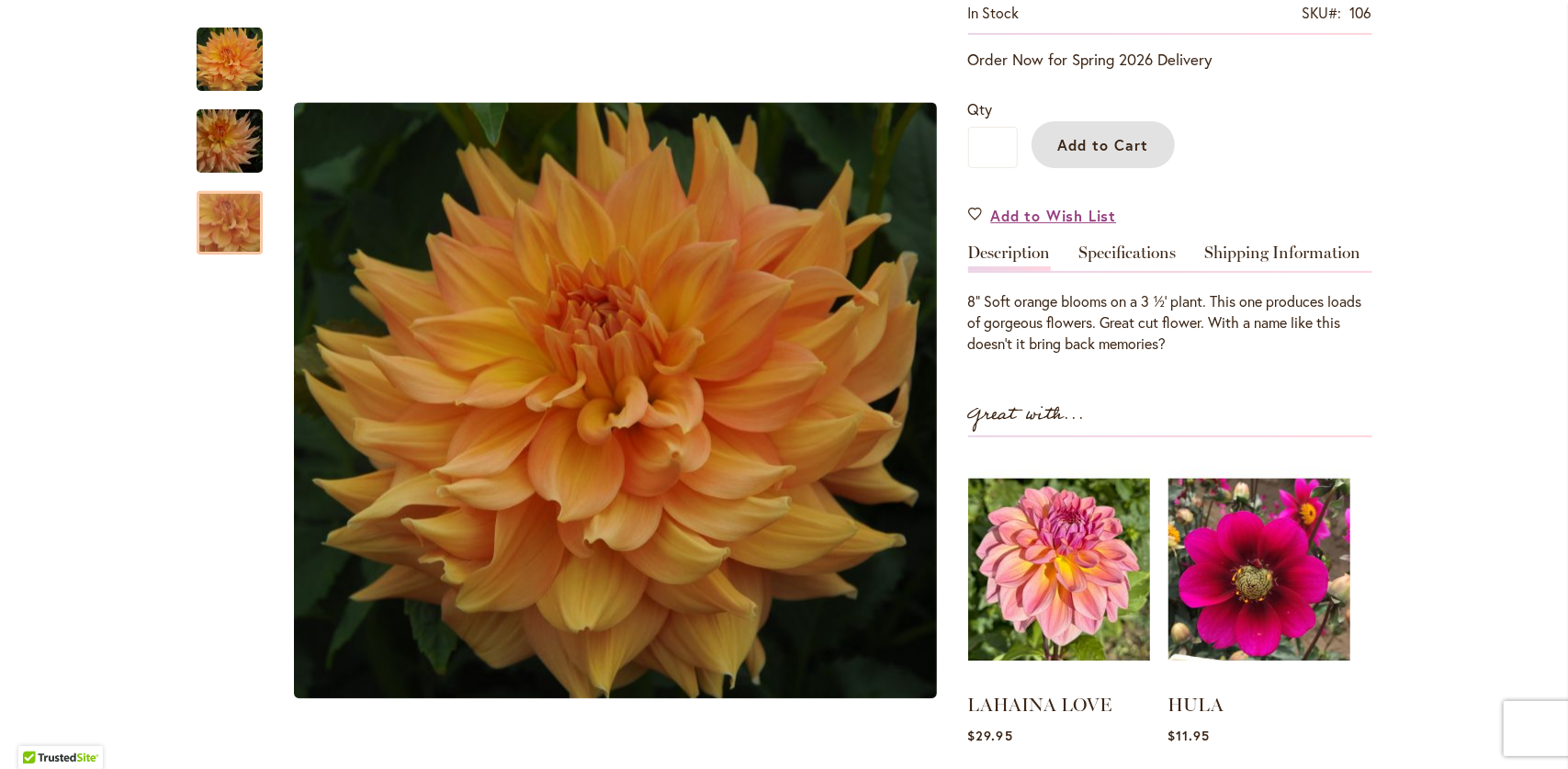
scroll to position [0, 0]
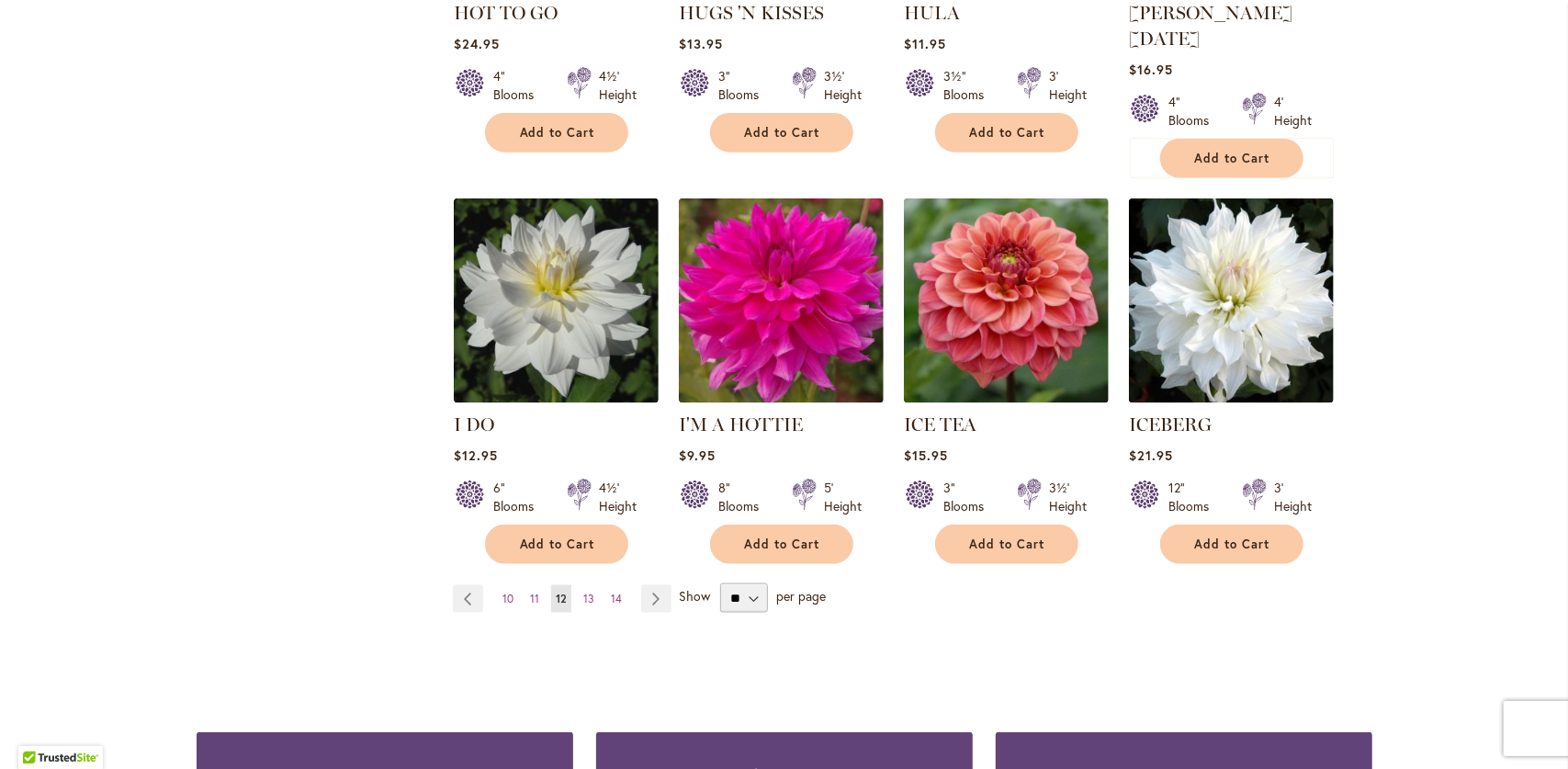
scroll to position [1471, 0]
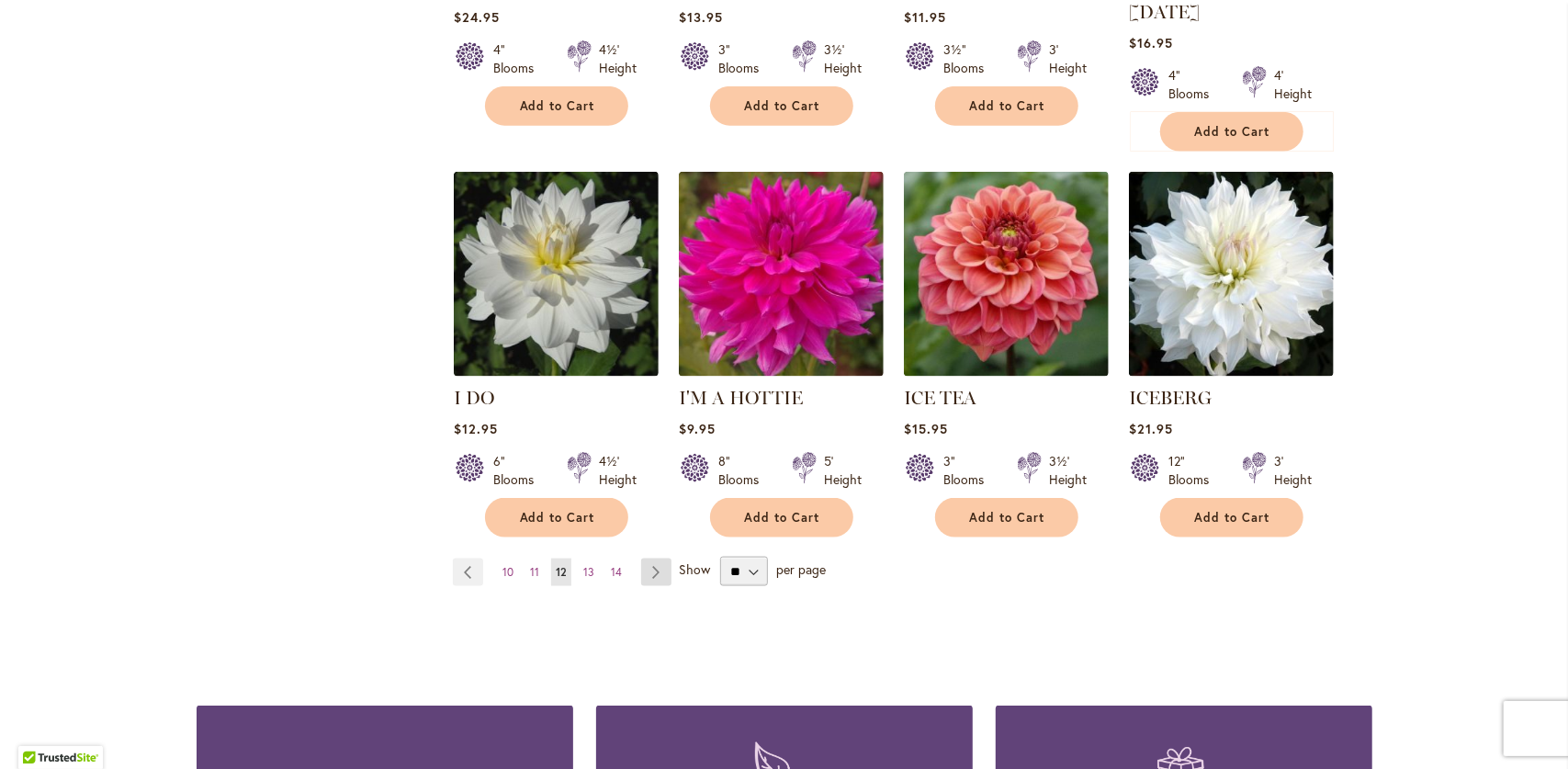
click at [643, 559] on link "Page Next" at bounding box center [656, 573] width 30 height 28
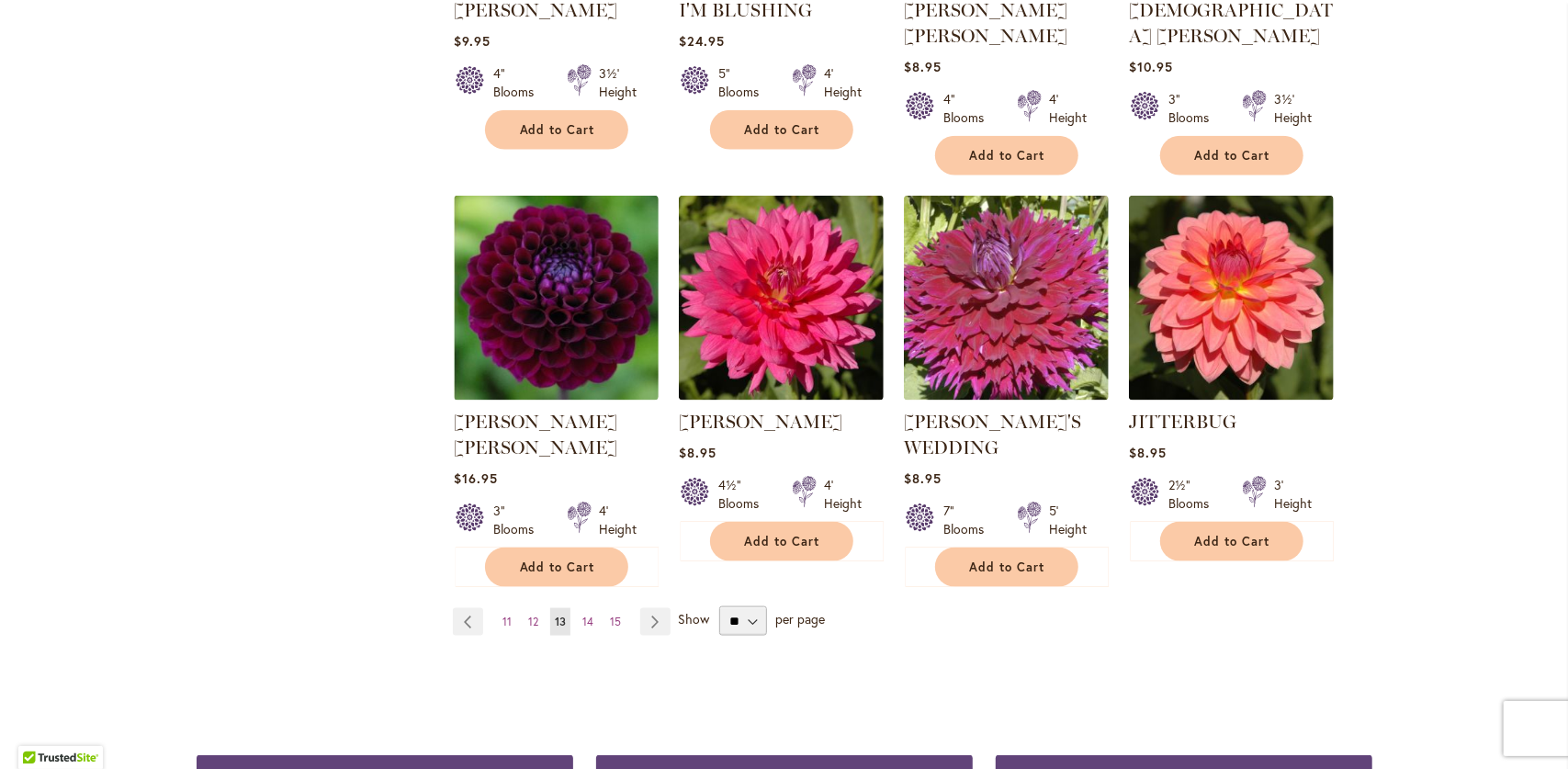
scroll to position [1471, 0]
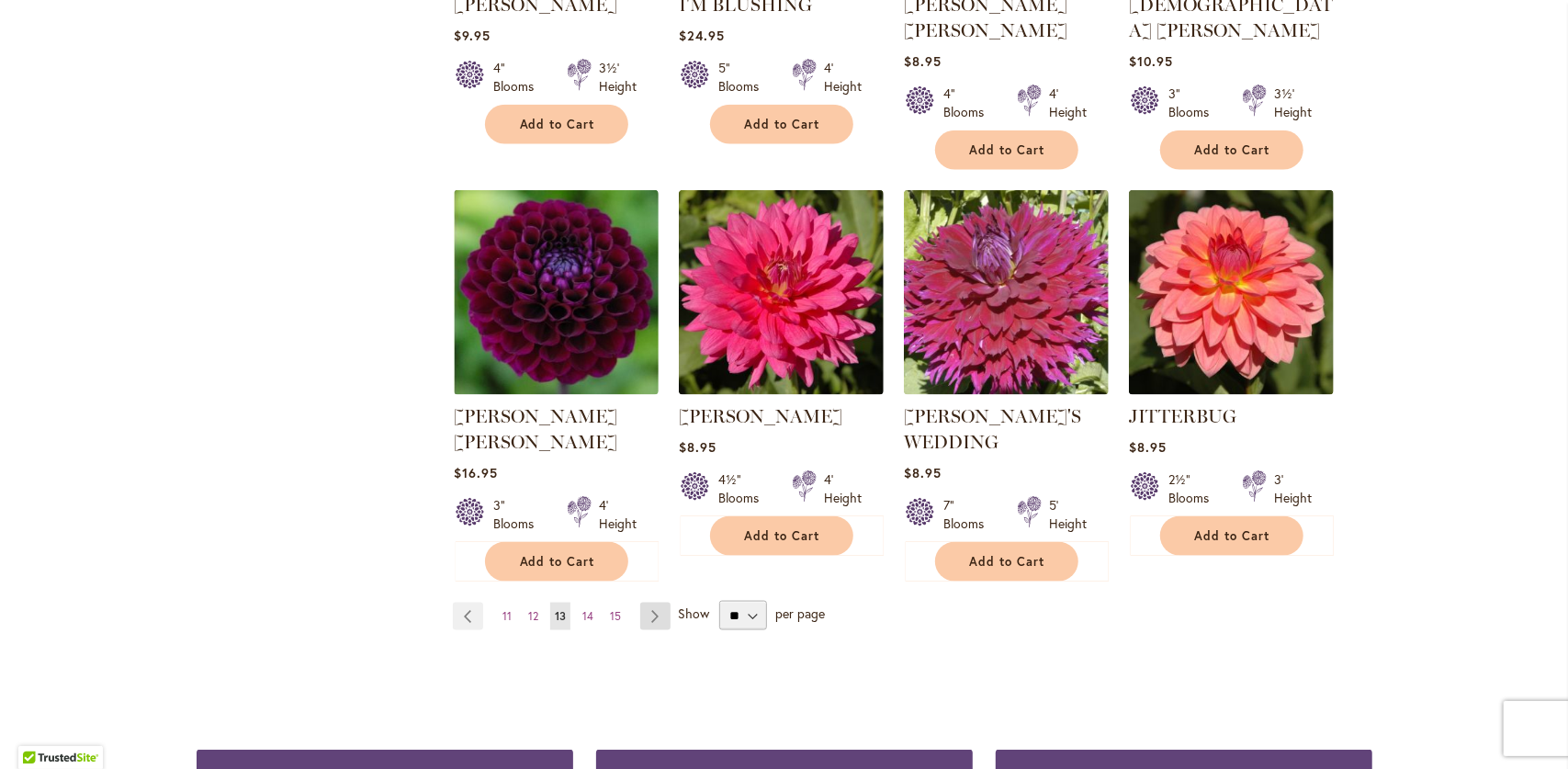
click at [657, 603] on link "Page Next" at bounding box center [655, 617] width 30 height 28
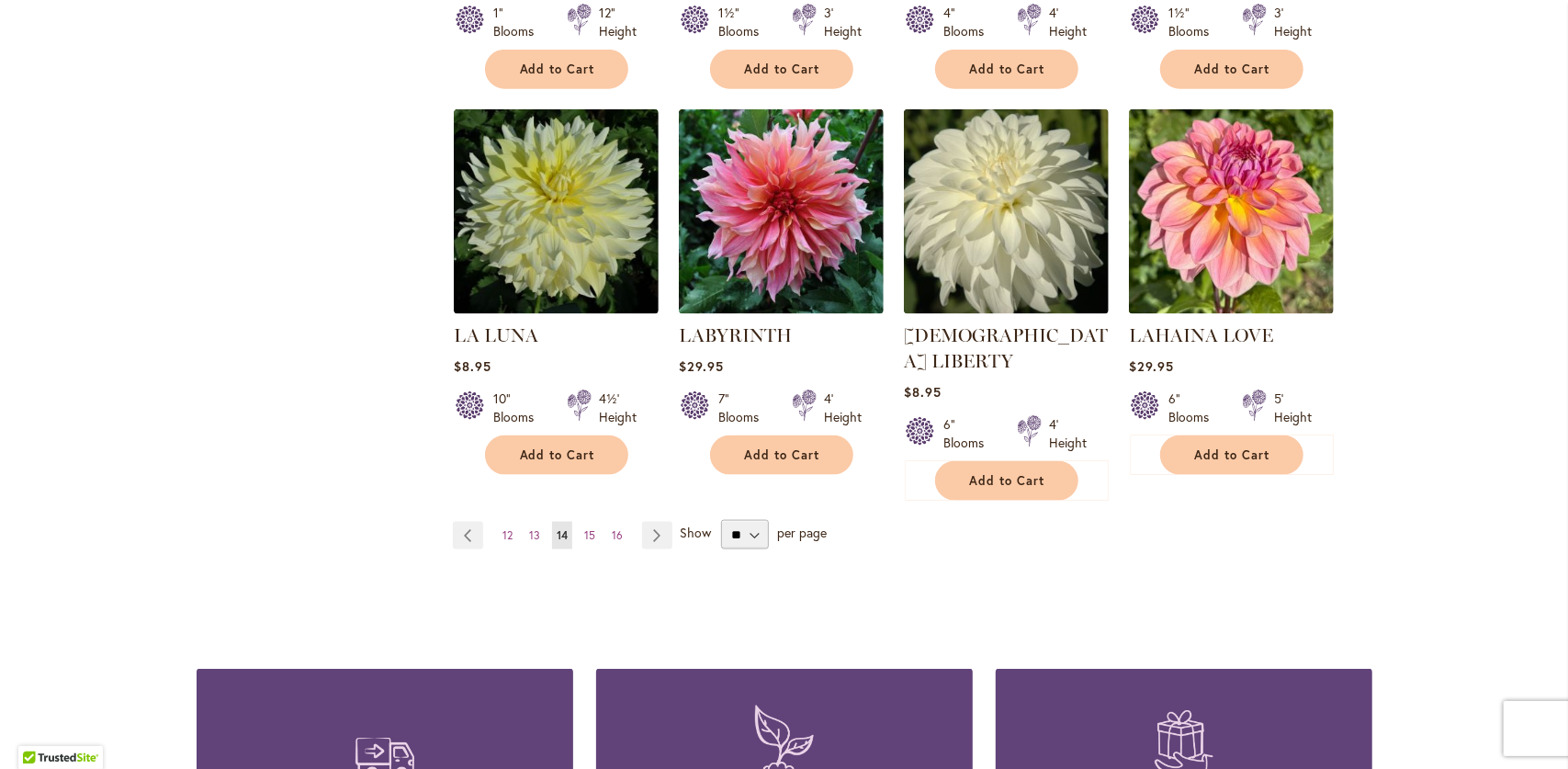
scroll to position [1563, 0]
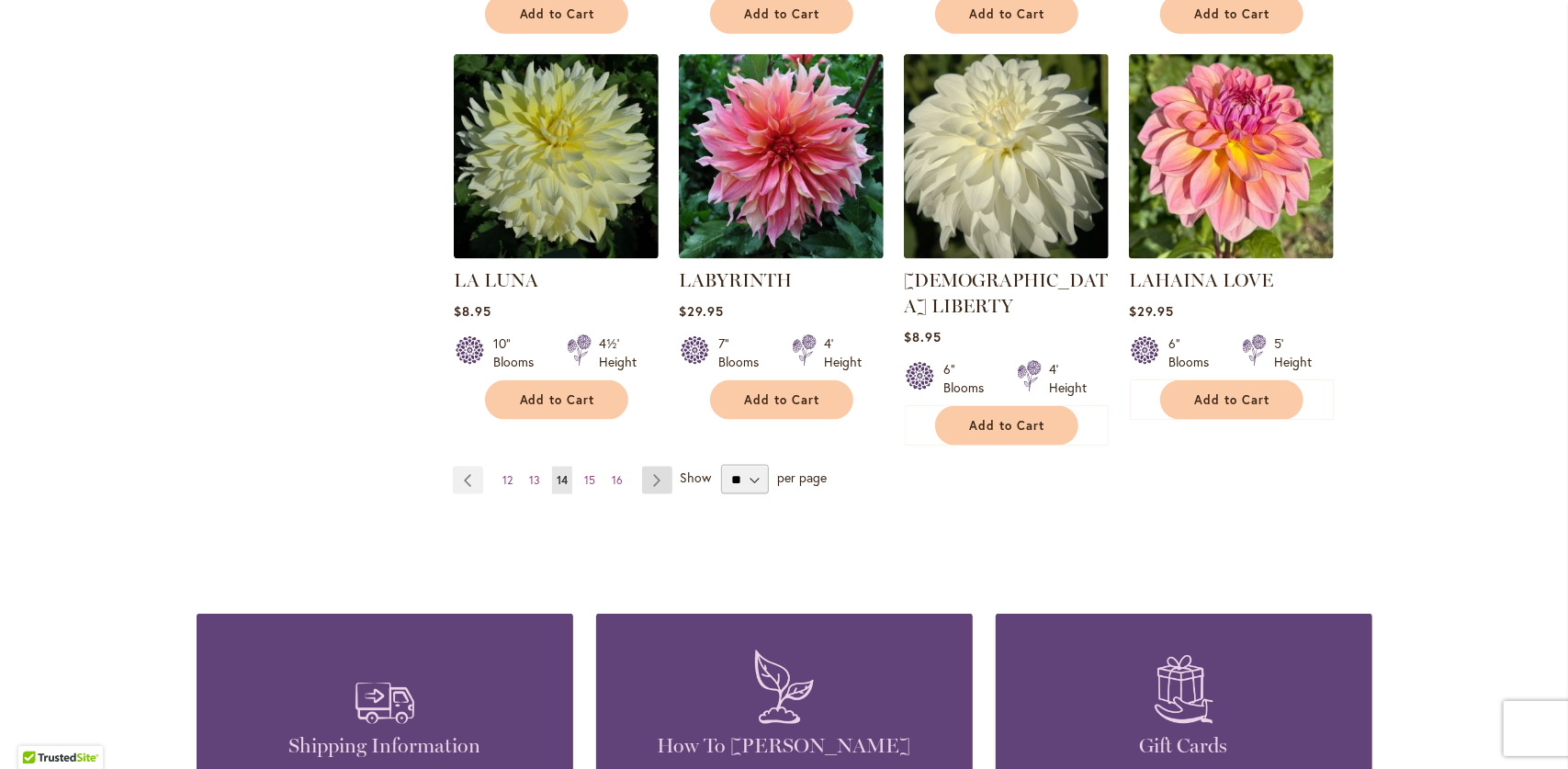
click at [661, 467] on link "Page Next" at bounding box center [657, 481] width 30 height 28
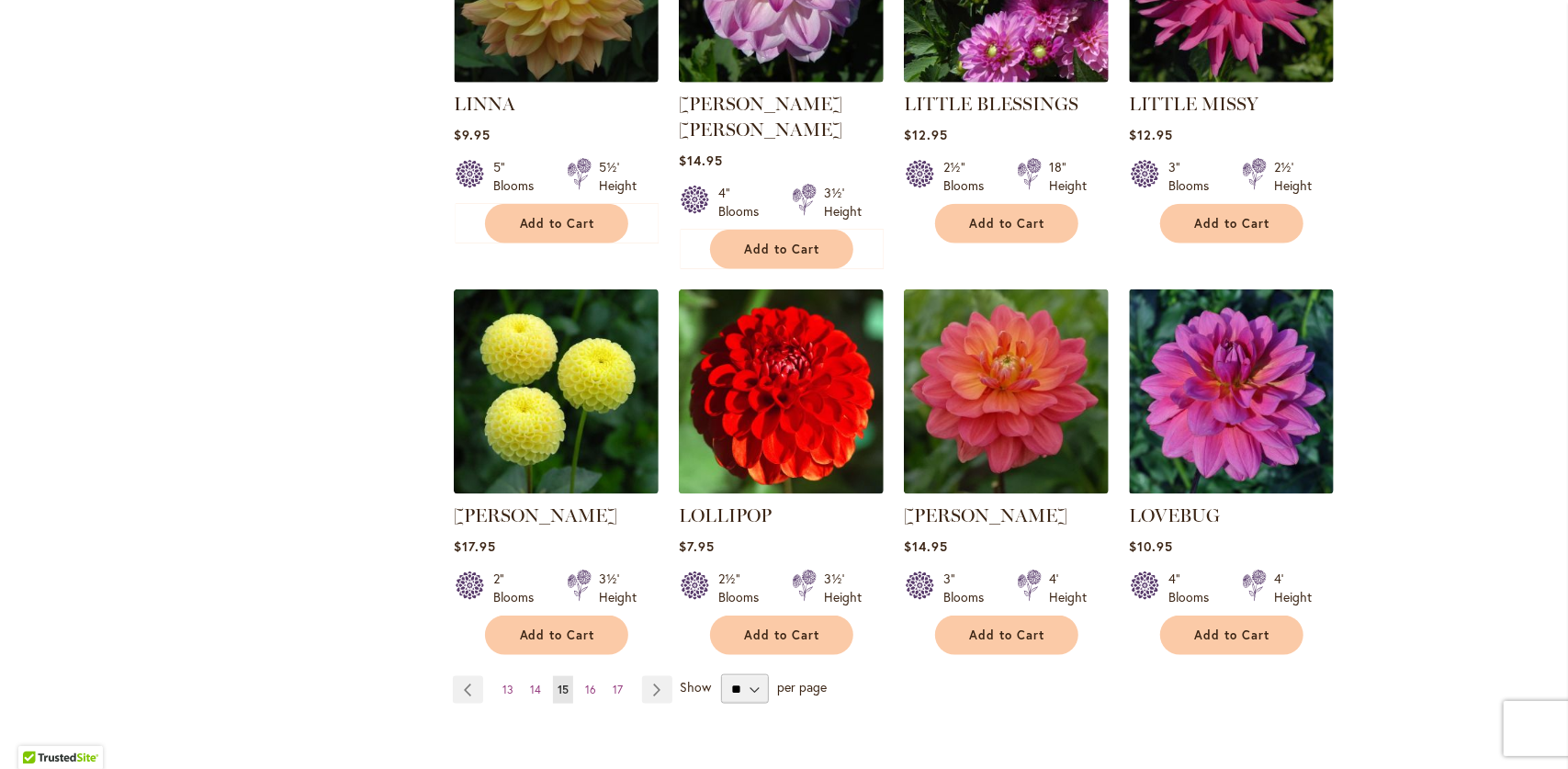
scroll to position [1655, 0]
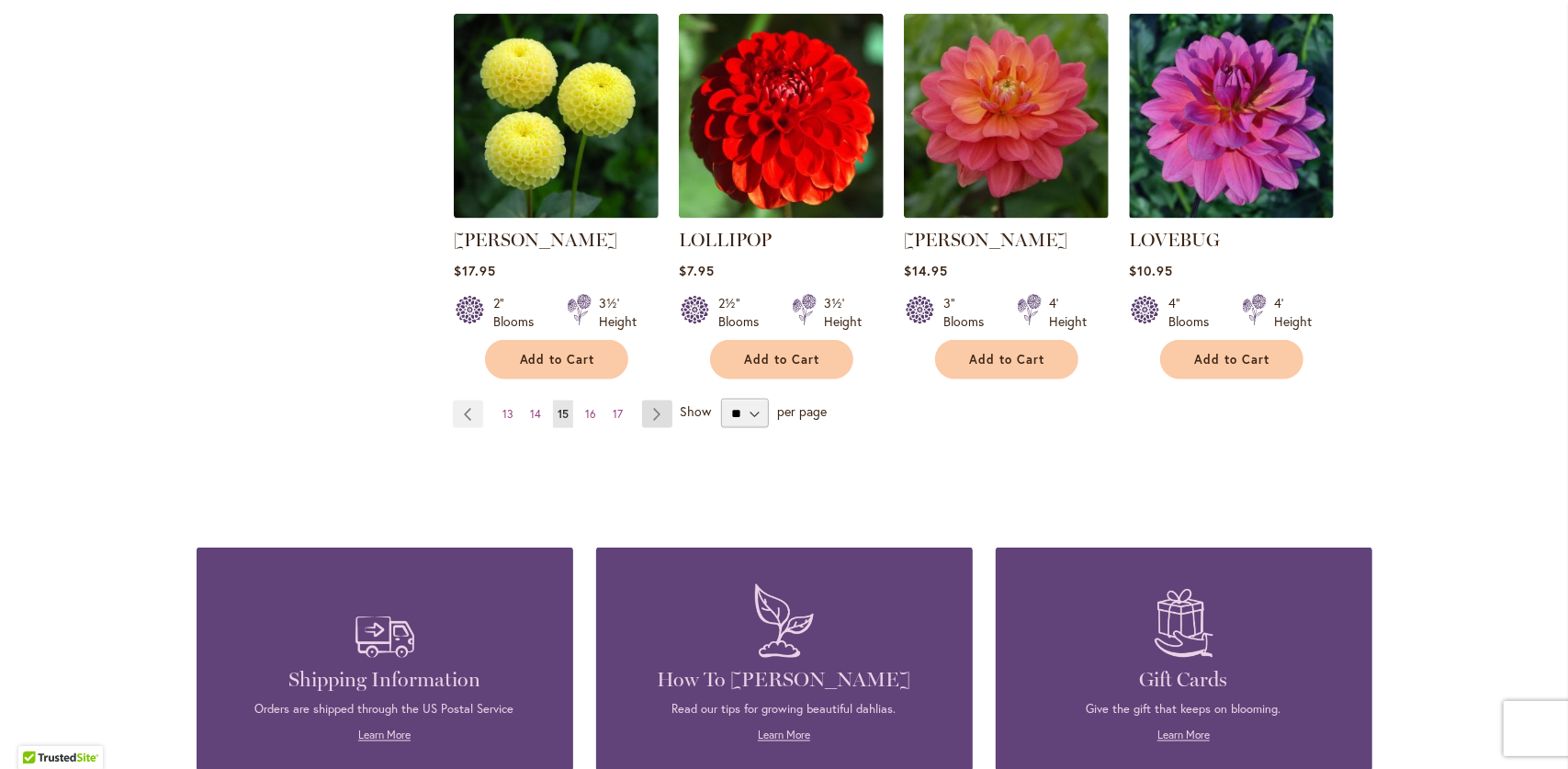
click at [649, 401] on link "Page Next" at bounding box center [657, 415] width 30 height 28
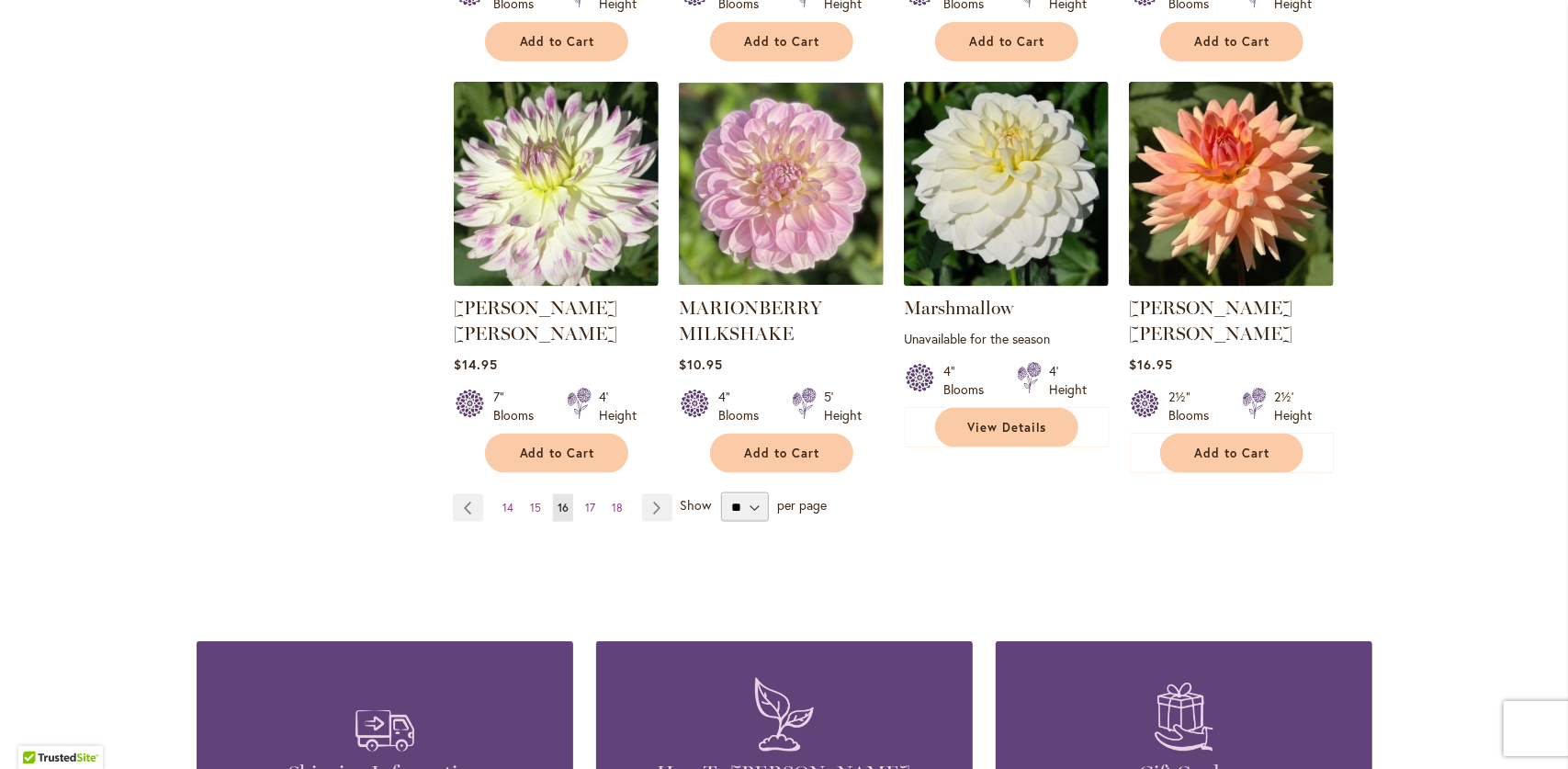
scroll to position [1563, 0]
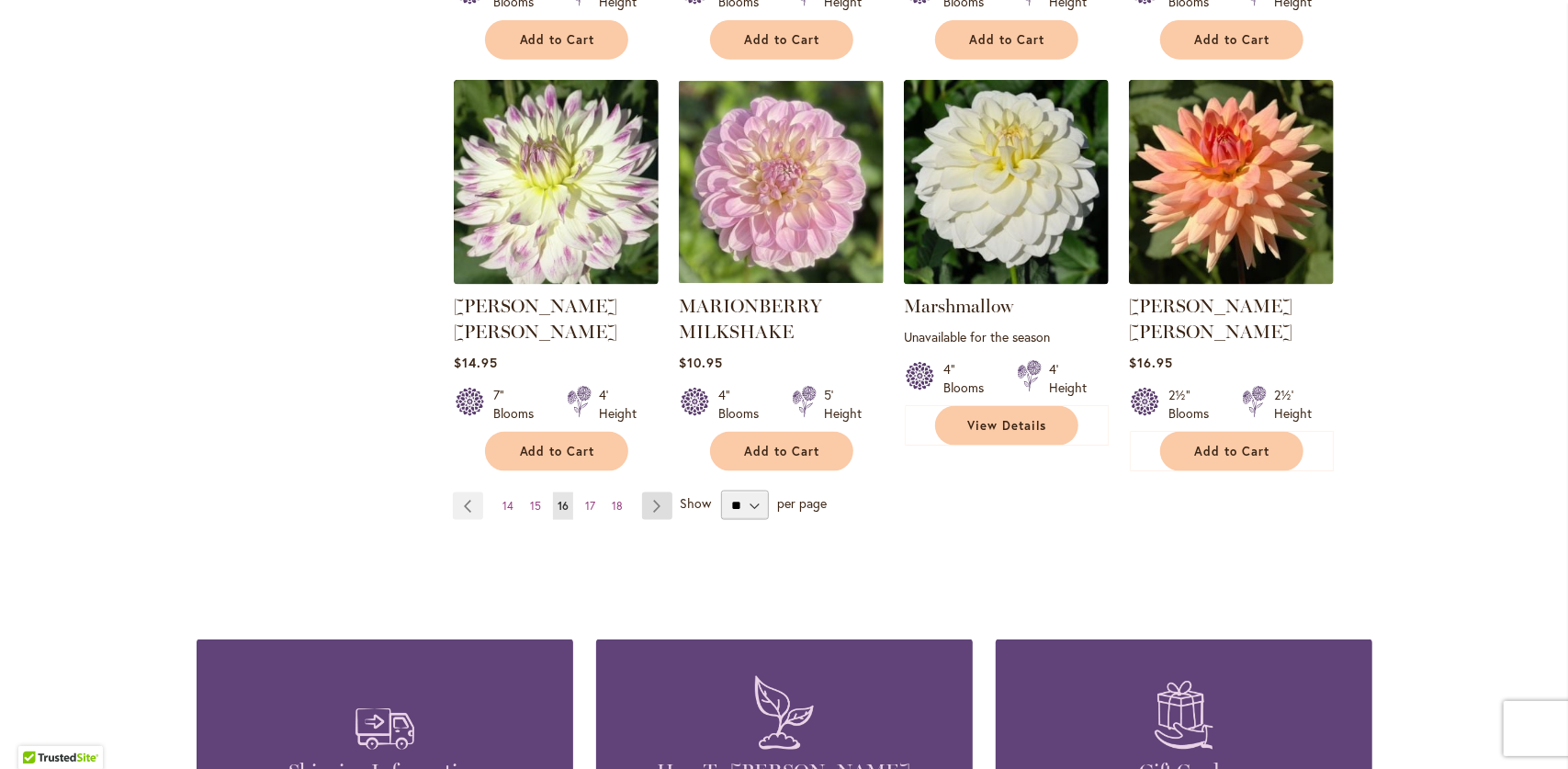
click at [652, 493] on link "Page Next" at bounding box center [657, 507] width 30 height 28
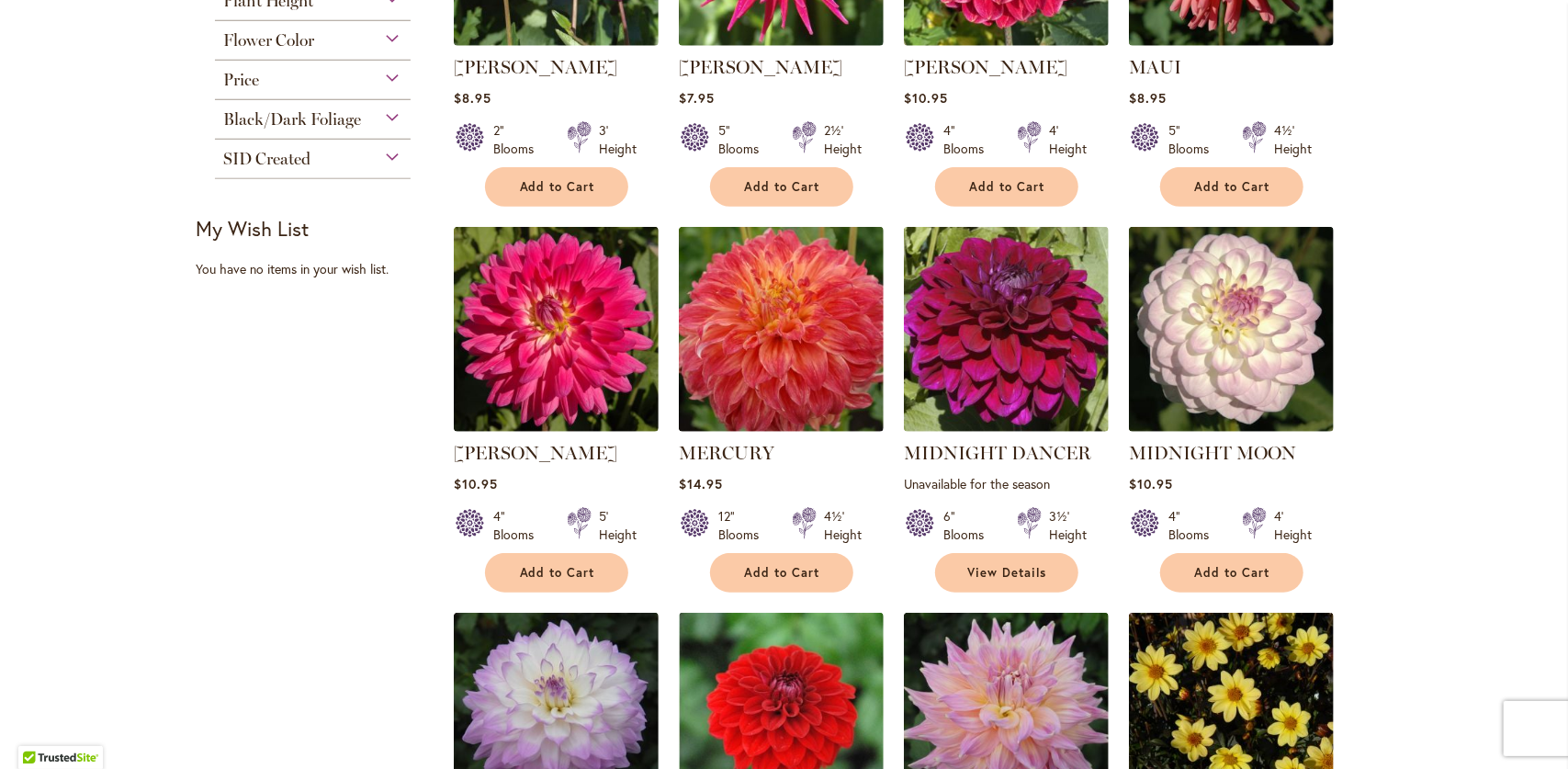
scroll to position [643, 0]
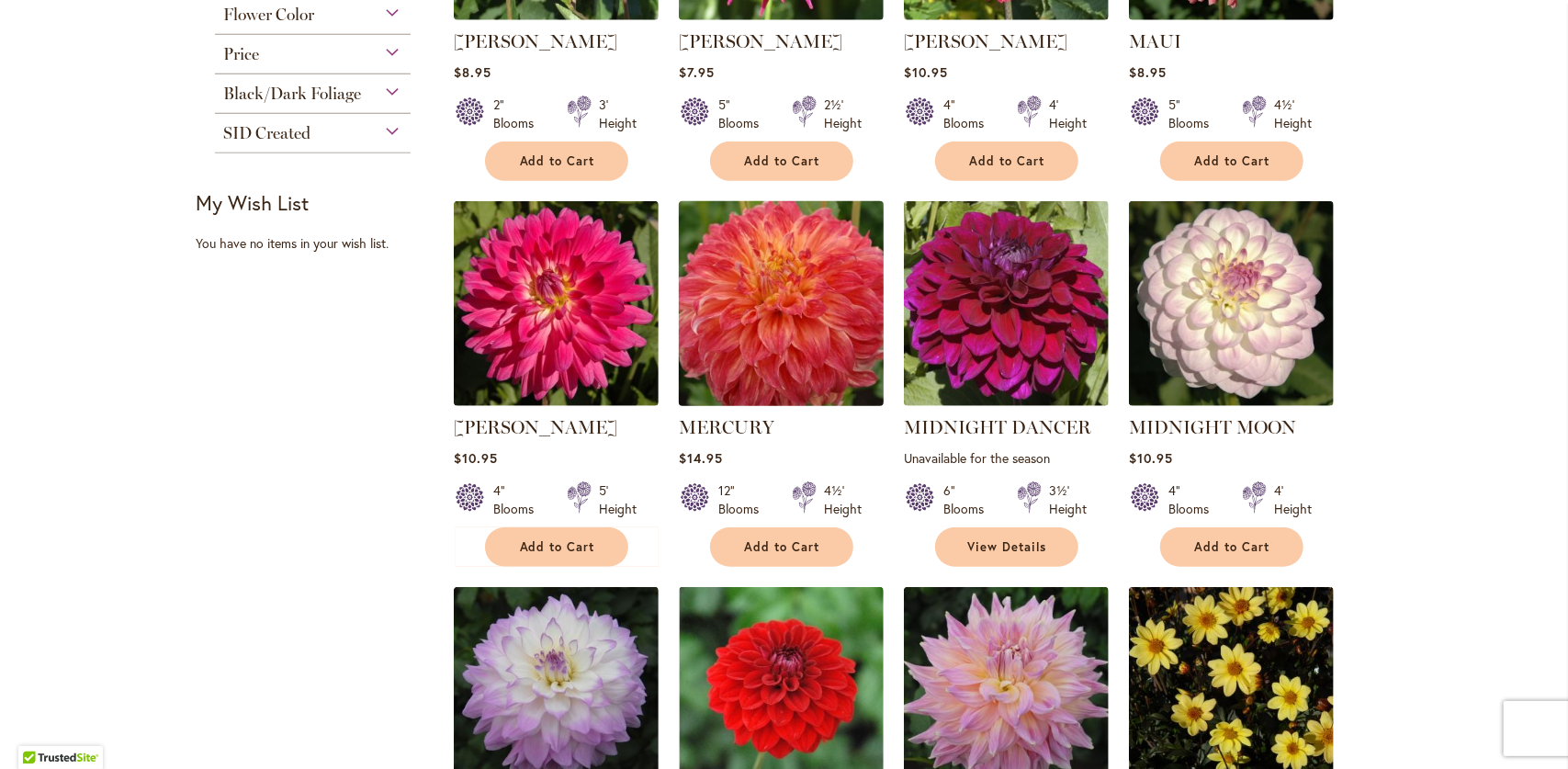
click at [834, 393] on img at bounding box center [782, 304] width 215 height 215
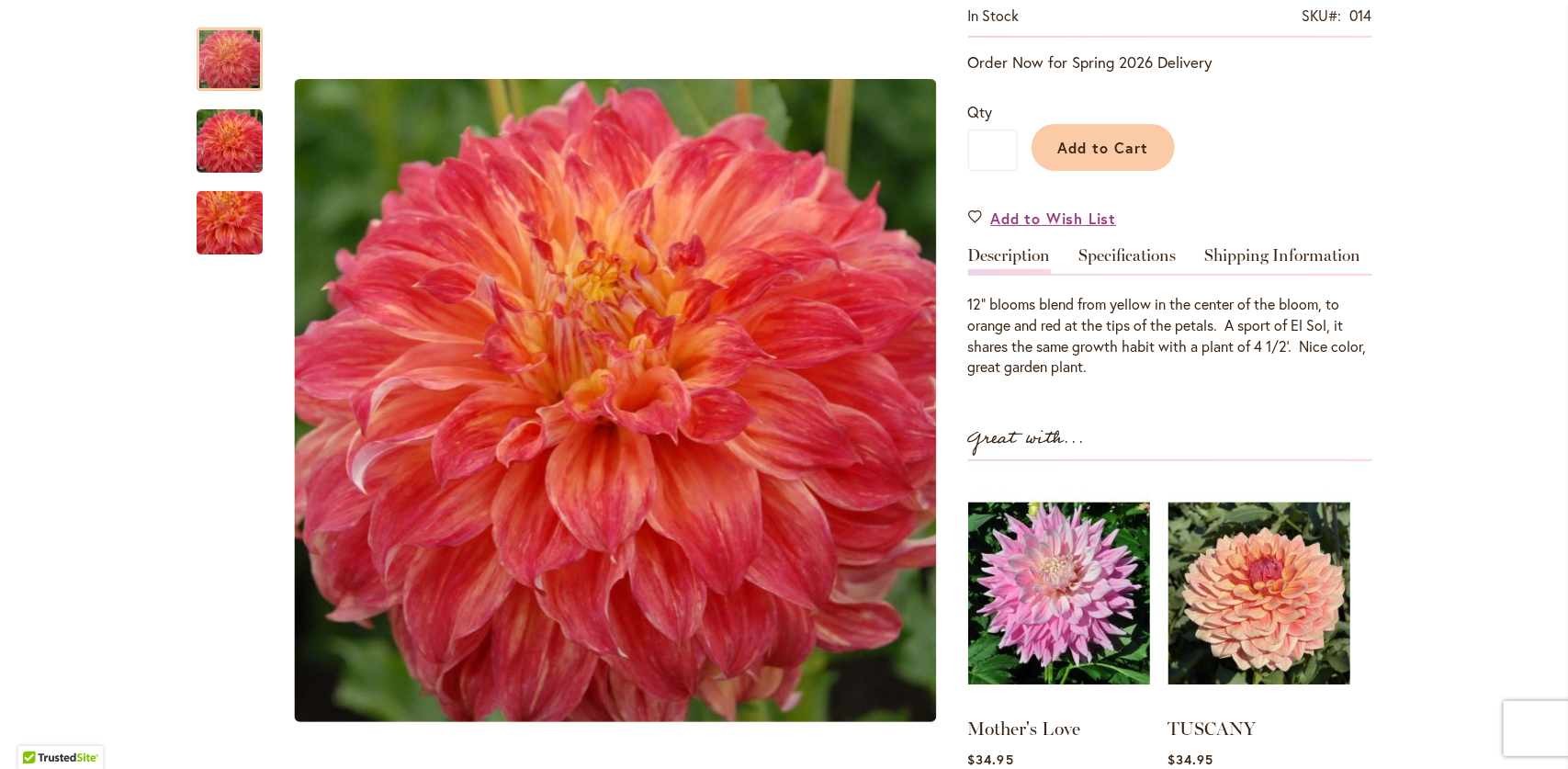
scroll to position [368, 0]
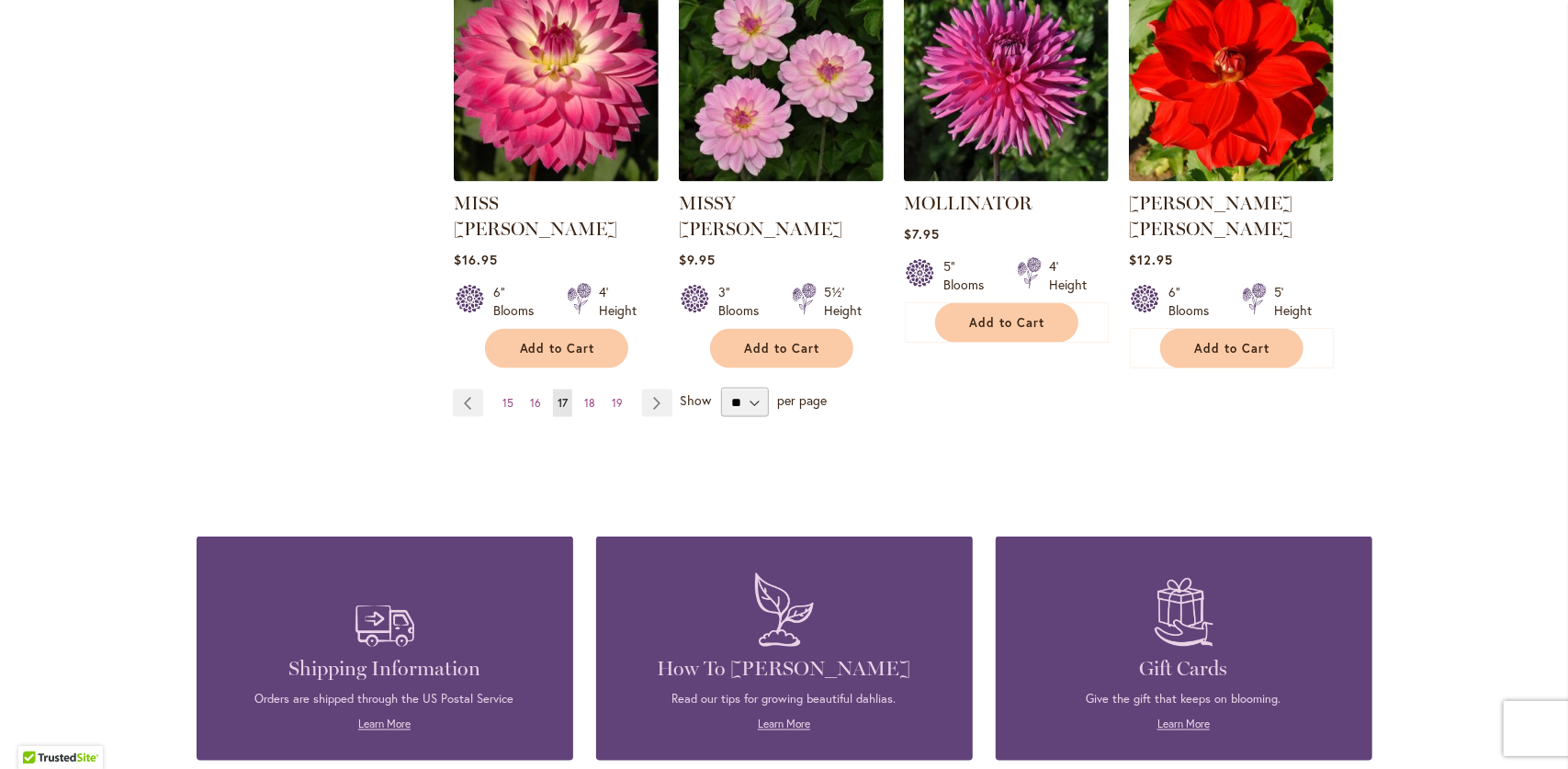
scroll to position [1655, 0]
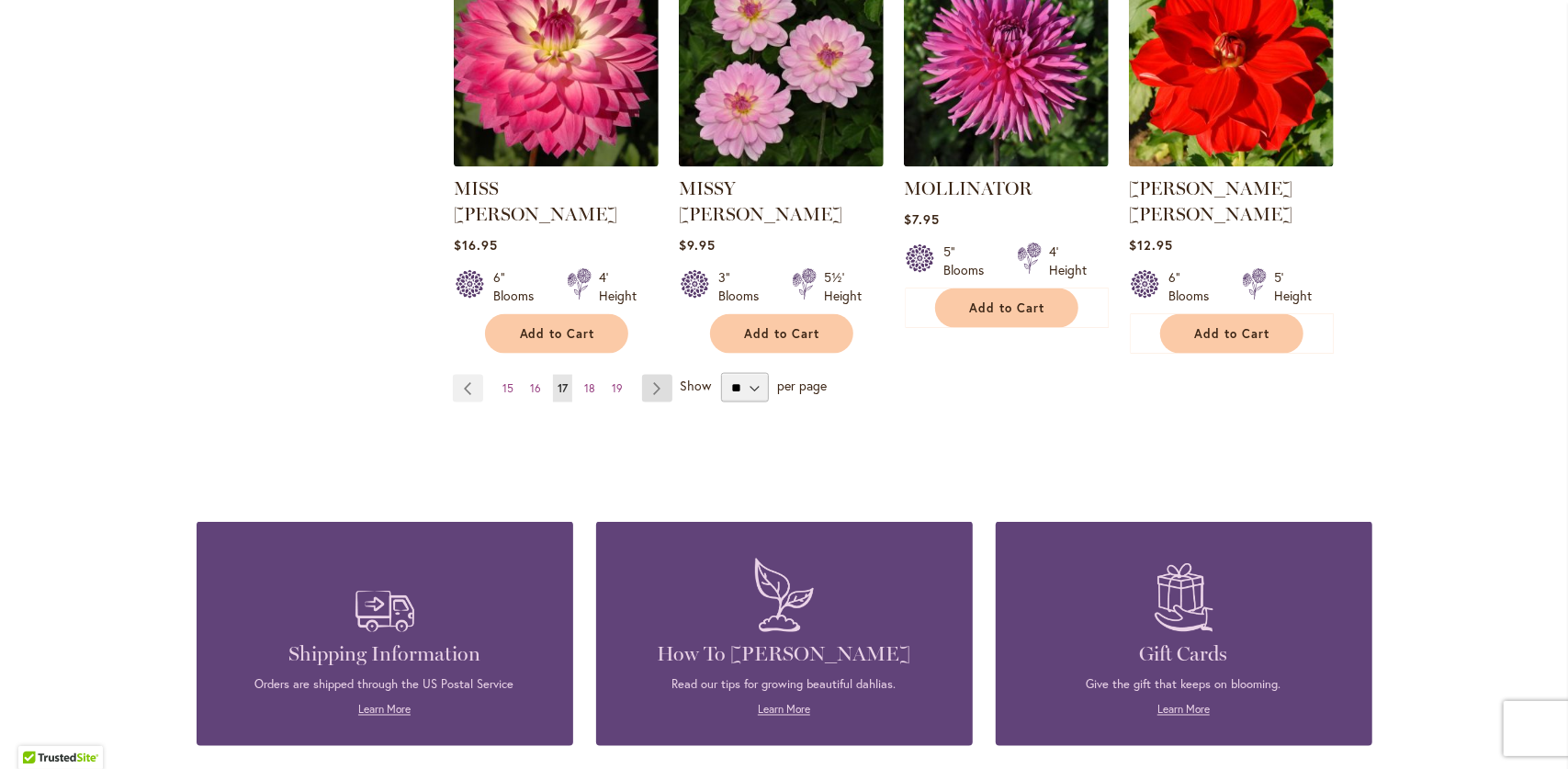
click at [656, 375] on link "Page Next" at bounding box center [657, 389] width 30 height 28
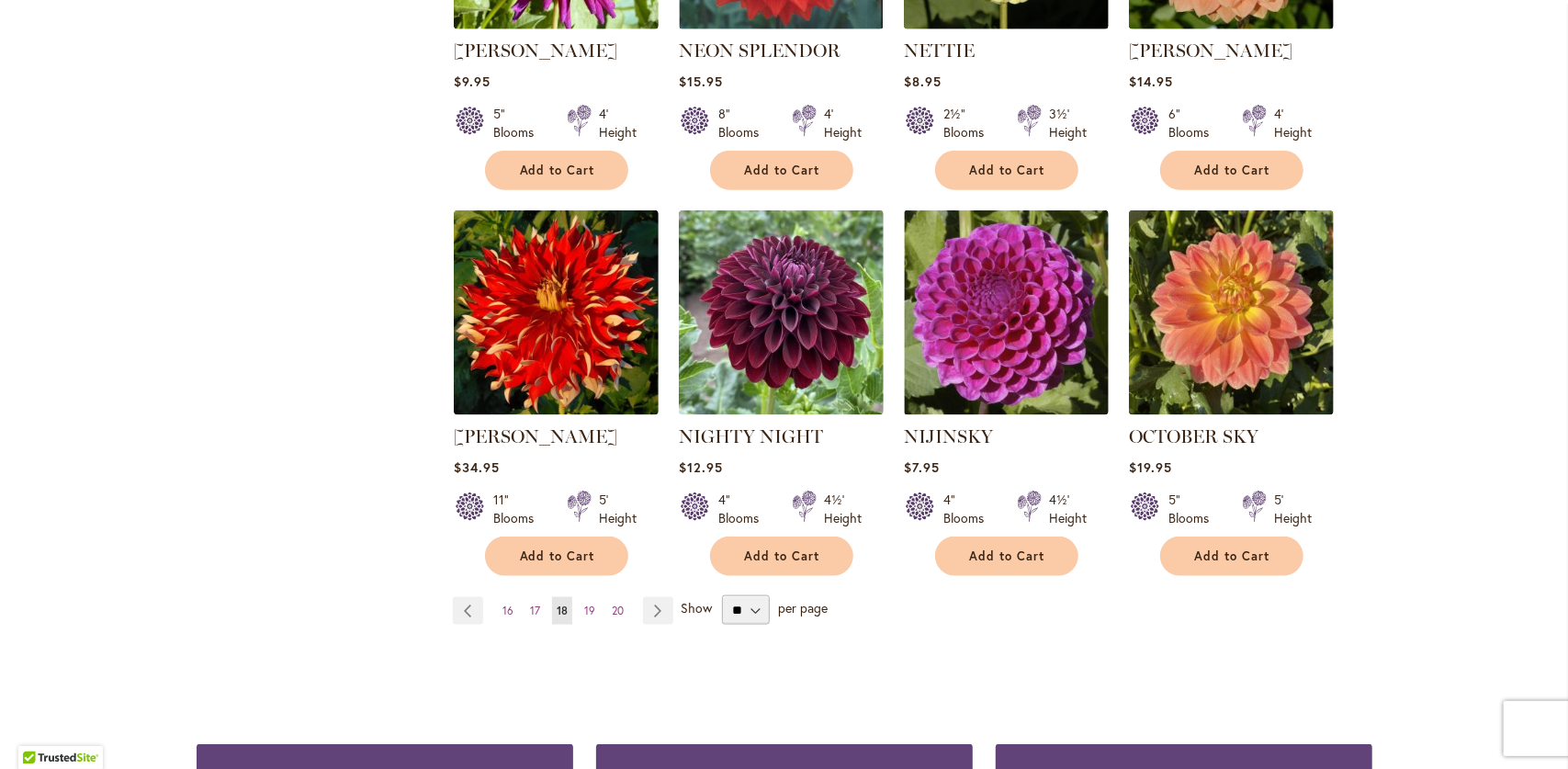
scroll to position [1471, 0]
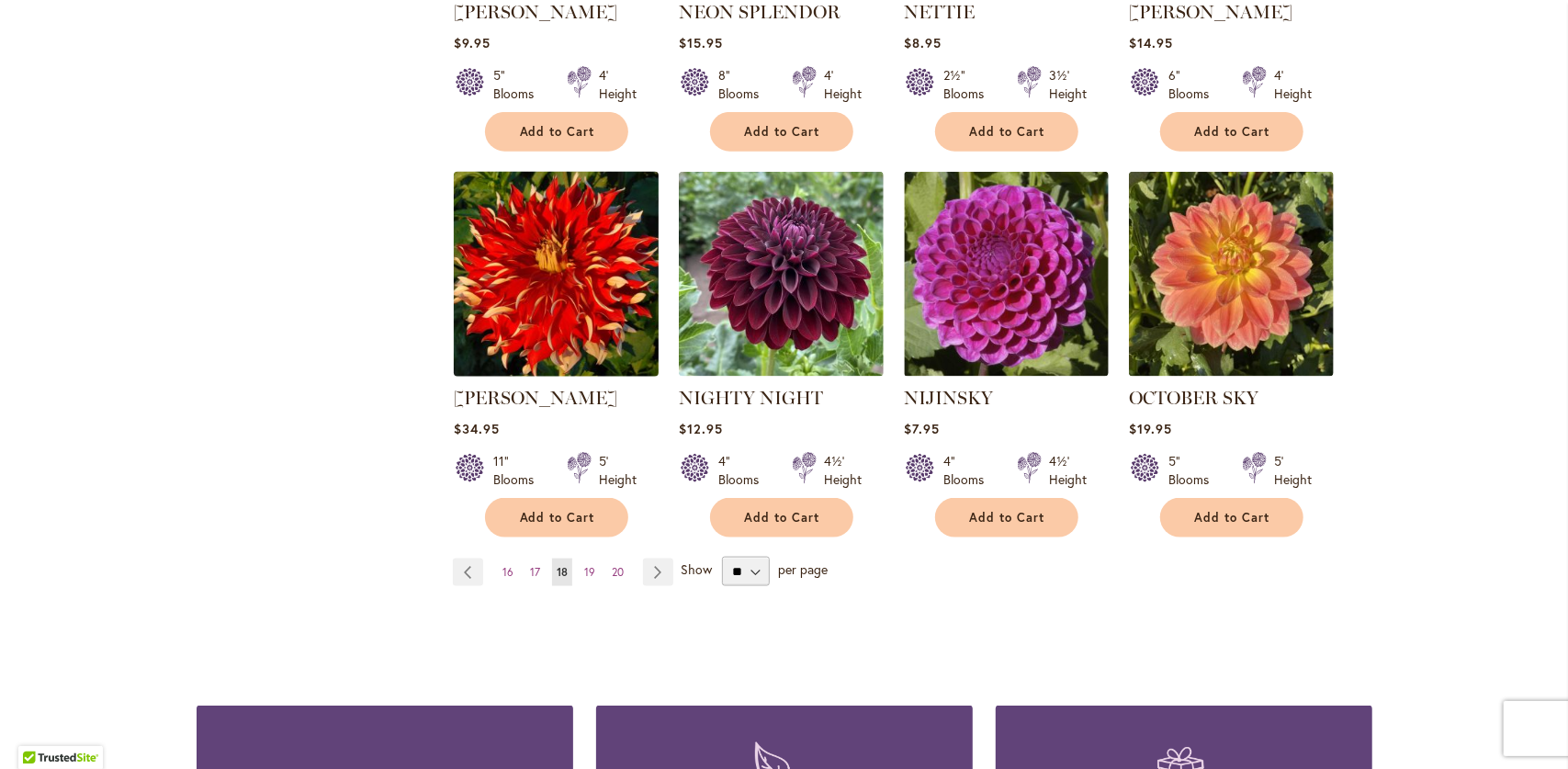
click at [526, 237] on img at bounding box center [556, 275] width 215 height 215
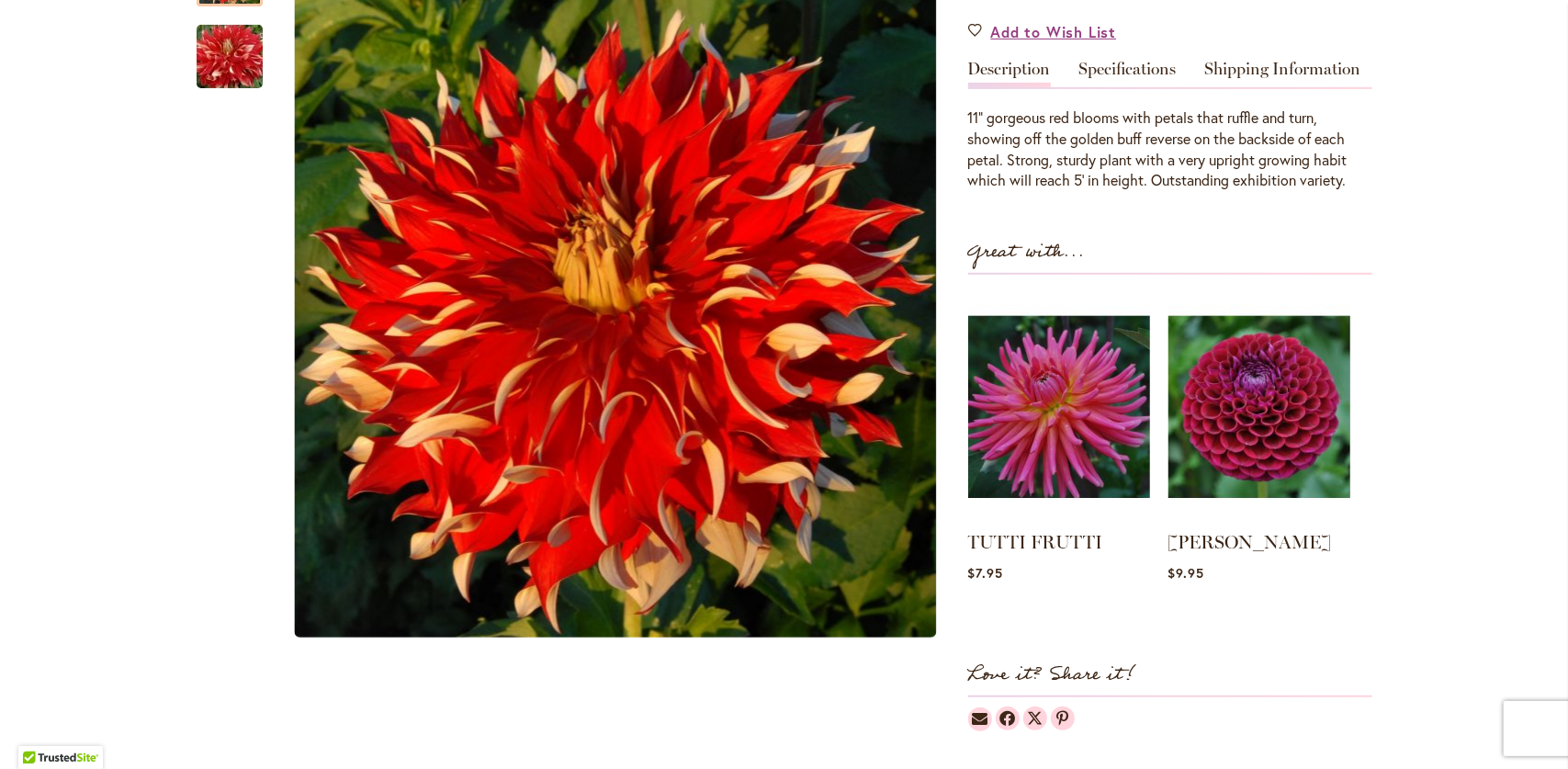
scroll to position [368, 0]
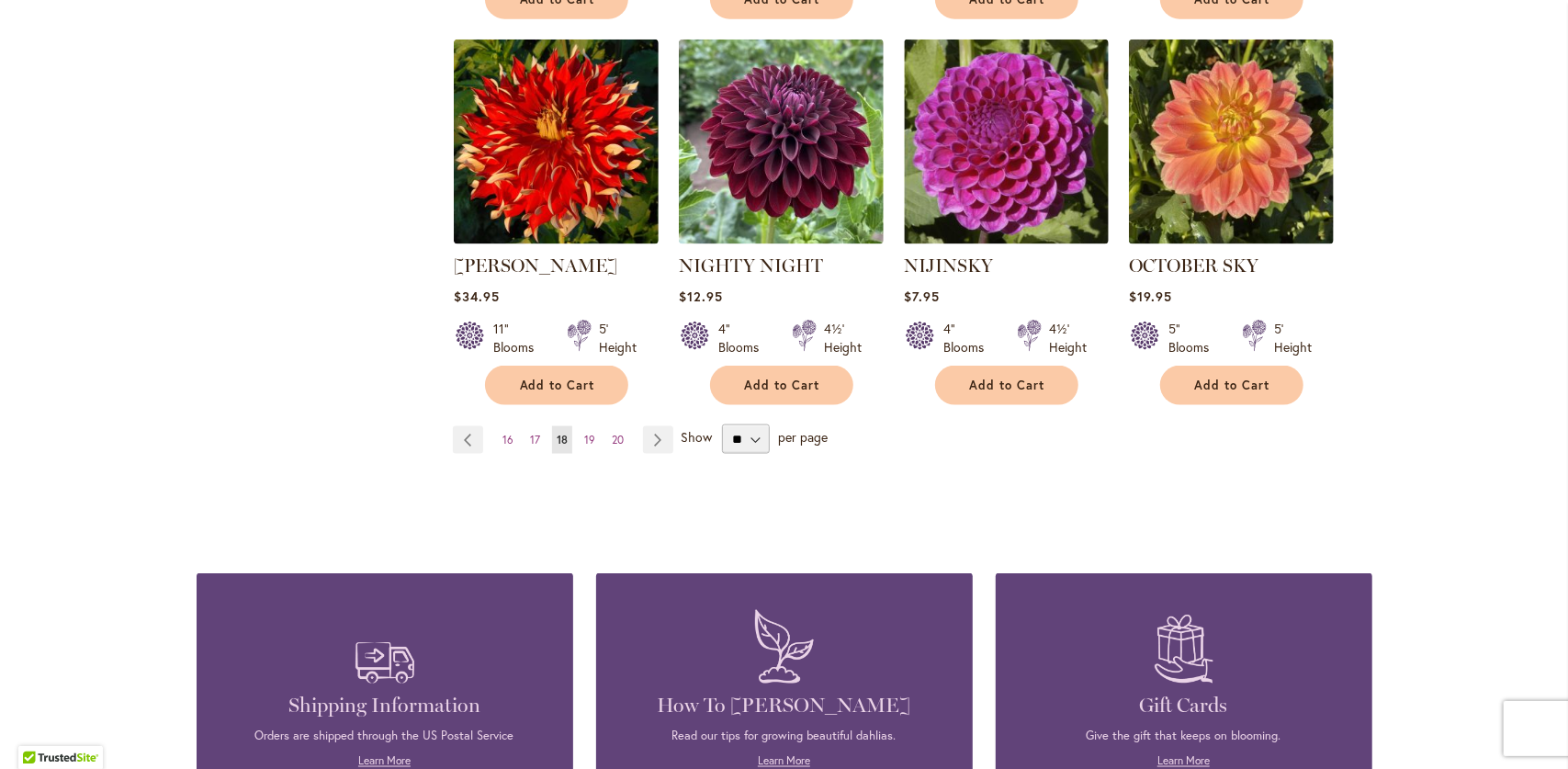
scroll to position [1655, 0]
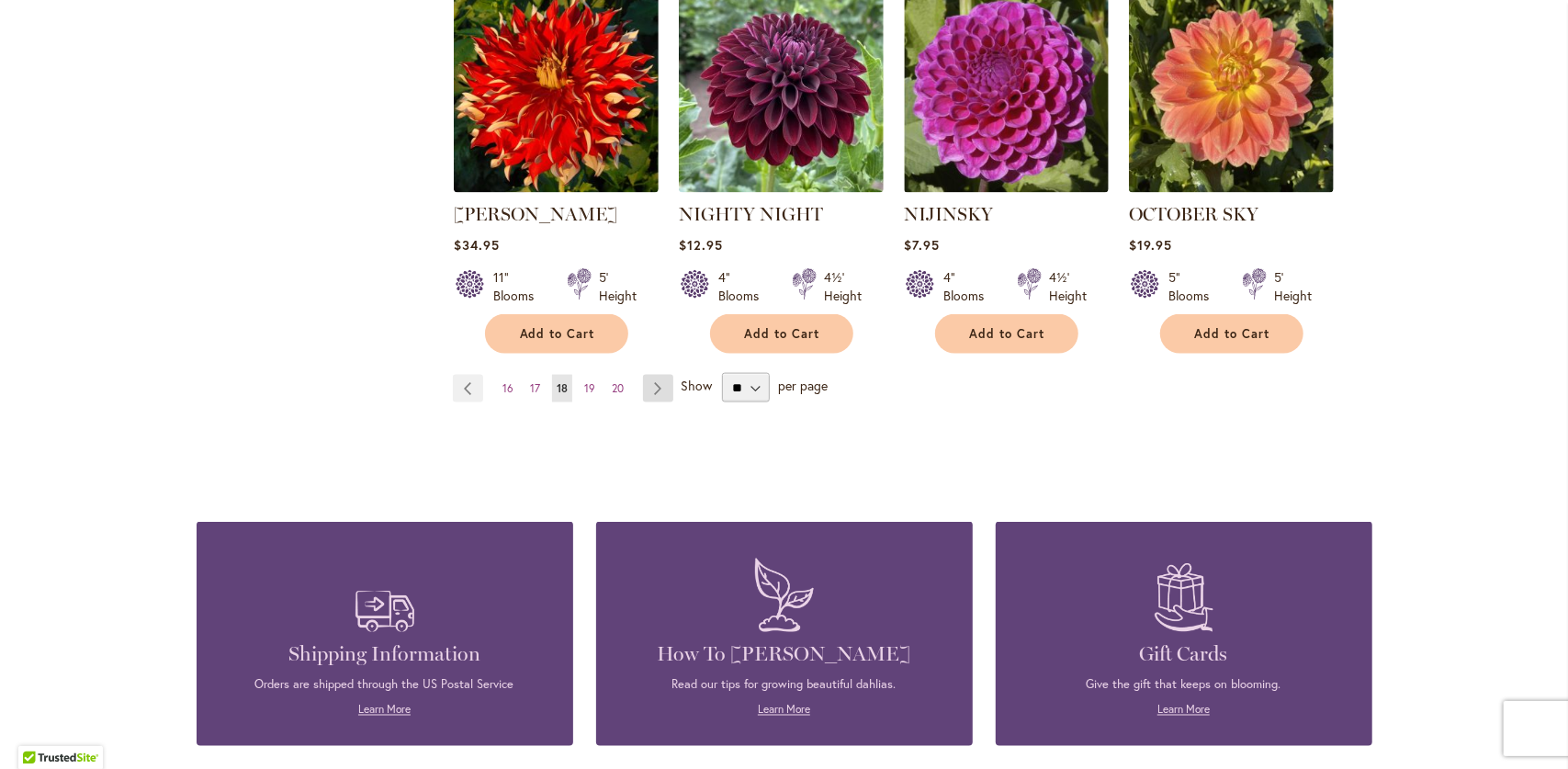
click at [662, 375] on link "Page Next" at bounding box center [658, 389] width 30 height 28
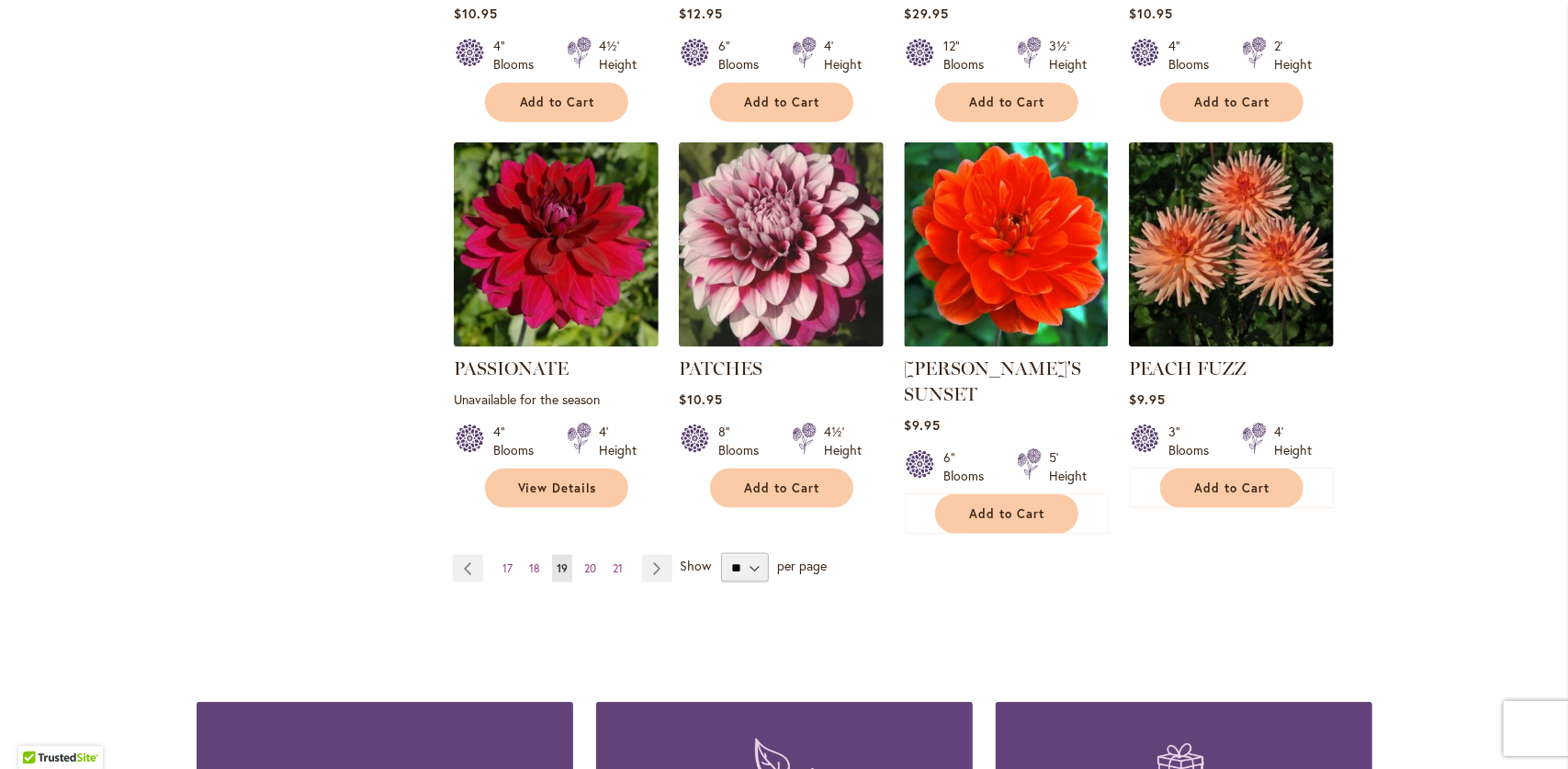
scroll to position [1563, 0]
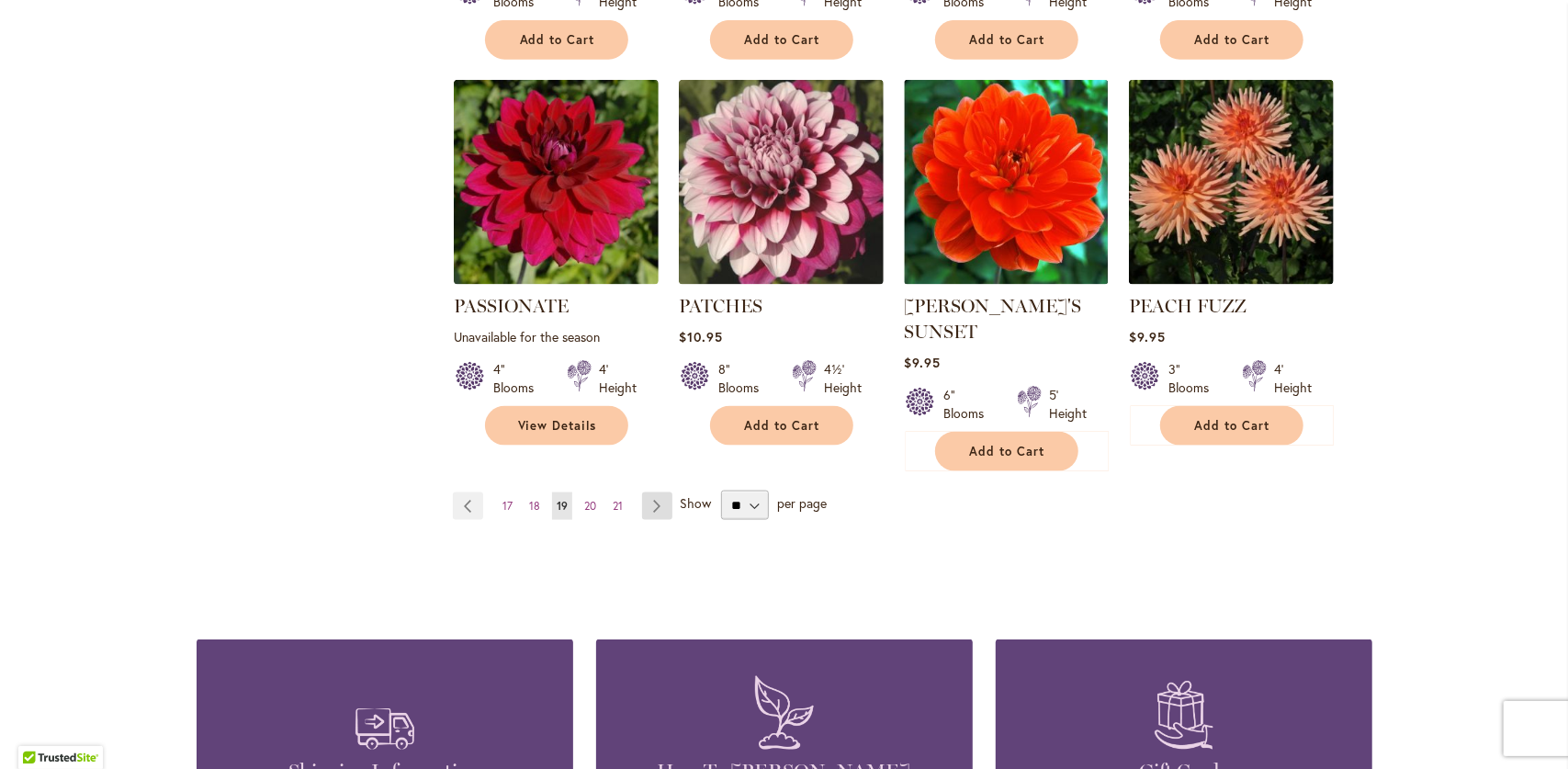
click at [654, 493] on link "Page Next" at bounding box center [657, 507] width 30 height 28
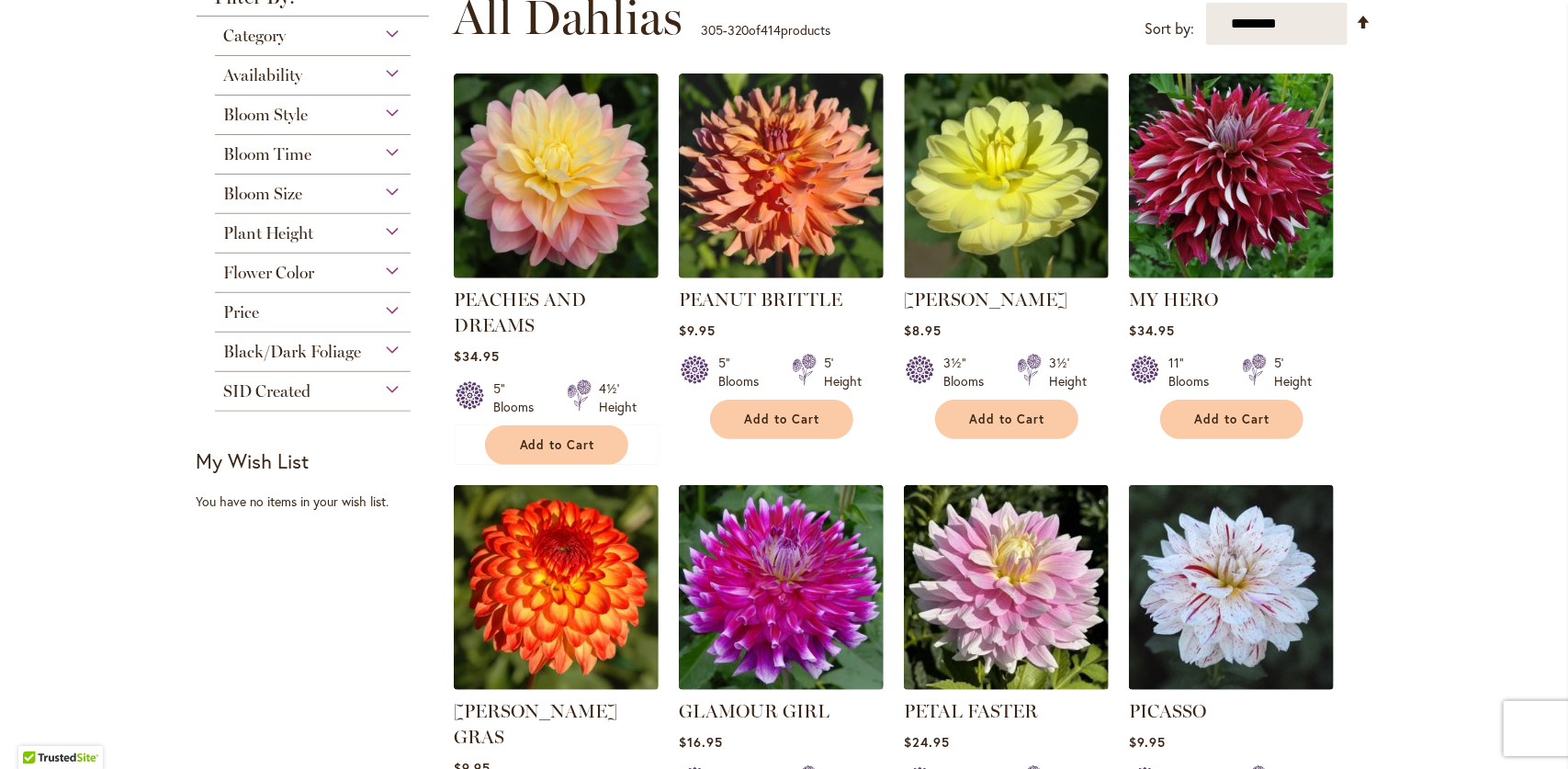
scroll to position [368, 0]
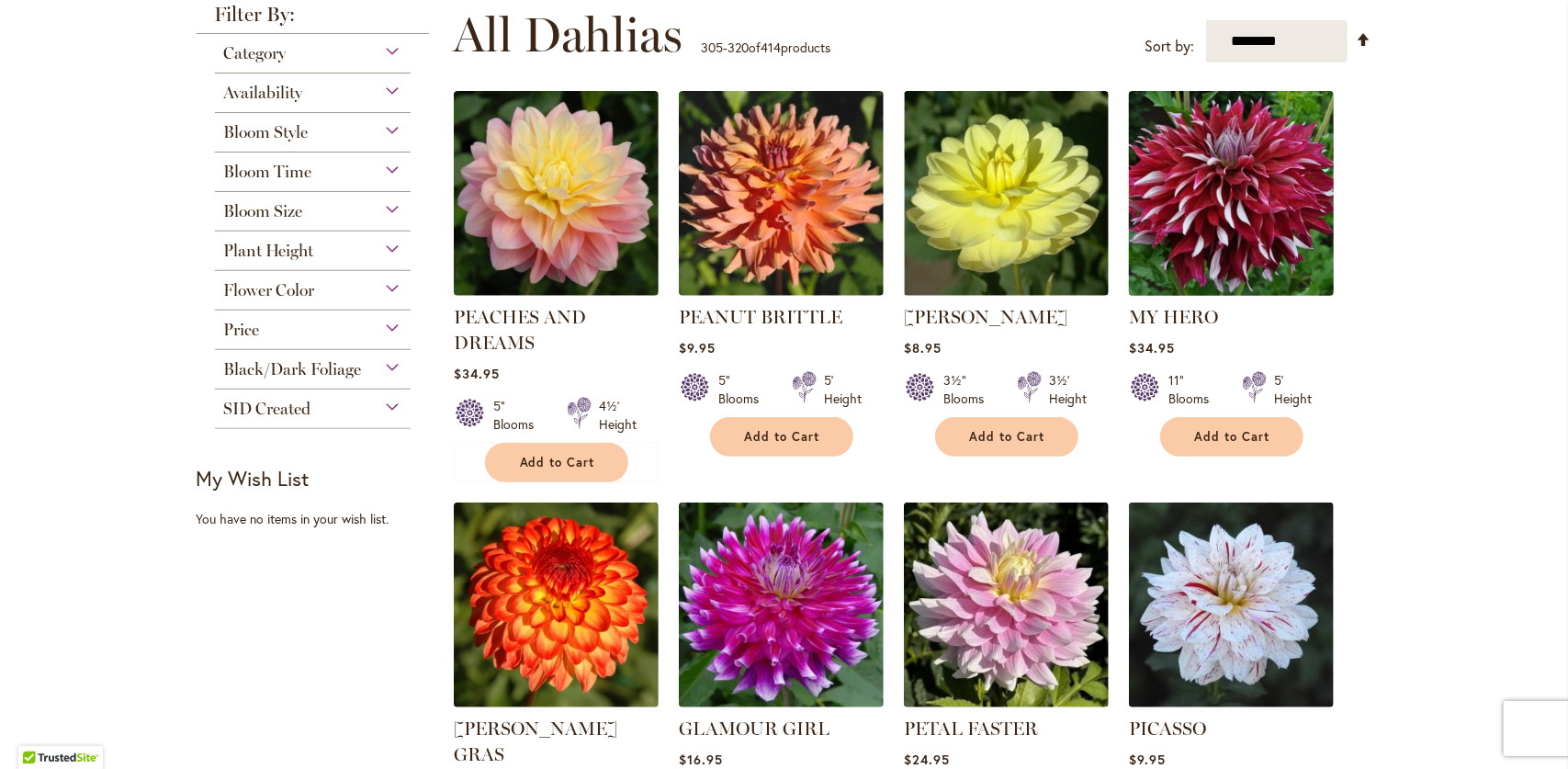
click at [1189, 278] on img at bounding box center [1231, 194] width 215 height 215
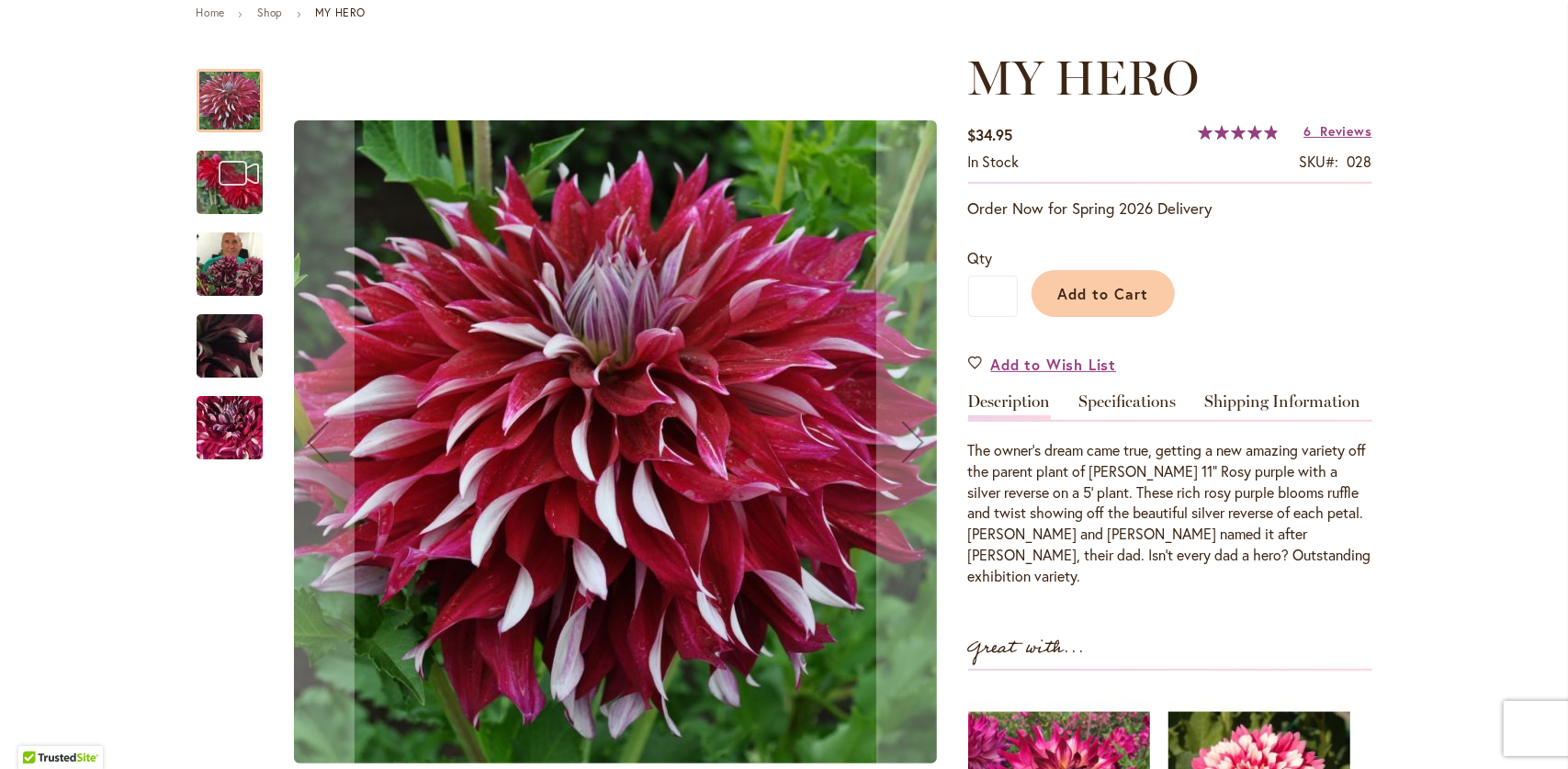
scroll to position [275, 0]
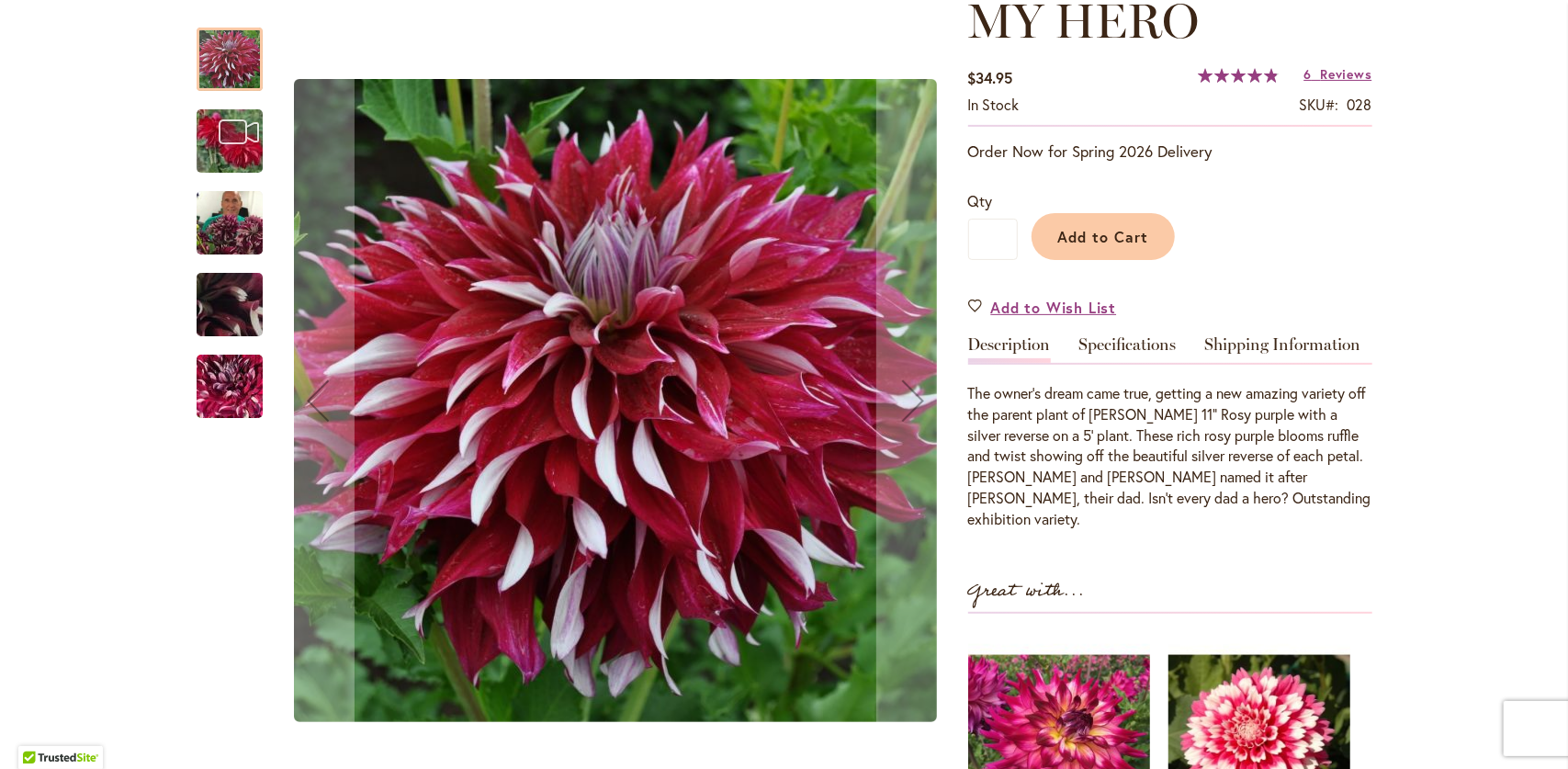
click at [217, 248] on img "My Hero" at bounding box center [229, 223] width 66 height 88
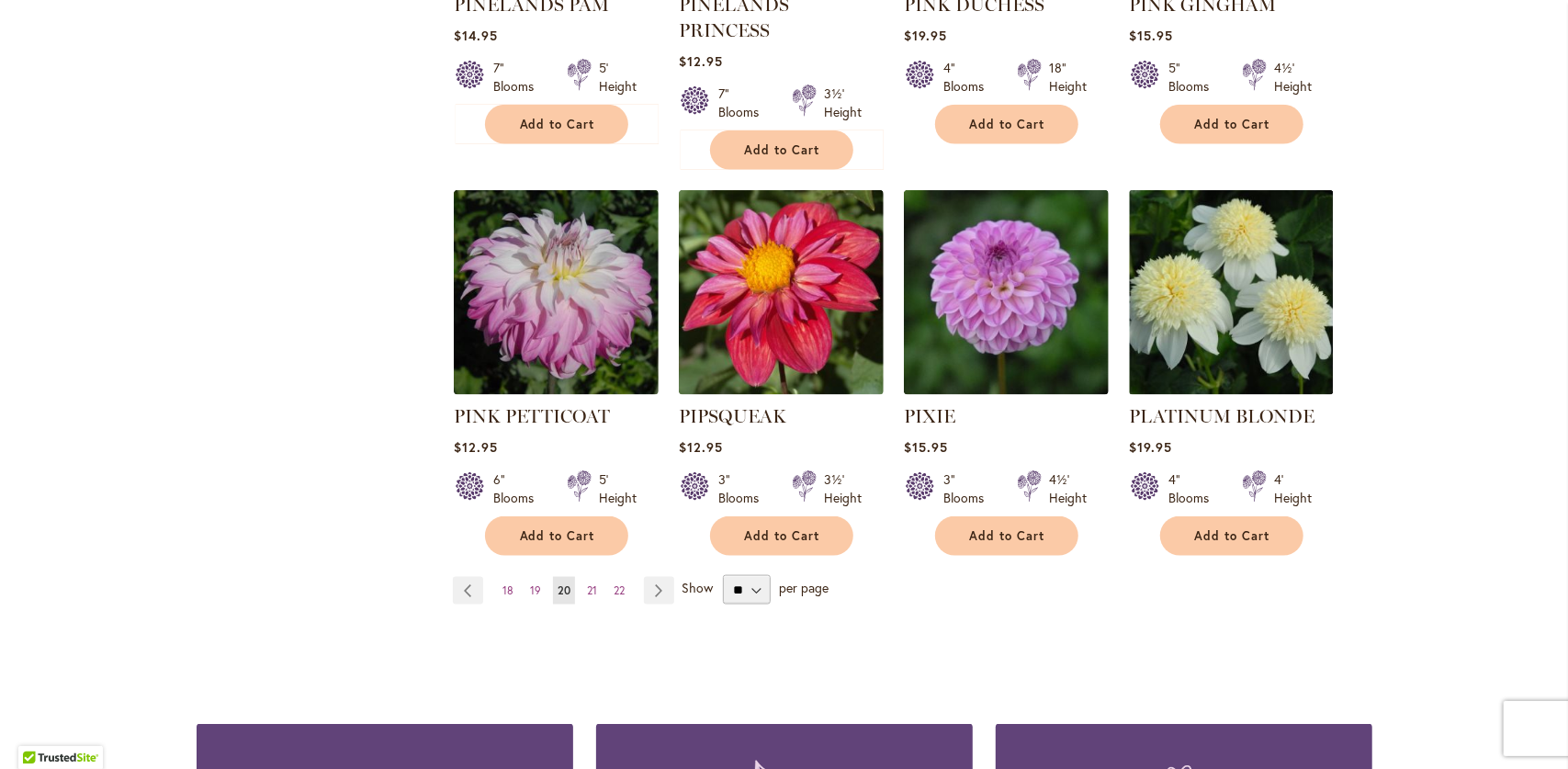
scroll to position [1563, 0]
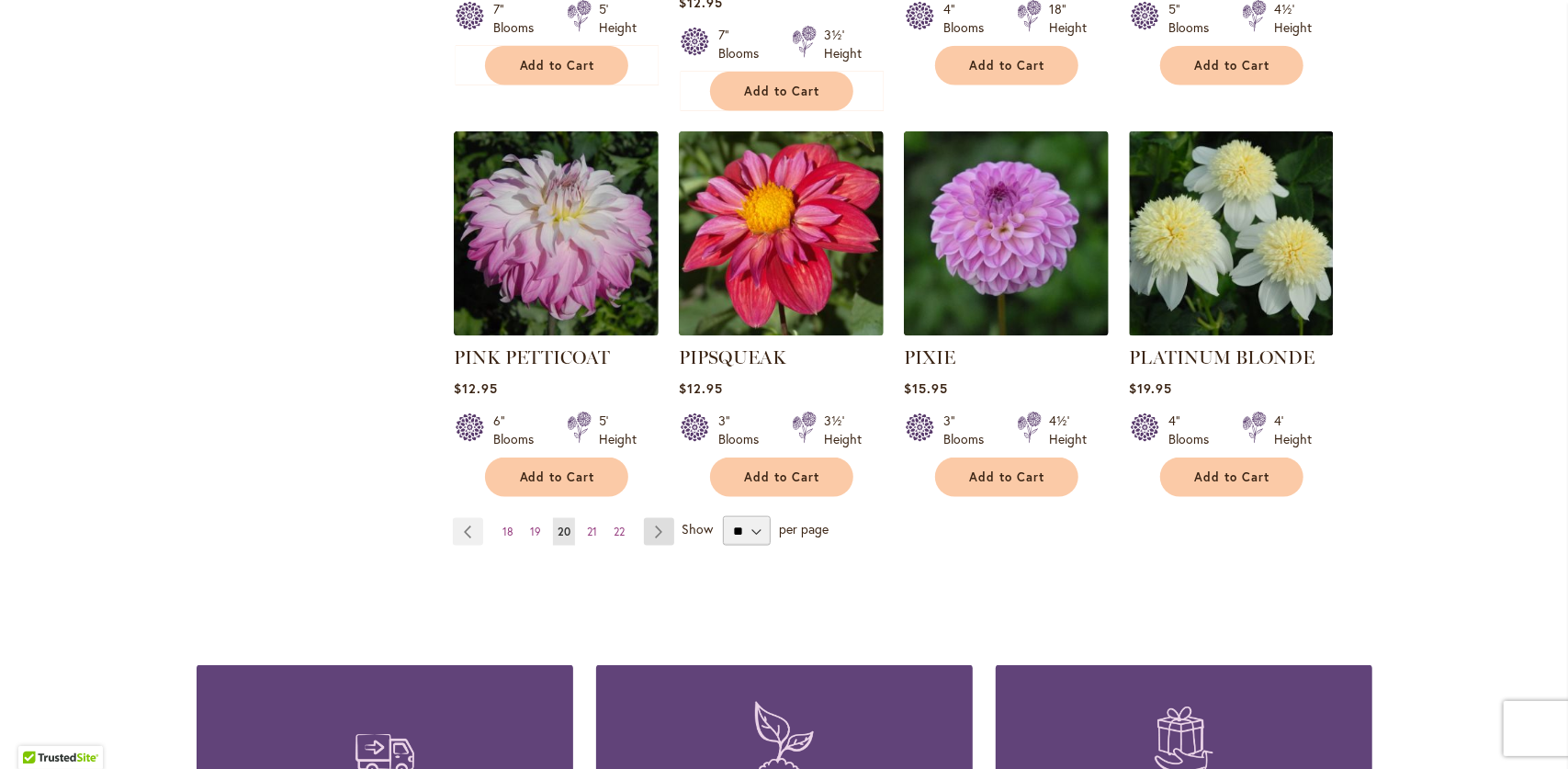
click at [651, 519] on link "Page Next" at bounding box center [659, 533] width 30 height 28
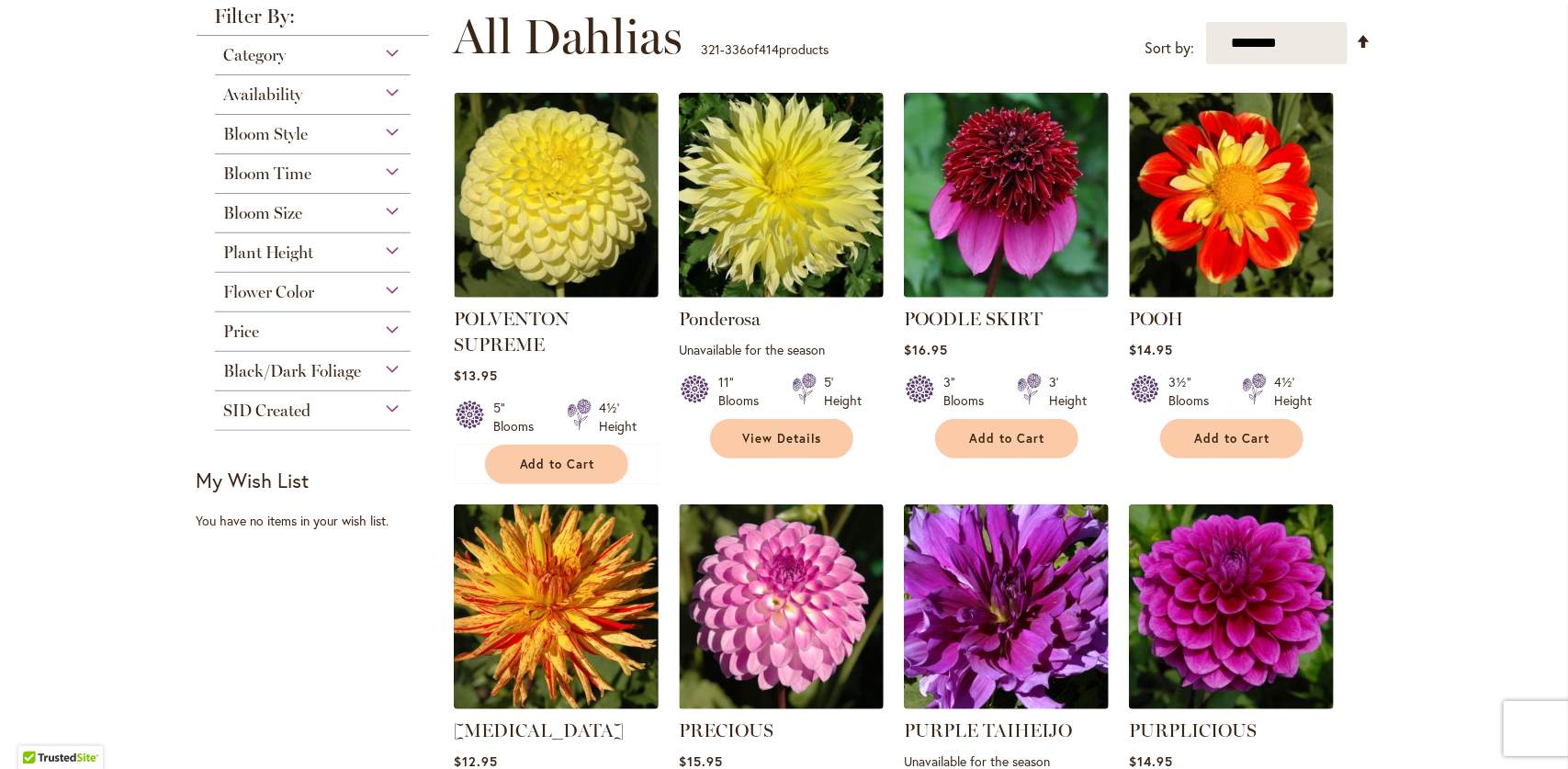
scroll to position [368, 0]
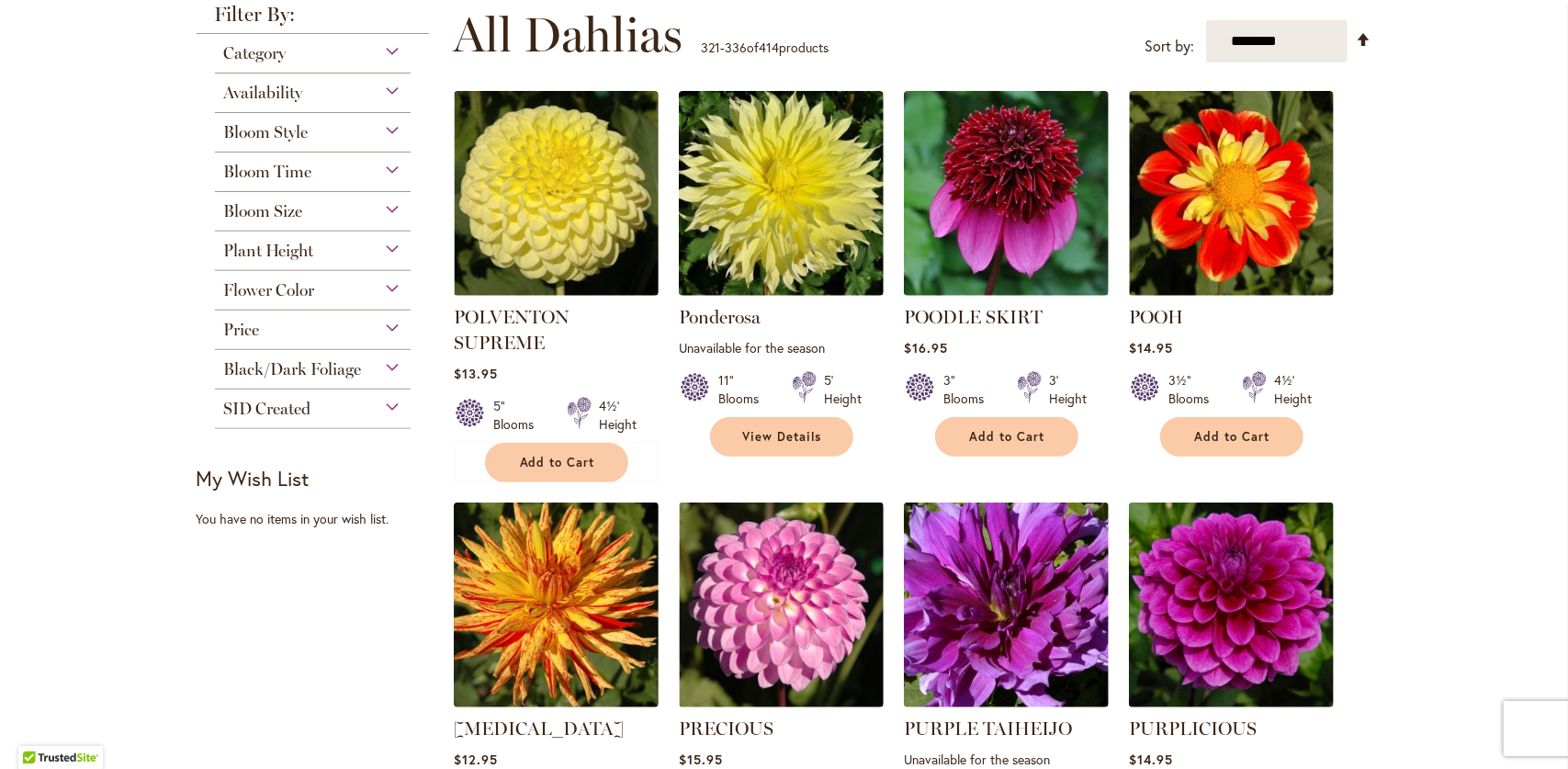
click at [392, 211] on div "Bloom Size" at bounding box center [313, 206] width 196 height 29
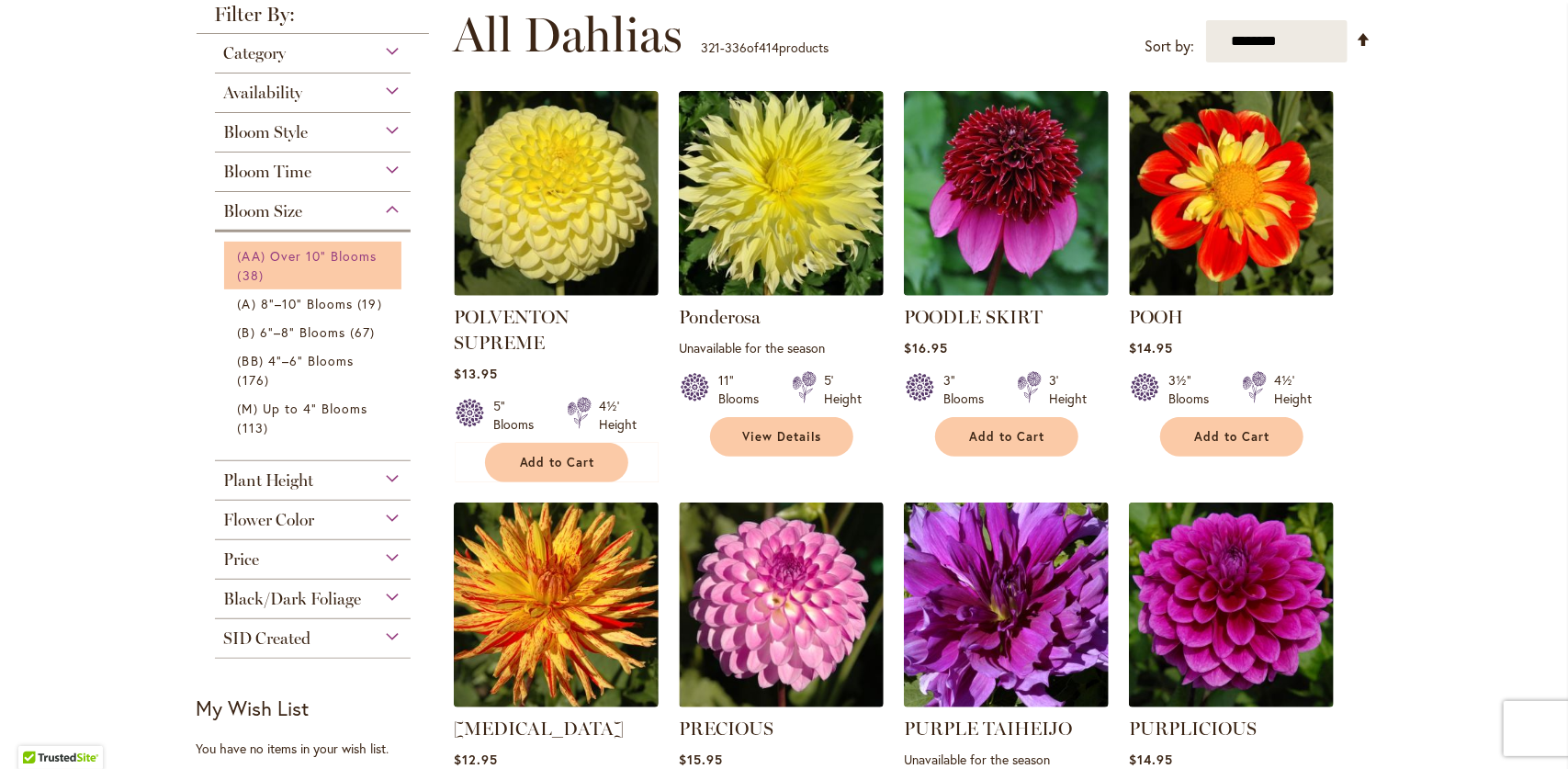
click at [362, 261] on span "(AA) Over 10" Blooms" at bounding box center [308, 256] width 140 height 18
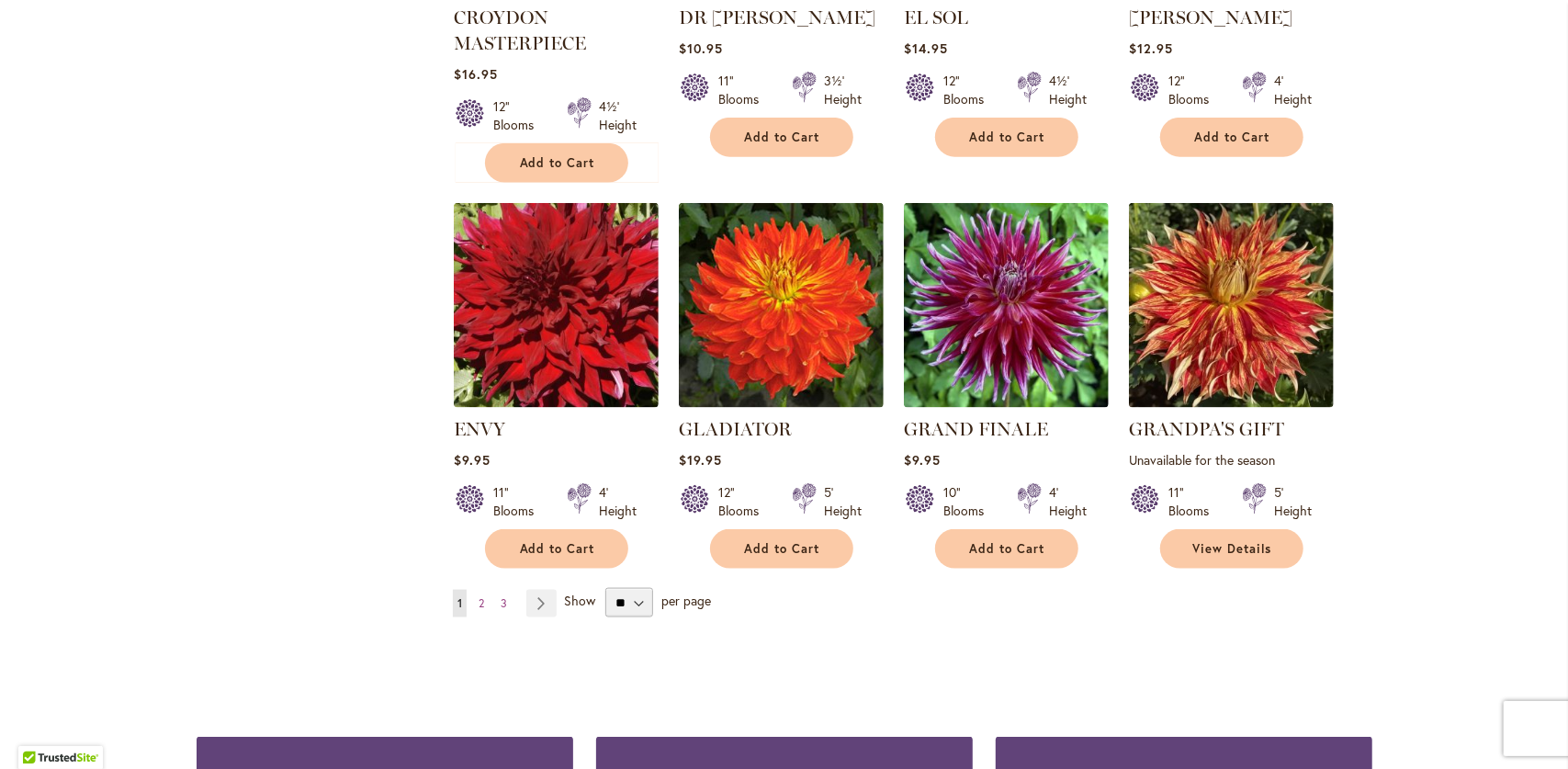
scroll to position [1563, 0]
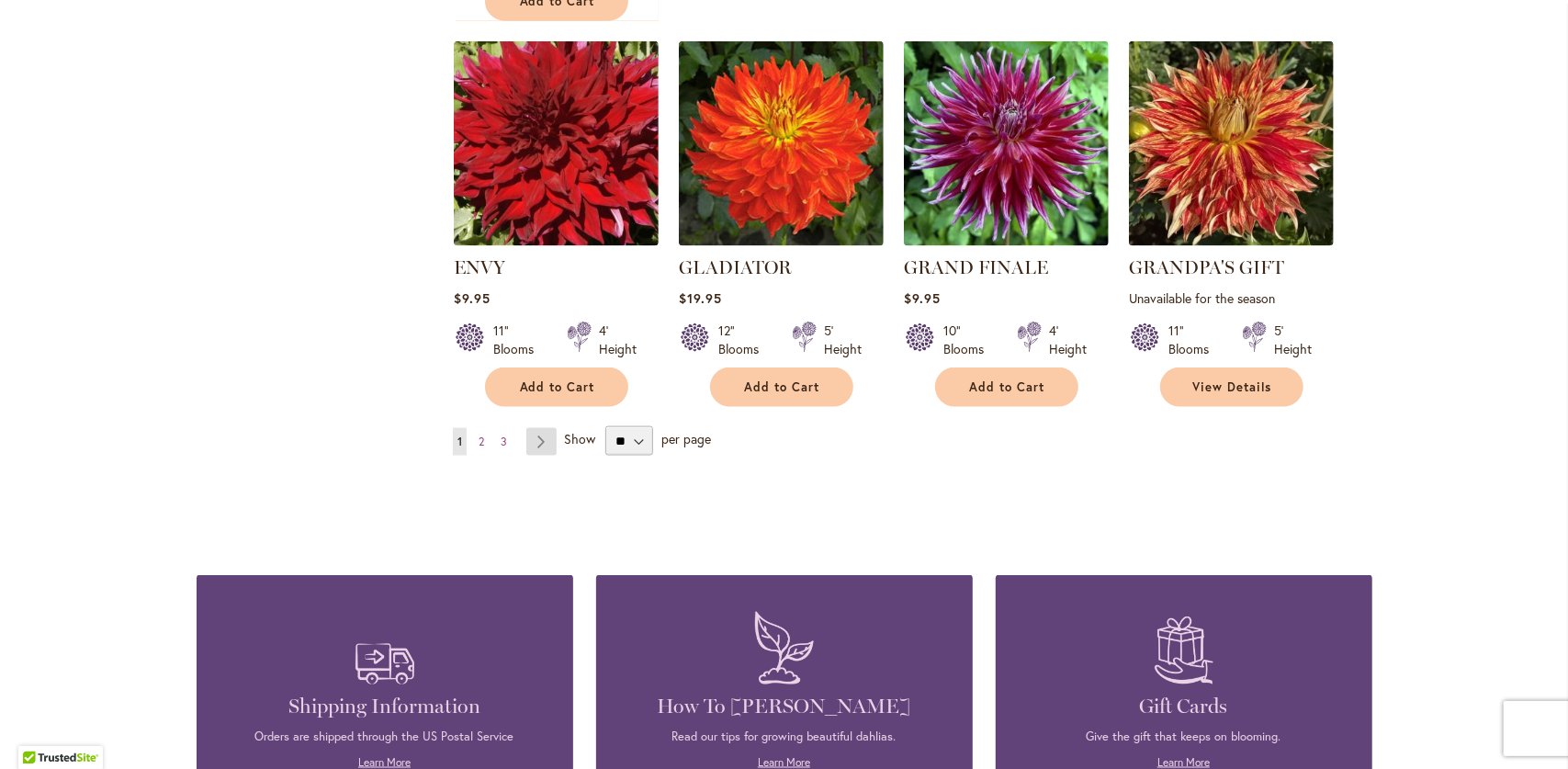
click at [542, 449] on link "Page Next" at bounding box center [541, 442] width 30 height 28
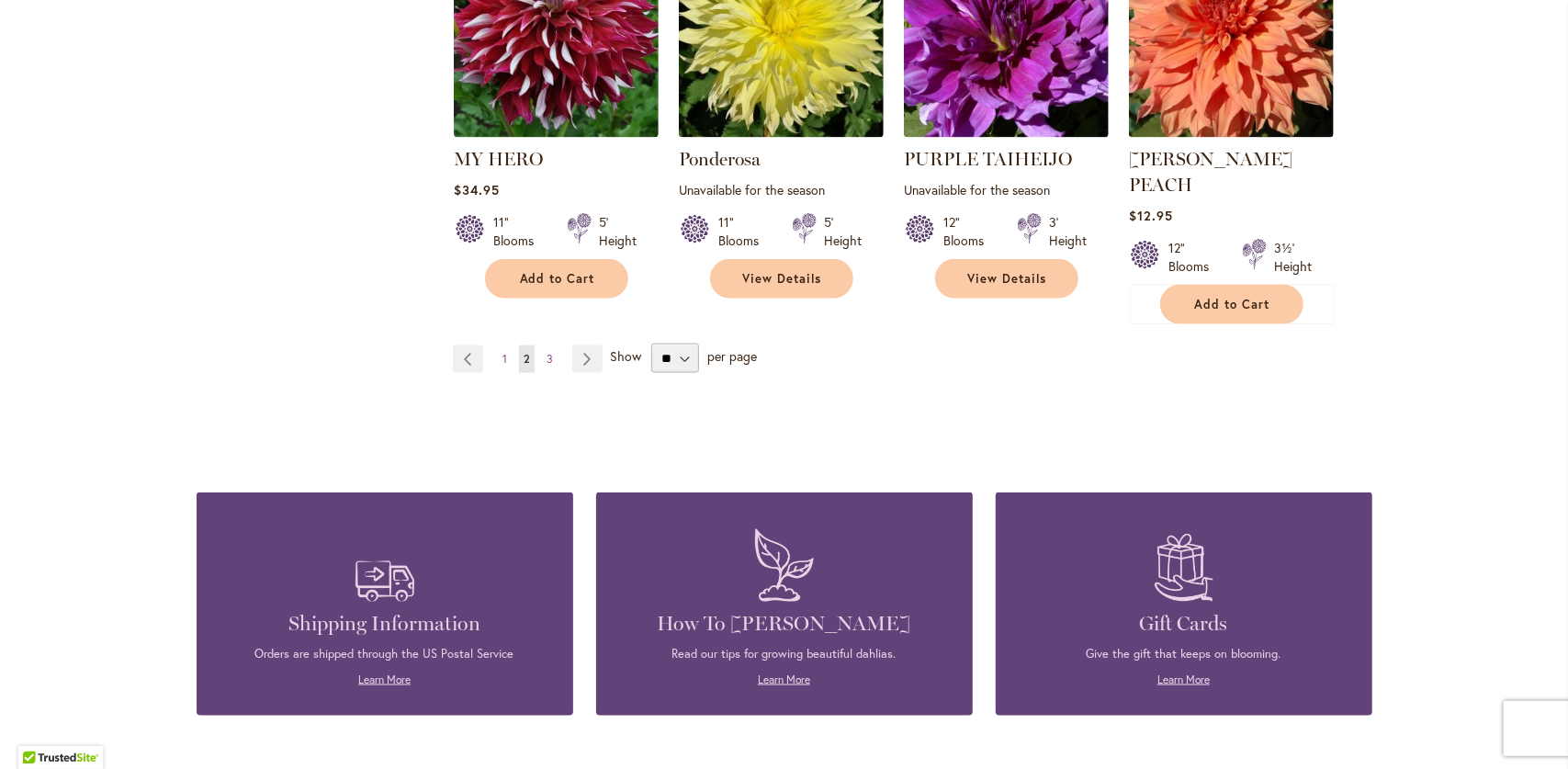
scroll to position [1655, 0]
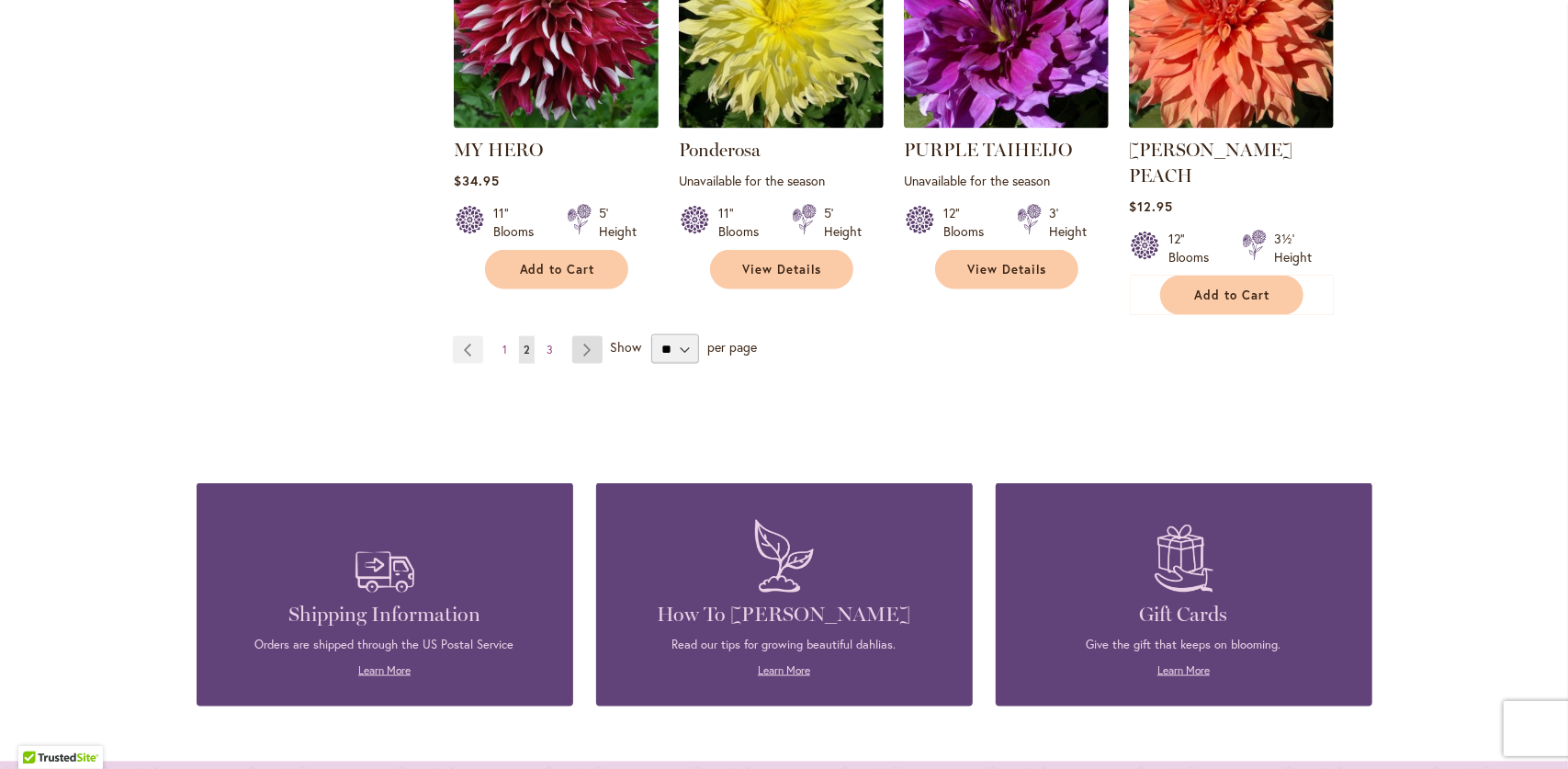
click at [583, 336] on link "Page Next" at bounding box center [587, 350] width 30 height 28
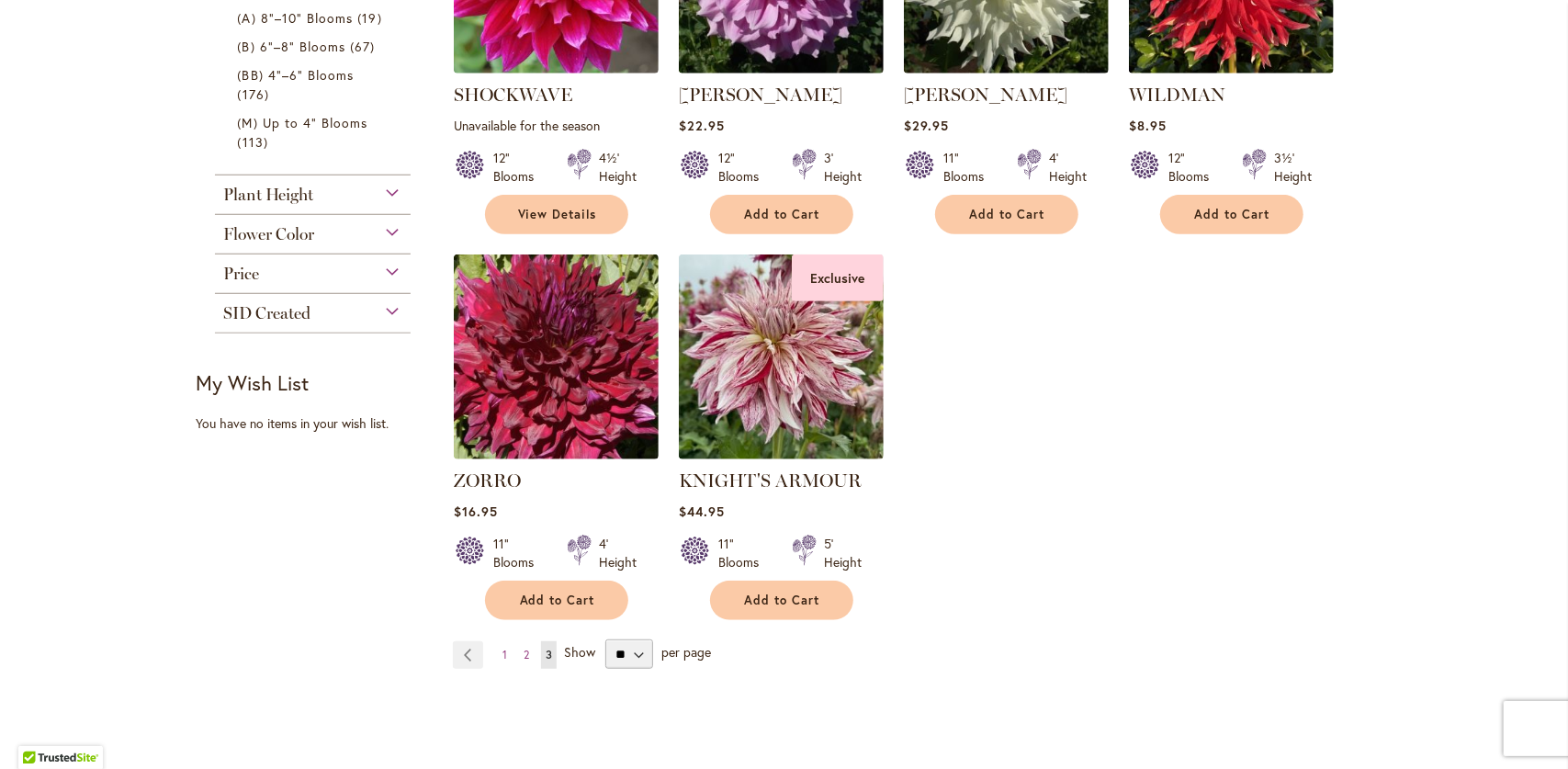
scroll to position [368, 0]
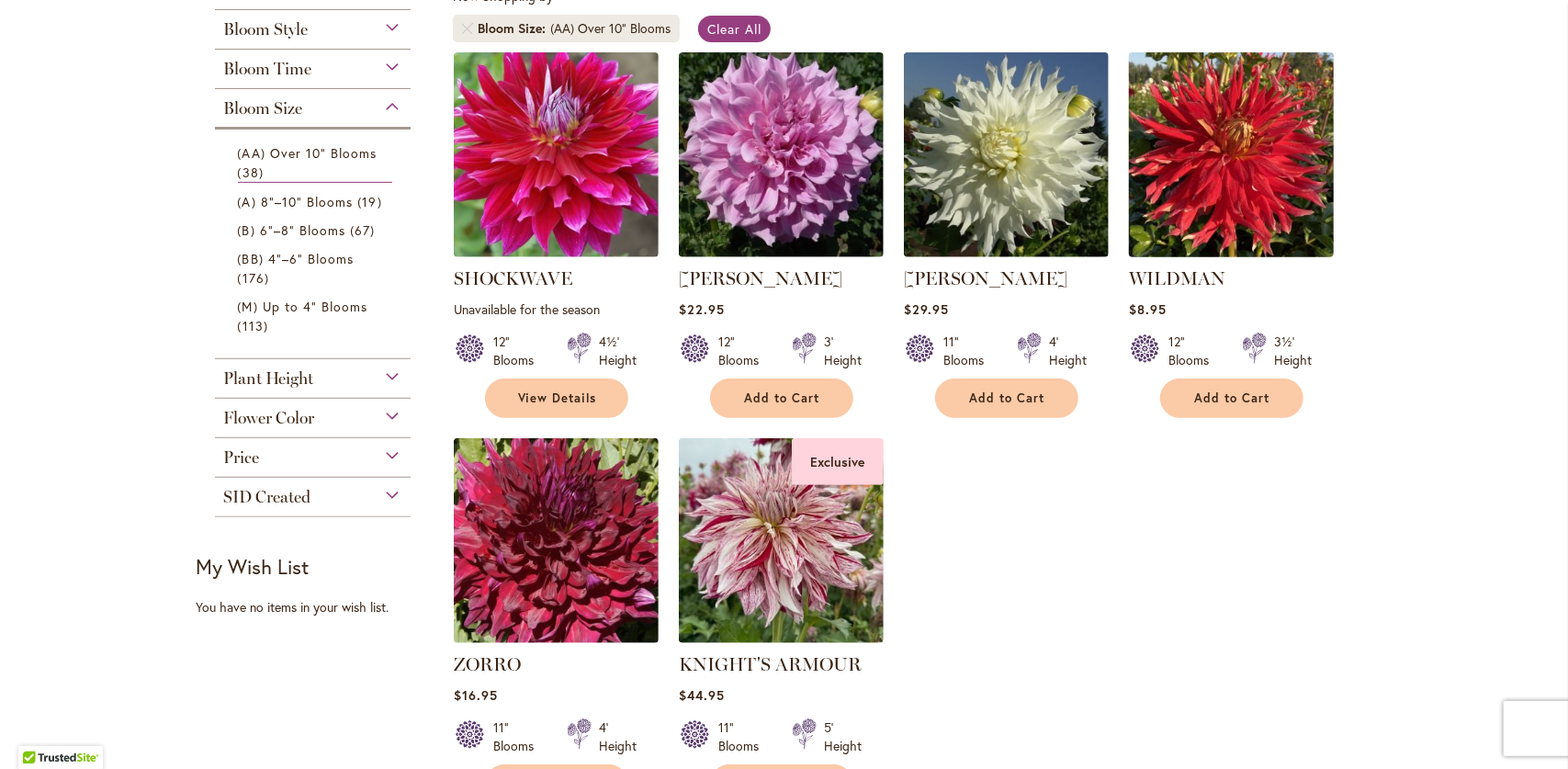
click at [1223, 190] on img at bounding box center [1231, 155] width 215 height 215
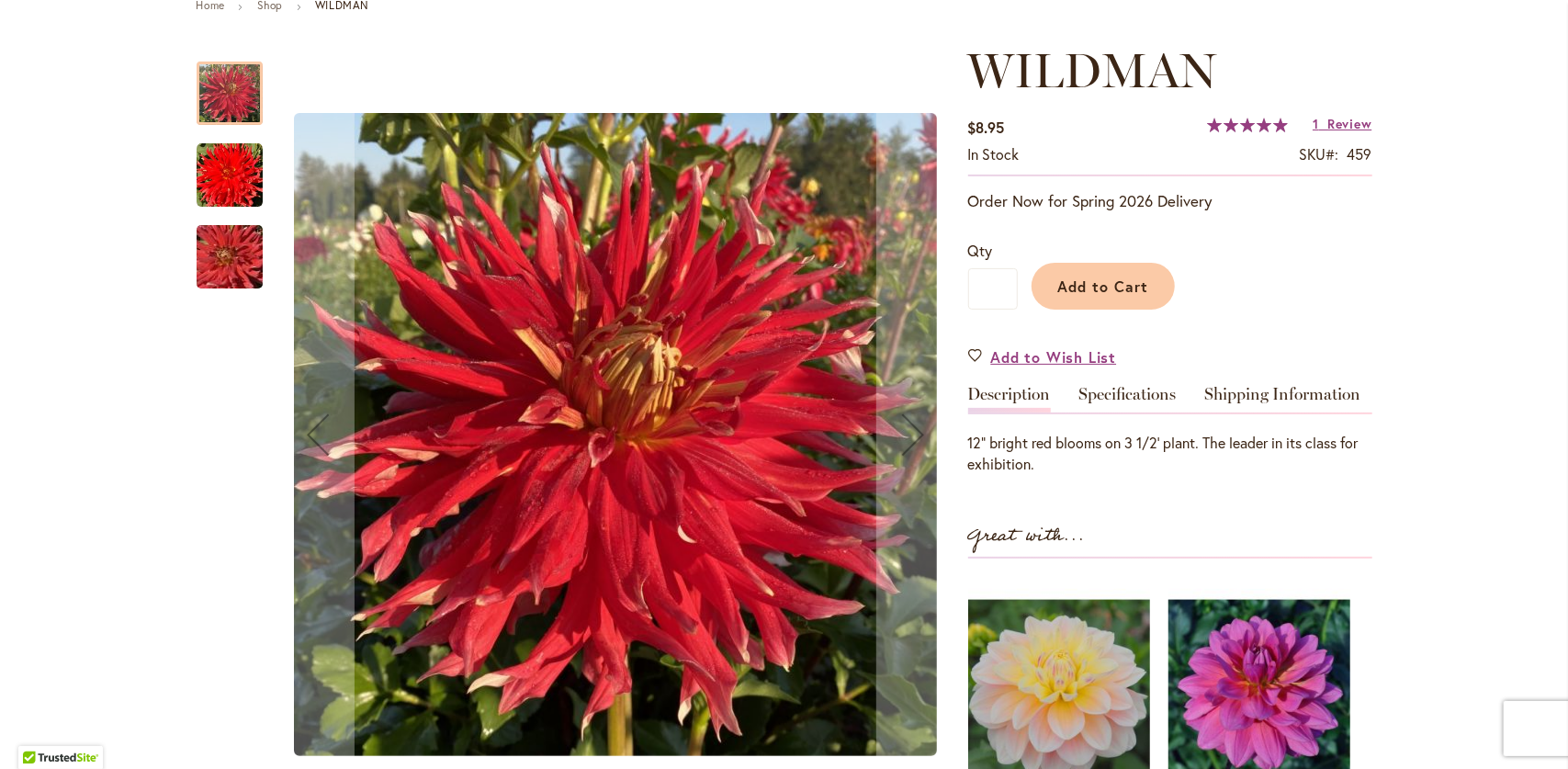
scroll to position [275, 0]
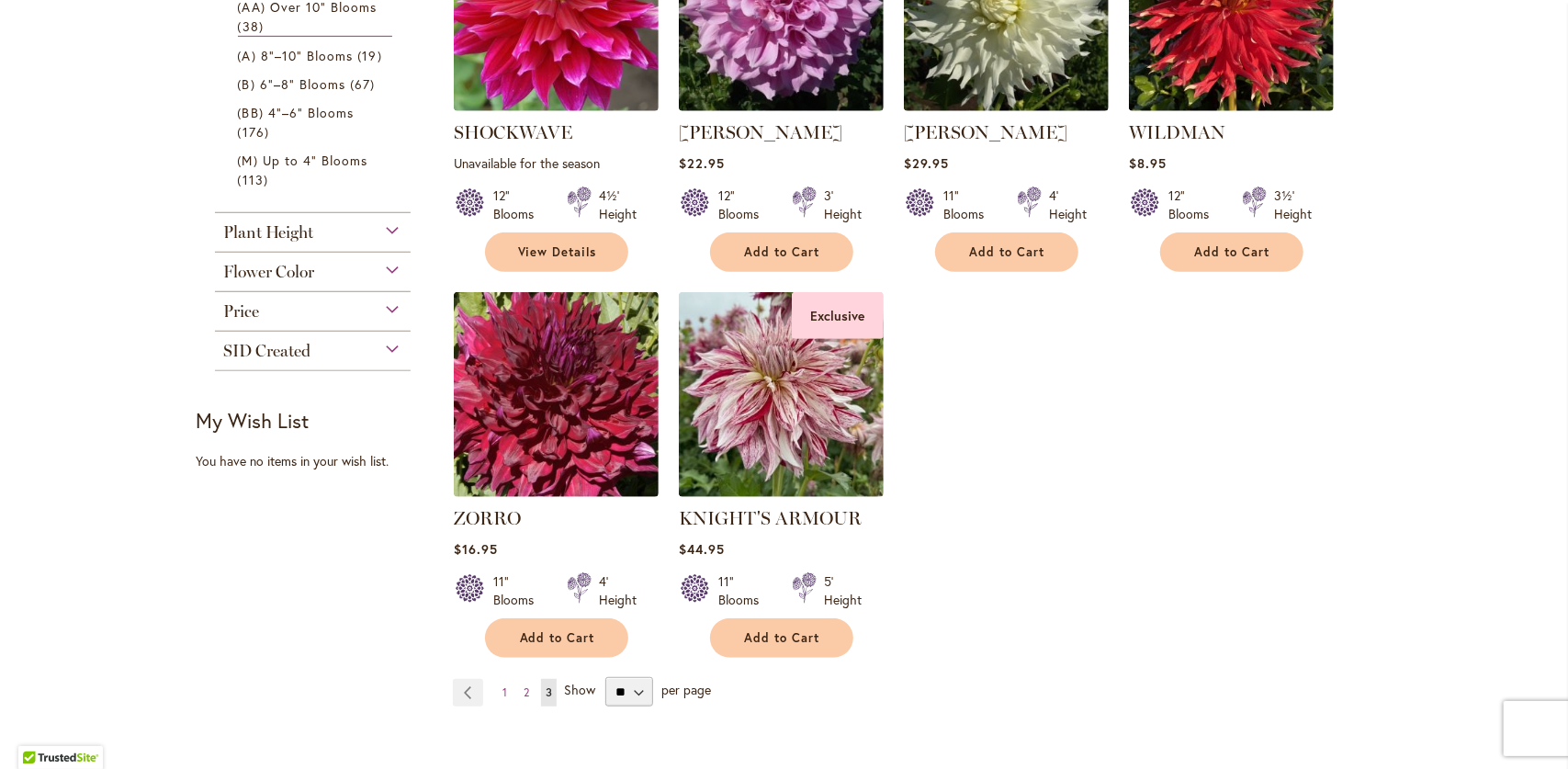
scroll to position [643, 0]
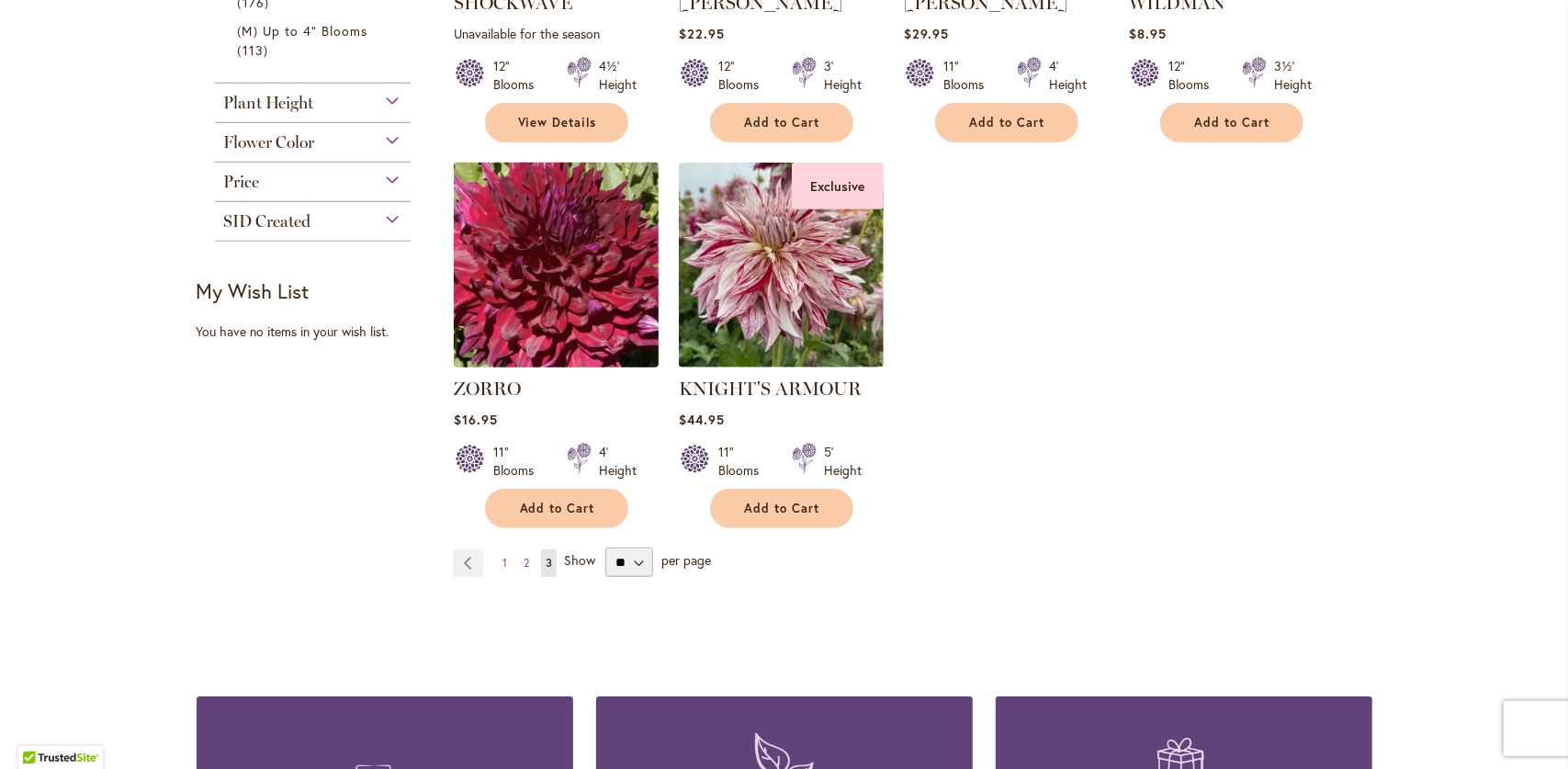
click at [510, 297] on img at bounding box center [556, 265] width 215 height 215
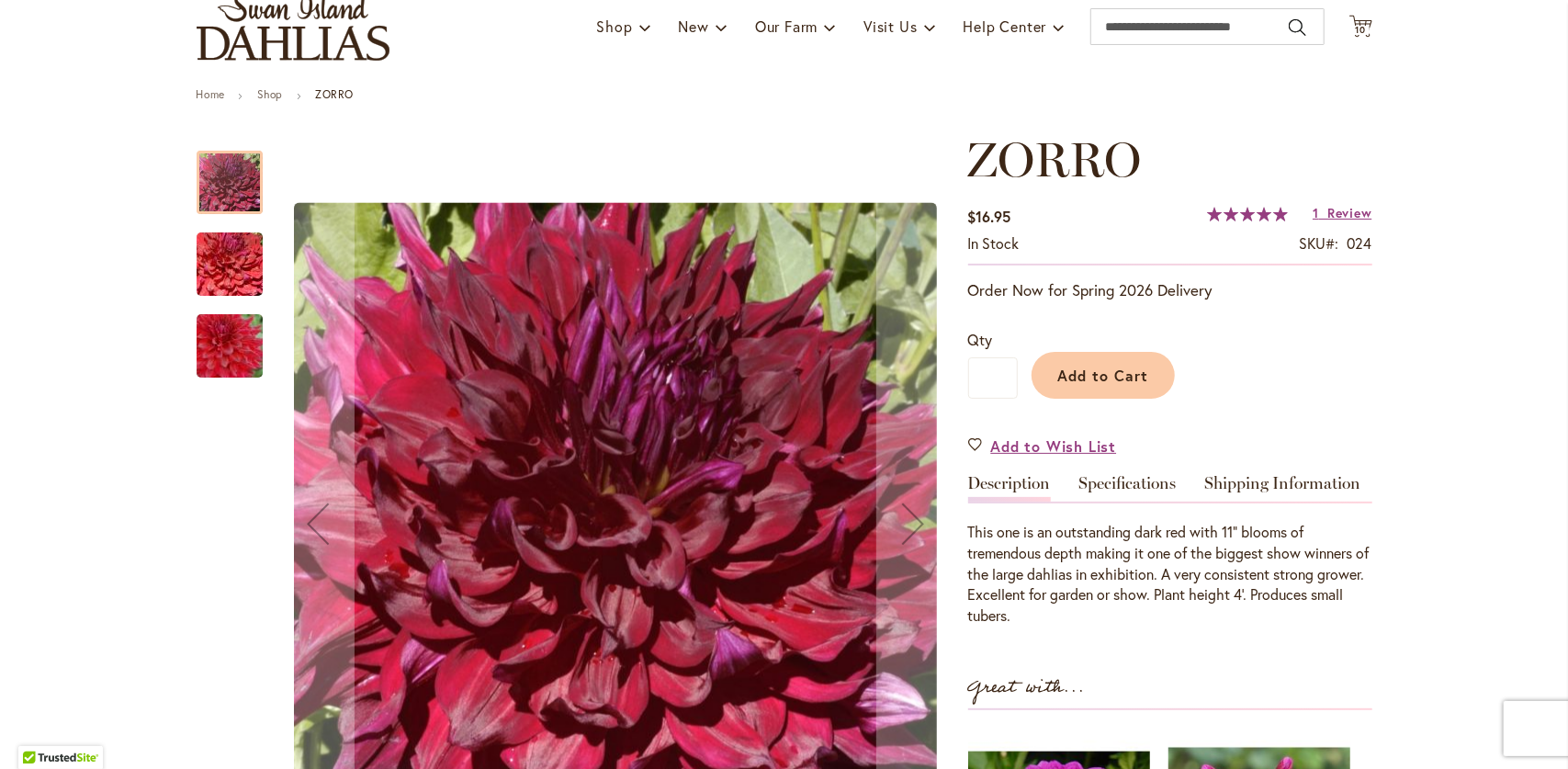
scroll to position [275, 0]
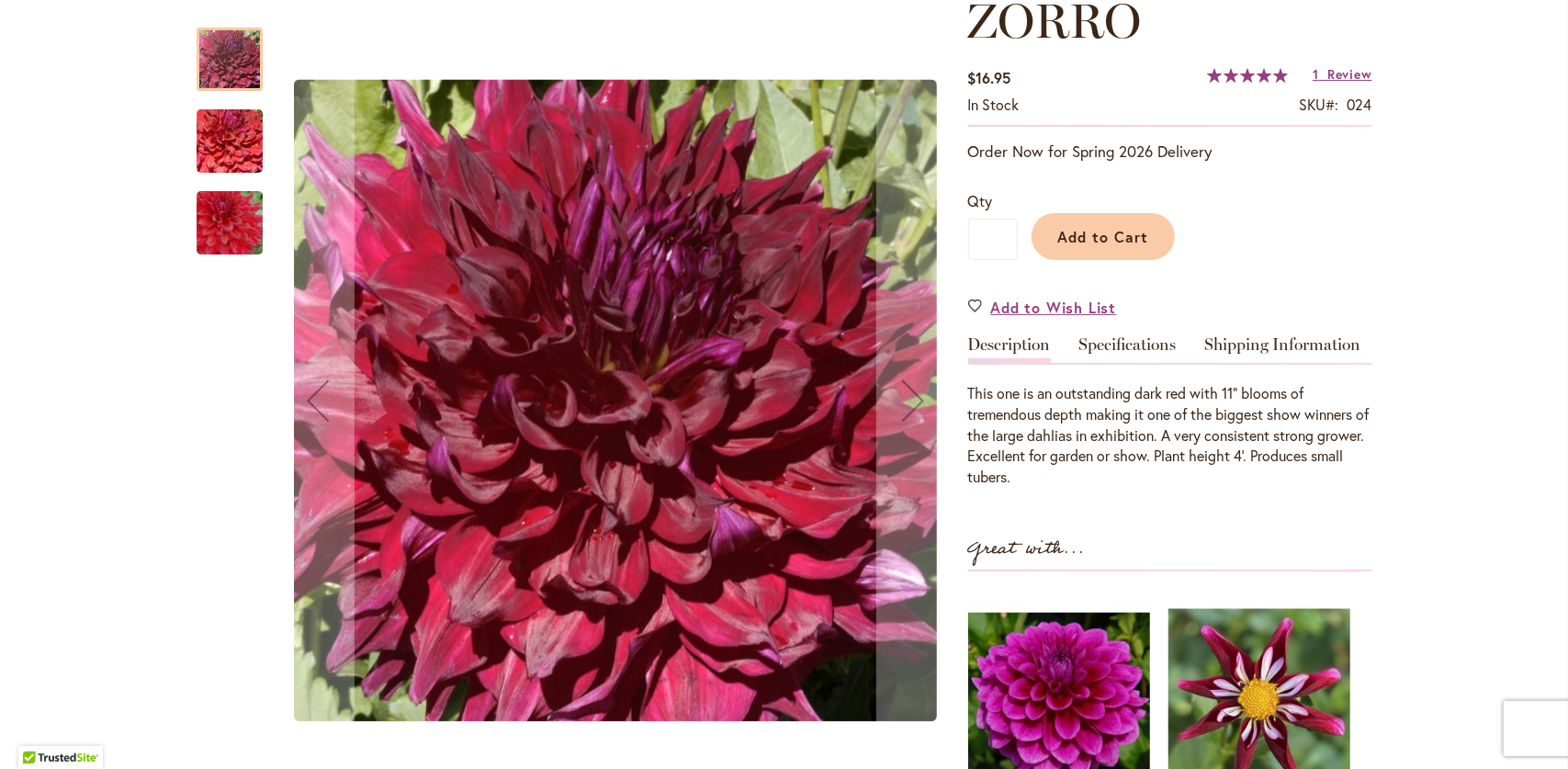
click at [207, 147] on img "Zorro" at bounding box center [229, 142] width 133 height 88
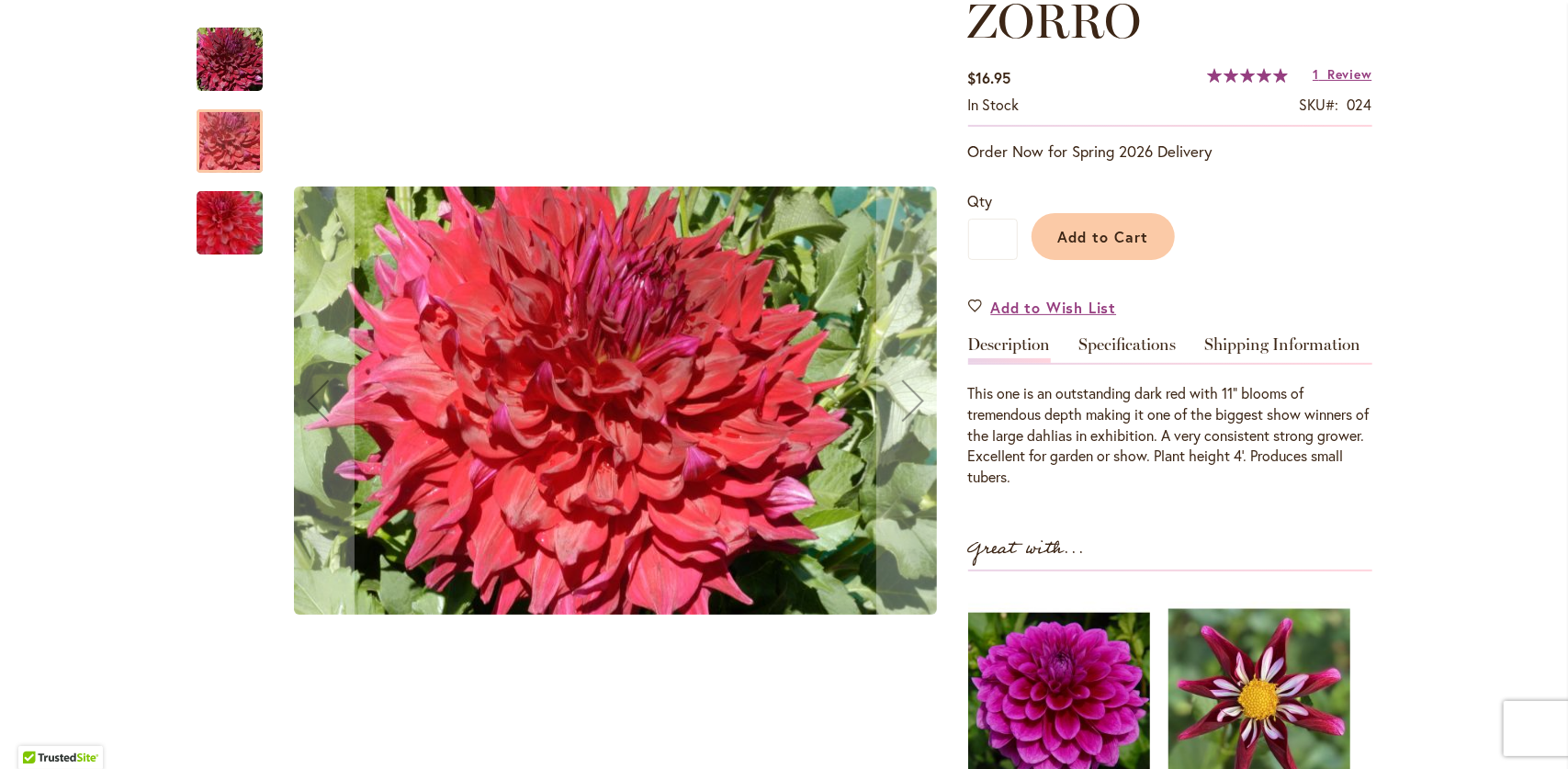
click at [228, 230] on img "Zorro" at bounding box center [229, 223] width 133 height 88
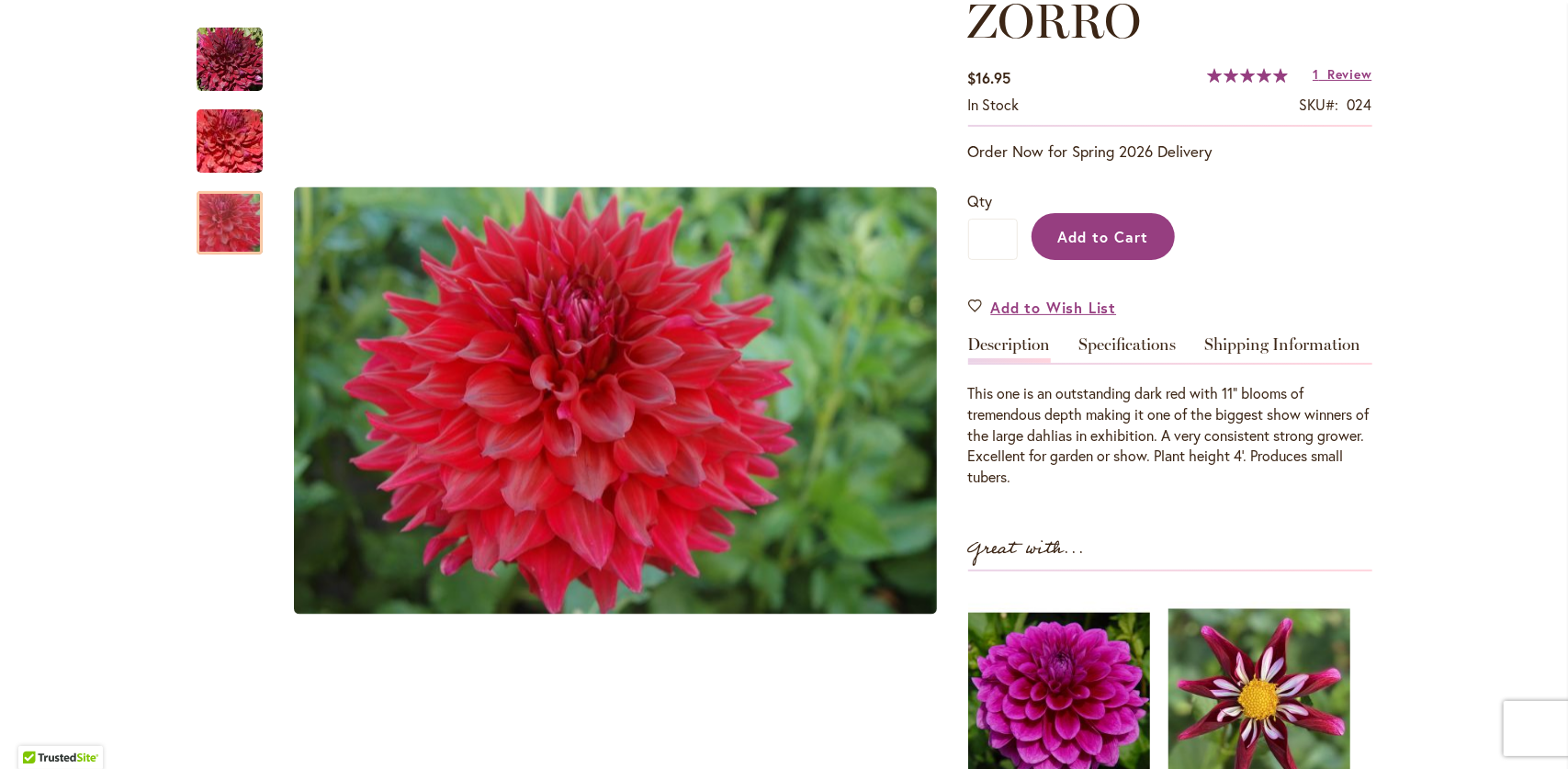
click at [1114, 243] on span "Add to Cart" at bounding box center [1102, 236] width 91 height 19
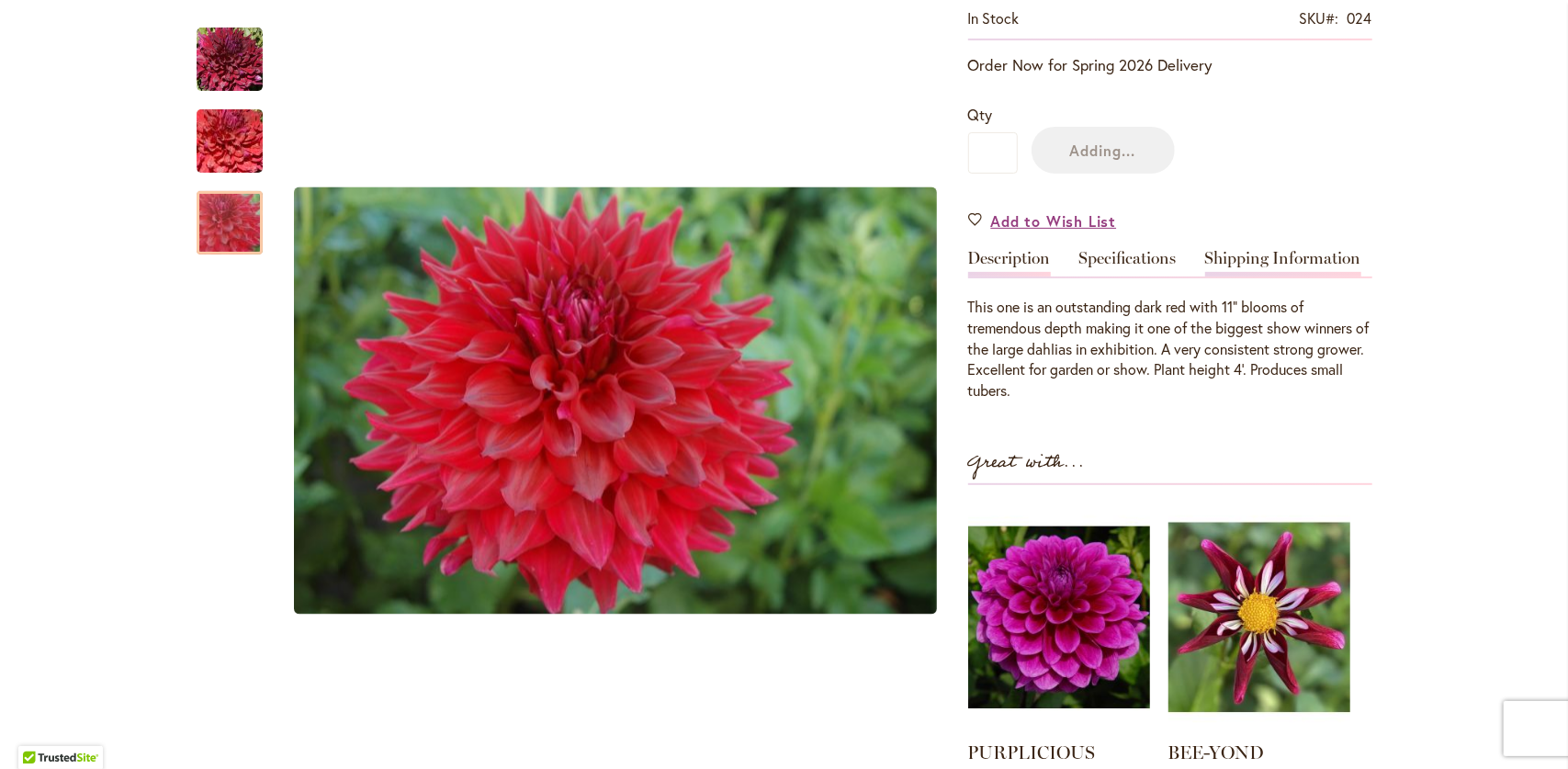
scroll to position [552, 0]
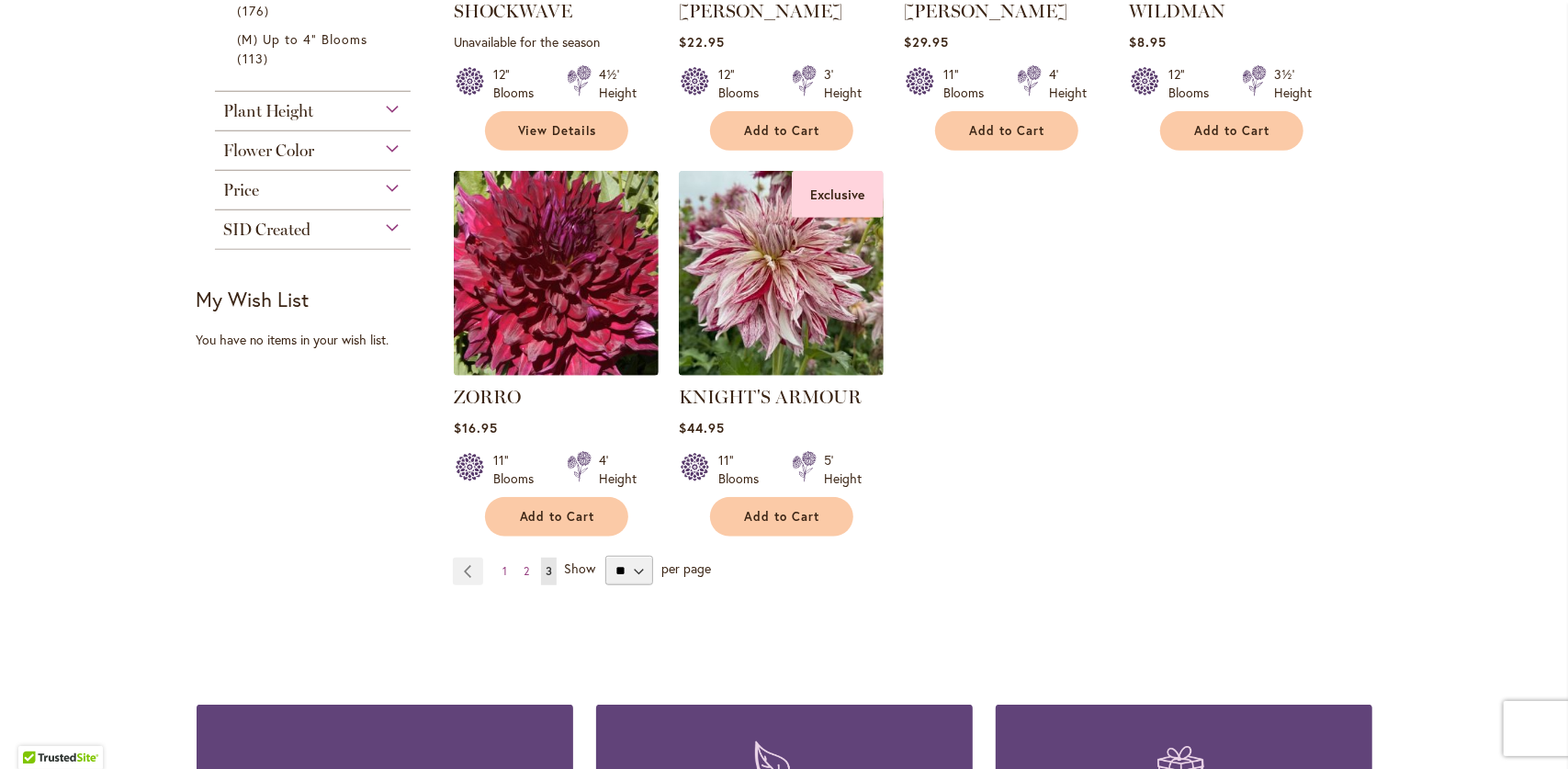
scroll to position [643, 0]
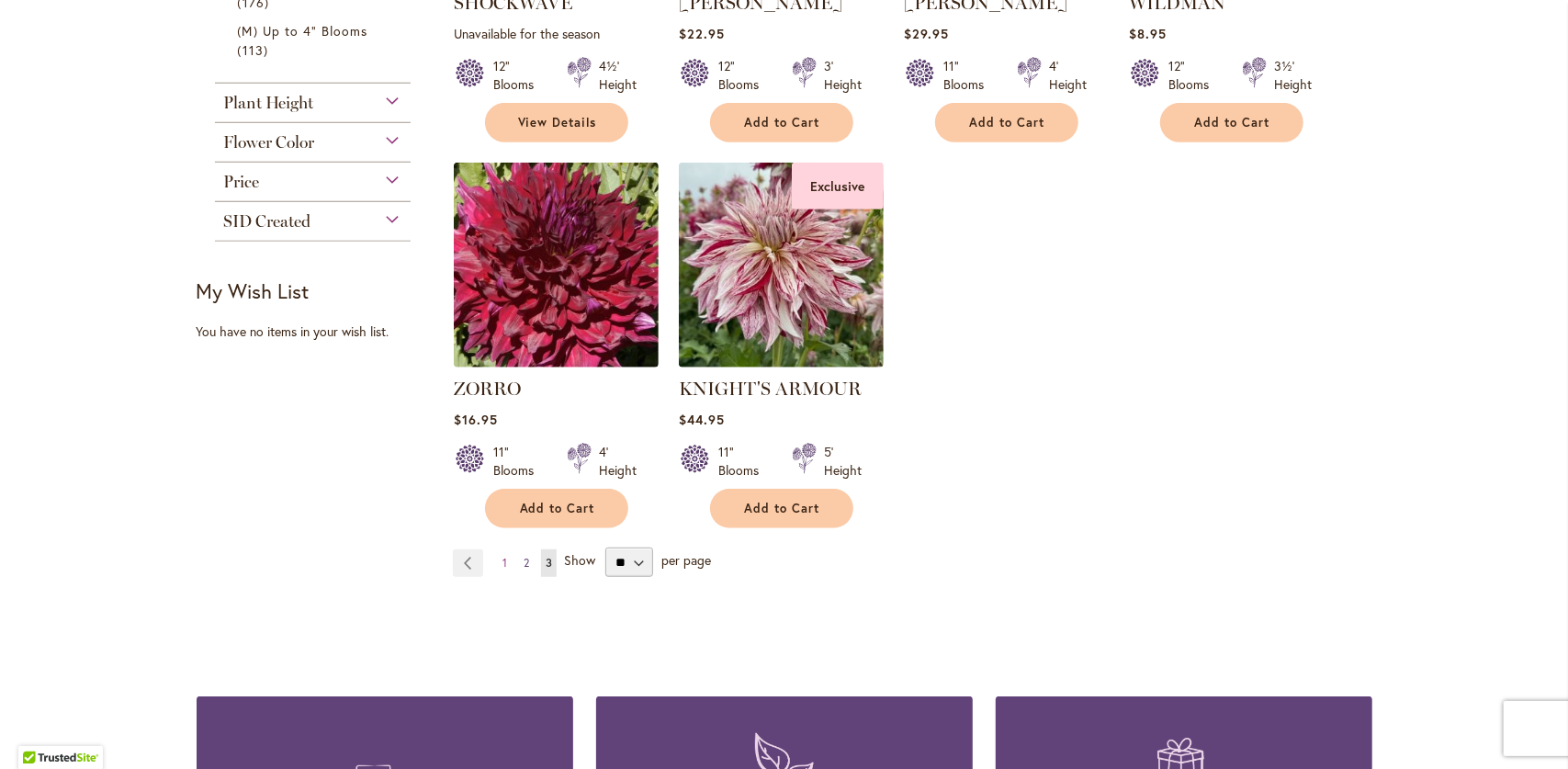
click at [523, 565] on span "2" at bounding box center [526, 564] width 6 height 14
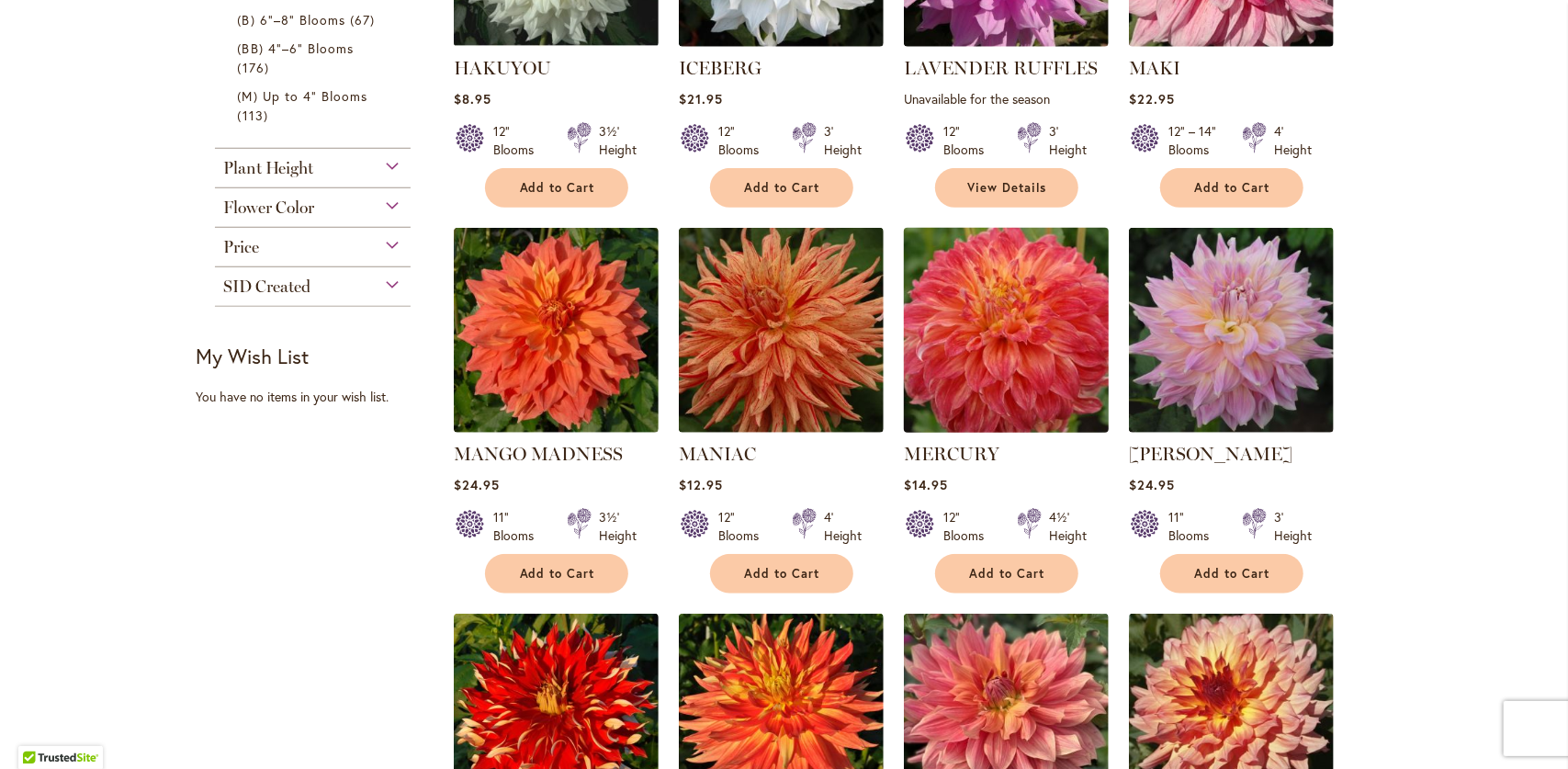
scroll to position [552, 0]
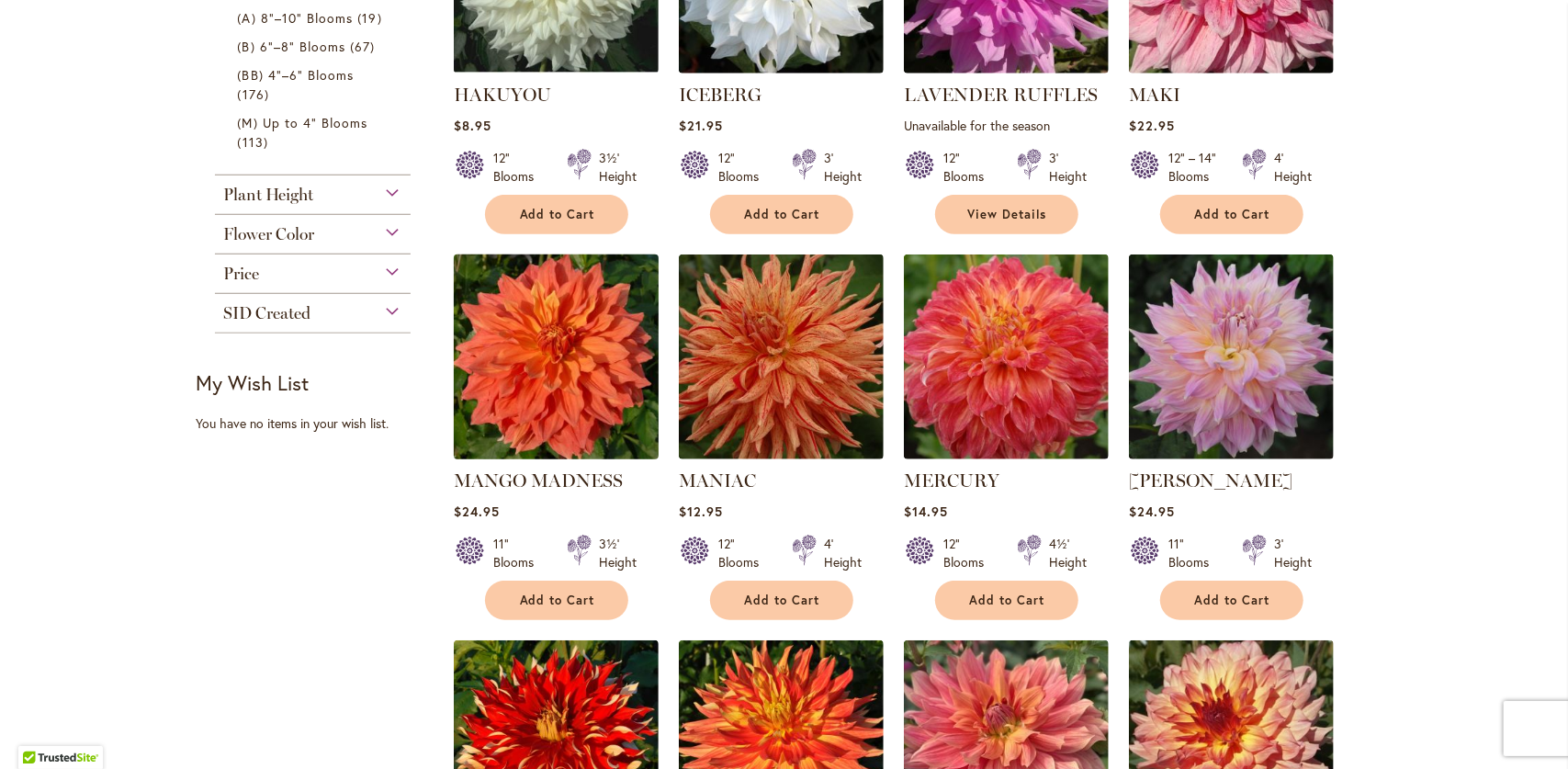
click at [499, 393] on img at bounding box center [556, 357] width 215 height 215
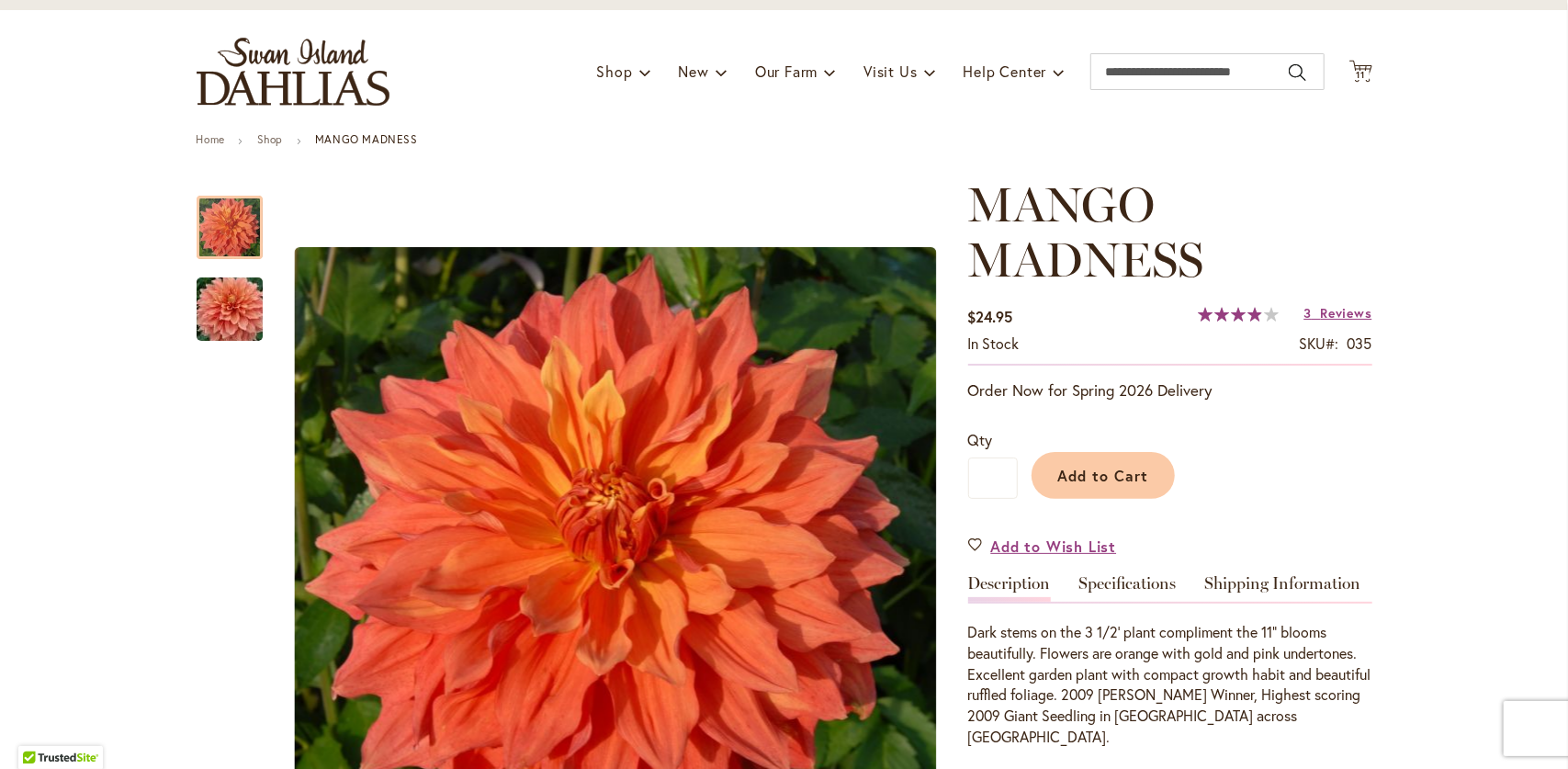
scroll to position [275, 0]
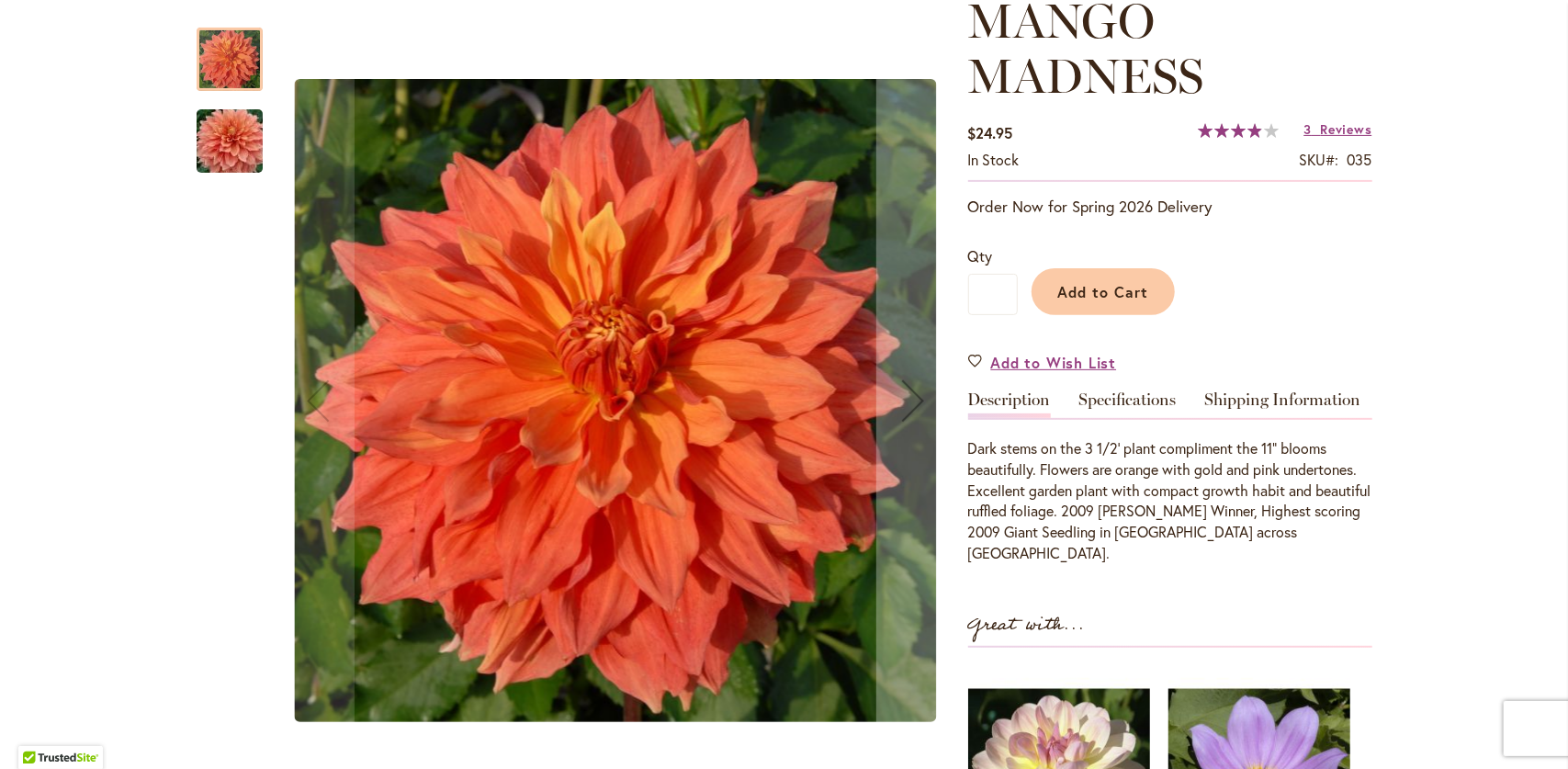
click at [213, 170] on img "Mango Madness" at bounding box center [229, 142] width 133 height 88
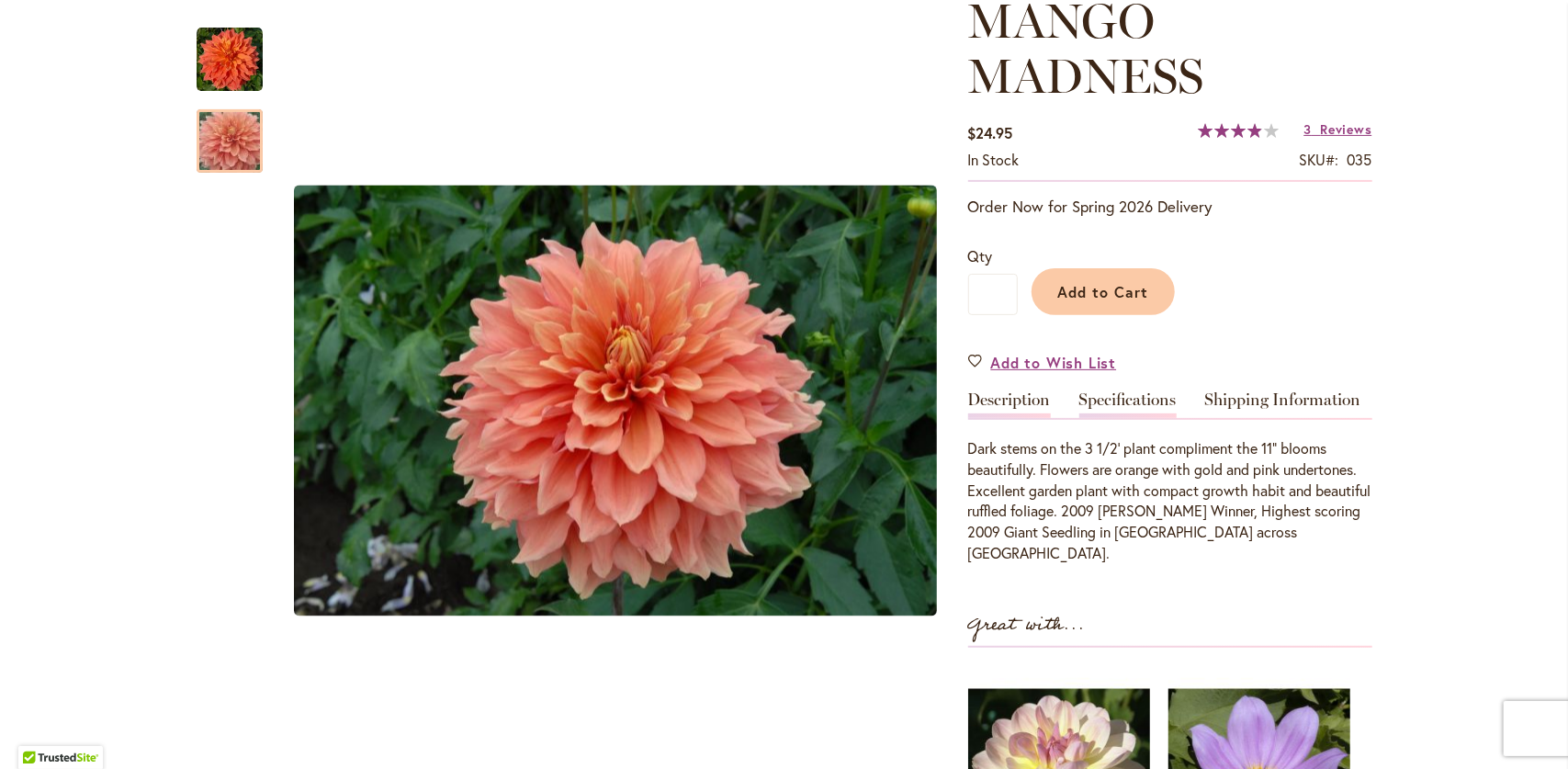
click at [1129, 400] on link "Specifications" at bounding box center [1128, 405] width 98 height 27
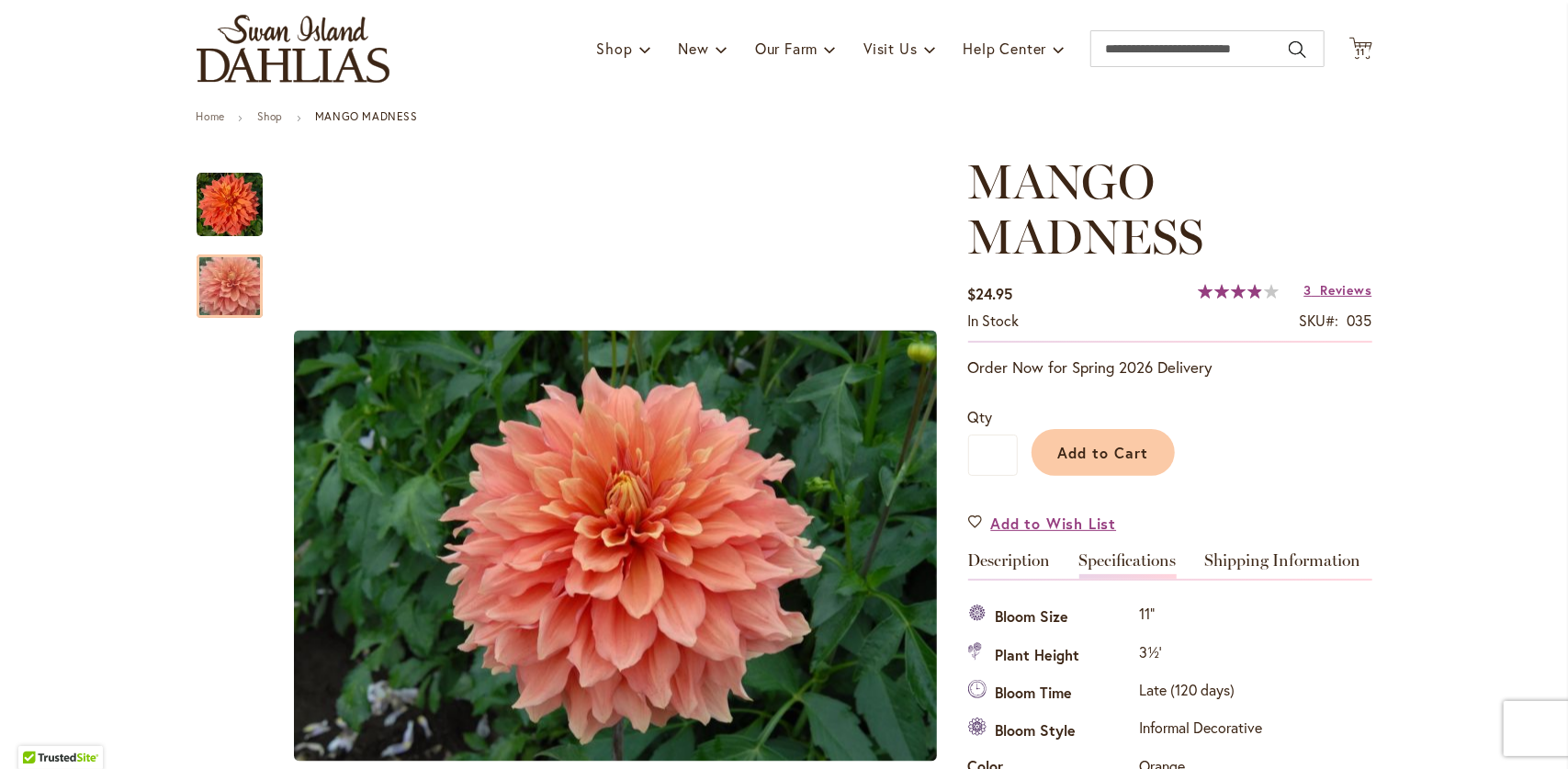
scroll to position [0, 0]
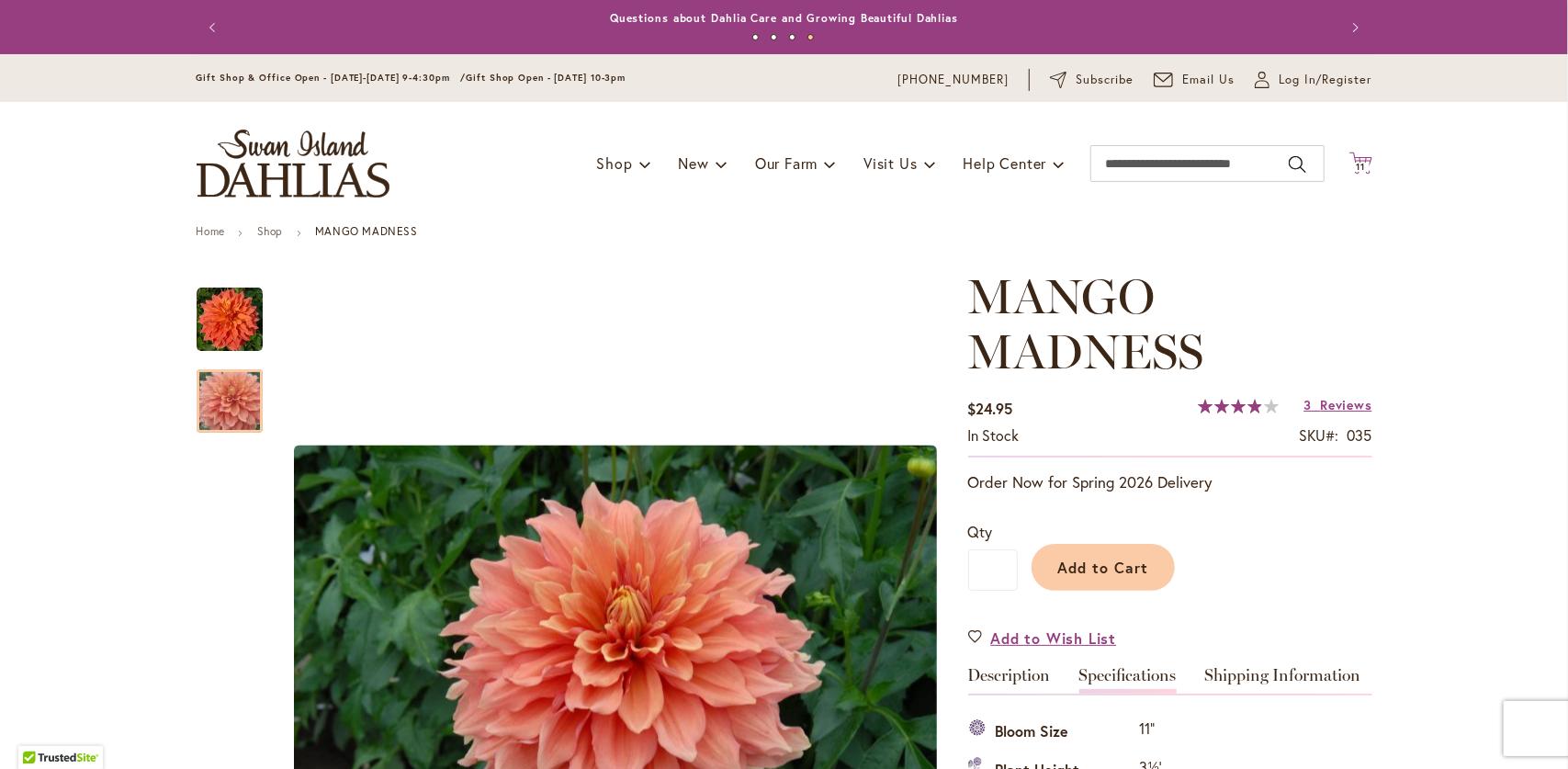
click at [1360, 161] on icon "Cart .cls-1 { fill: #231f20; }" at bounding box center [1361, 163] width 23 height 23
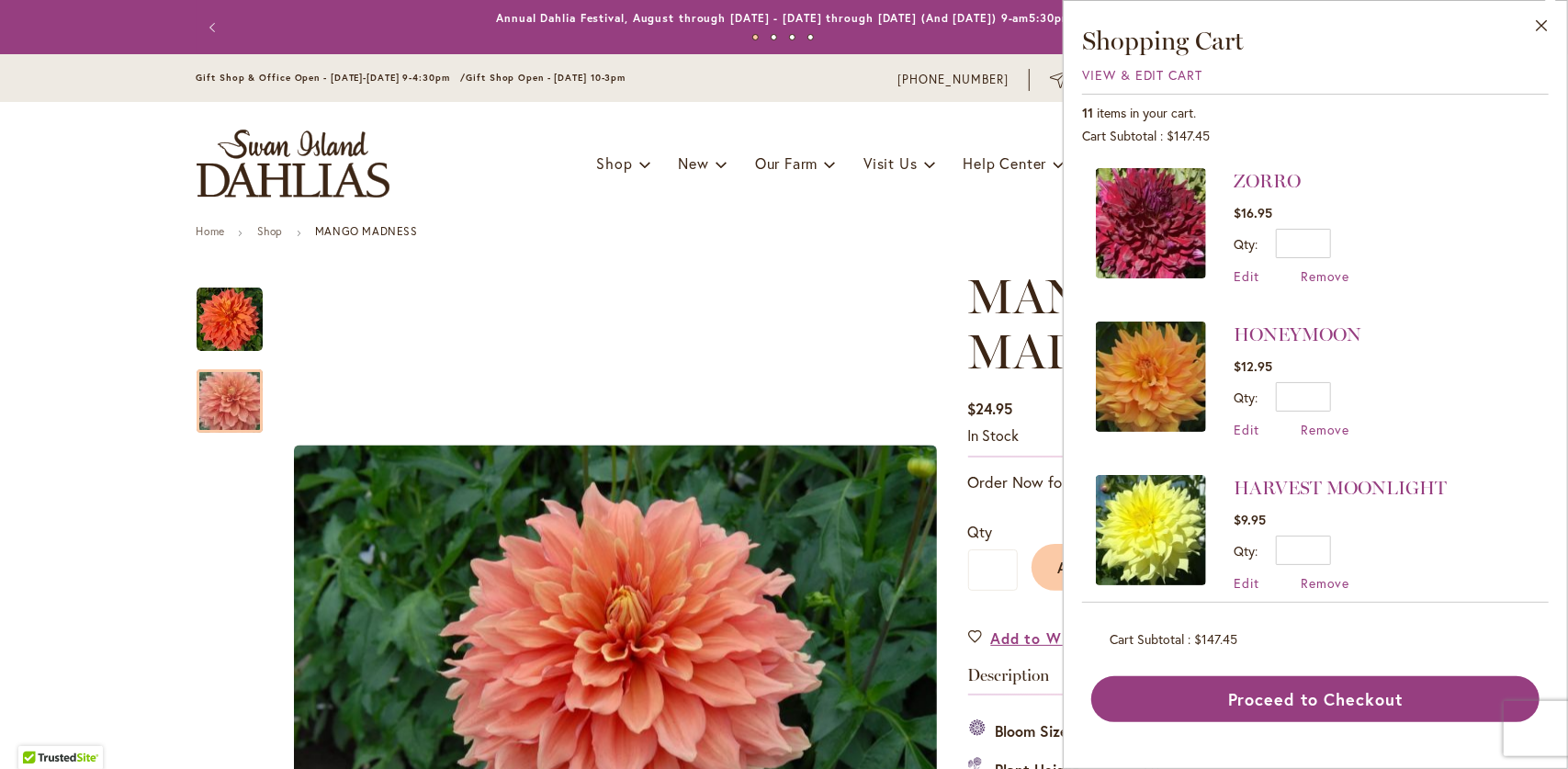
scroll to position [92, 0]
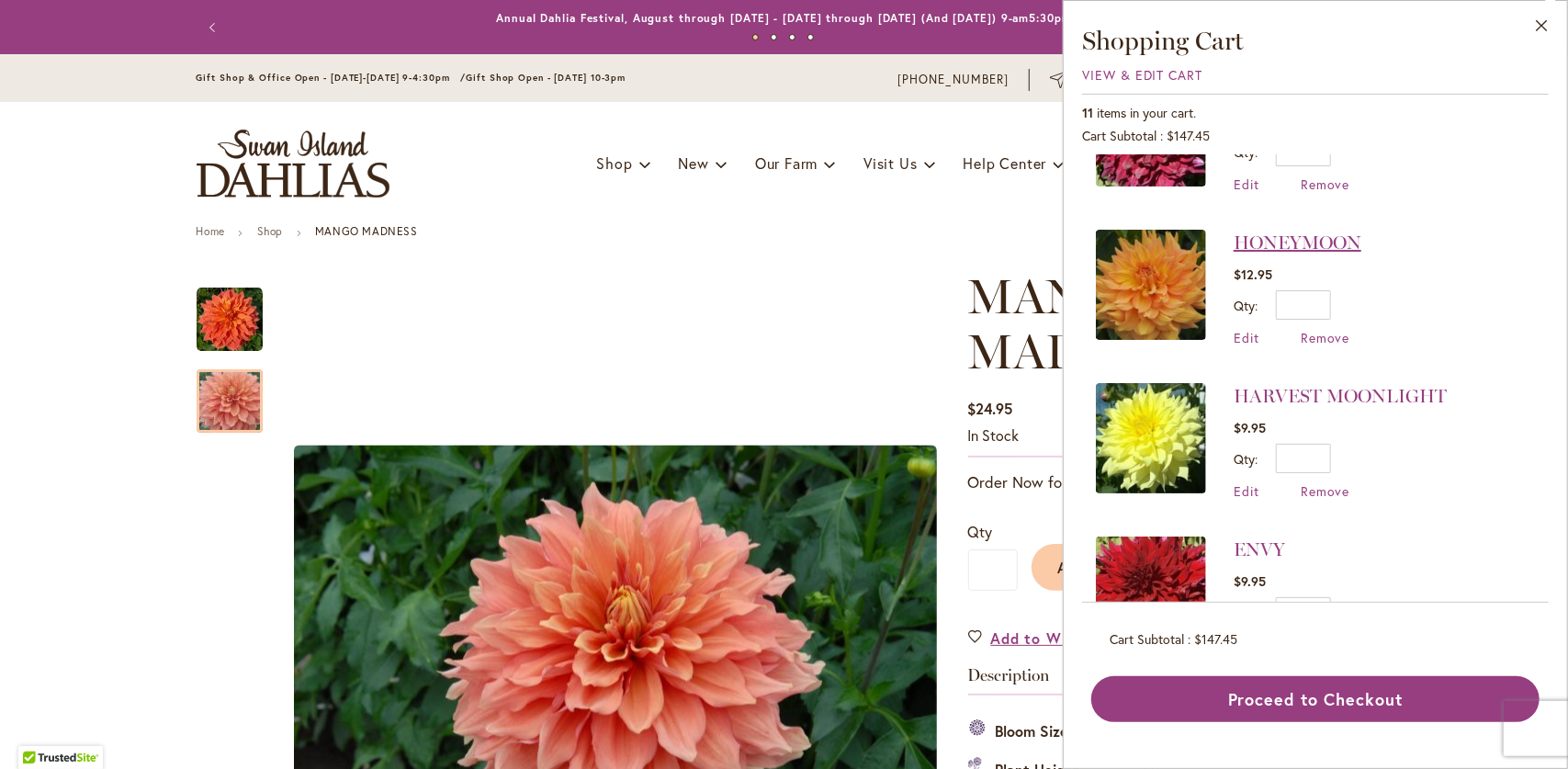
click at [1274, 238] on link "HONEYMOON" at bounding box center [1298, 242] width 128 height 22
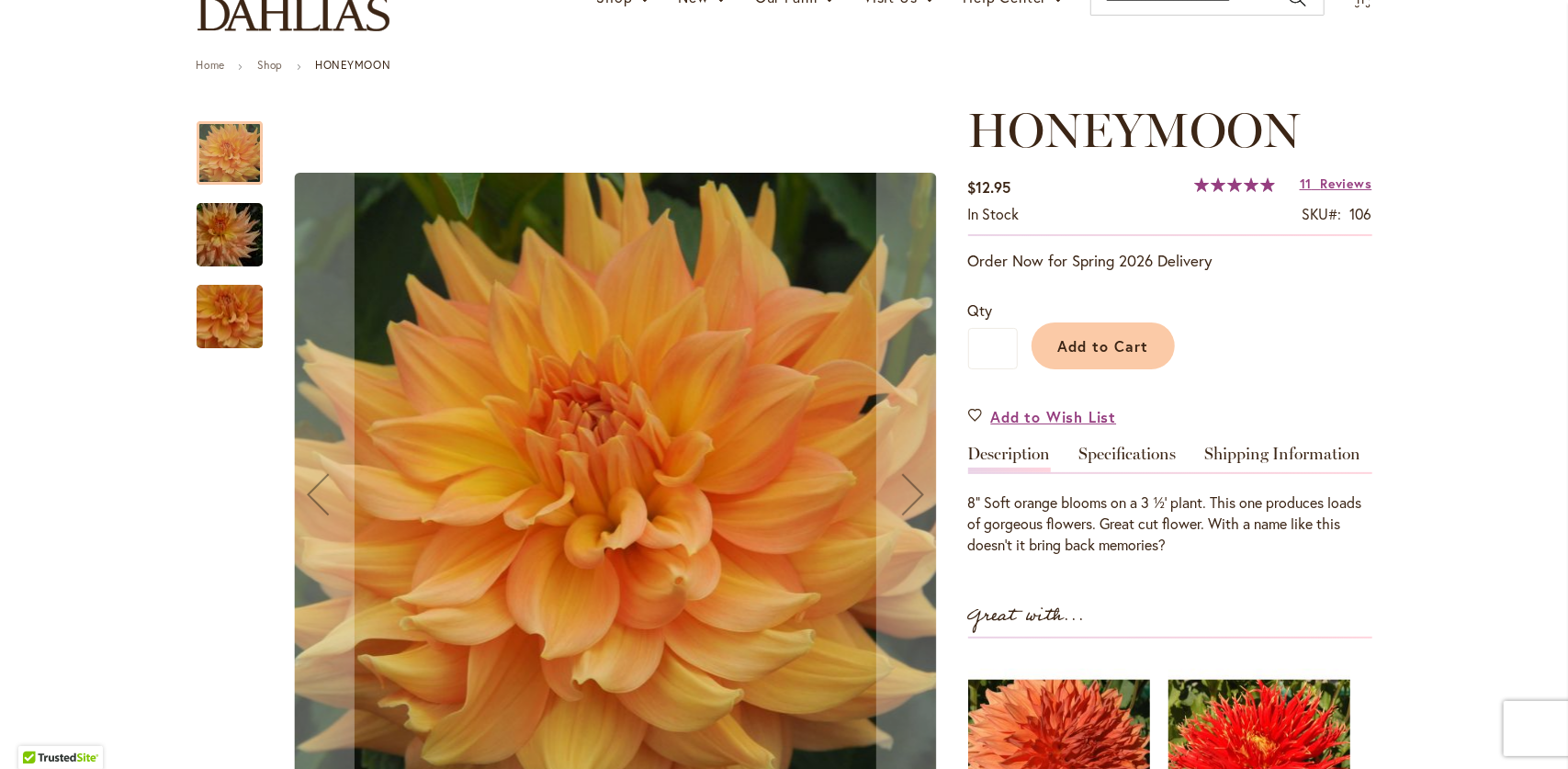
scroll to position [184, 0]
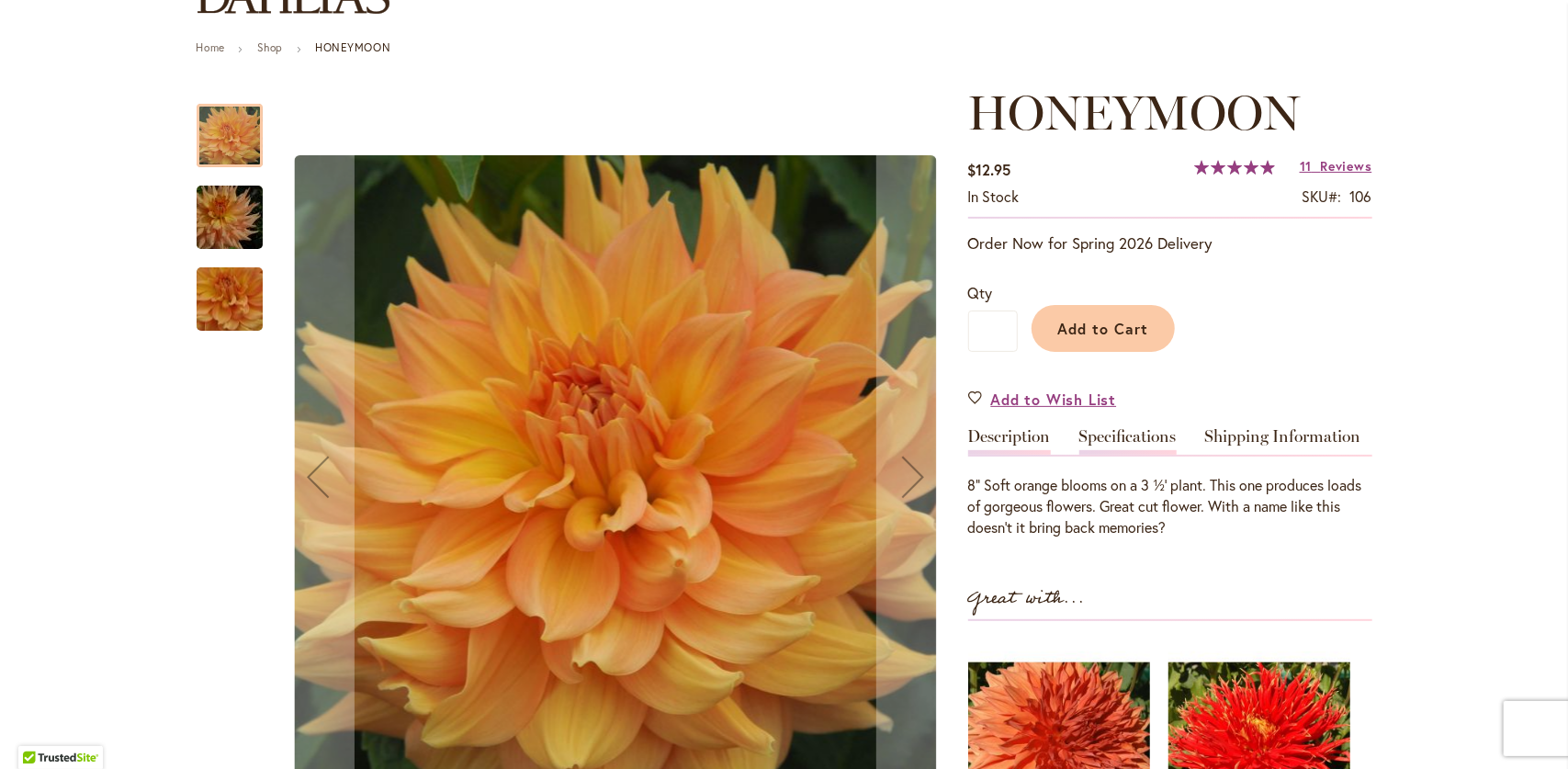
click at [1147, 439] on link "Specifications" at bounding box center [1128, 441] width 98 height 27
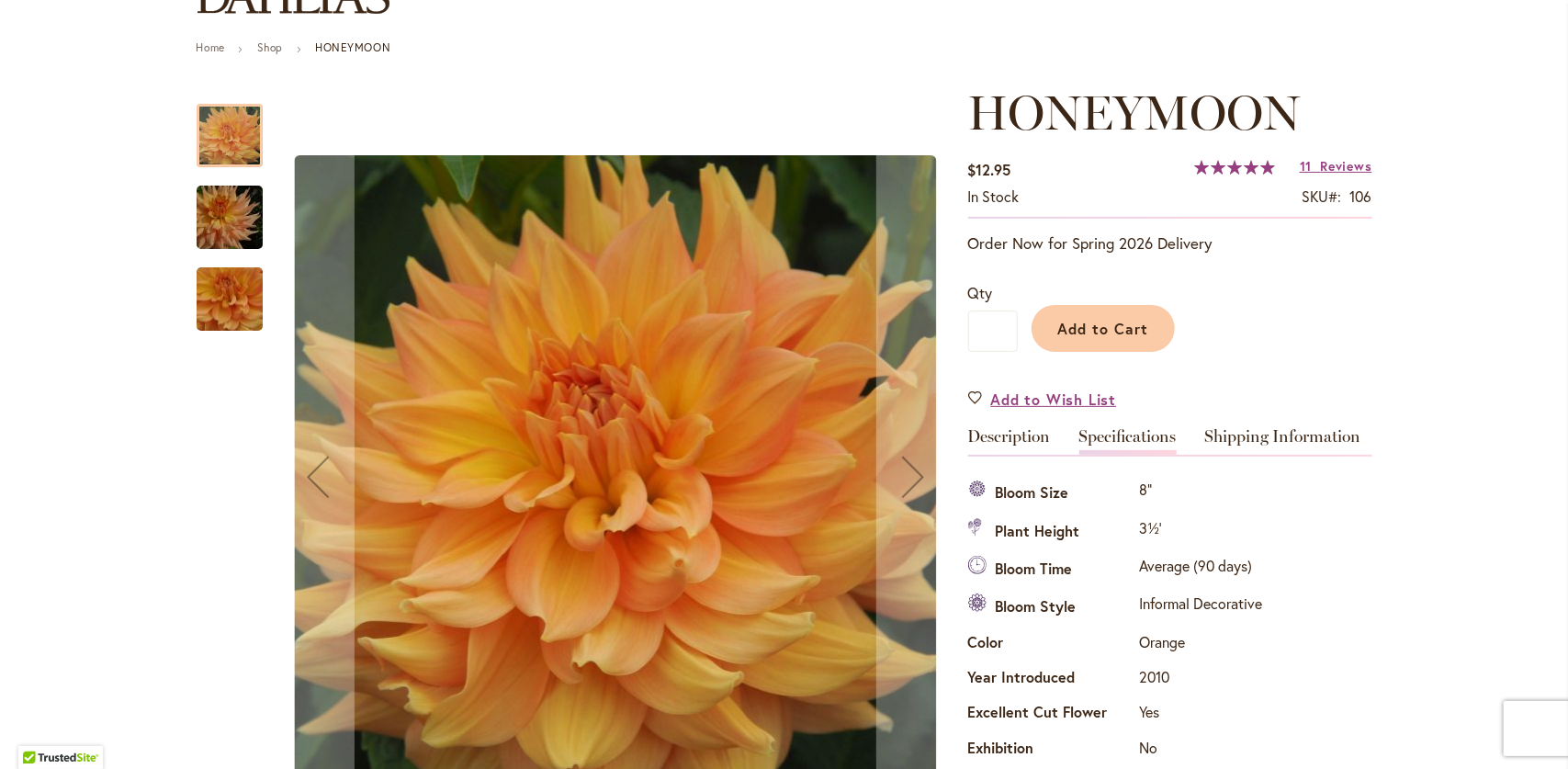
scroll to position [611, 0]
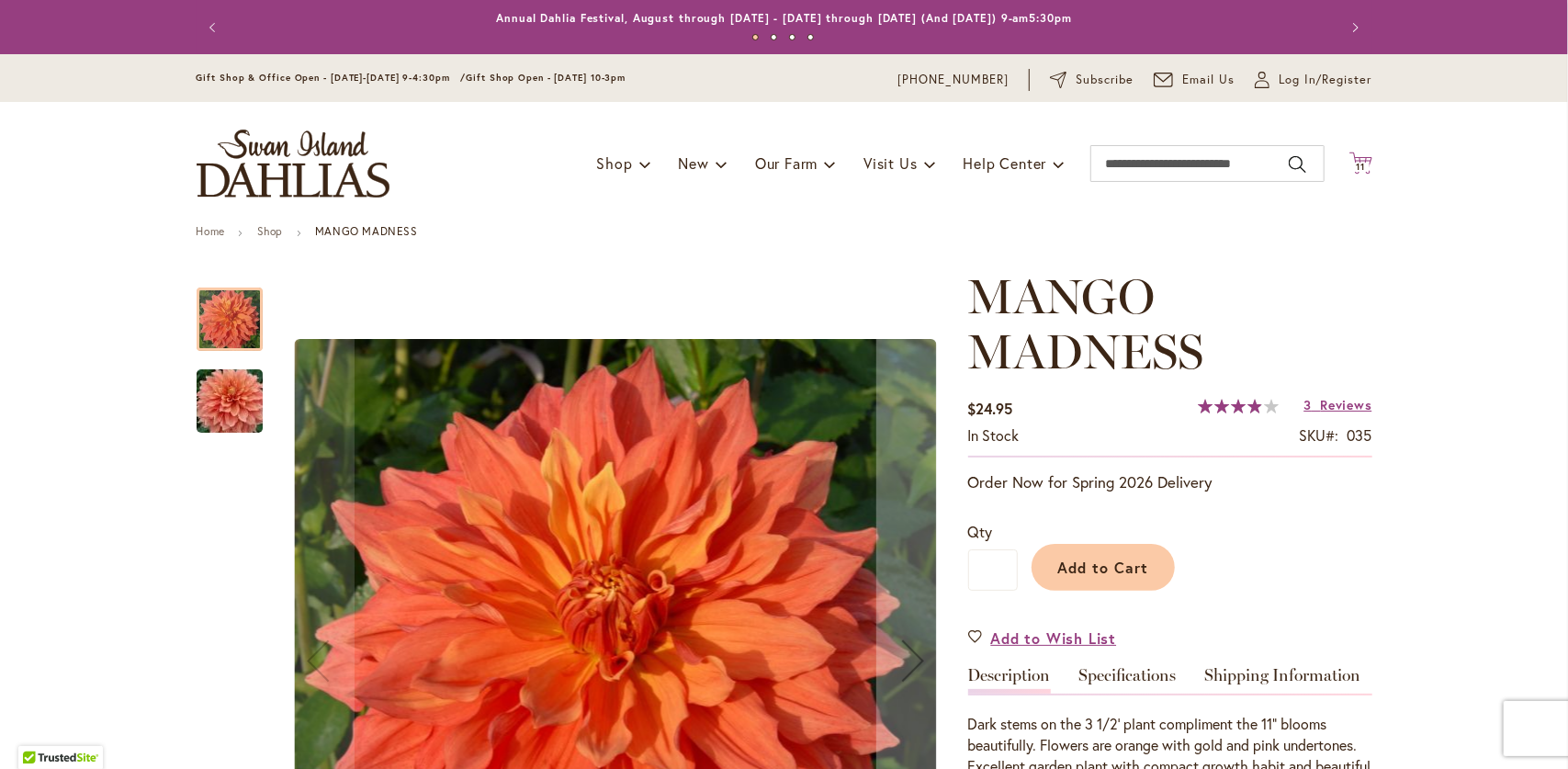
click at [1356, 165] on span "11" at bounding box center [1360, 167] width 9 height 12
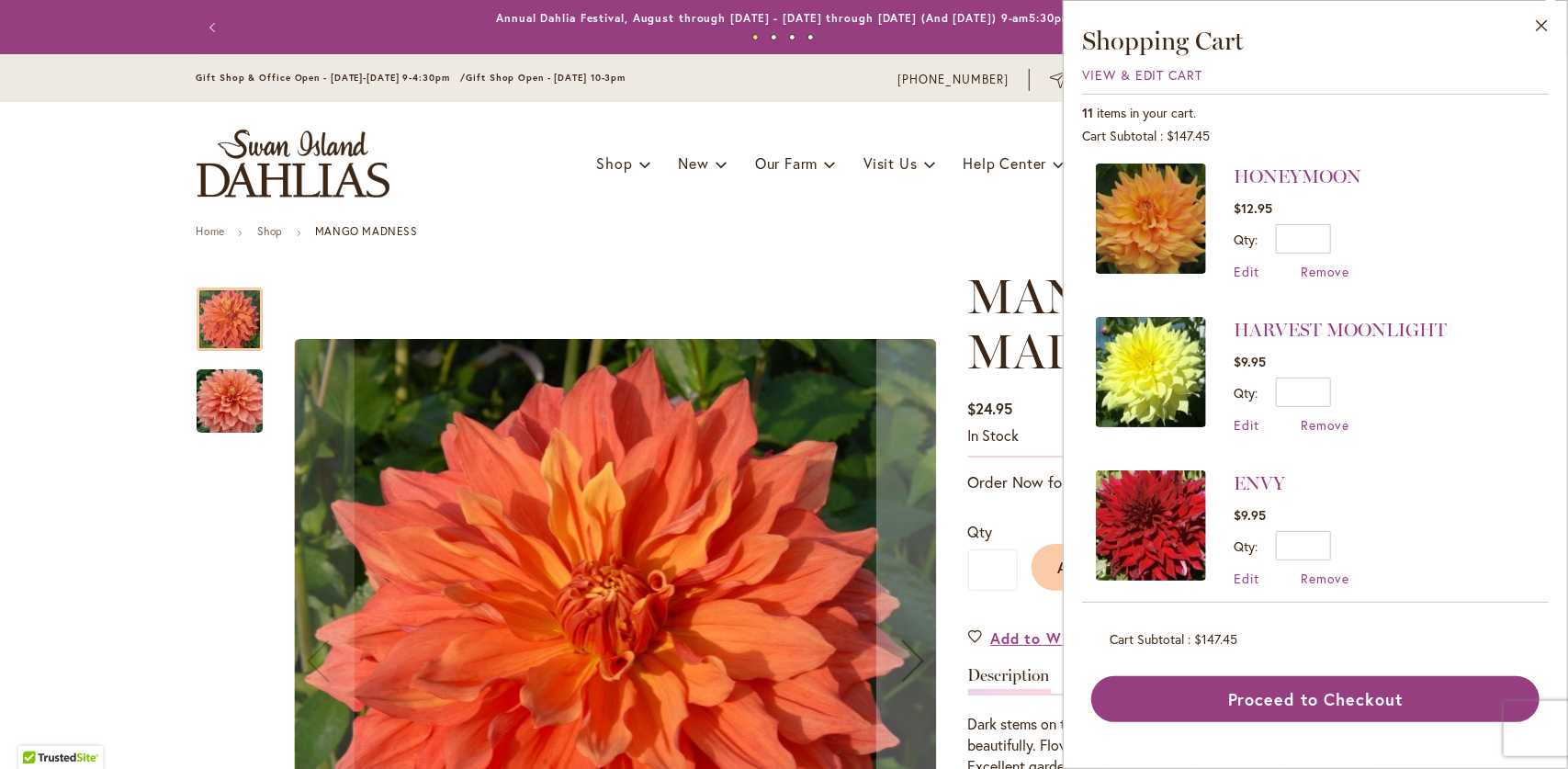
scroll to position [184, 0]
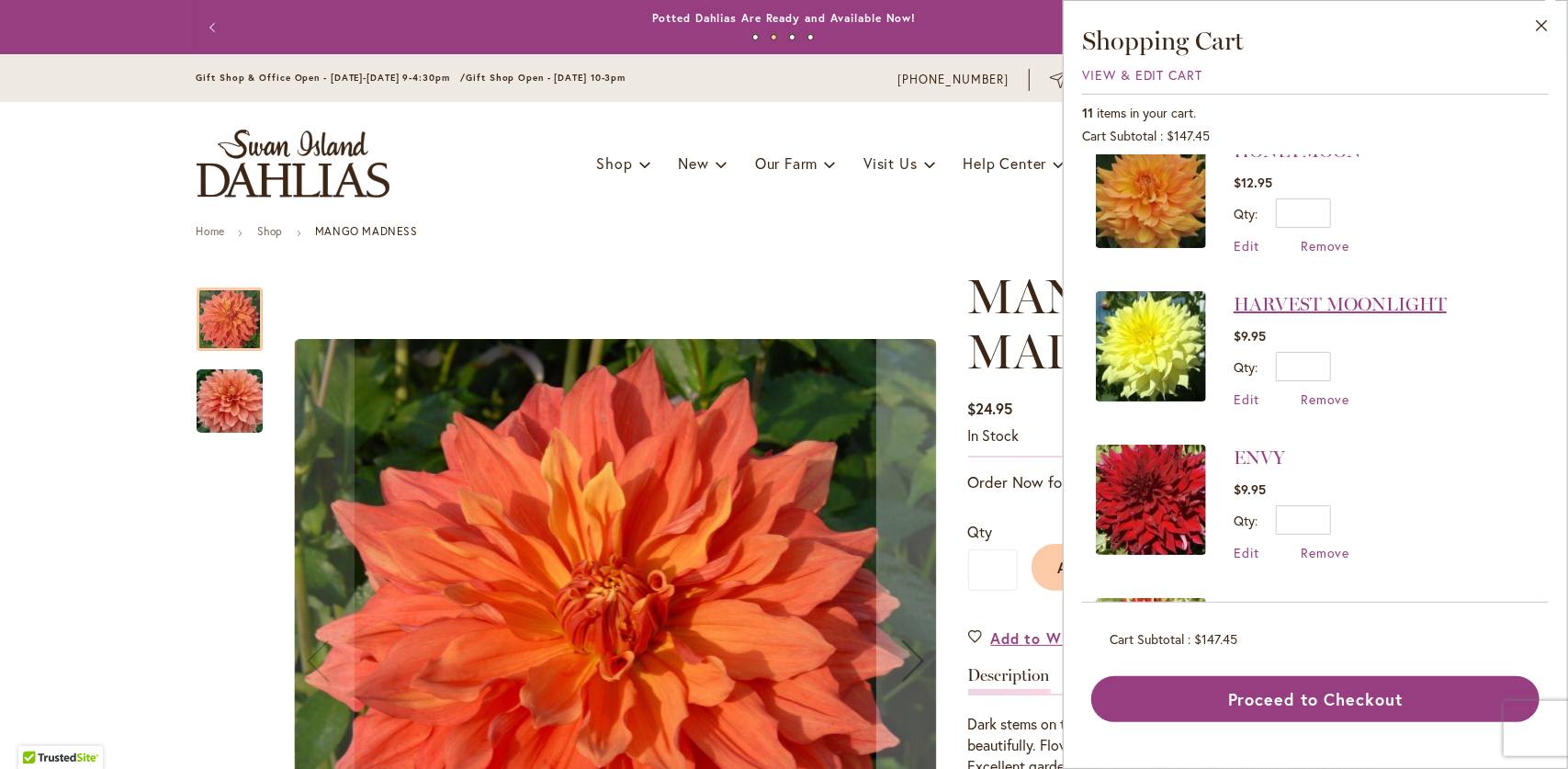
click at [1347, 307] on link "HARVEST MOONLIGHT" at bounding box center [1341, 304] width 213 height 22
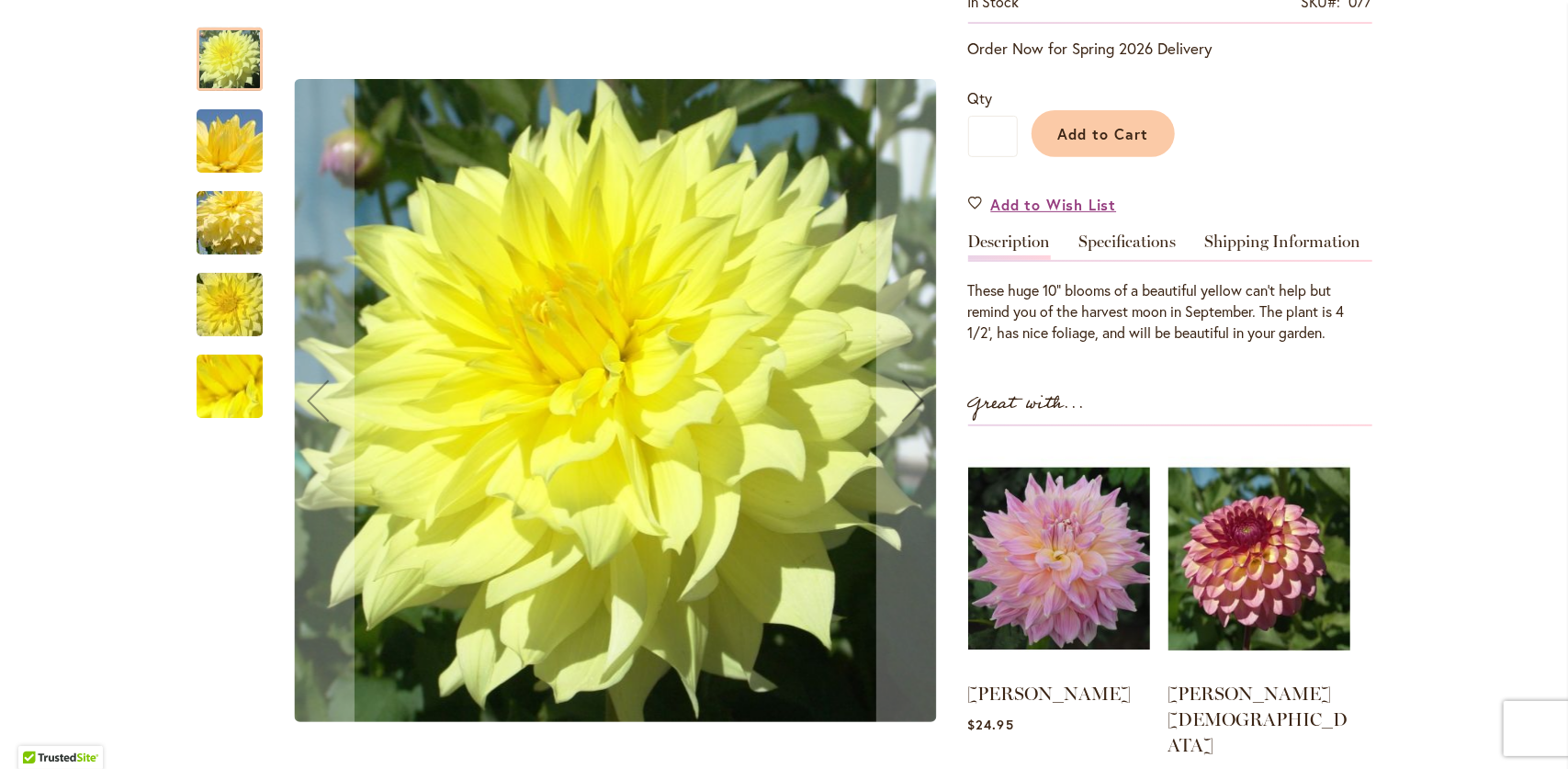
scroll to position [368, 0]
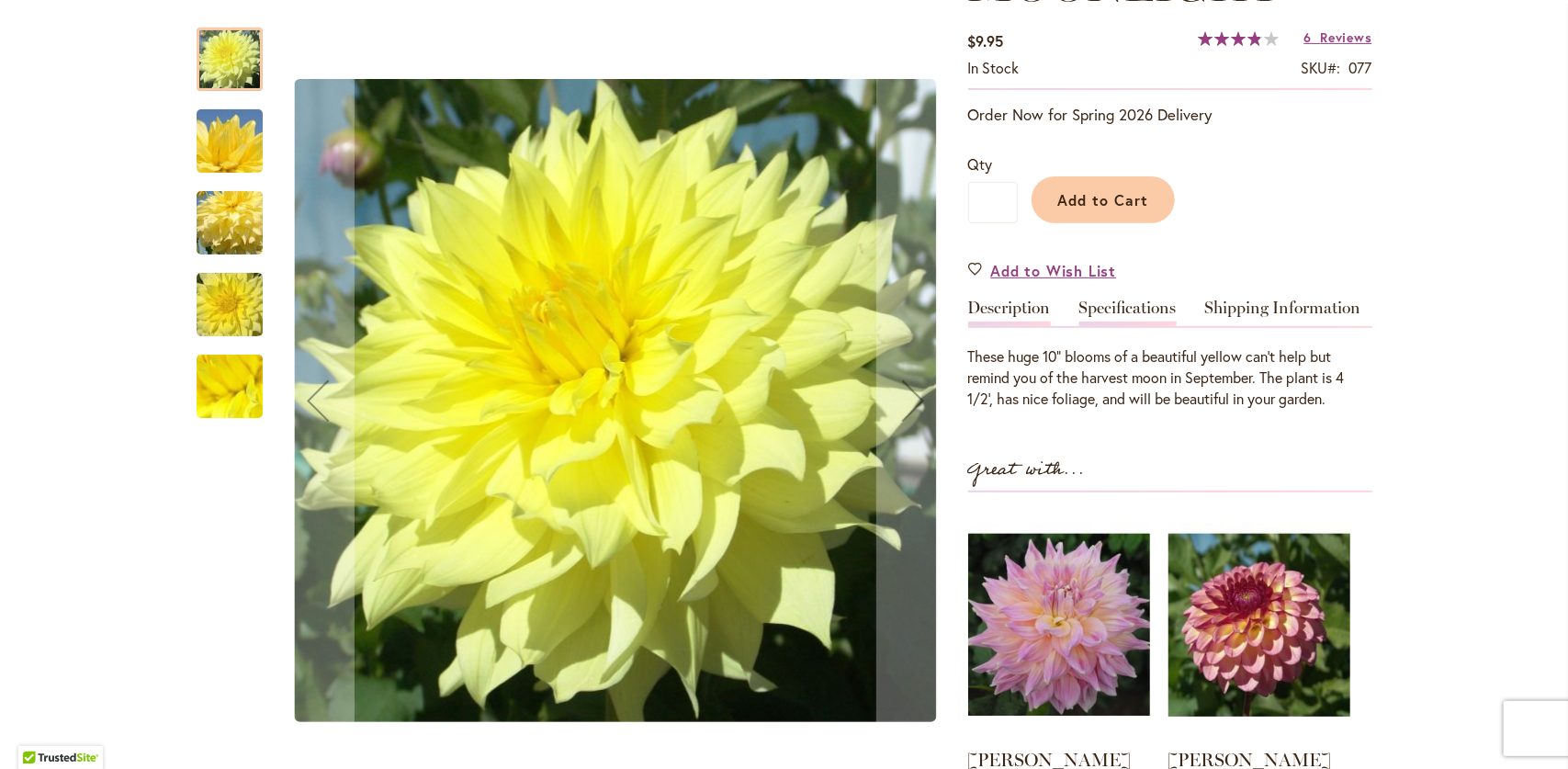
click at [1136, 313] on link "Specifications" at bounding box center [1128, 312] width 98 height 27
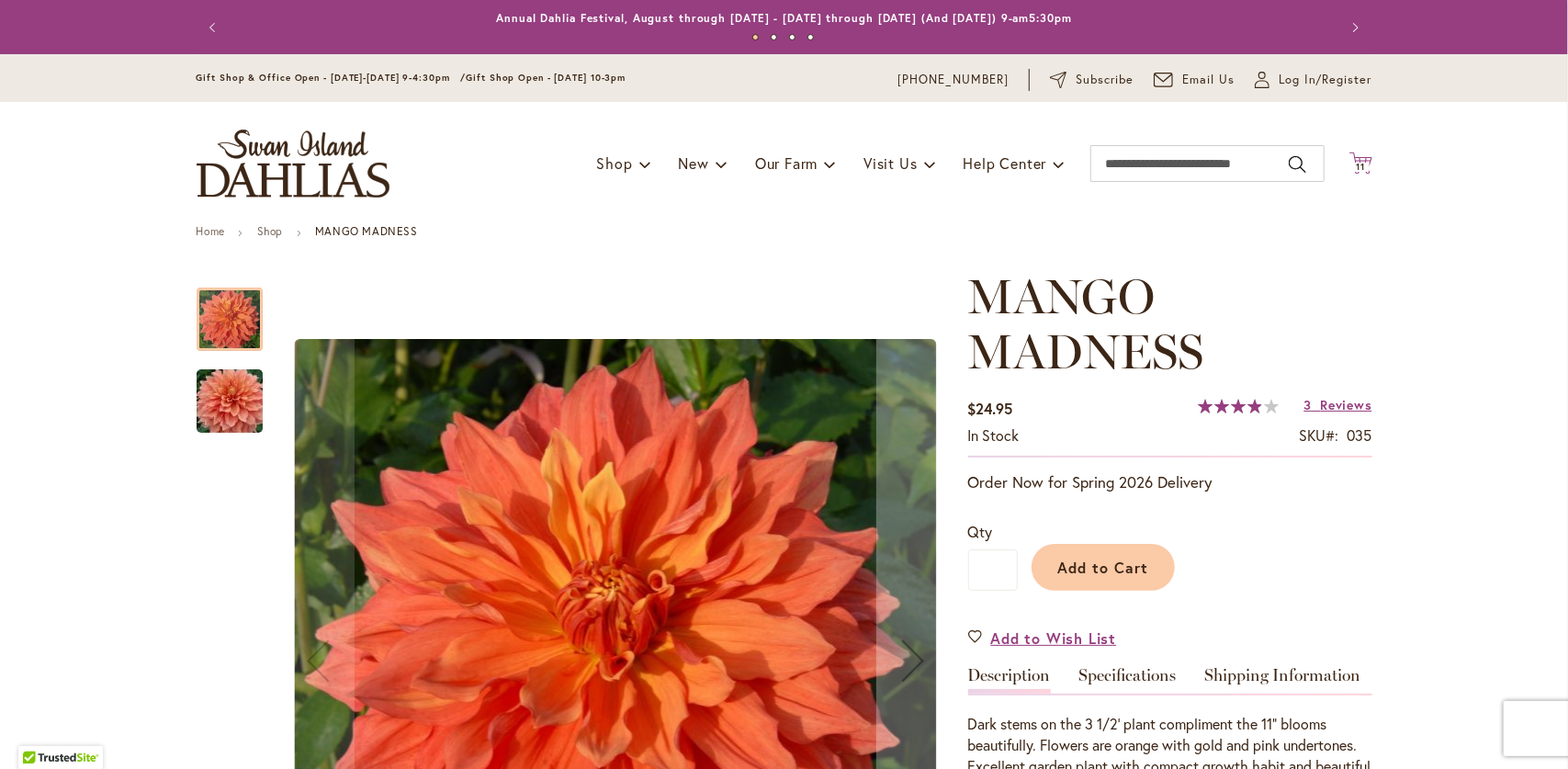
click at [1356, 168] on span "11" at bounding box center [1360, 167] width 9 height 12
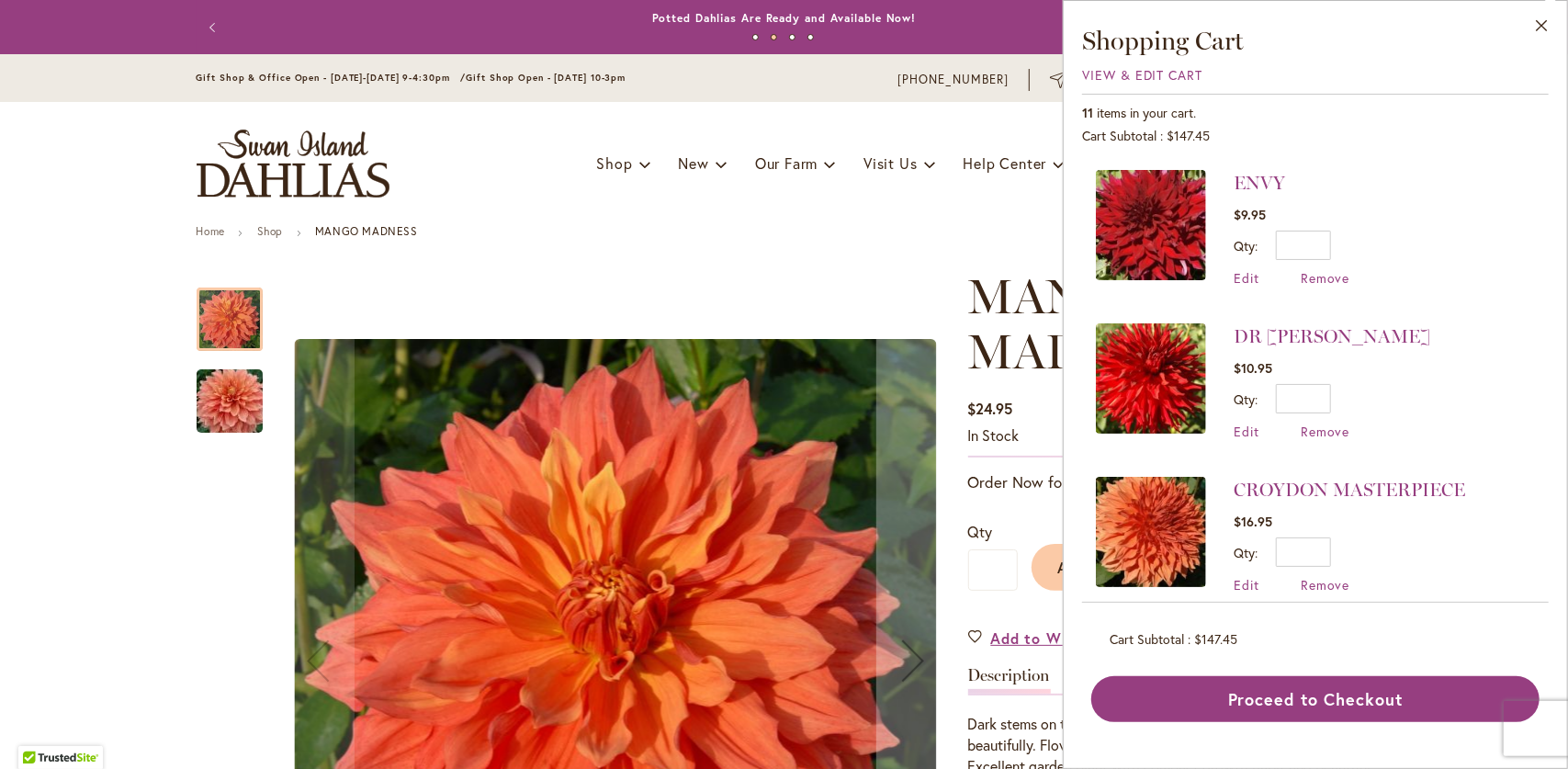
scroll to position [460, 0]
click at [1161, 229] on img at bounding box center [1151, 224] width 111 height 111
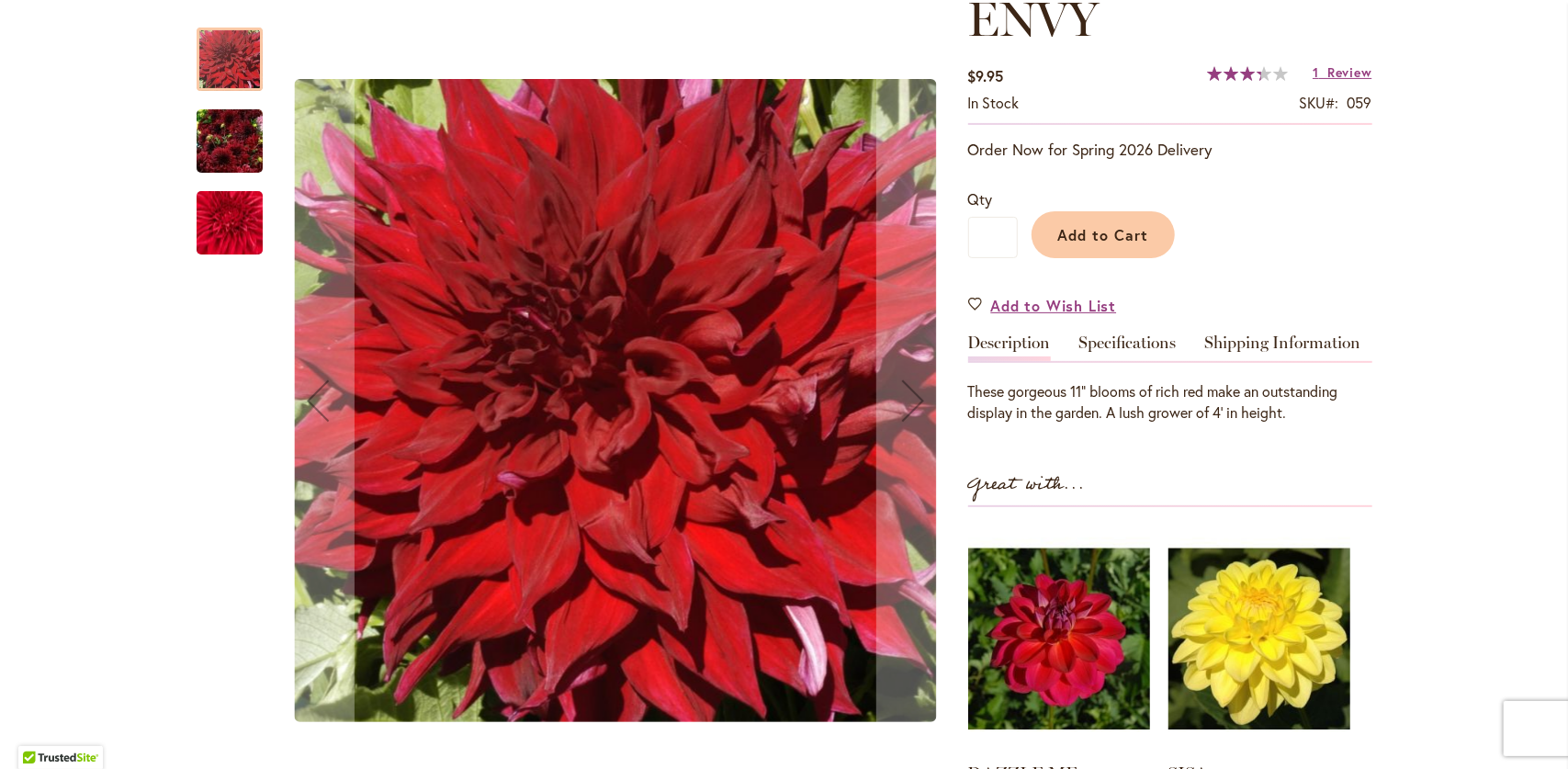
scroll to position [275, 0]
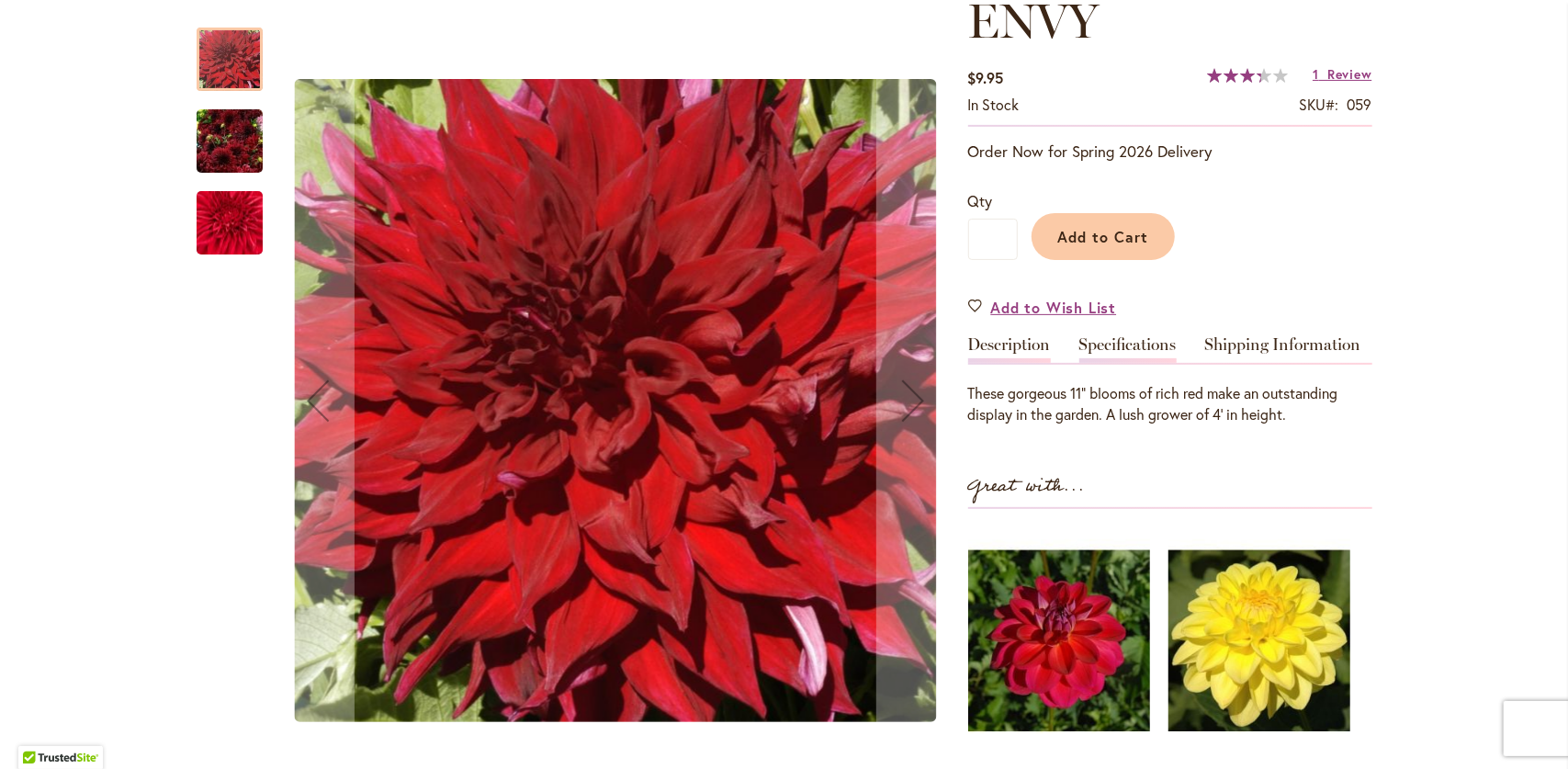
click at [1146, 346] on link "Specifications" at bounding box center [1128, 349] width 98 height 27
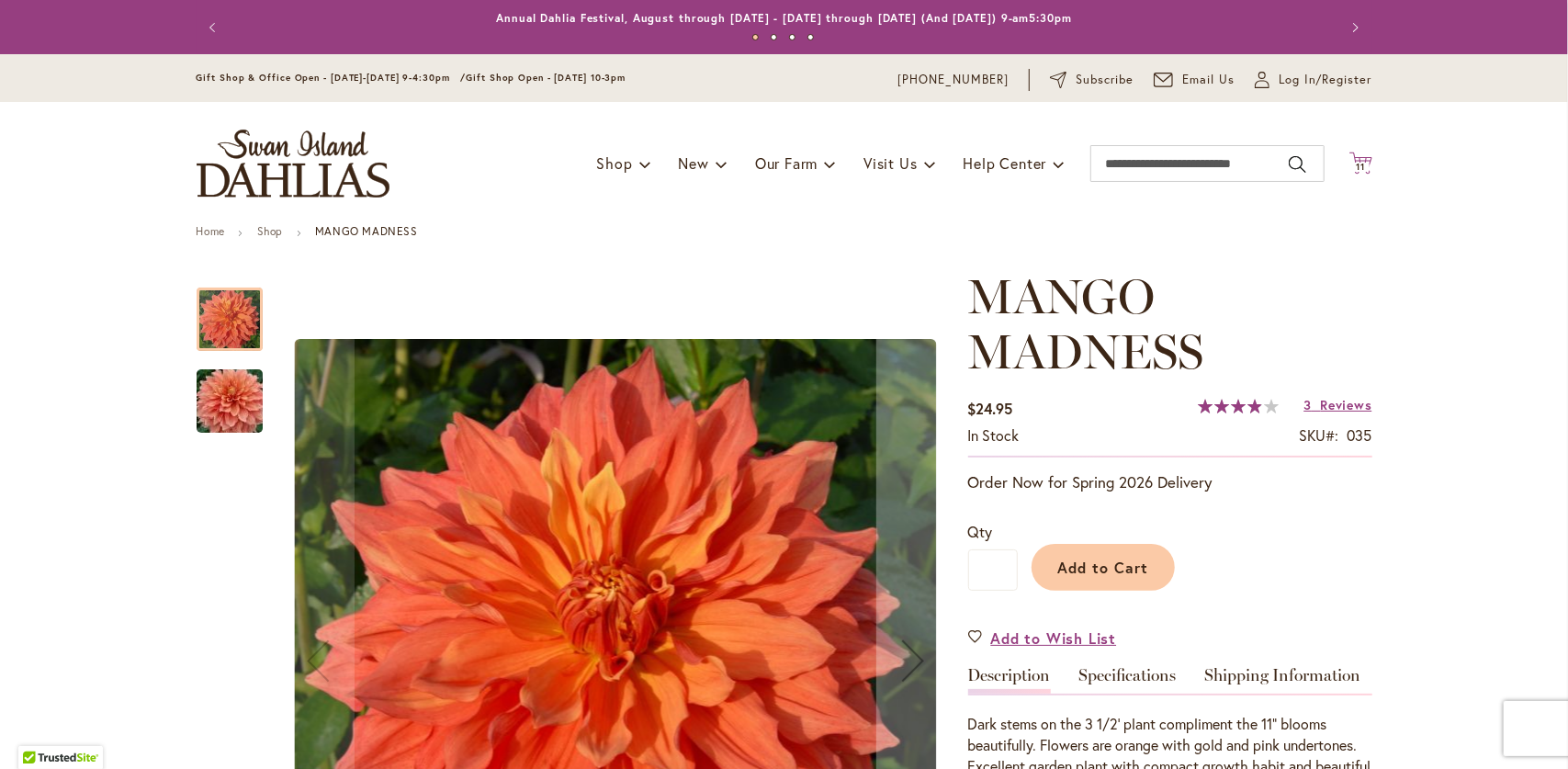
click at [1356, 170] on span "11" at bounding box center [1360, 167] width 9 height 12
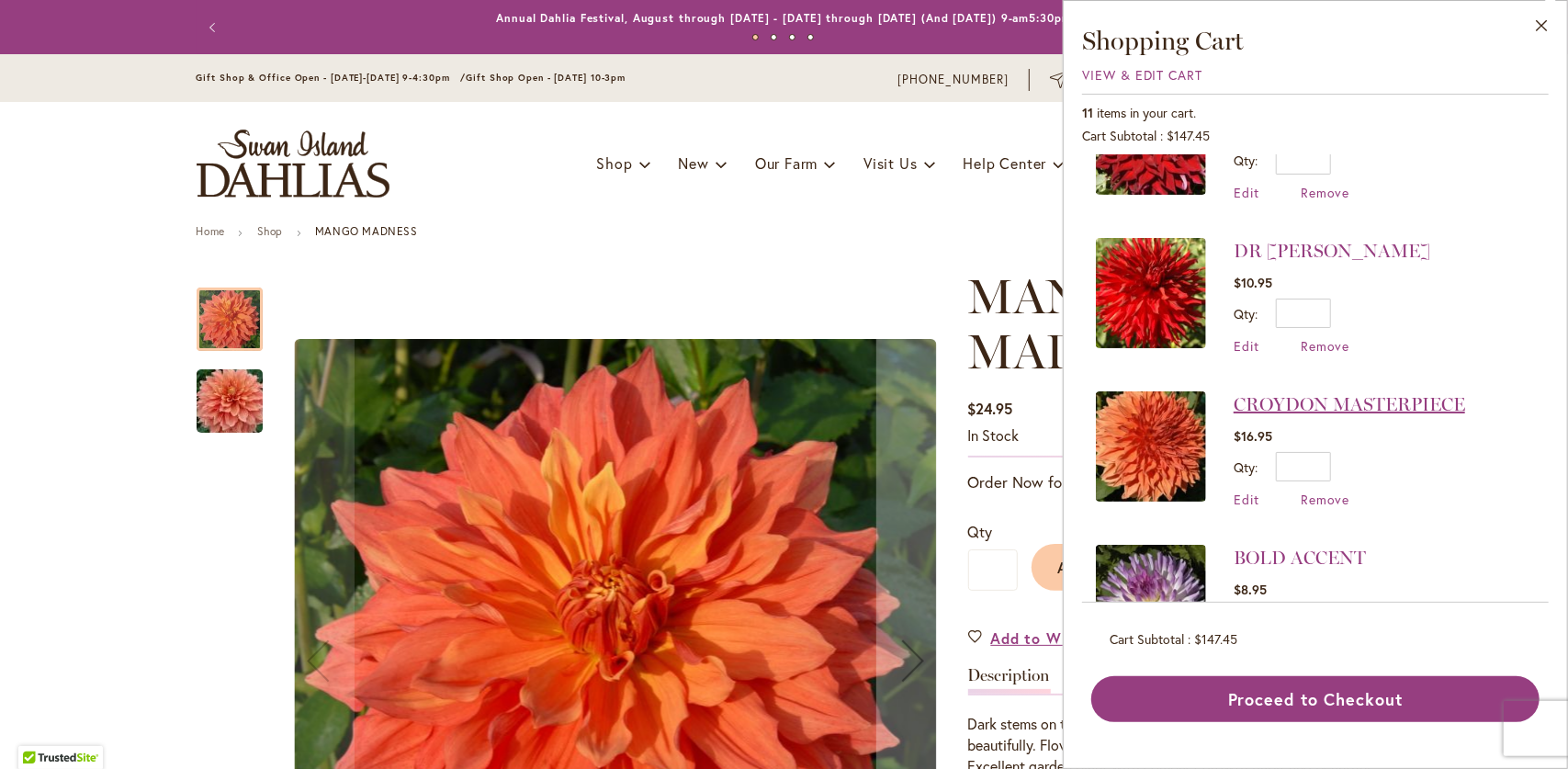
scroll to position [552, 0]
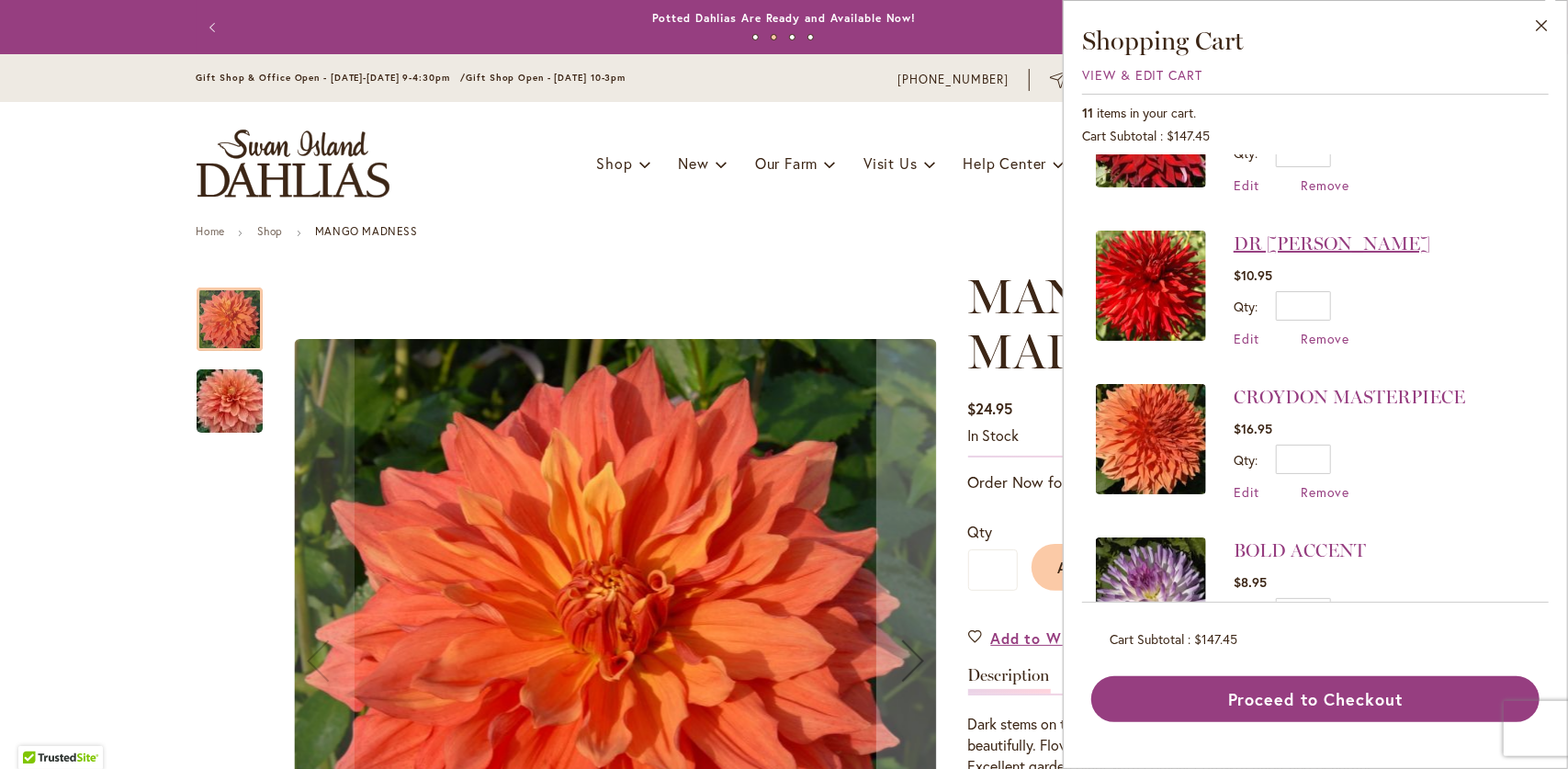
click at [1269, 236] on link "DR [PERSON_NAME]" at bounding box center [1332, 243] width 196 height 22
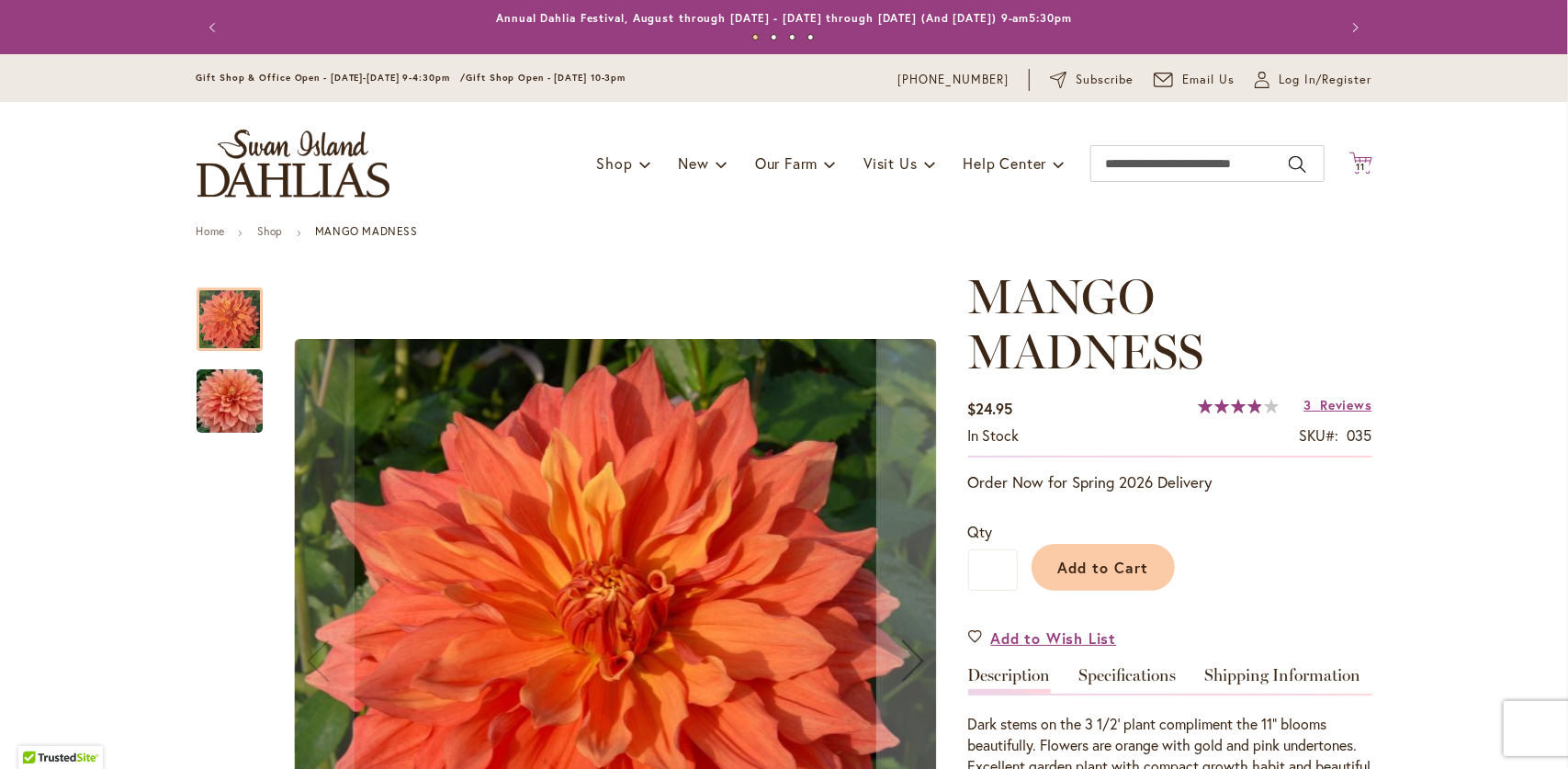
click at [1356, 164] on span "11" at bounding box center [1360, 167] width 9 height 12
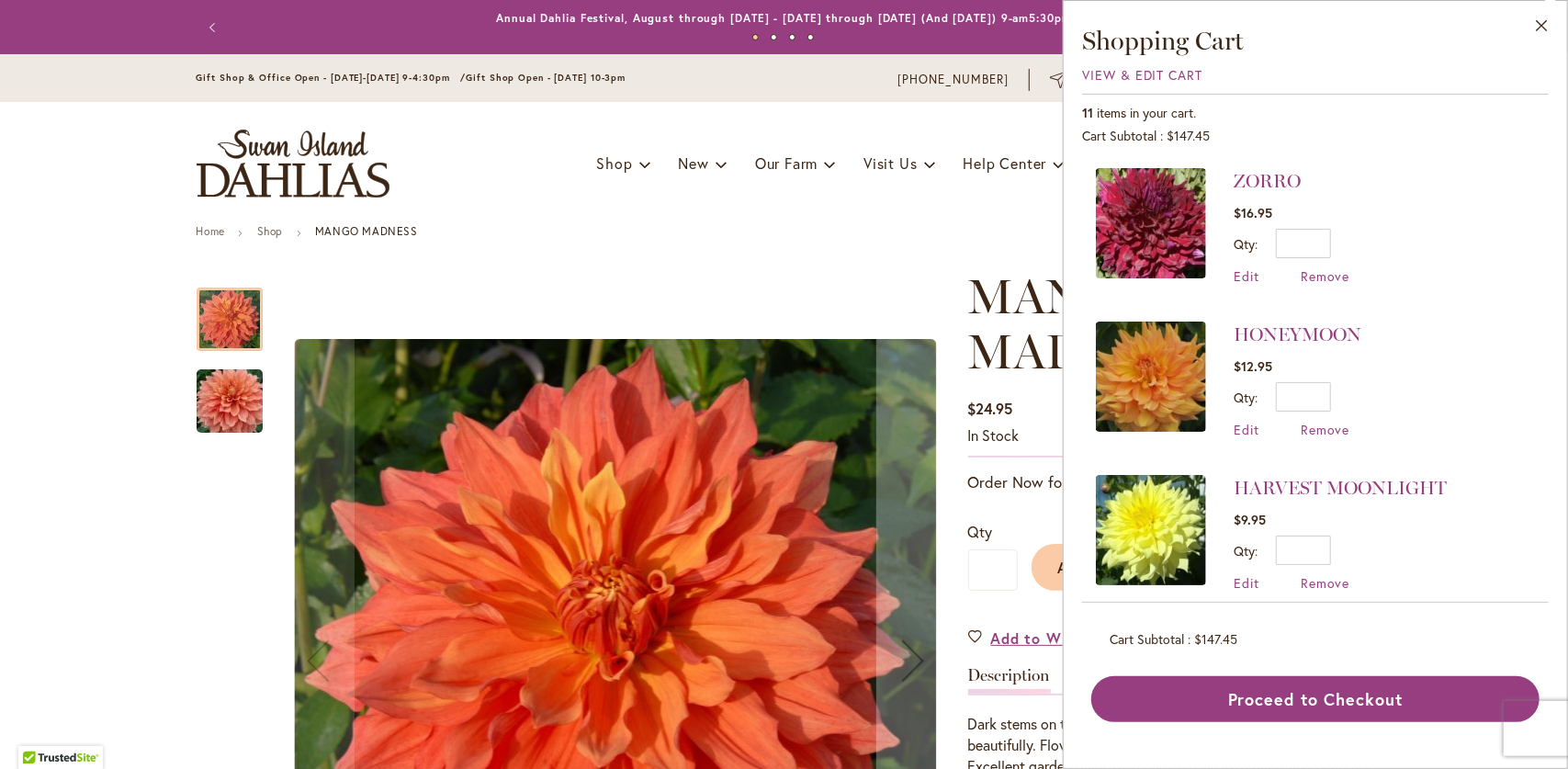
scroll to position [368, 0]
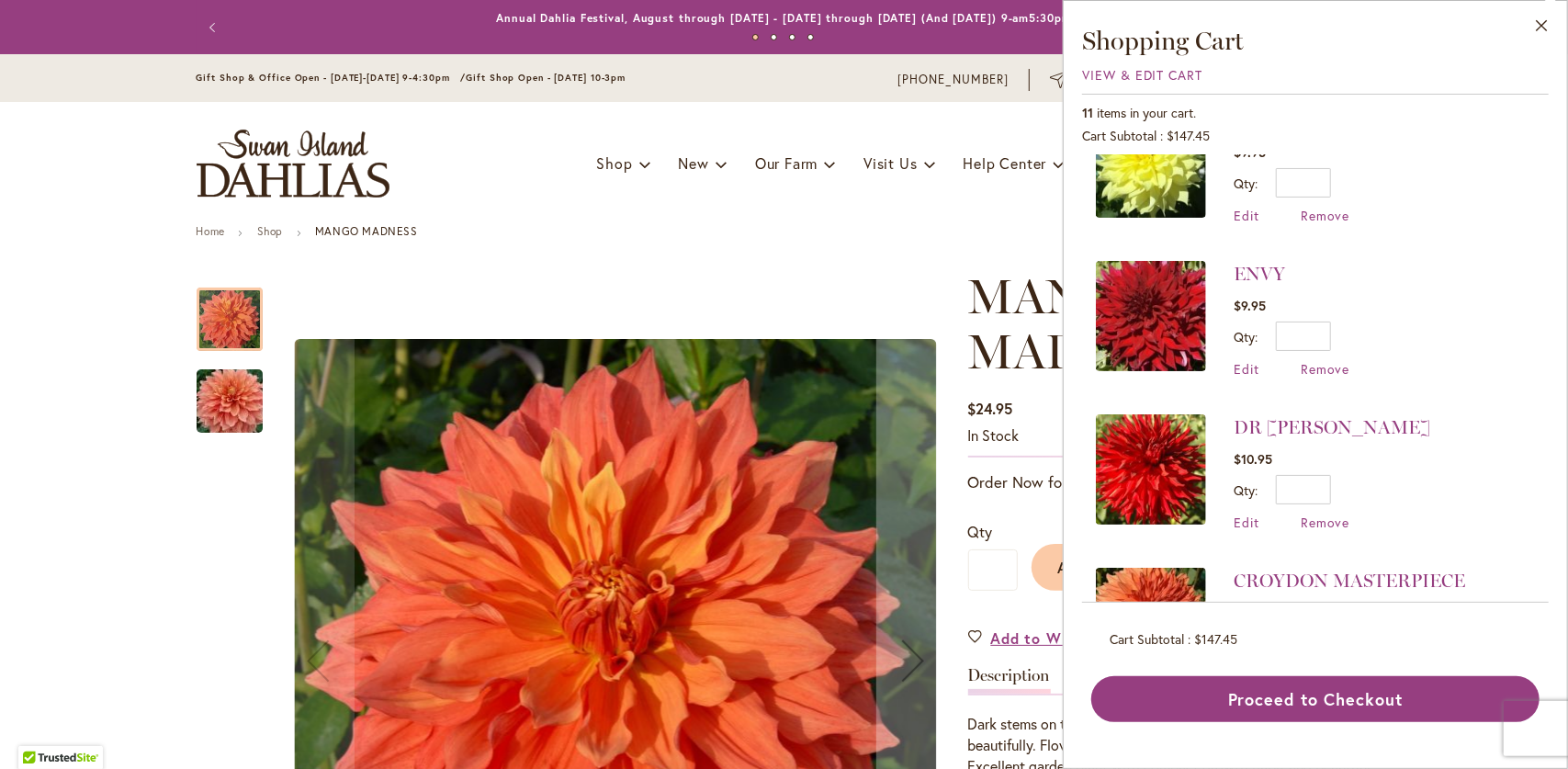
click at [1143, 464] on img at bounding box center [1151, 470] width 111 height 111
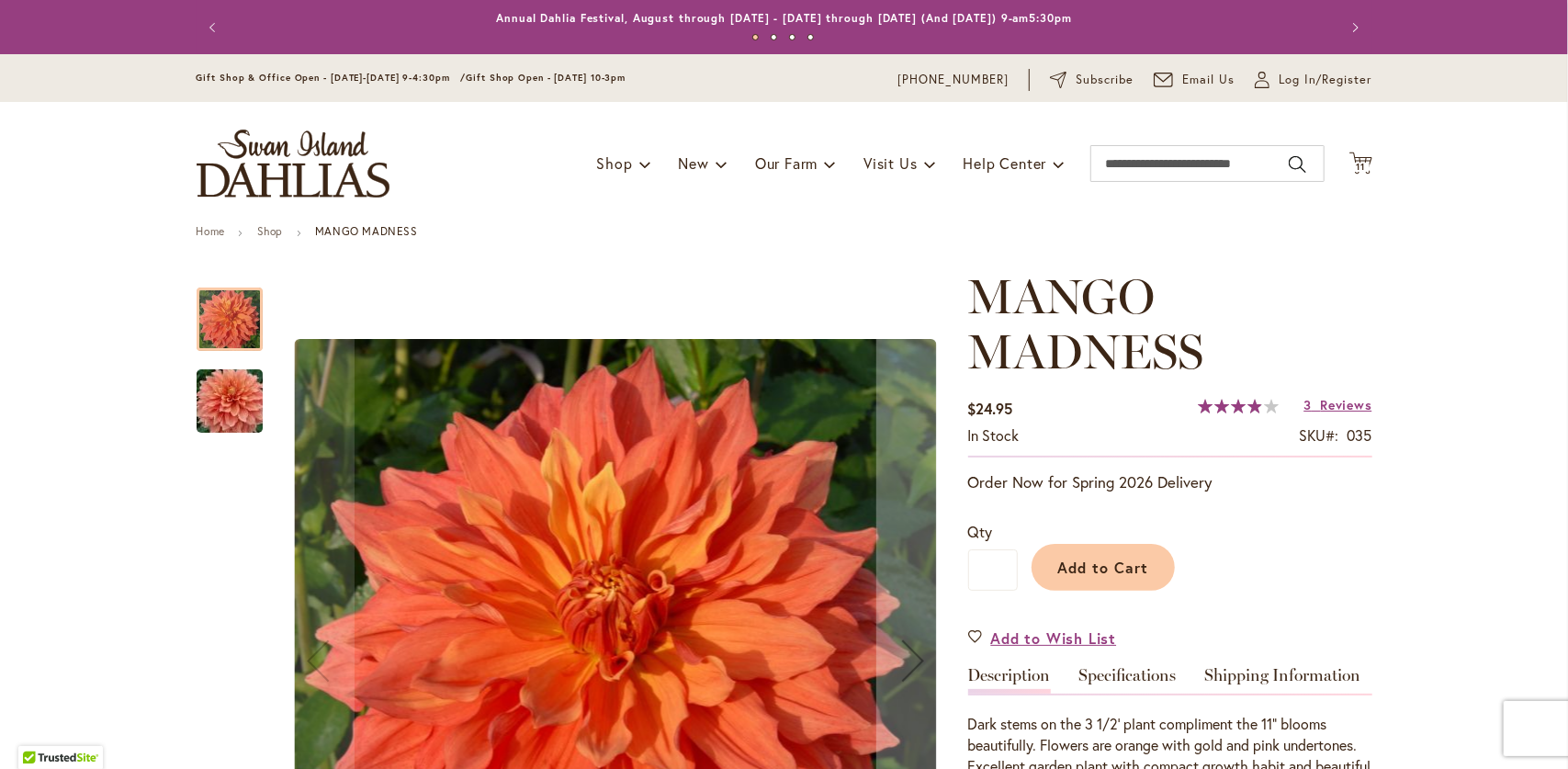
click at [1369, 171] on div "Toggle Nav Shop Dahlia Tubers Collections Fresh Cut Dahlias Gardening Supplies …" at bounding box center [784, 164] width 1213 height 124
click at [1356, 163] on span "11" at bounding box center [1360, 167] width 9 height 12
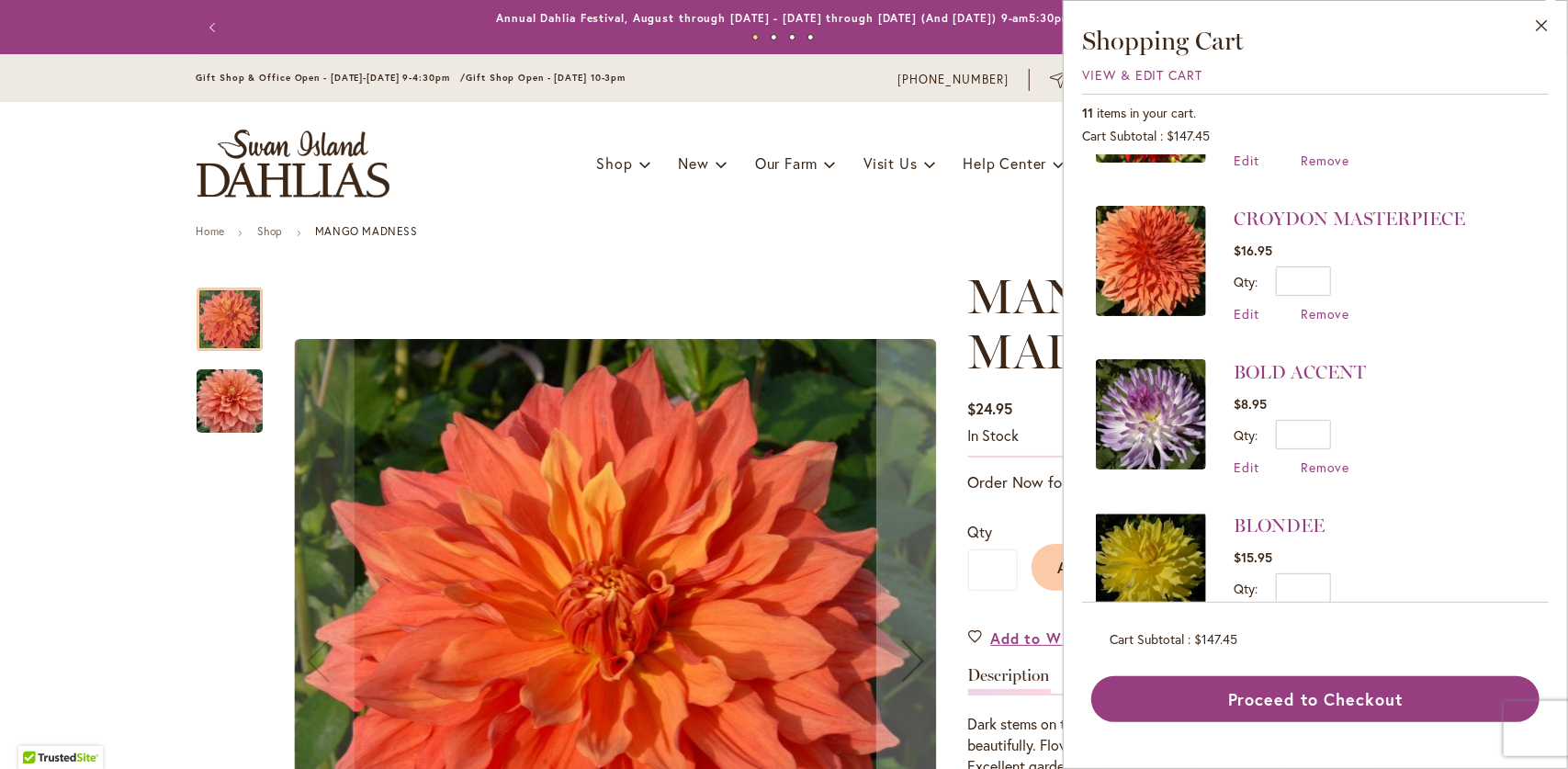
scroll to position [735, 0]
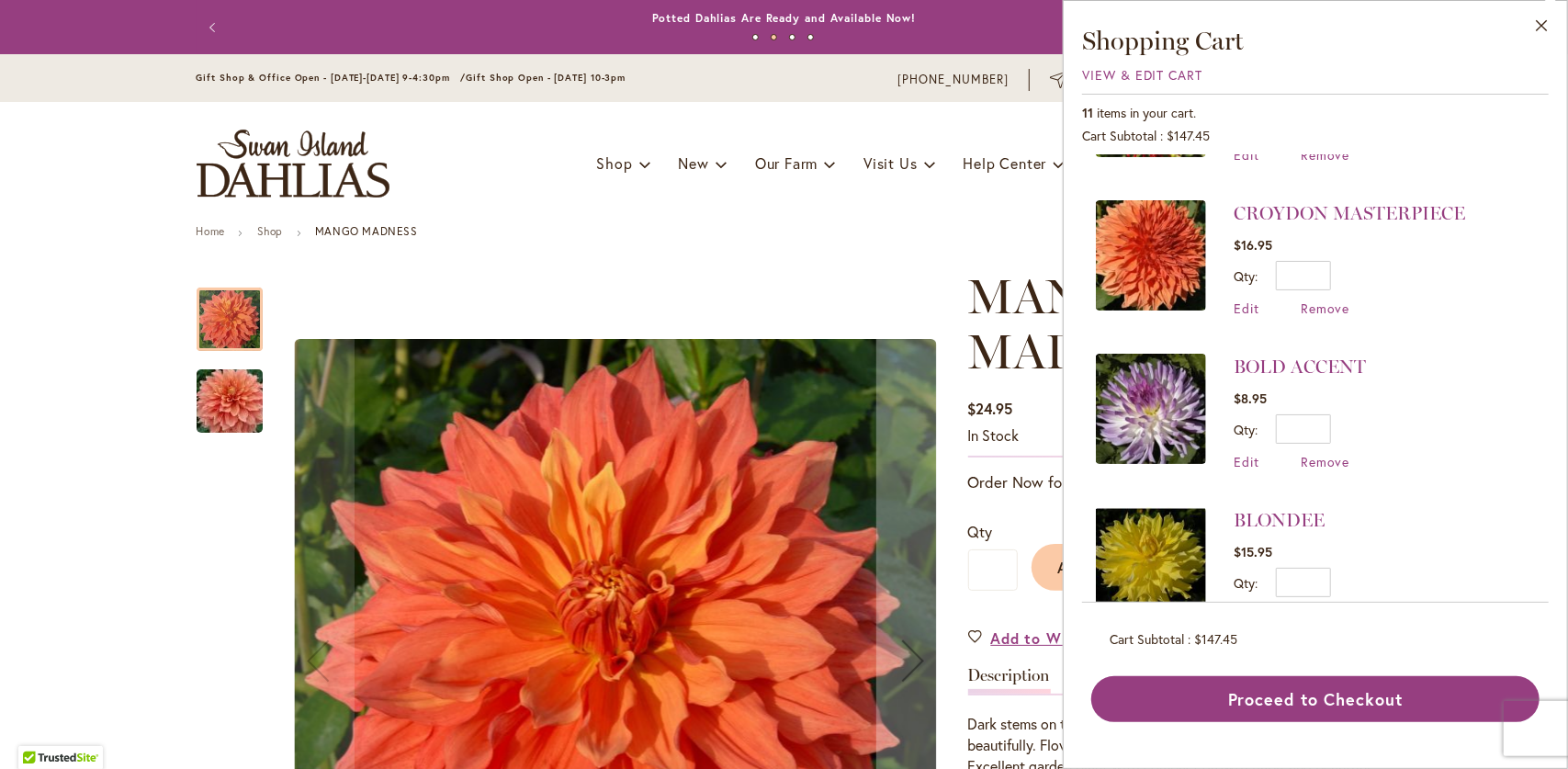
click at [1167, 247] on img at bounding box center [1151, 255] width 111 height 111
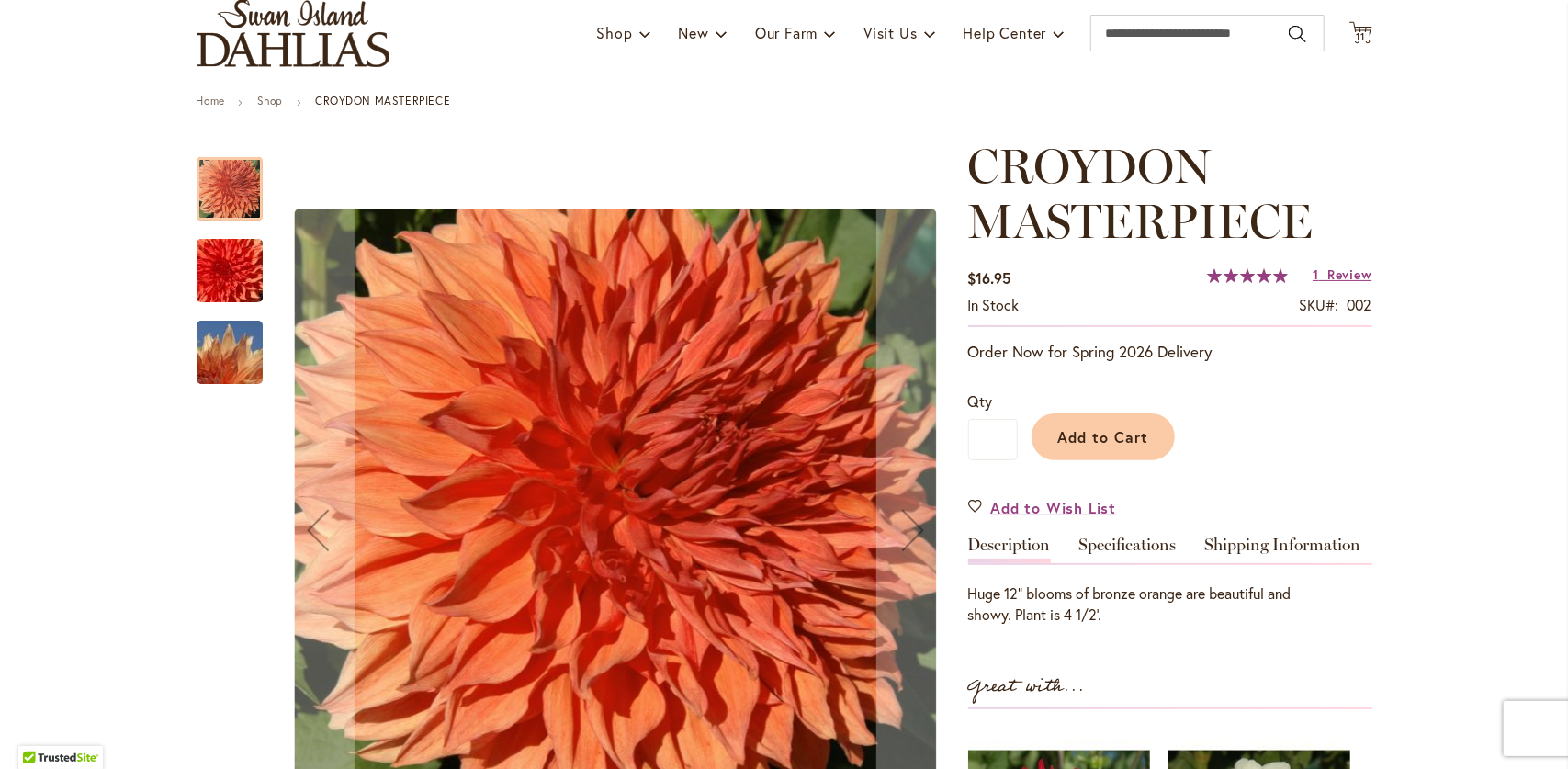
scroll to position [275, 0]
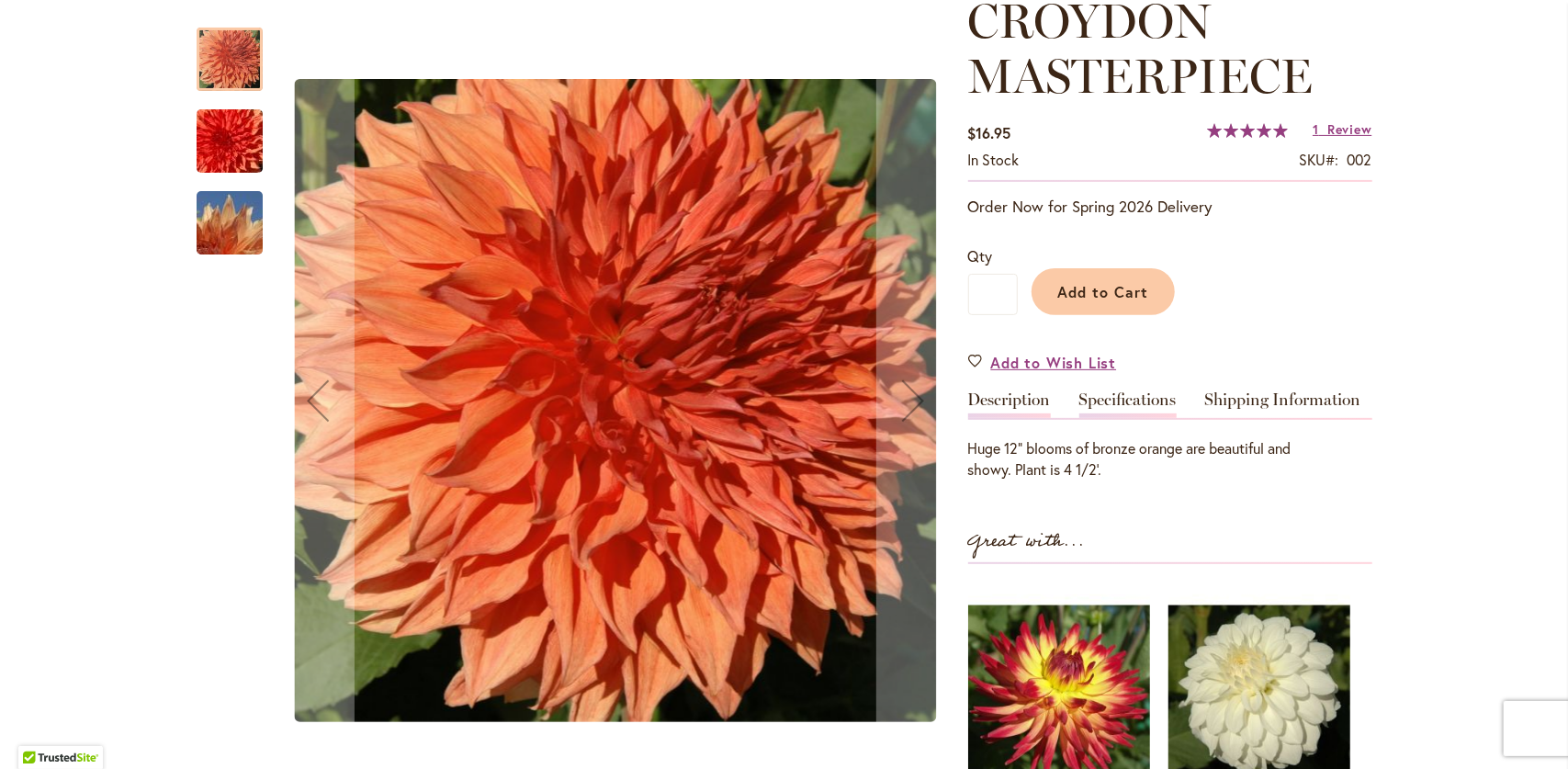
click at [1149, 411] on link "Specifications" at bounding box center [1128, 405] width 98 height 27
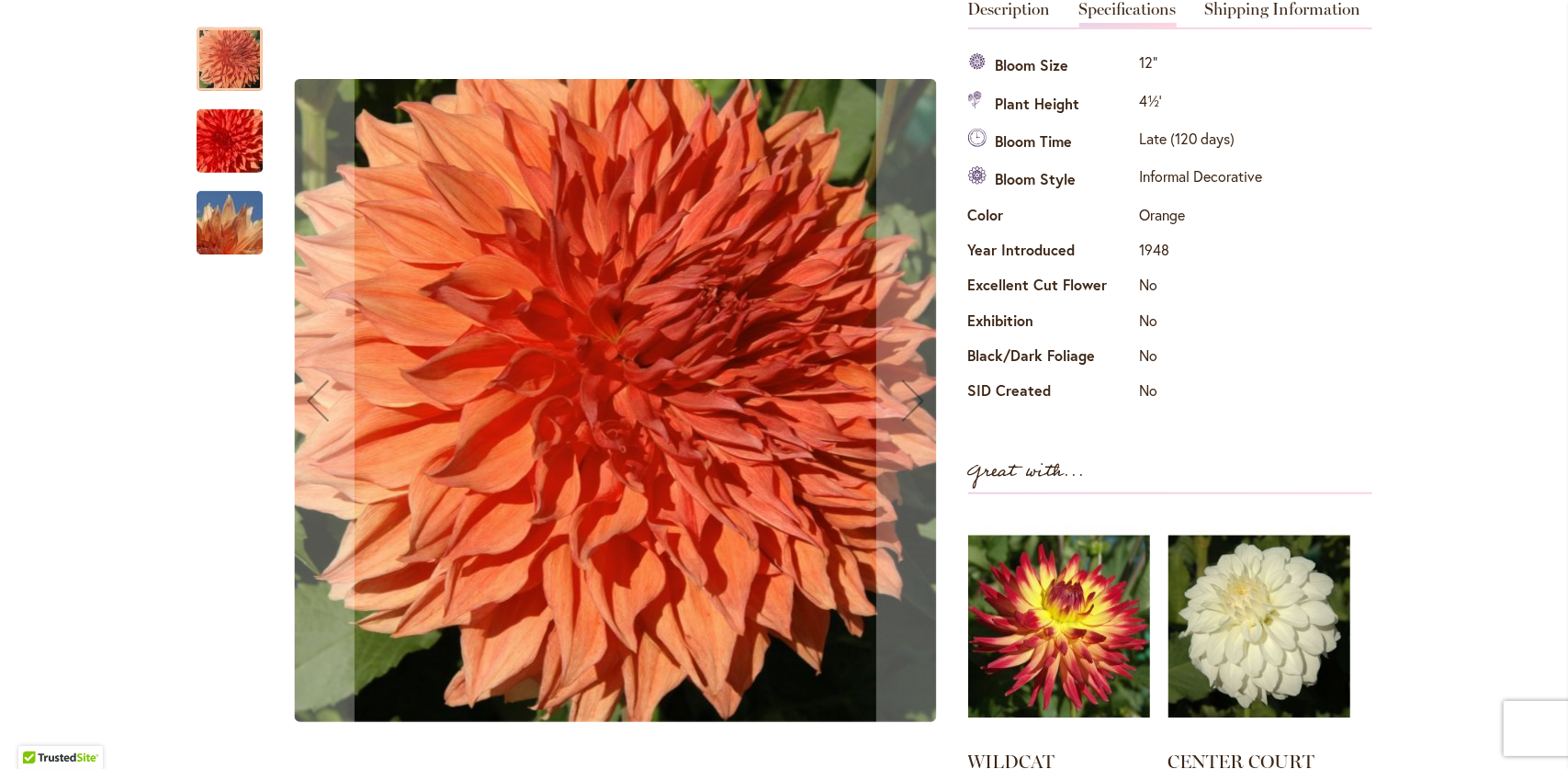
scroll to position [391, 0]
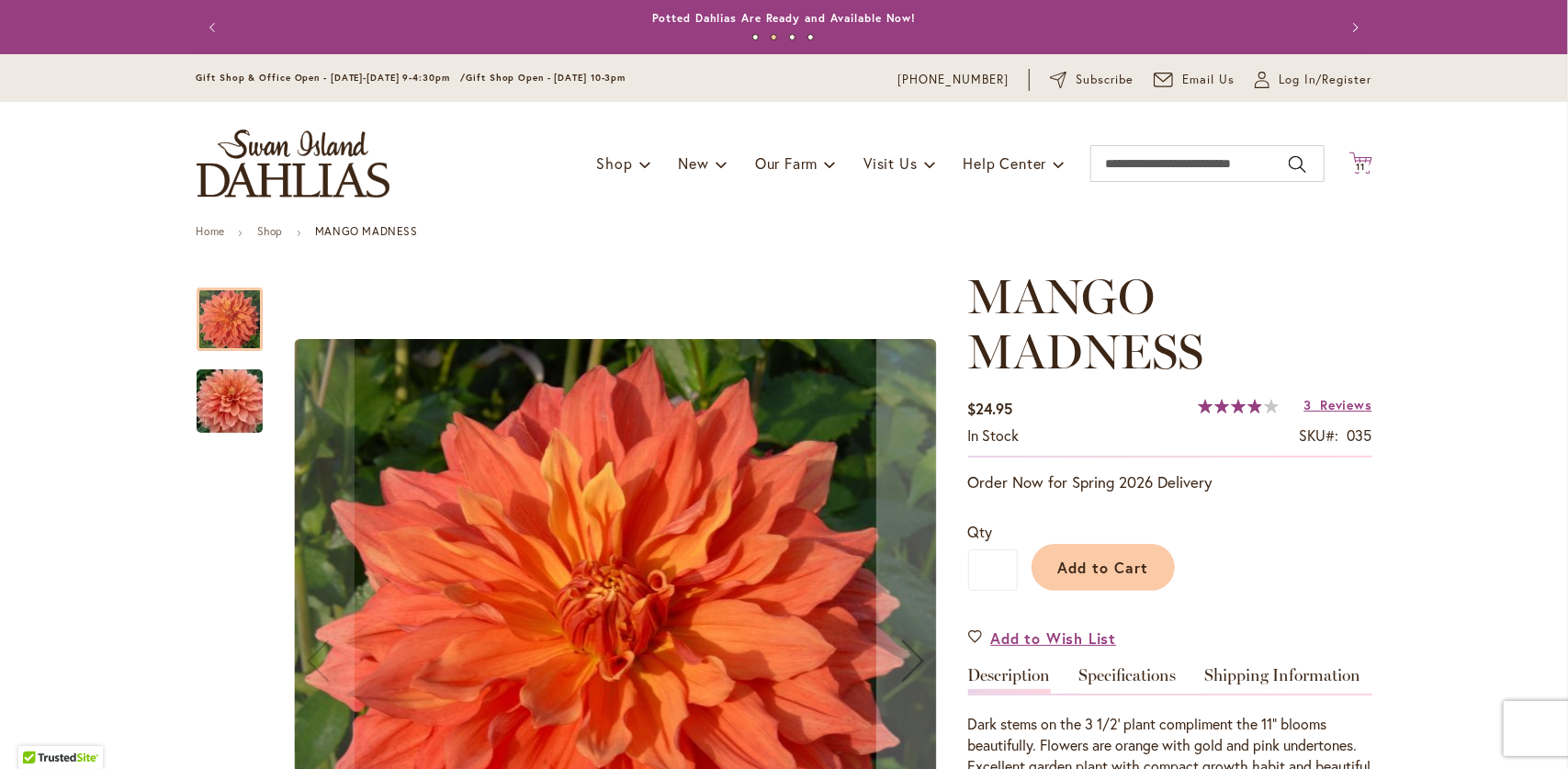
click at [1360, 171] on span "11 11 items" at bounding box center [1361, 167] width 18 height 9
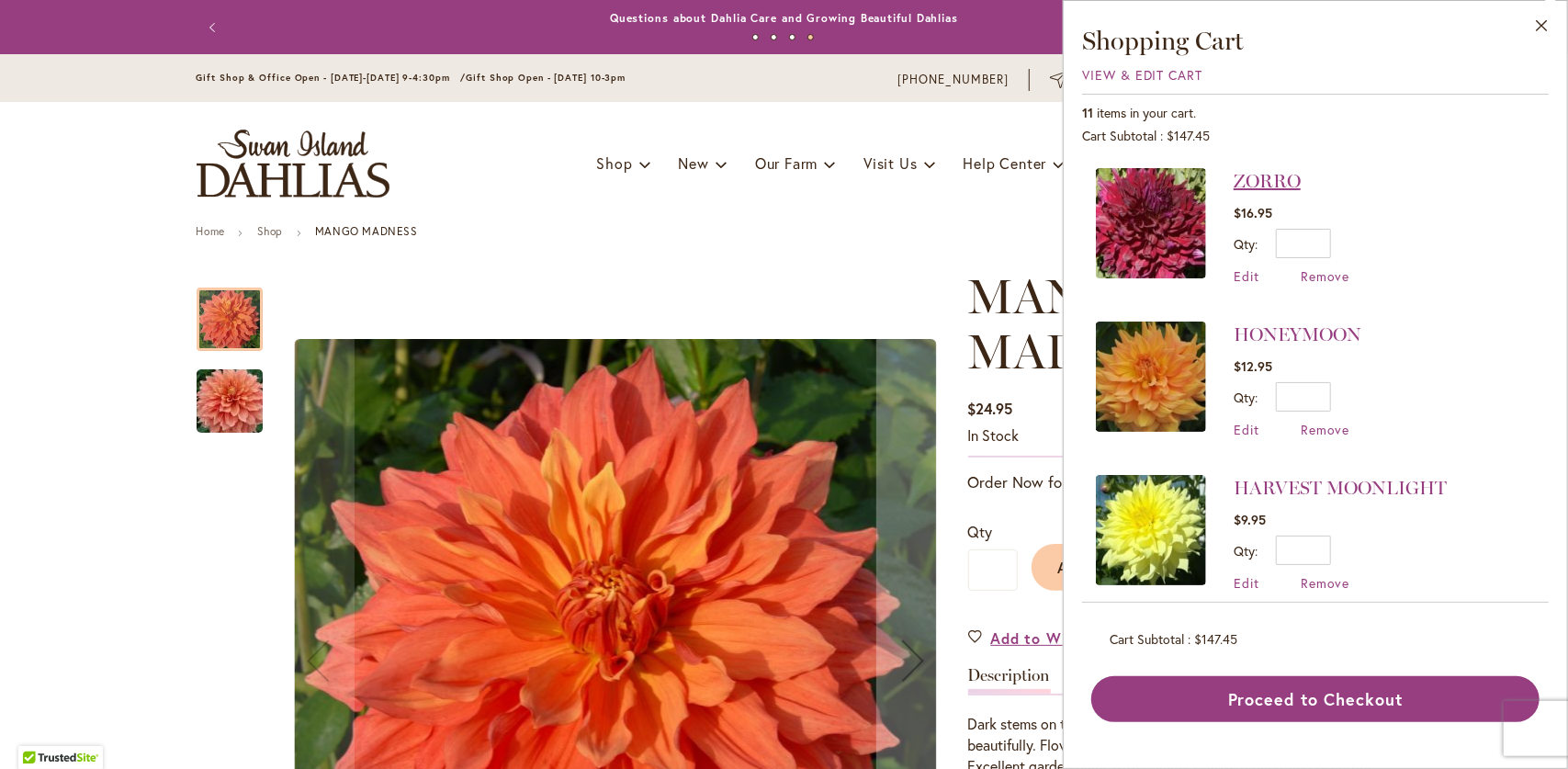
click at [1267, 178] on link "ZORRO" at bounding box center [1267, 182] width 67 height 22
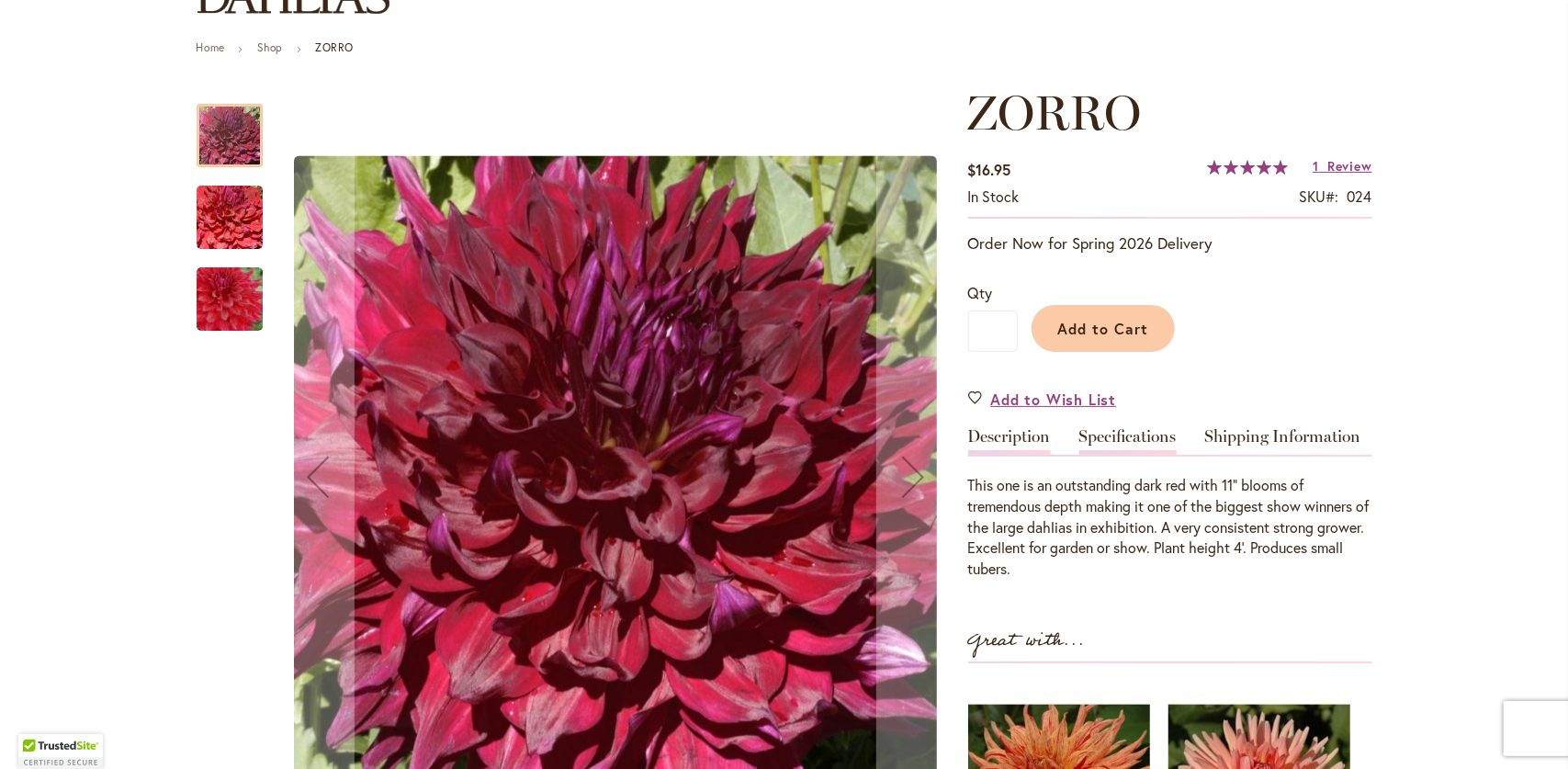
click at [1134, 428] on link "Specifications" at bounding box center [1128, 441] width 98 height 27
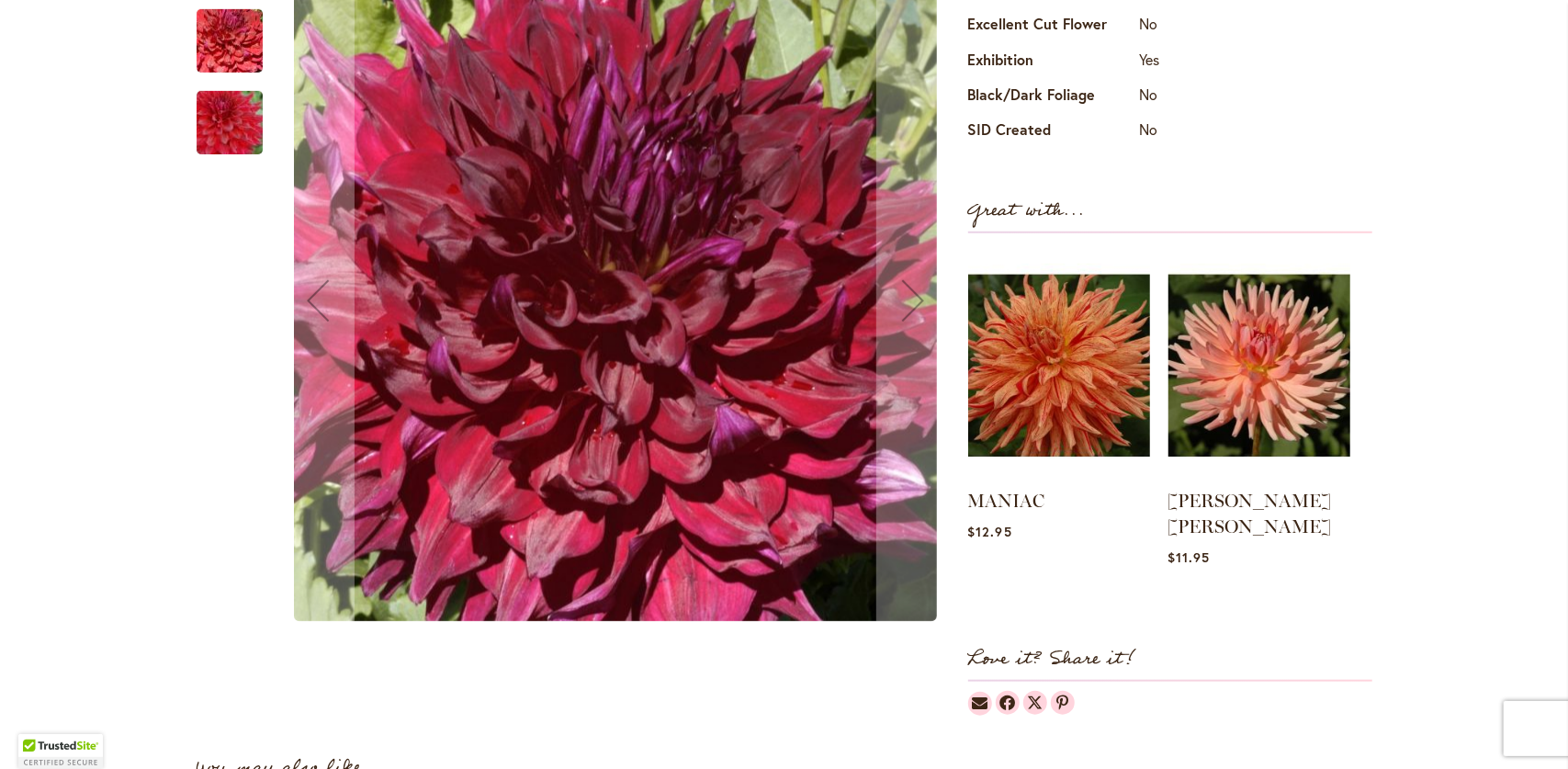
scroll to position [887, 0]
